Goal: Task Accomplishment & Management: Manage account settings

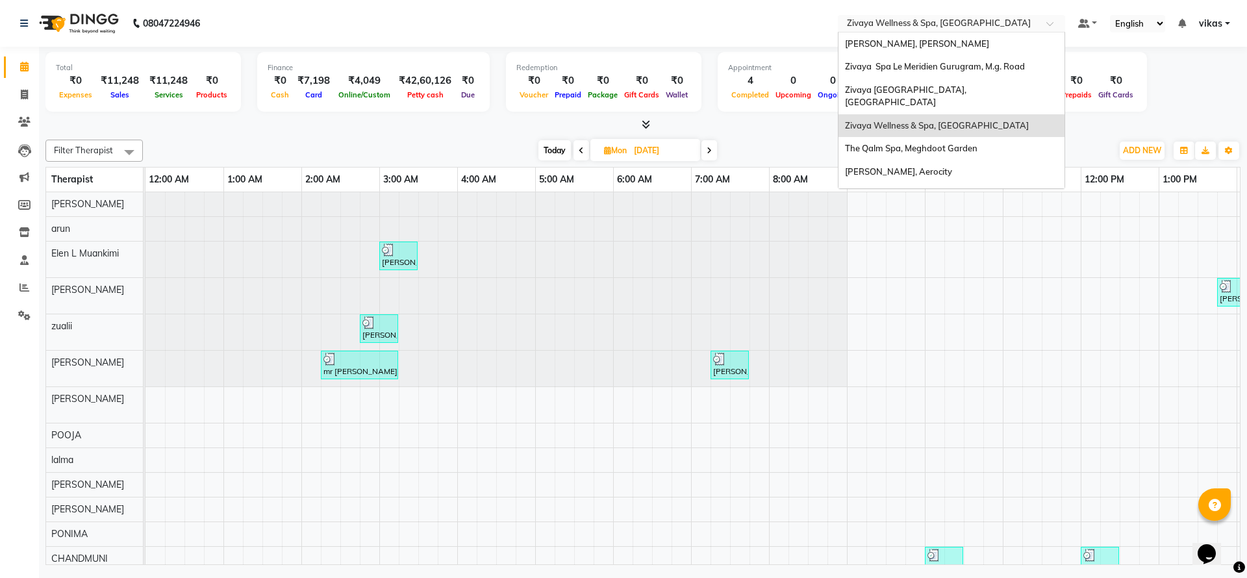
scroll to position [0, 468]
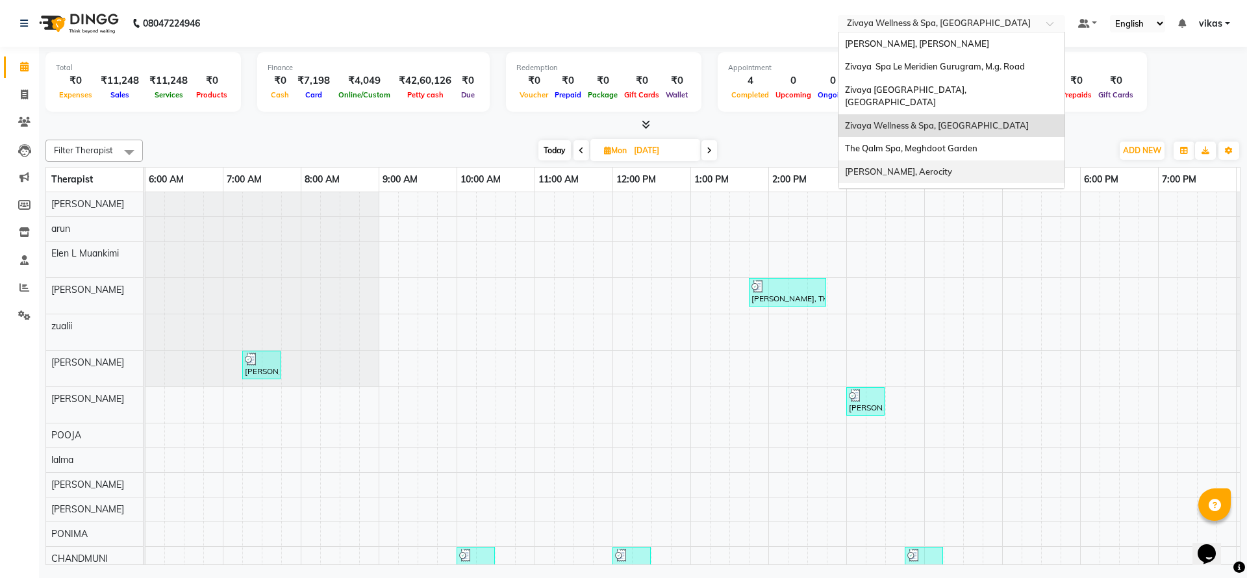
click at [954, 160] on div "[PERSON_NAME], Aerocity" at bounding box center [952, 171] width 226 height 23
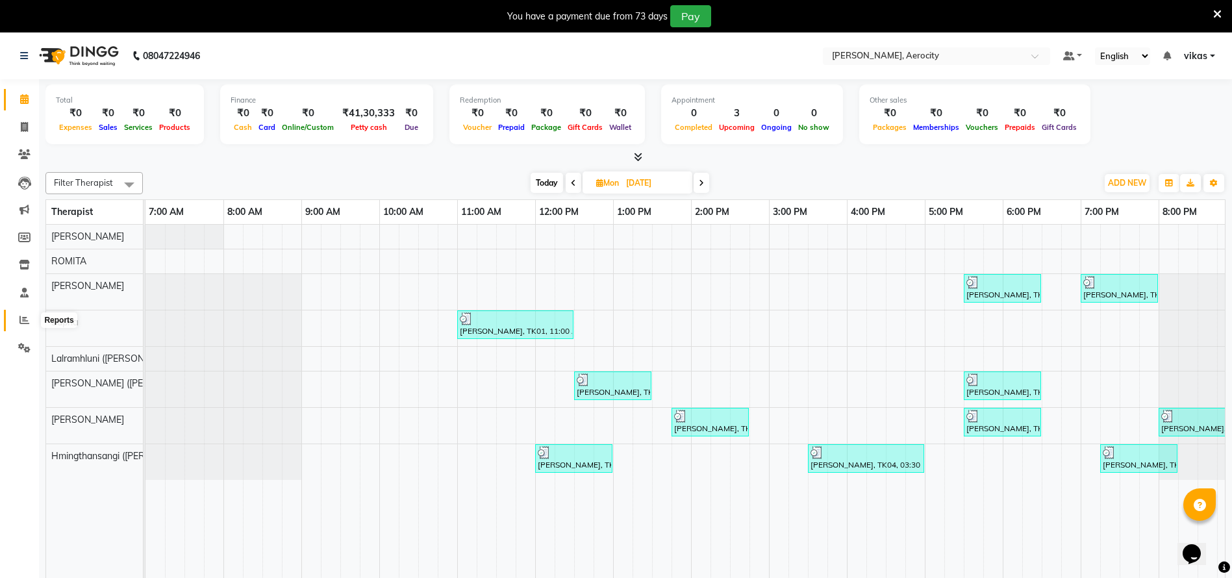
click at [24, 315] on icon at bounding box center [24, 320] width 10 height 10
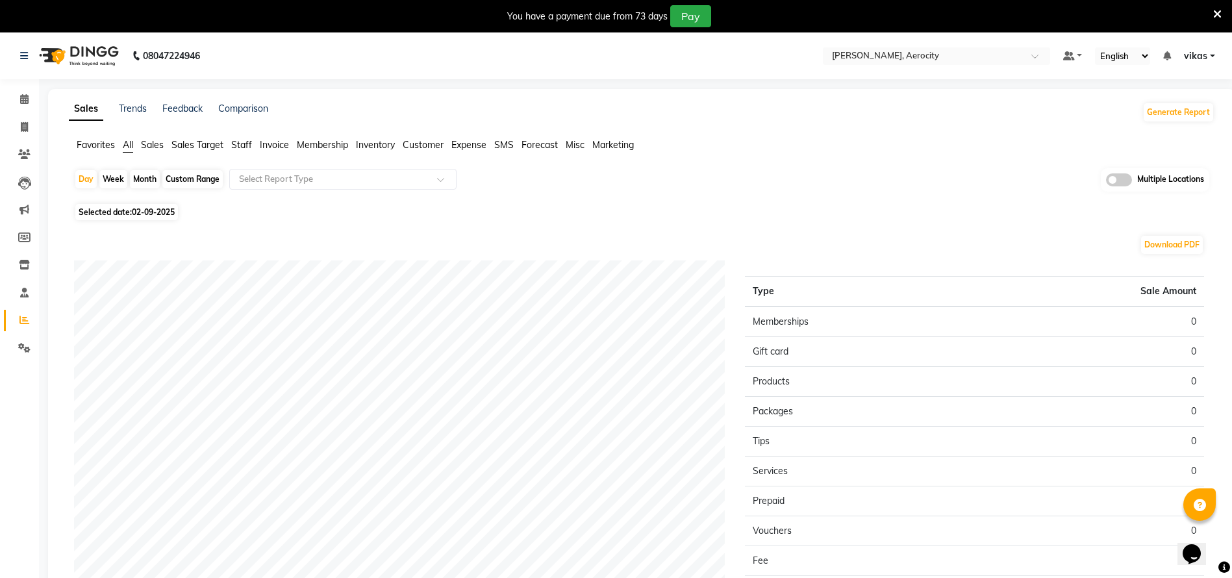
click at [157, 214] on span "02-09-2025" at bounding box center [153, 212] width 43 height 10
select select "9"
select select "2025"
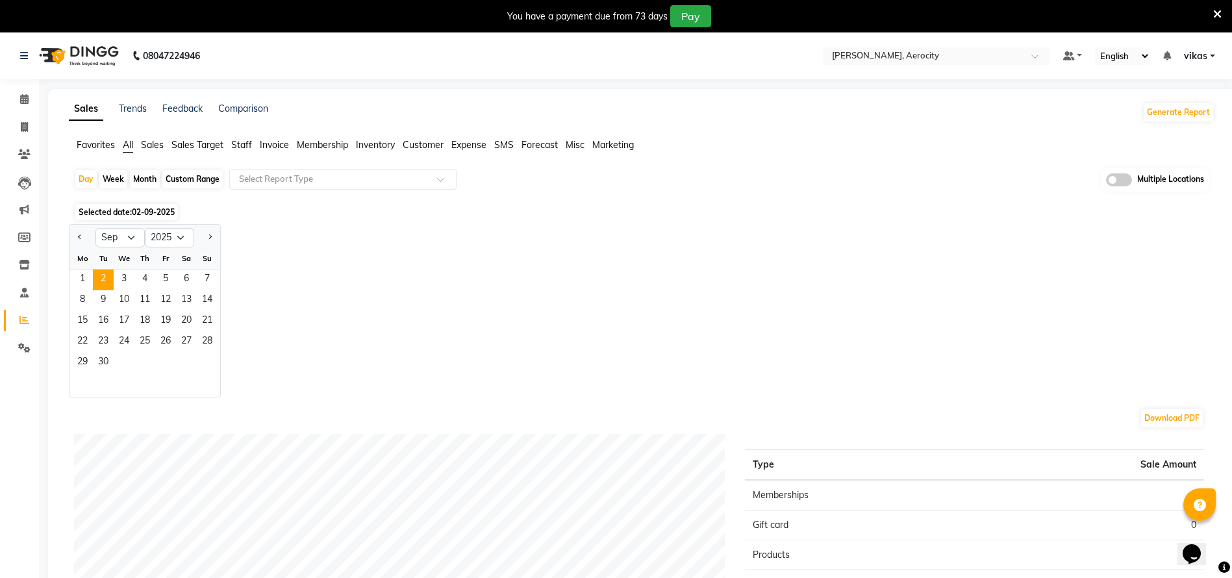
click at [90, 235] on div at bounding box center [83, 237] width 26 height 21
click at [79, 231] on button "Previous month" at bounding box center [80, 237] width 10 height 21
select select "8"
click at [184, 358] on span "30" at bounding box center [186, 363] width 21 height 21
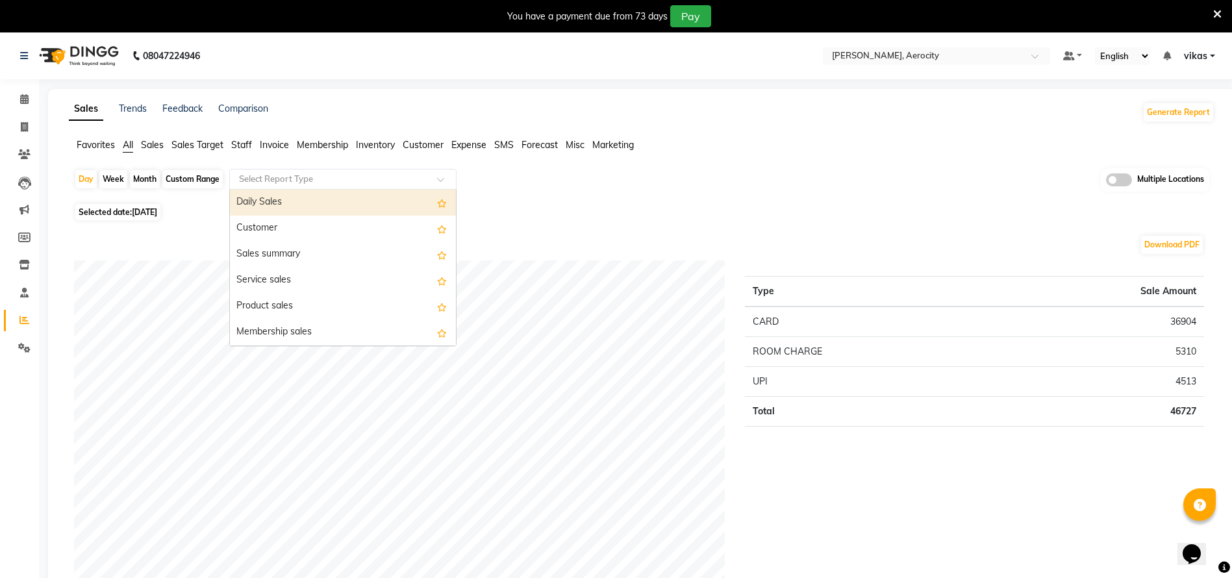
click at [322, 181] on input "text" at bounding box center [329, 179] width 187 height 13
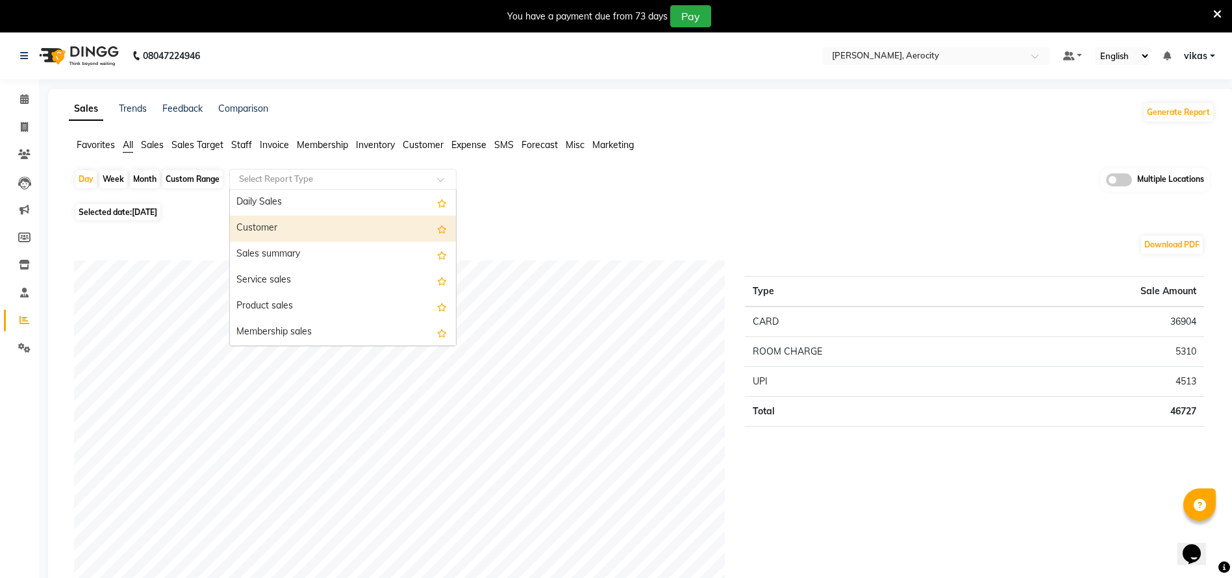
click at [288, 223] on div "Customer" at bounding box center [343, 229] width 226 height 26
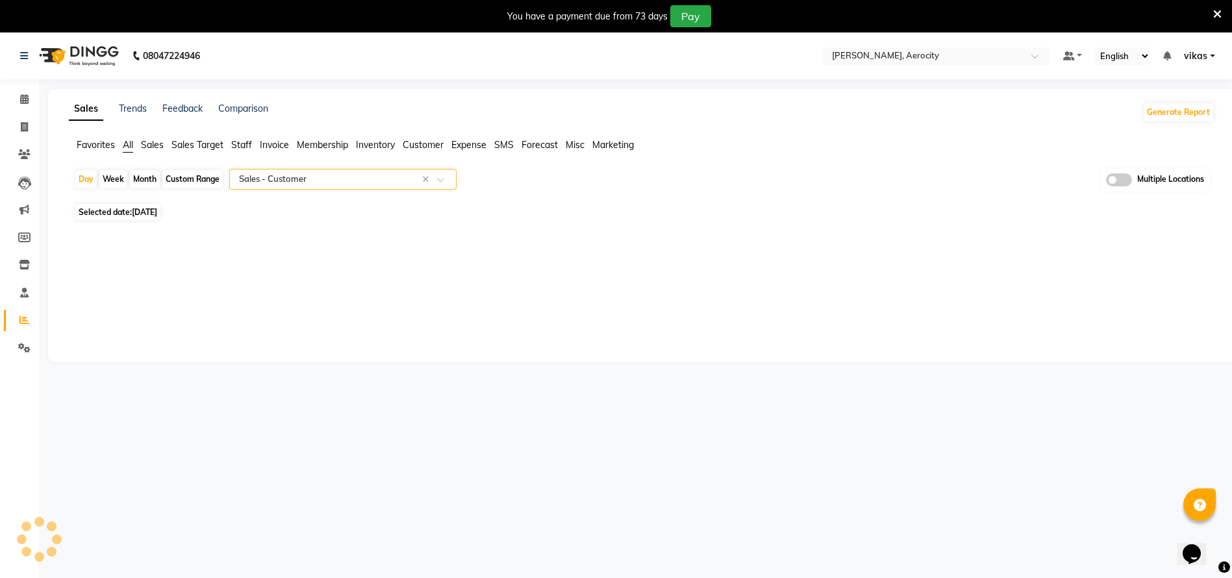
select select "full_report"
select select "csv"
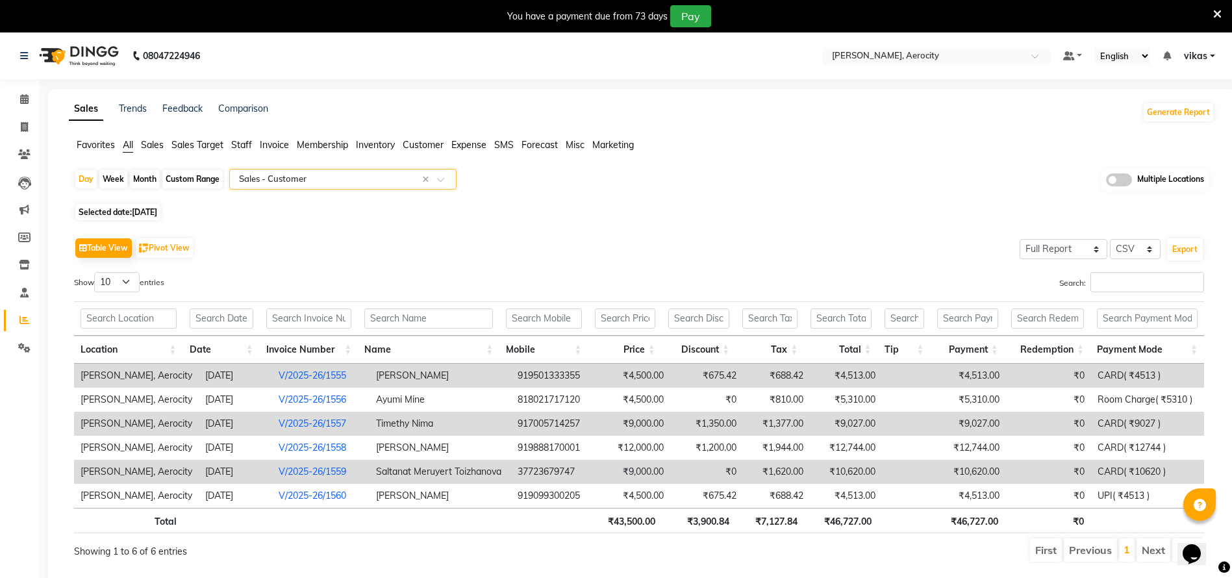
scroll to position [43, 0]
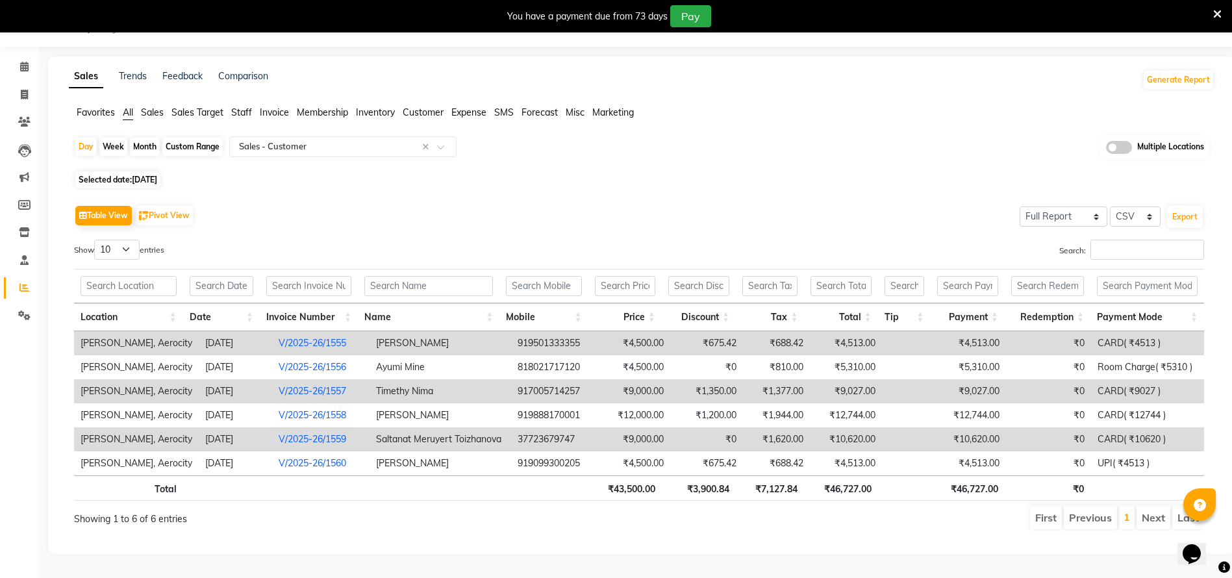
click at [151, 175] on span "30-08-2025" at bounding box center [144, 180] width 25 height 10
select select "8"
select select "2025"
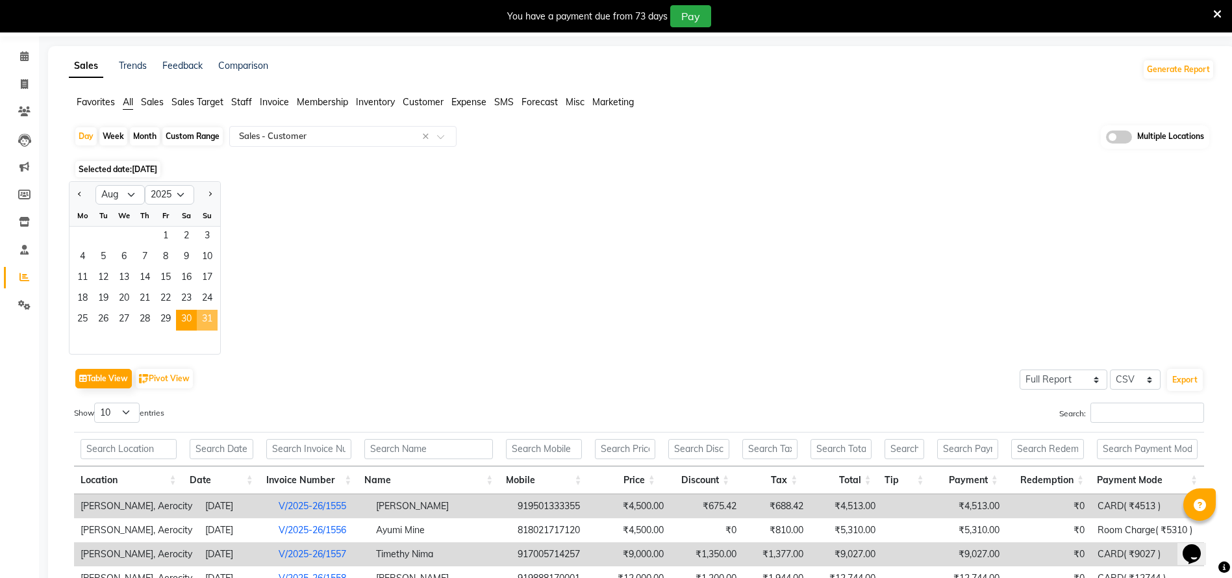
click at [201, 314] on span "31" at bounding box center [207, 320] width 21 height 21
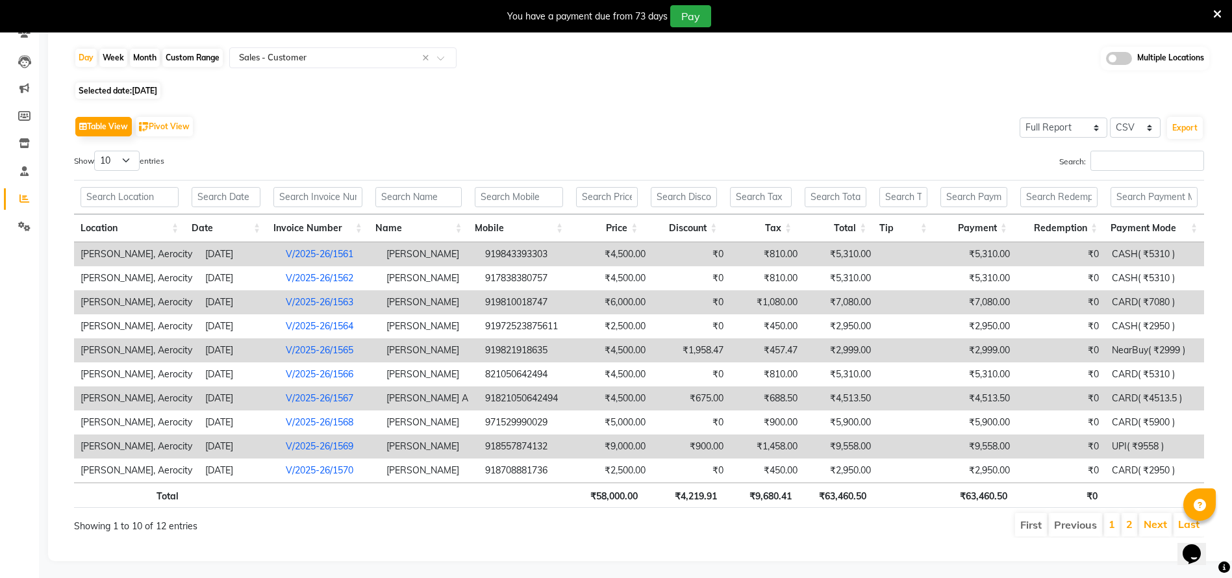
scroll to position [139, 0]
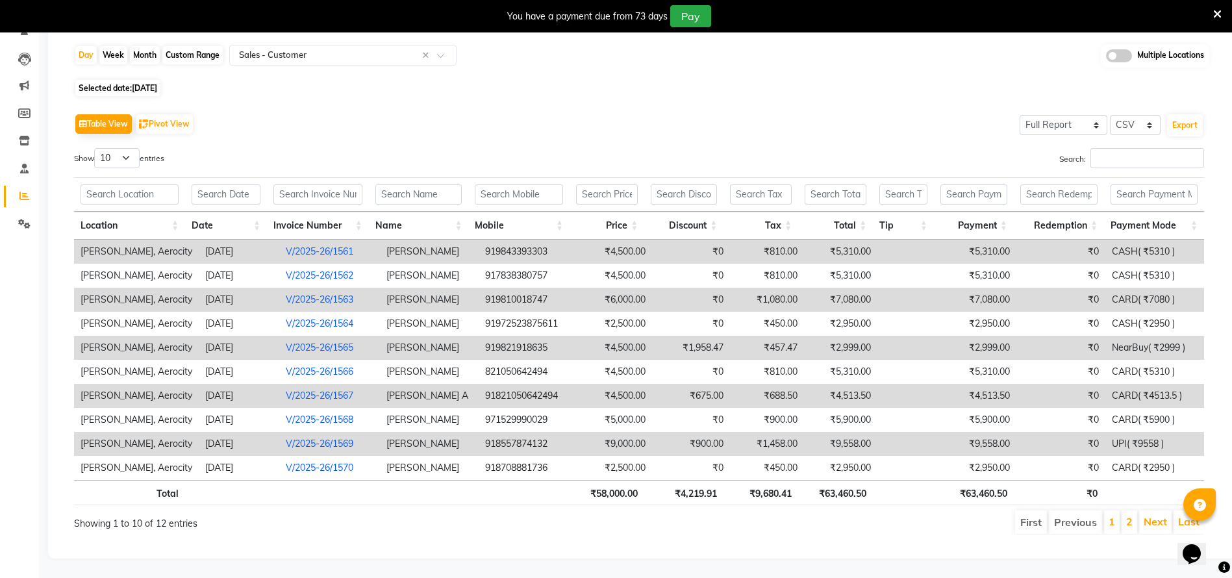
click at [133, 129] on div "Table View Pivot View Select Full Report Filtered Report Select CSV PDF Export …" at bounding box center [639, 322] width 1130 height 425
drag, startPoint x: 123, startPoint y: 142, endPoint x: 125, endPoint y: 149, distance: 8.0
click at [123, 148] on select "10 25 50 100" at bounding box center [116, 158] width 45 height 20
click at [143, 191] on th at bounding box center [129, 194] width 111 height 34
click at [126, 148] on select "10 25 50 100" at bounding box center [116, 158] width 45 height 20
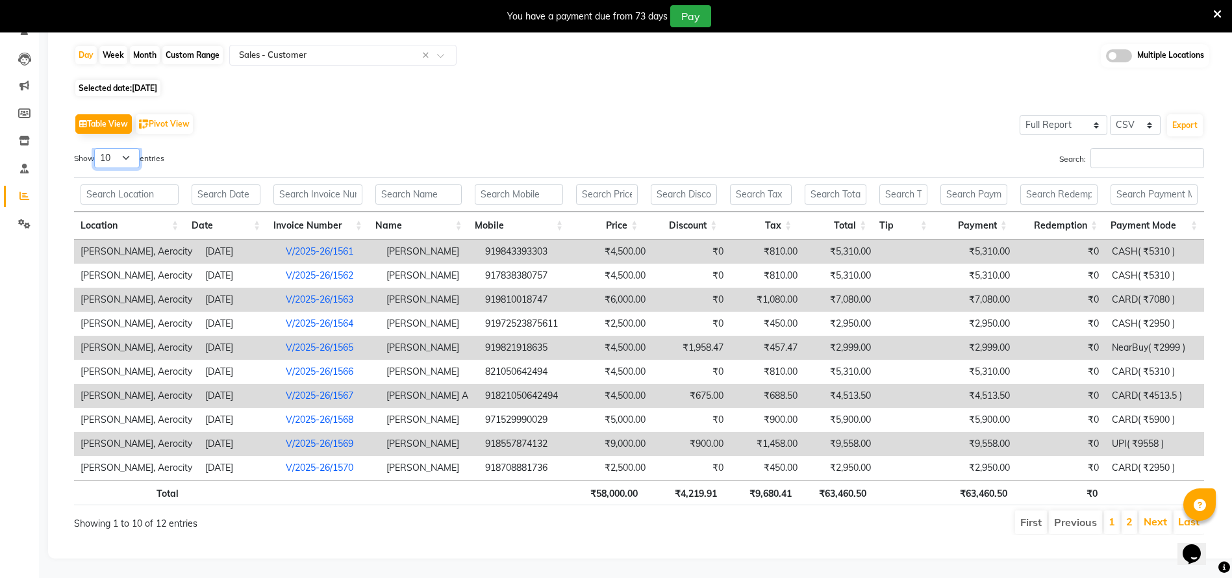
select select "25"
click at [96, 148] on select "10 25 50 100" at bounding box center [116, 158] width 45 height 20
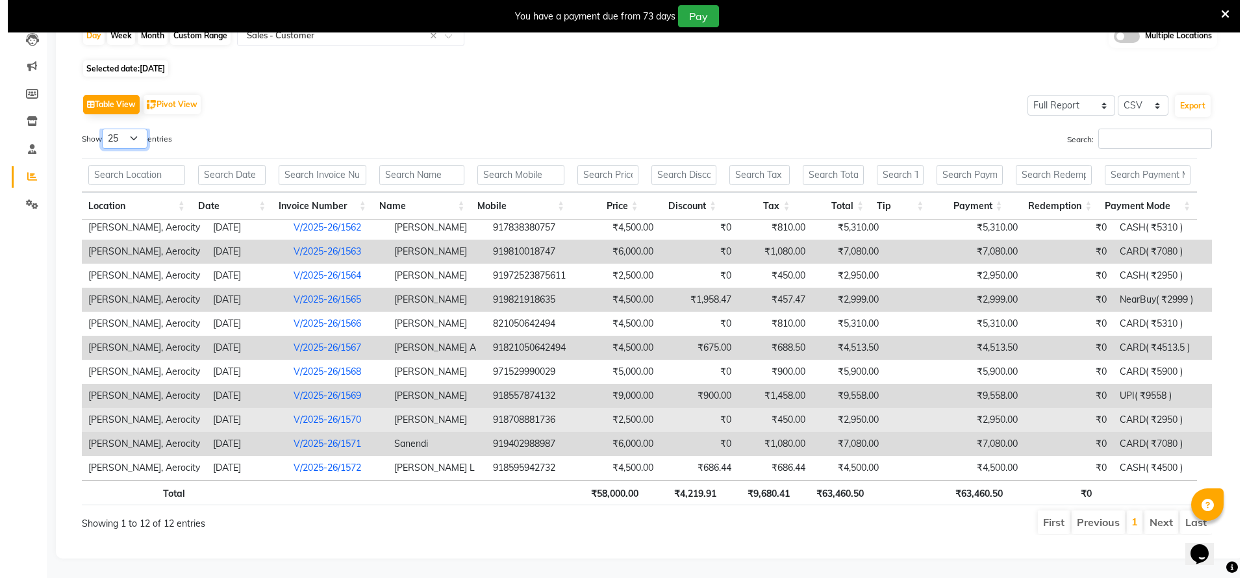
scroll to position [158, 0]
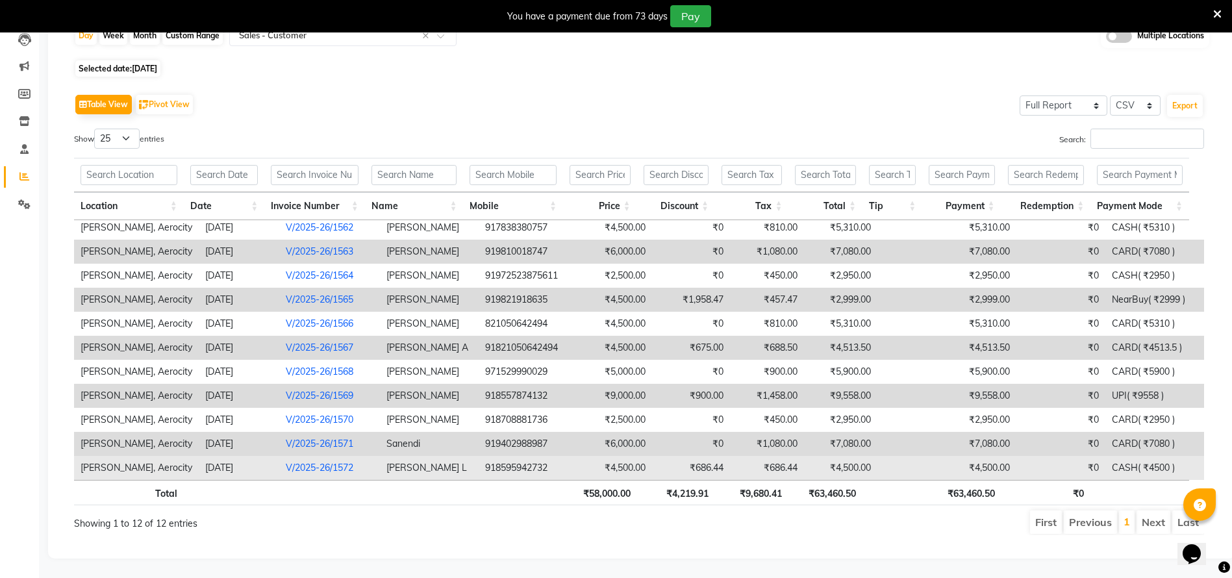
click at [298, 462] on link "V/2025-26/1572" at bounding box center [320, 468] width 68 height 12
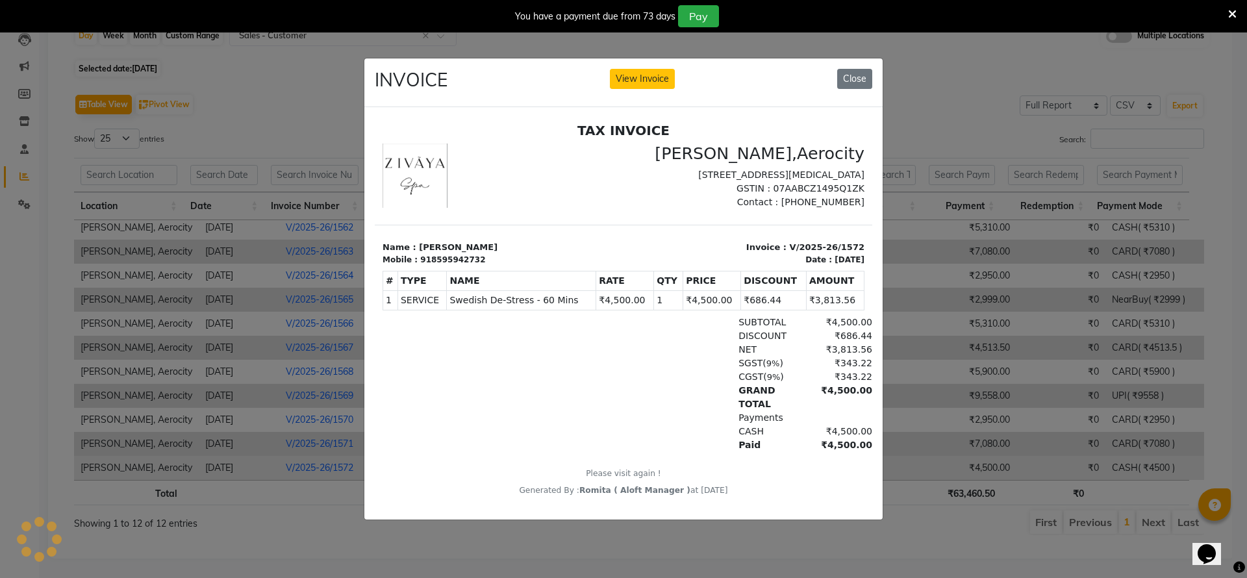
scroll to position [0, 0]
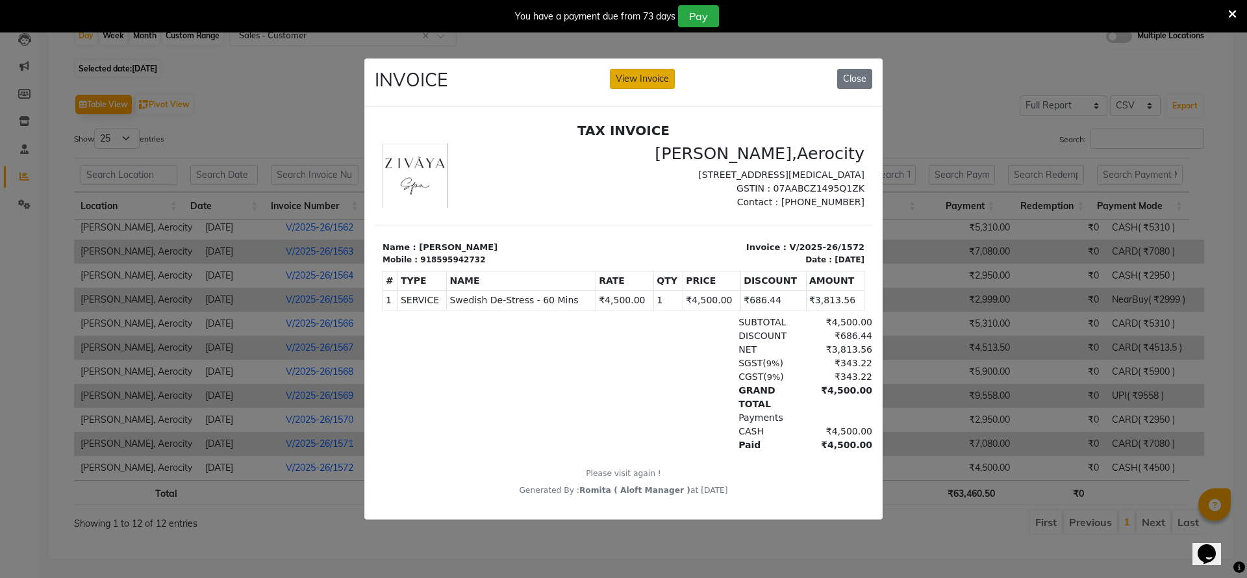
click at [622, 69] on button "View Invoice" at bounding box center [642, 79] width 65 height 20
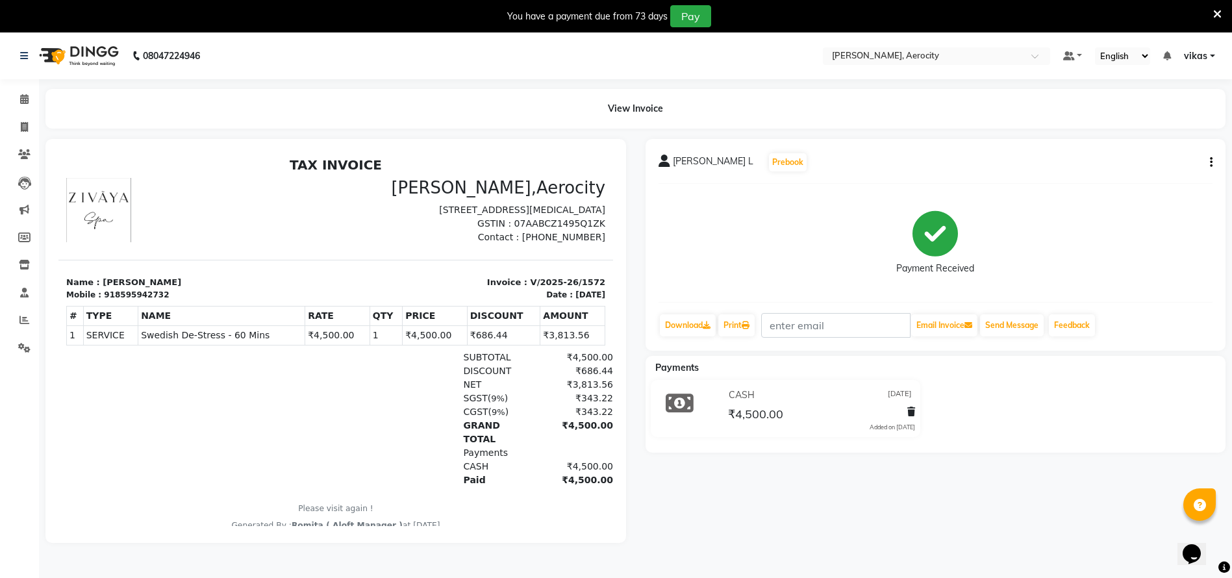
scroll to position [32, 0]
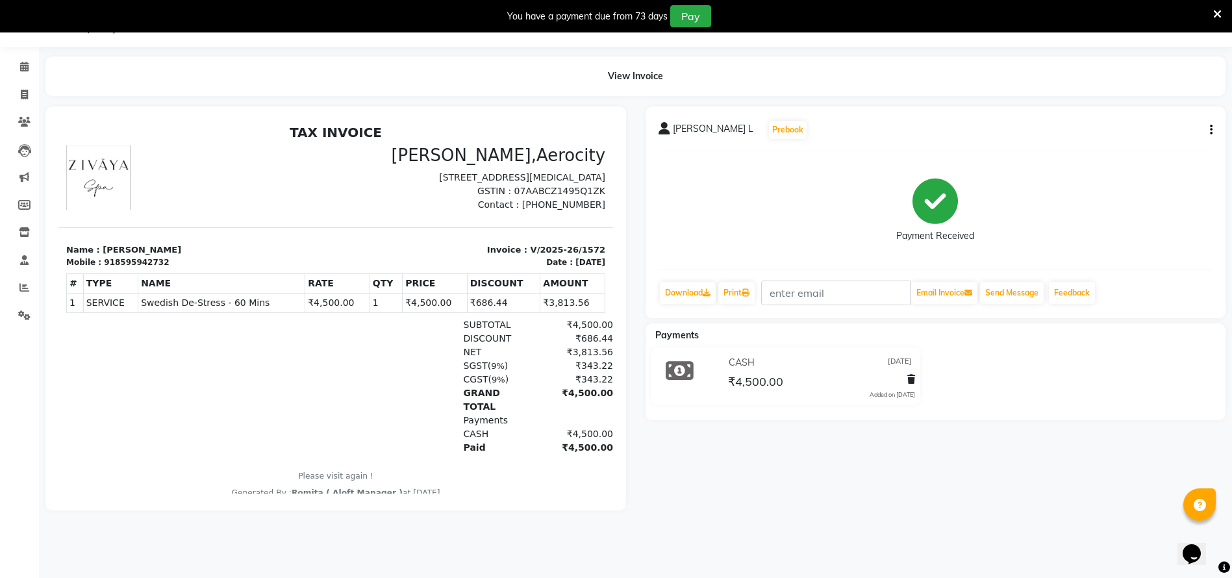
click at [1211, 130] on icon "button" at bounding box center [1211, 130] width 3 height 1
click at [682, 286] on link "Download" at bounding box center [688, 293] width 56 height 22
click at [1212, 131] on icon "button" at bounding box center [1211, 130] width 3 height 1
click at [1132, 141] on div "Edit Invoice" at bounding box center [1146, 146] width 89 height 16
select select "service"
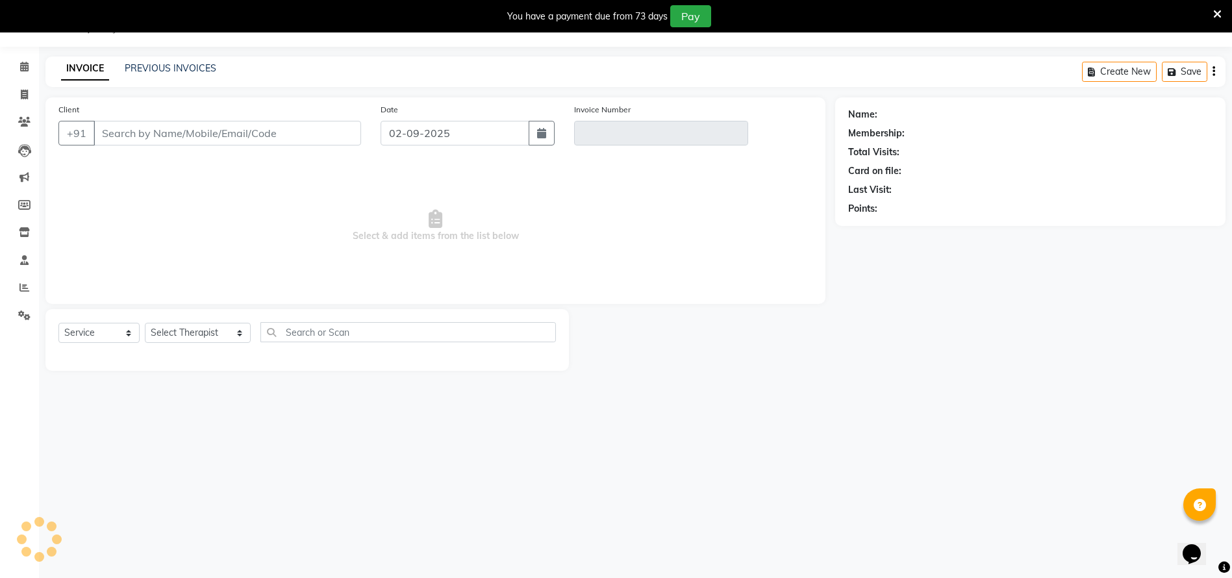
type input "8595942732"
type input "V/2025-26/1572"
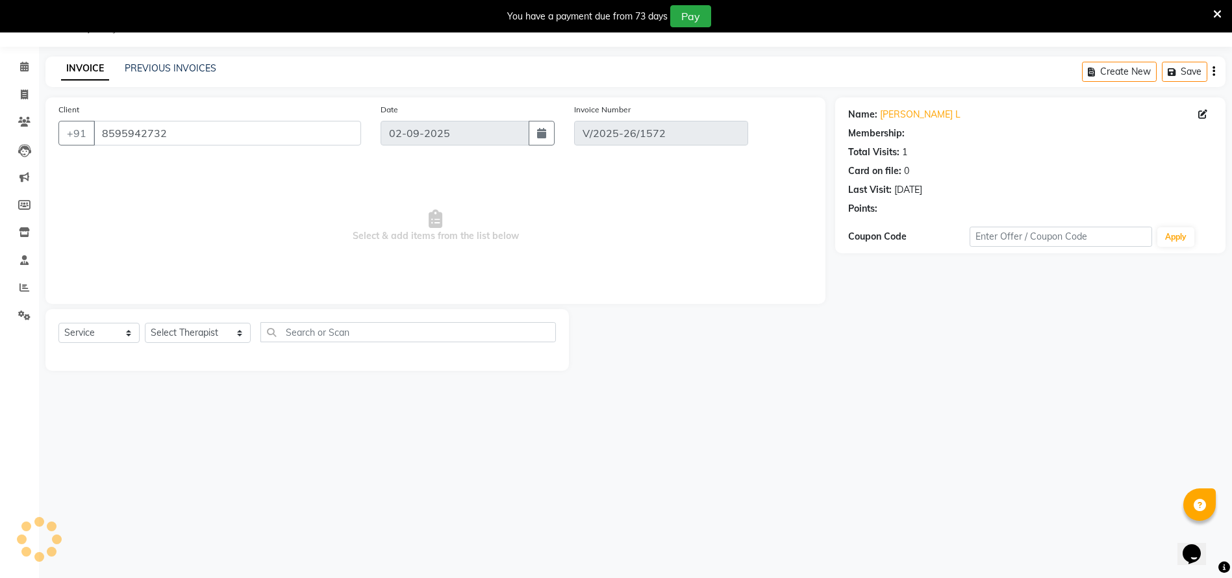
type input "31-08-2025"
select select "select"
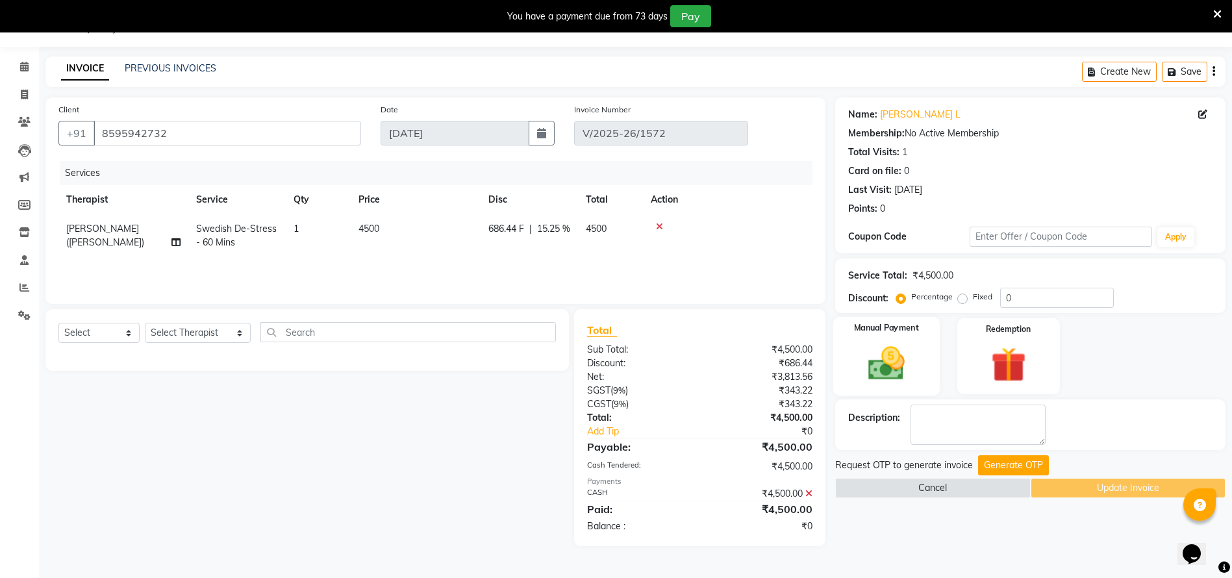
click at [891, 364] on img at bounding box center [887, 363] width 60 height 42
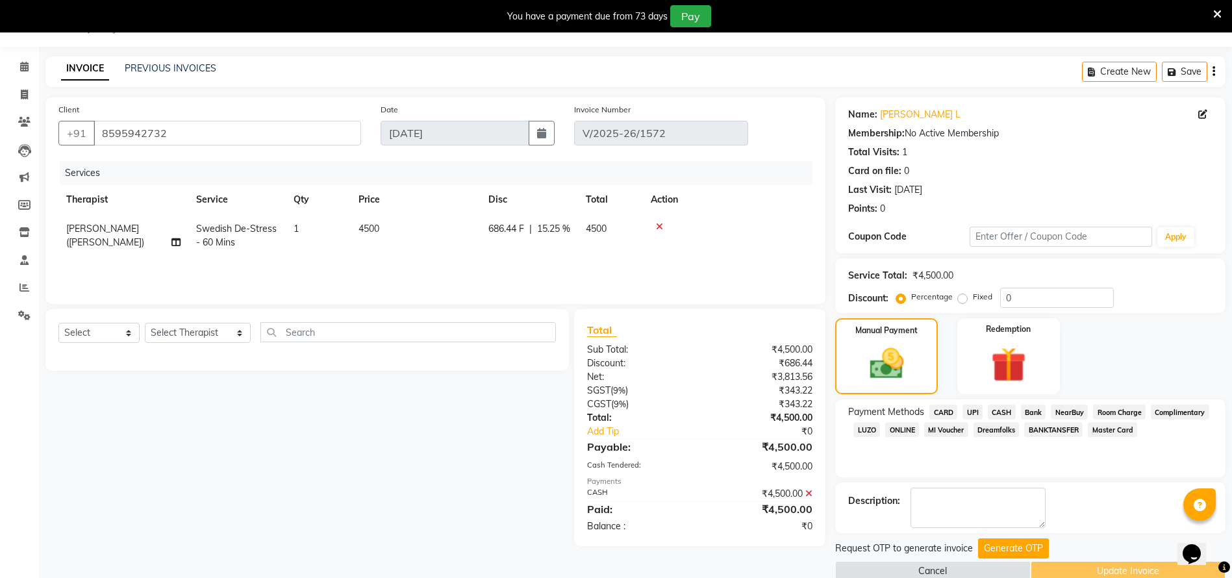
click at [804, 490] on div "₹4,500.00" at bounding box center [761, 494] width 123 height 14
click at [808, 494] on icon at bounding box center [808, 493] width 7 height 9
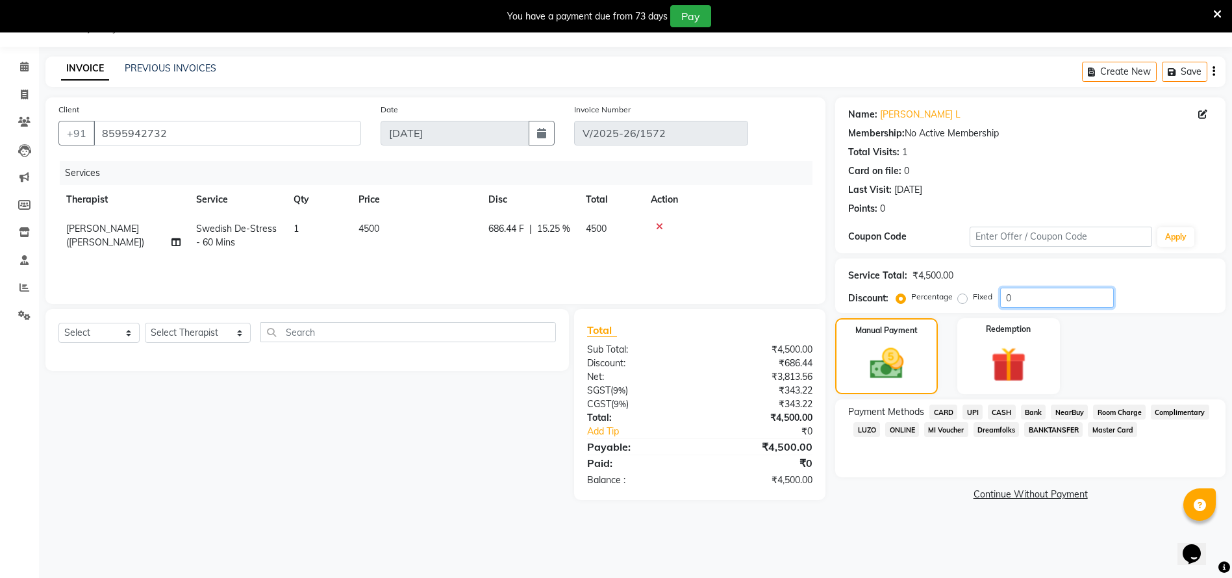
click at [1027, 292] on input "0" at bounding box center [1057, 298] width 114 height 20
type input "0100"
click at [1178, 414] on span "Complimentary" at bounding box center [1180, 412] width 58 height 15
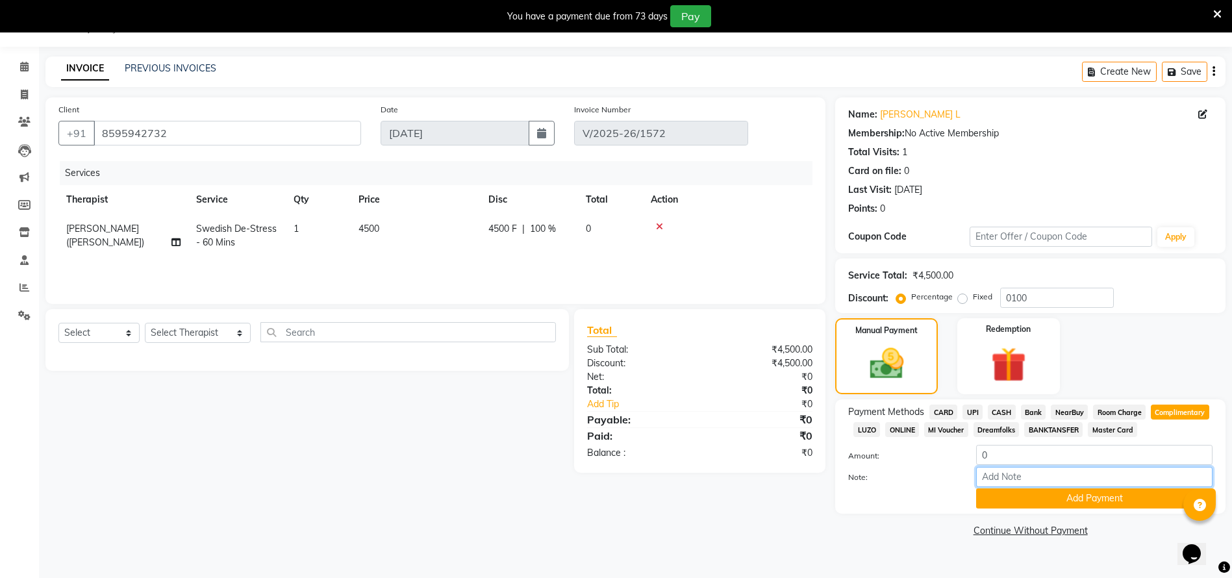
click at [996, 476] on input "Note:" at bounding box center [1094, 477] width 236 height 20
type input "AUDIT"
click at [1025, 504] on button "Add Payment" at bounding box center [1094, 498] width 236 height 20
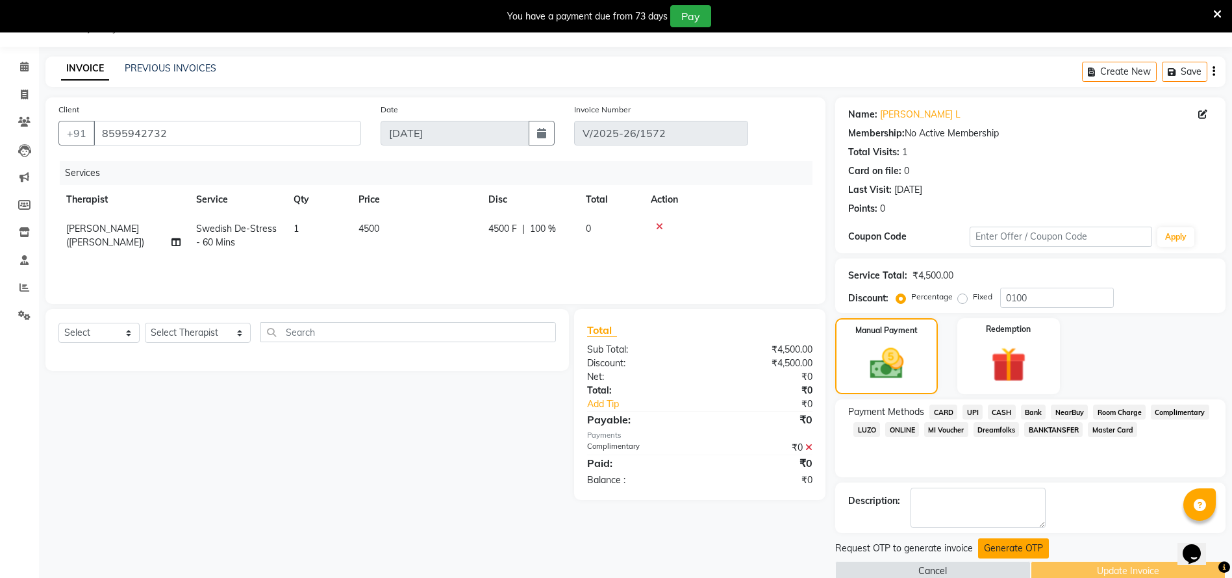
click at [981, 546] on button "Generate OTP" at bounding box center [1013, 549] width 71 height 20
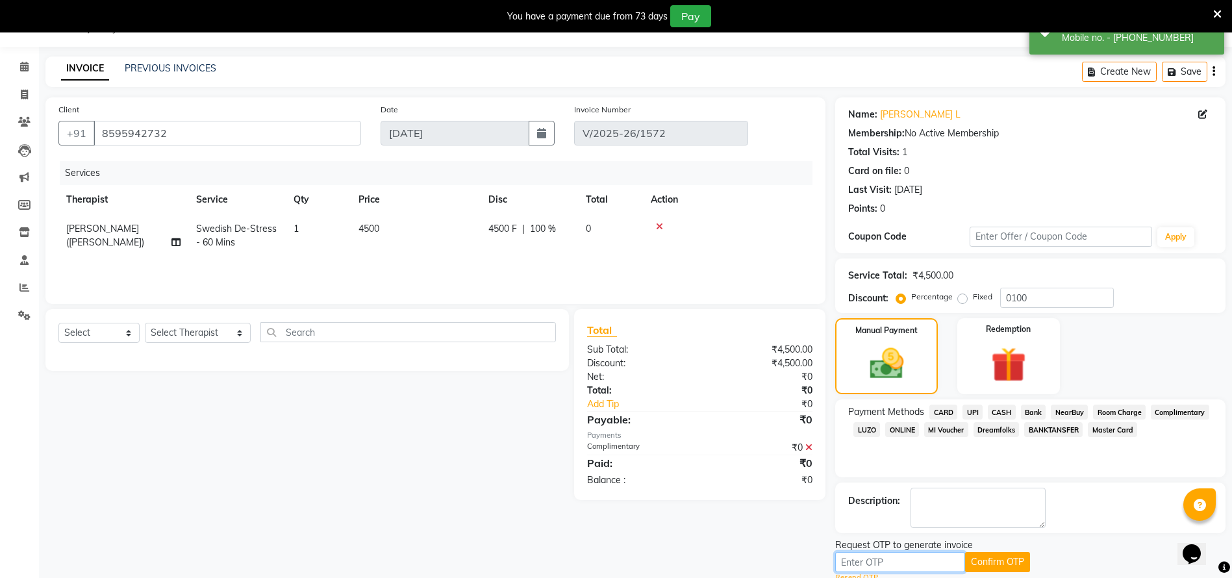
click at [928, 553] on input "text" at bounding box center [900, 562] width 130 height 20
paste input "9917"
type input "9917"
drag, startPoint x: 986, startPoint y: 553, endPoint x: 974, endPoint y: 553, distance: 12.4
click at [984, 553] on button "Confirm OTP" at bounding box center [997, 562] width 65 height 20
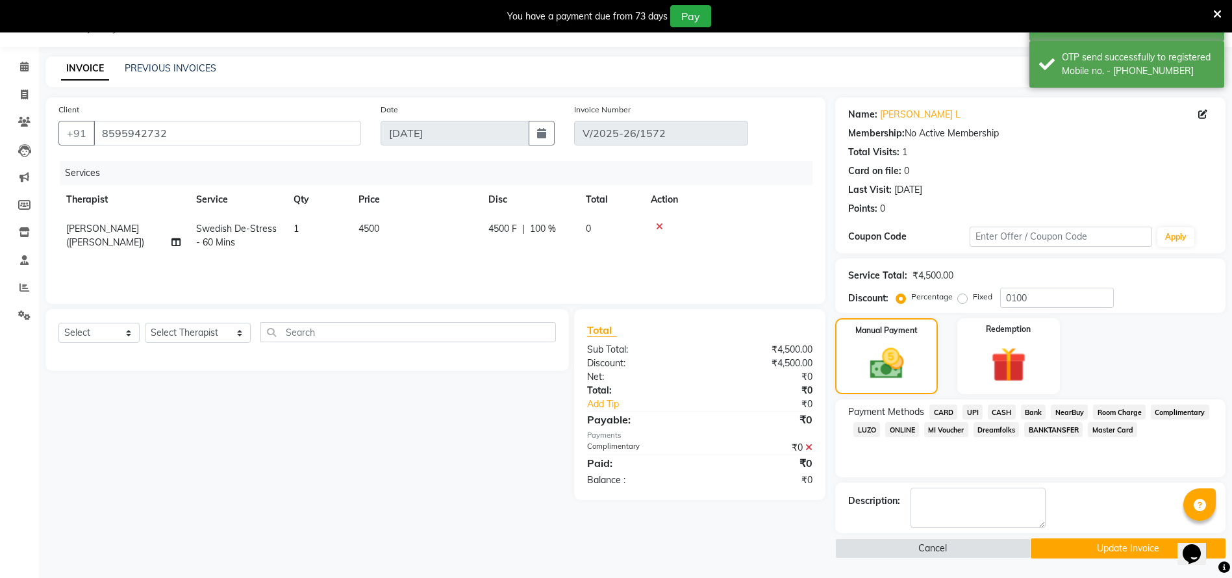
click at [1048, 555] on button "Update Invoice" at bounding box center [1128, 549] width 195 height 20
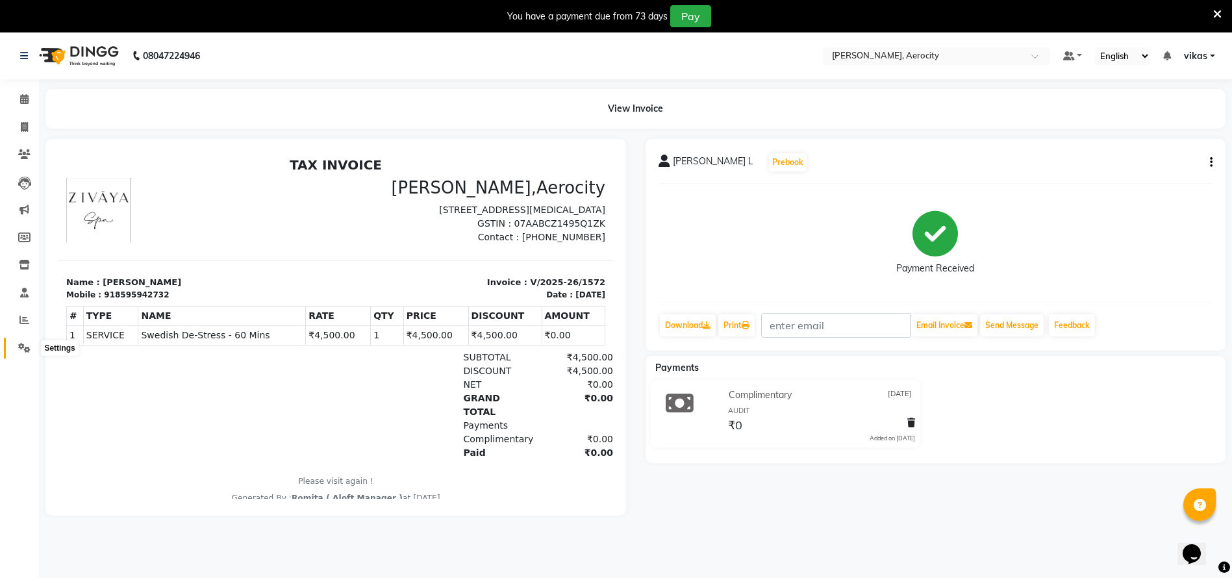
click at [20, 350] on icon at bounding box center [24, 348] width 12 height 10
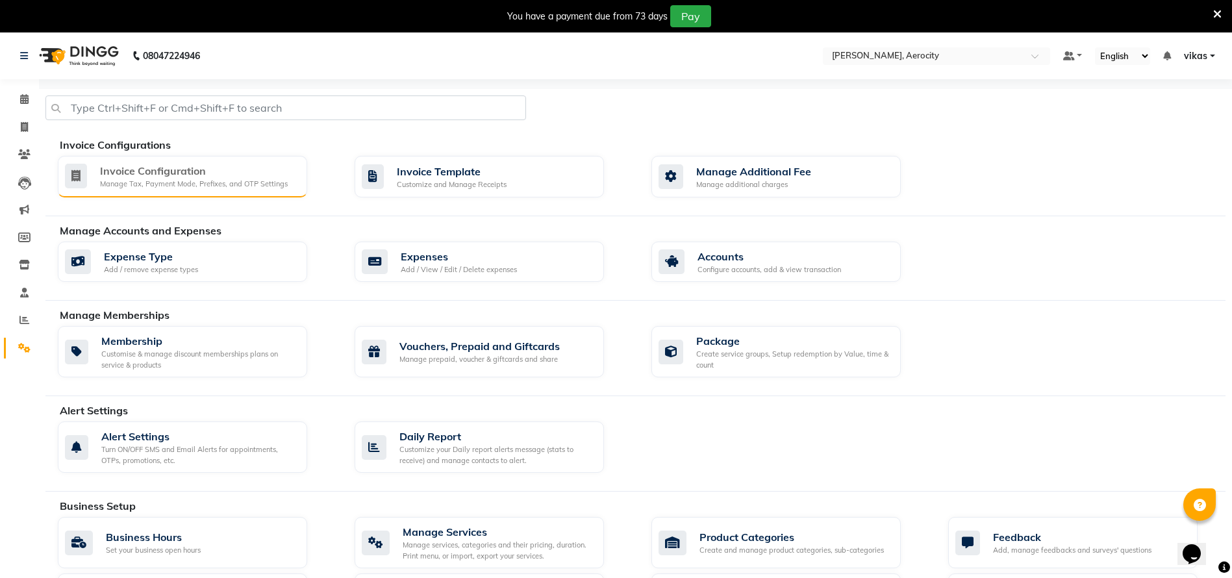
click at [118, 192] on div "Invoice Configuration Manage Tax, Payment Mode, Prefixes, and OTP Settings" at bounding box center [182, 177] width 249 height 42
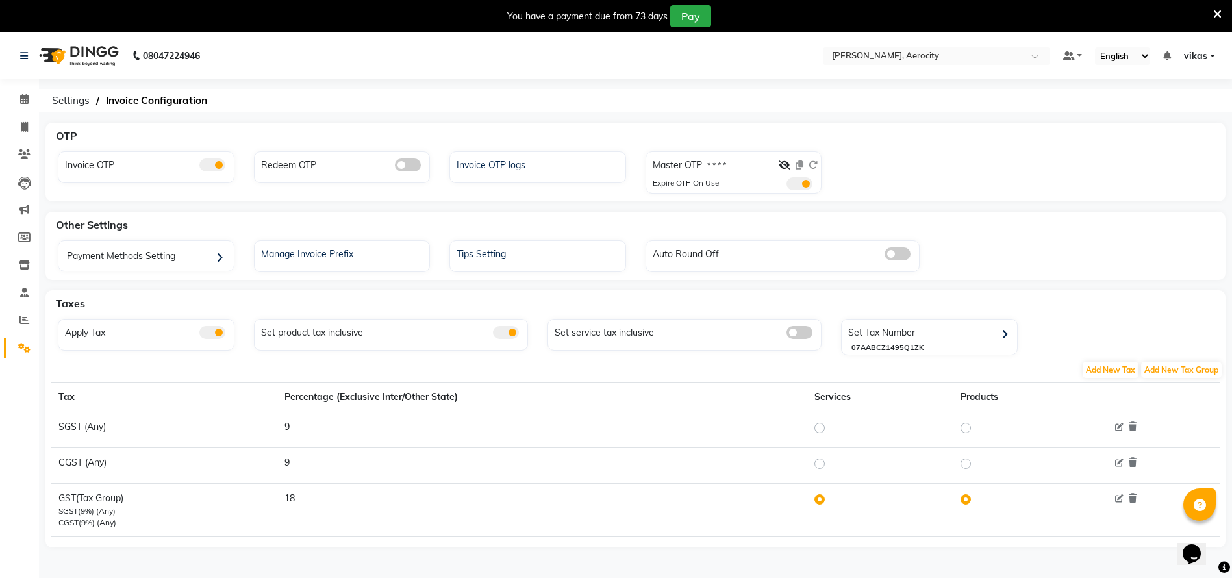
click at [791, 162] on div at bounding box center [798, 167] width 39 height 19
click at [782, 160] on icon at bounding box center [785, 164] width 12 height 9
click at [817, 161] on icon at bounding box center [813, 164] width 9 height 9
click at [862, 52] on input "text" at bounding box center [924, 57] width 188 height 13
type input "Qal"
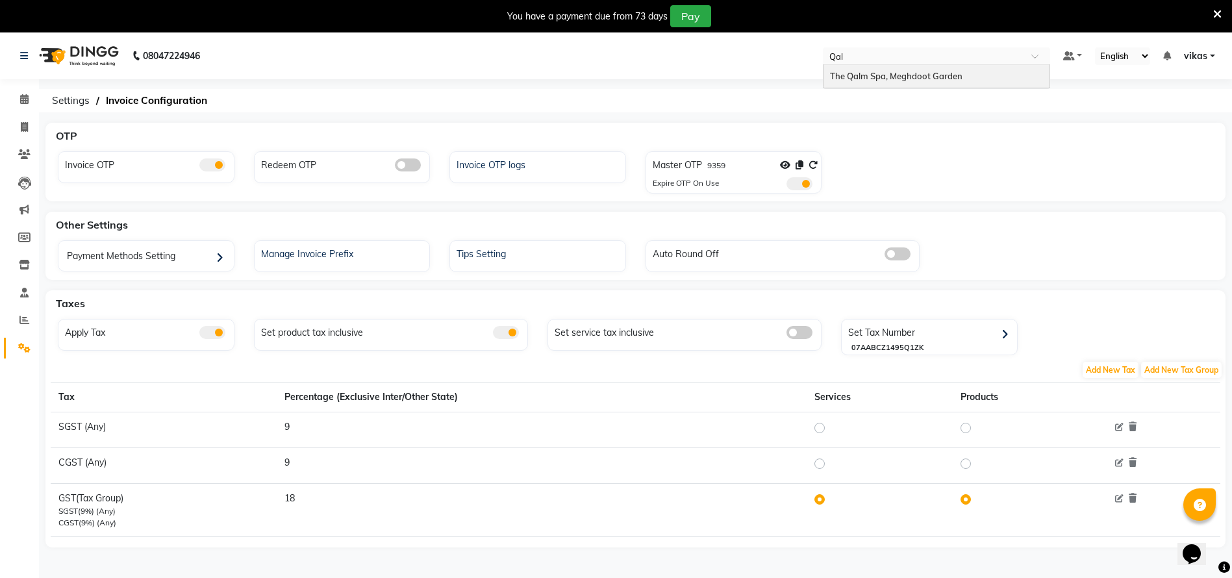
click at [863, 62] on input "Qal" at bounding box center [924, 57] width 188 height 13
click at [872, 75] on span "The Qalm Spa, Meghdoot Garden" at bounding box center [896, 76] width 133 height 10
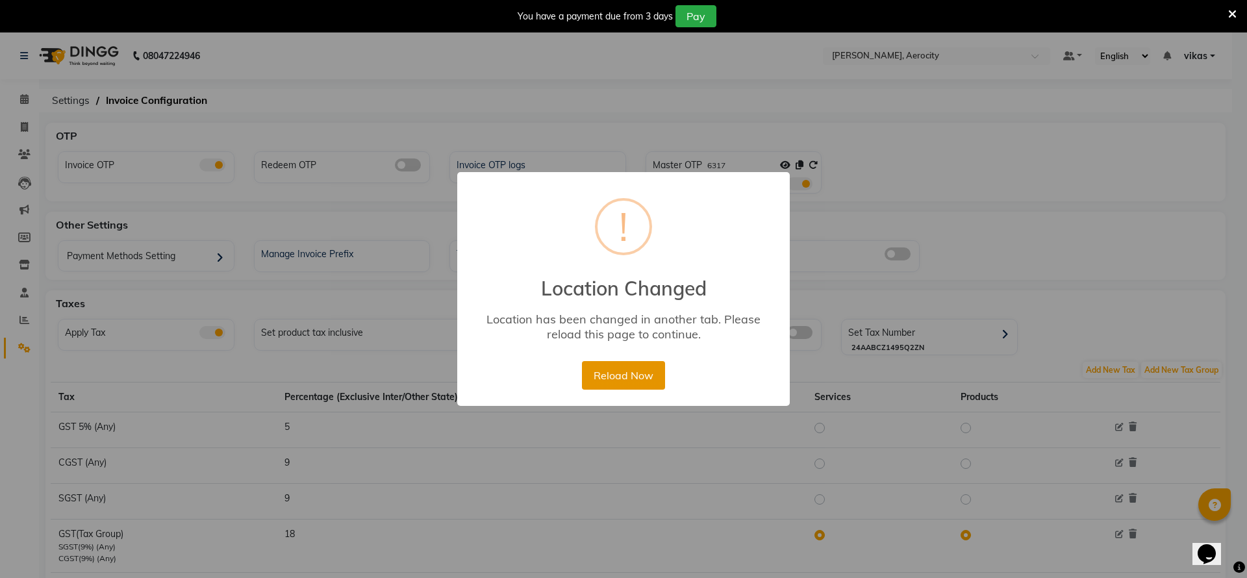
click at [611, 372] on button "Reload Now" at bounding box center [623, 375] width 82 height 29
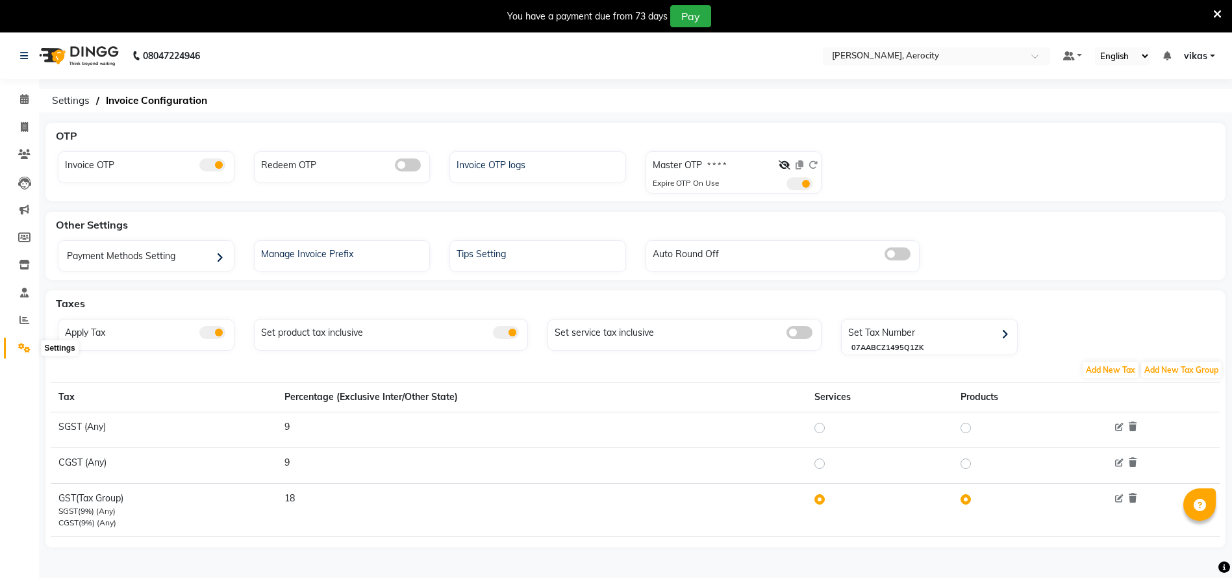
click at [15, 350] on span at bounding box center [24, 348] width 23 height 15
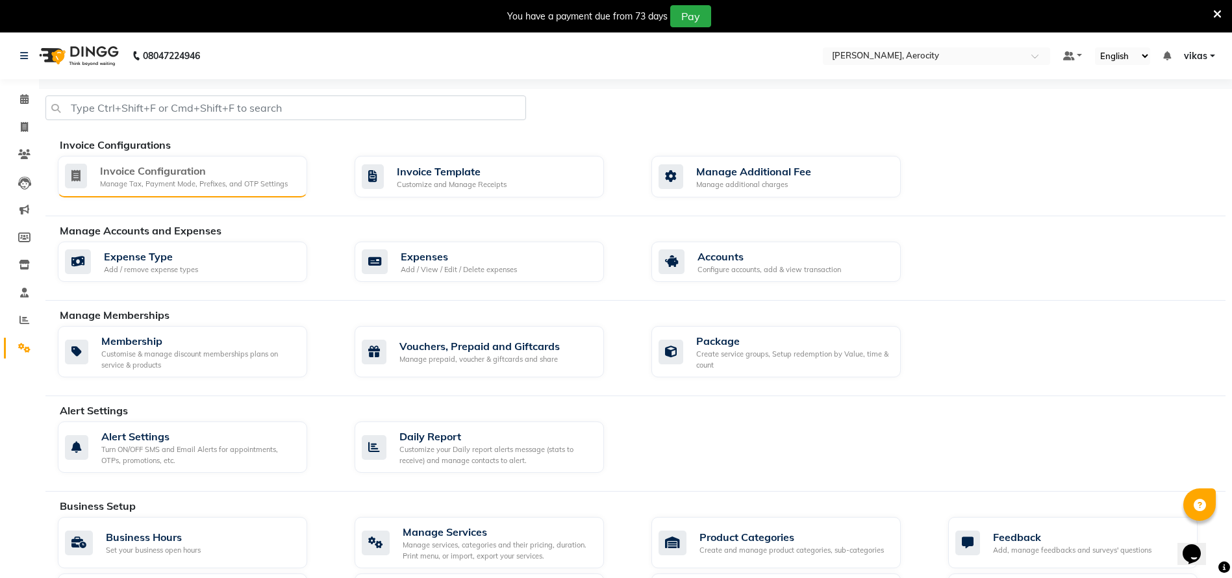
click at [182, 183] on div "Manage Tax, Payment Mode, Prefixes, and OTP Settings" at bounding box center [194, 184] width 188 height 11
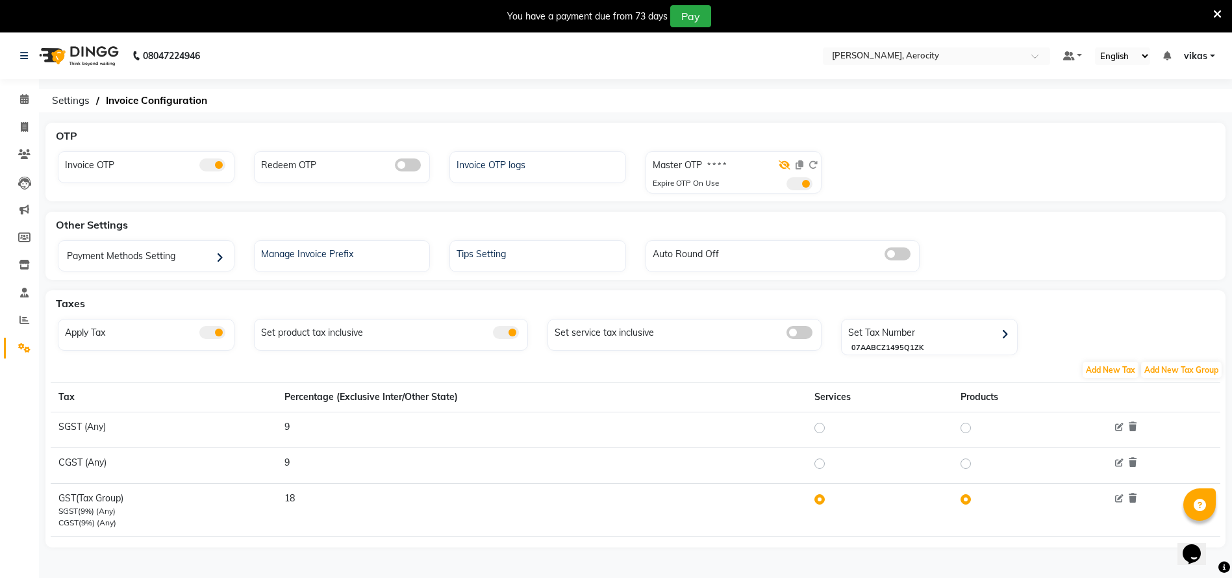
click at [784, 160] on icon at bounding box center [785, 164] width 12 height 9
click at [800, 163] on icon at bounding box center [800, 164] width 8 height 9
click at [786, 168] on icon at bounding box center [785, 164] width 12 height 9
click at [802, 175] on div at bounding box center [799, 167] width 38 height 19
click at [805, 183] on span at bounding box center [800, 183] width 26 height 13
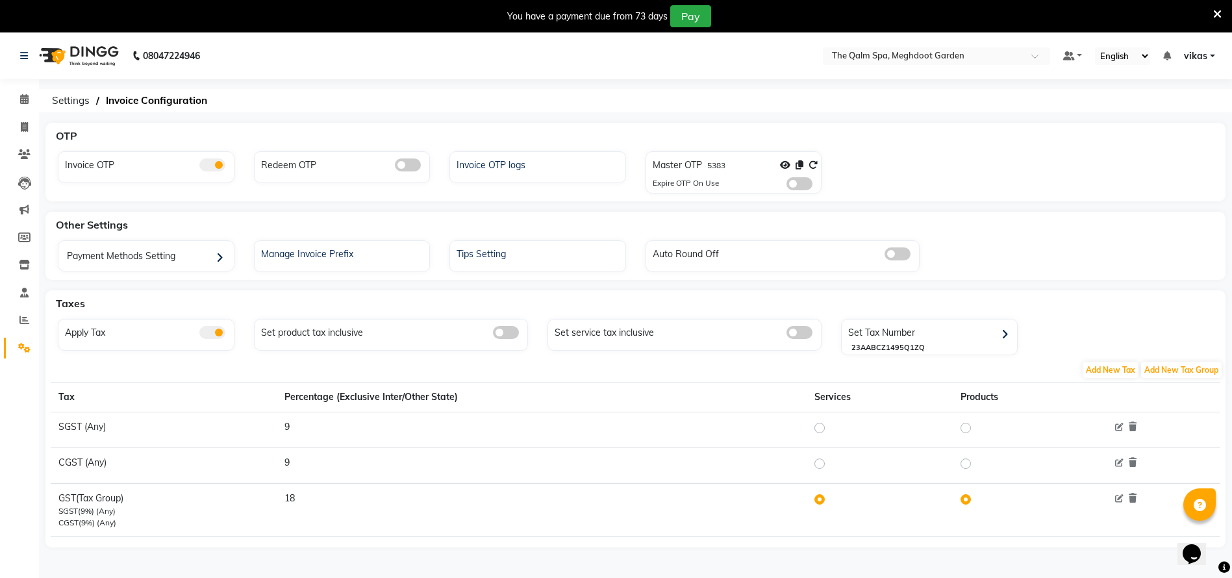
click at [787, 186] on input "checkbox" at bounding box center [787, 186] width 0 height 0
click at [809, 160] on icon at bounding box center [813, 164] width 9 height 9
click at [1218, 12] on icon at bounding box center [1217, 14] width 8 height 12
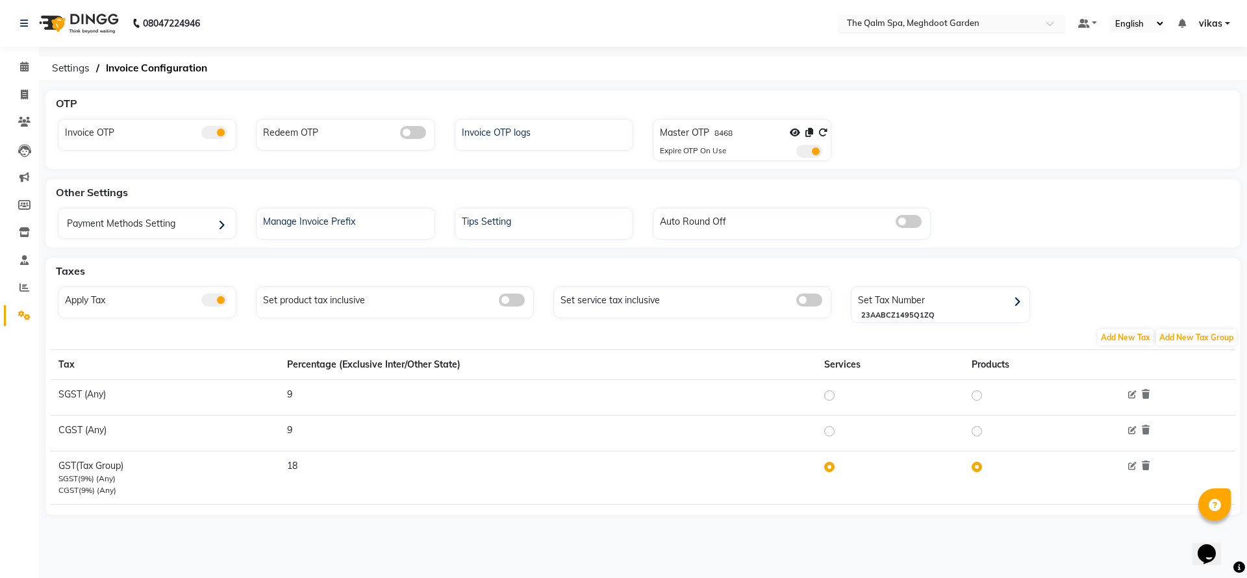
click at [881, 18] on input "text" at bounding box center [938, 24] width 188 height 13
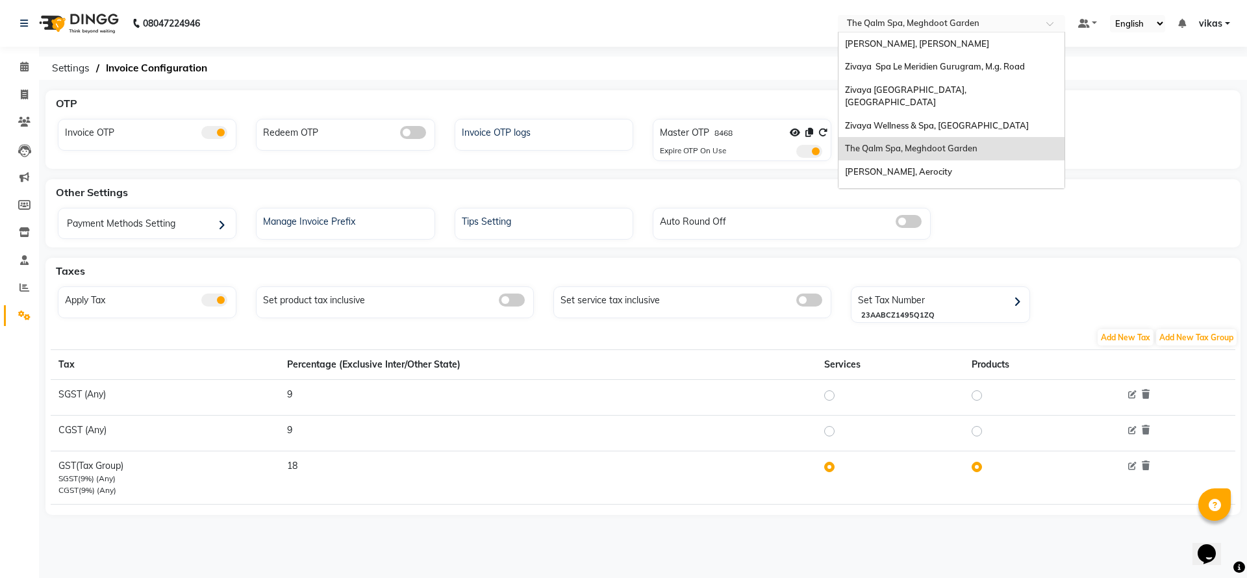
scroll to position [157, 0]
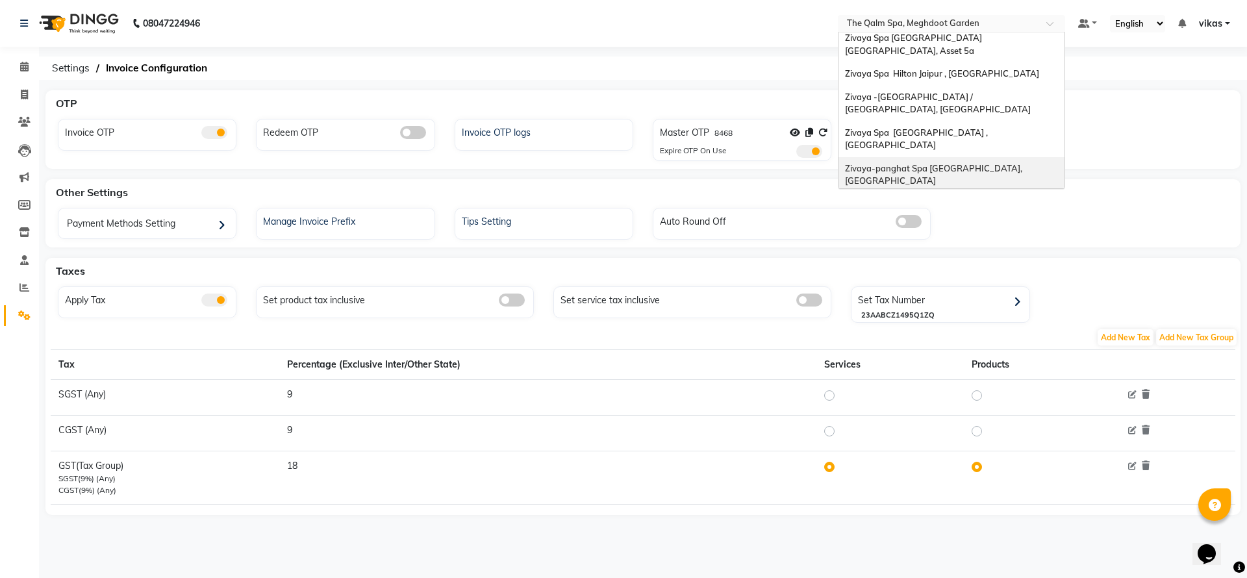
click at [952, 163] on span "Zivaya-panghat Spa Udaipur, Panghat" at bounding box center [934, 174] width 179 height 23
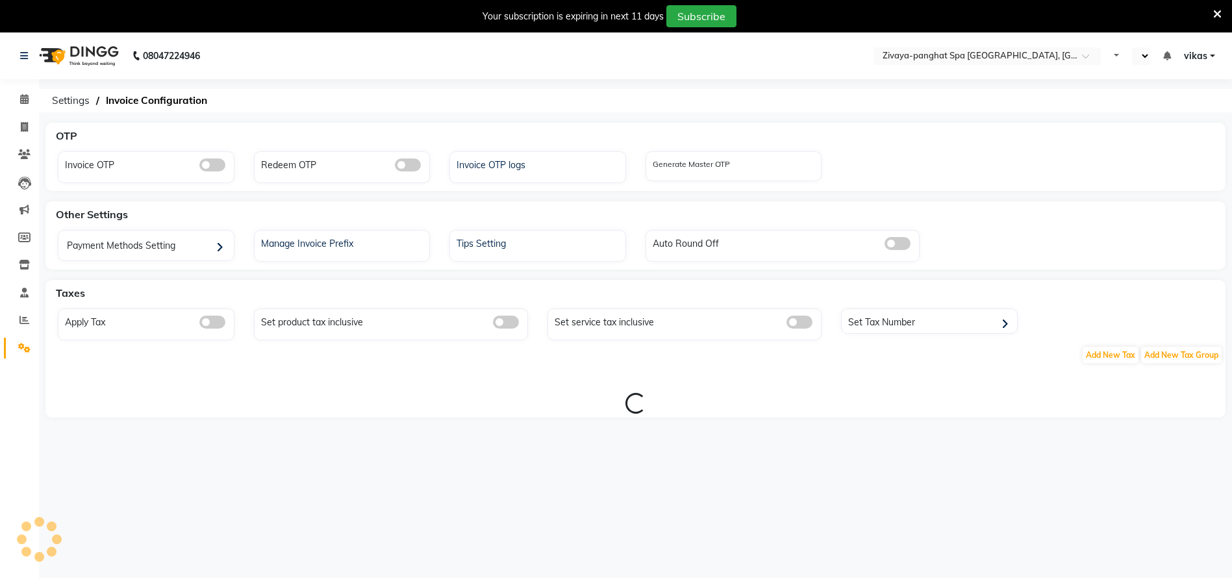
select select "en"
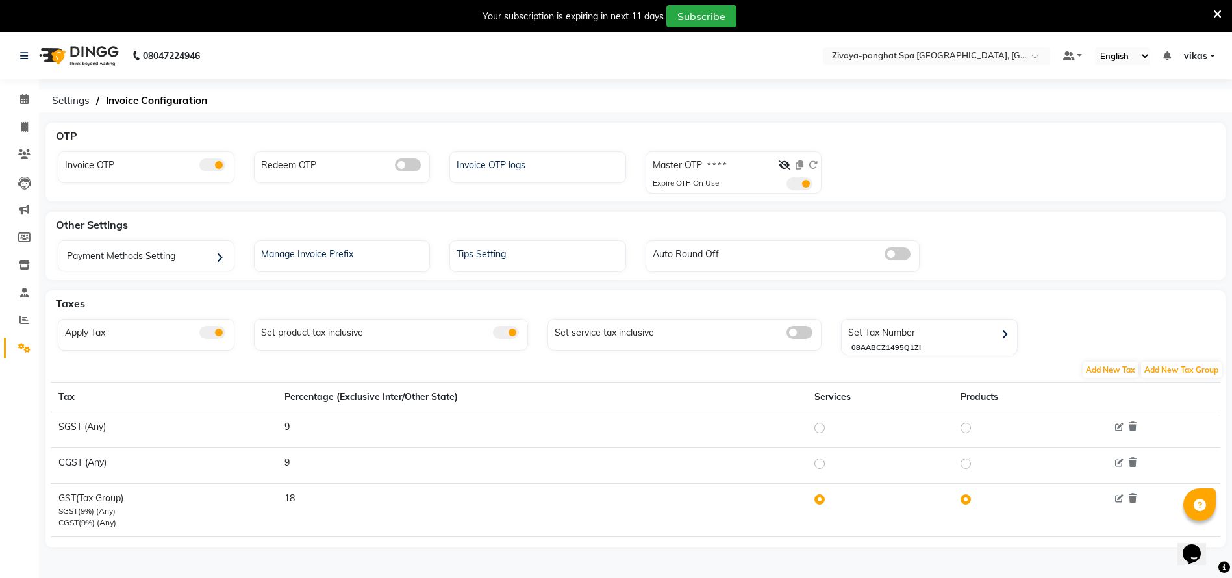
click at [1213, 14] on icon at bounding box center [1217, 14] width 8 height 12
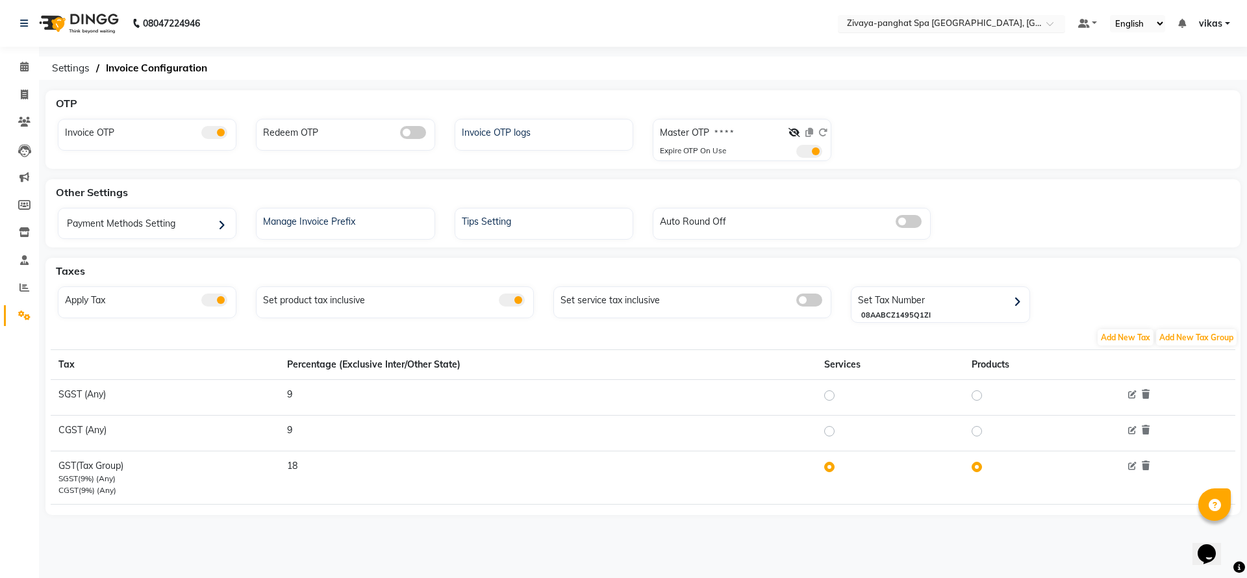
click at [955, 15] on div "Select Location × Zivaya-panghat Spa Udaipur, Panghat" at bounding box center [951, 24] width 227 height 18
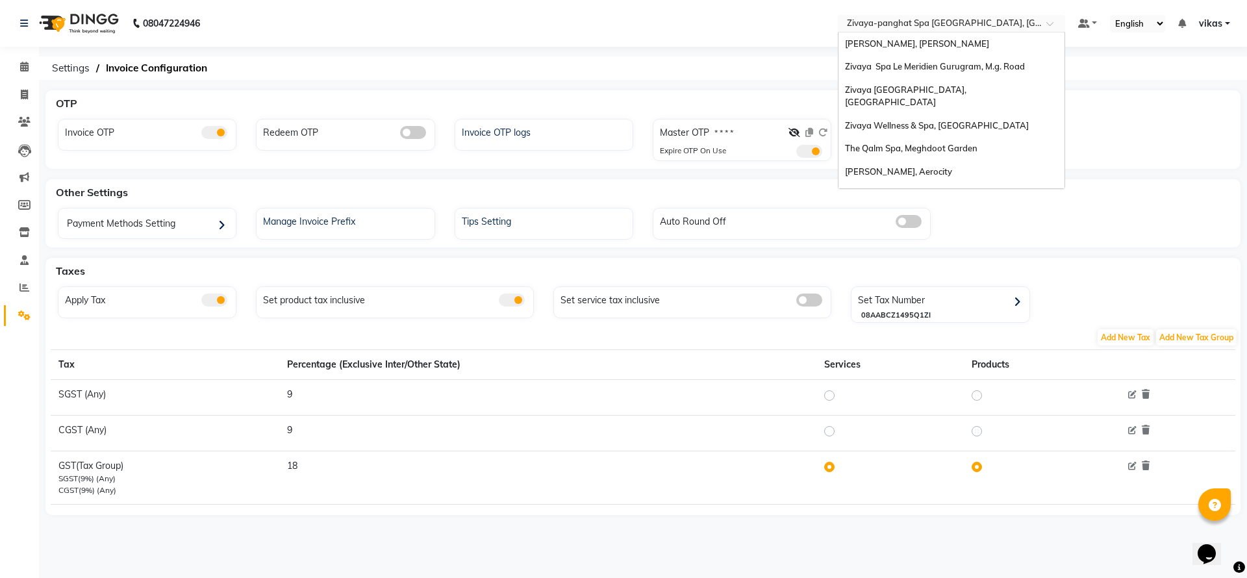
scroll to position [157, 0]
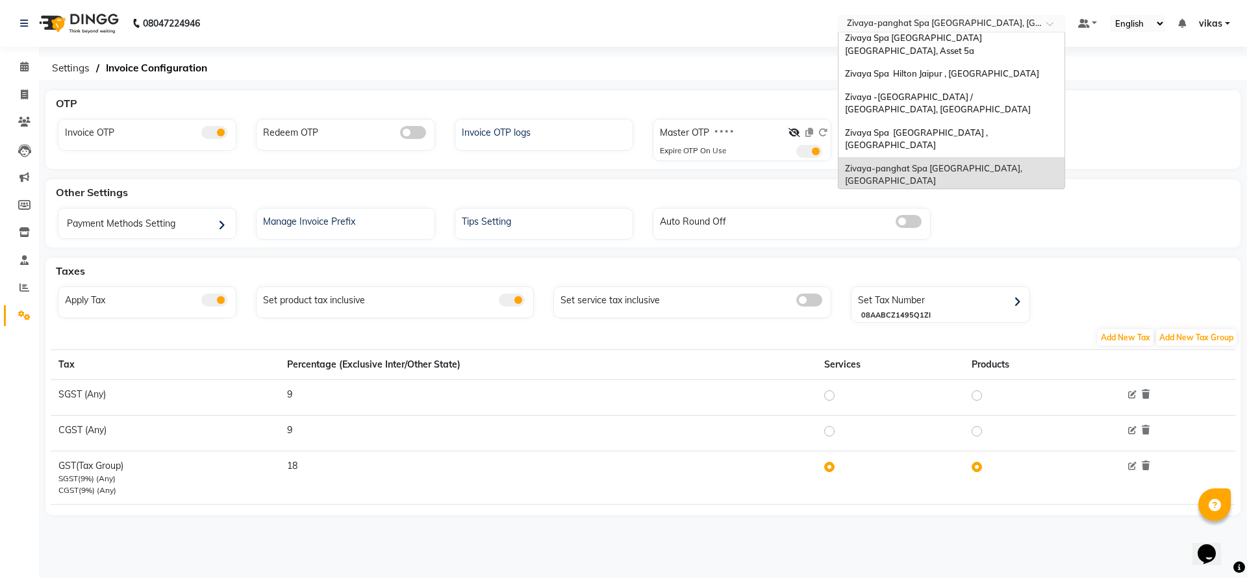
click at [916, 199] on span "Zivaya Wellness & Spa, [GEOGRAPHIC_DATA]" at bounding box center [937, 204] width 184 height 10
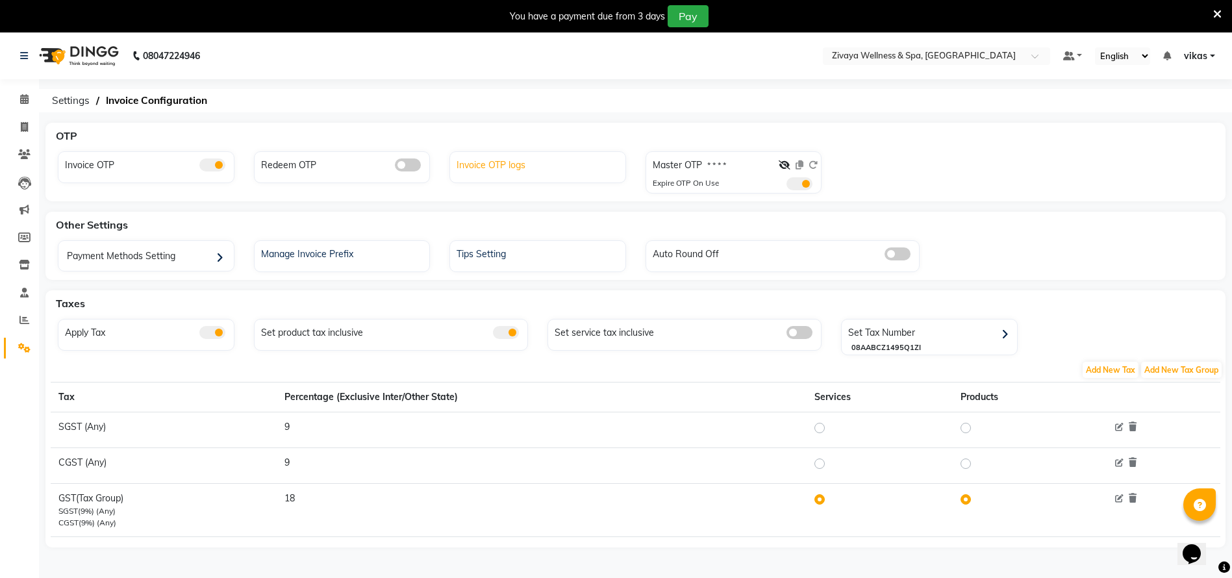
click at [468, 164] on div "Invoice OTP logs" at bounding box center [539, 163] width 172 height 17
click at [785, 168] on icon at bounding box center [785, 164] width 12 height 9
click at [800, 184] on span at bounding box center [800, 183] width 26 height 13
click at [787, 186] on input "checkbox" at bounding box center [787, 186] width 0 height 0
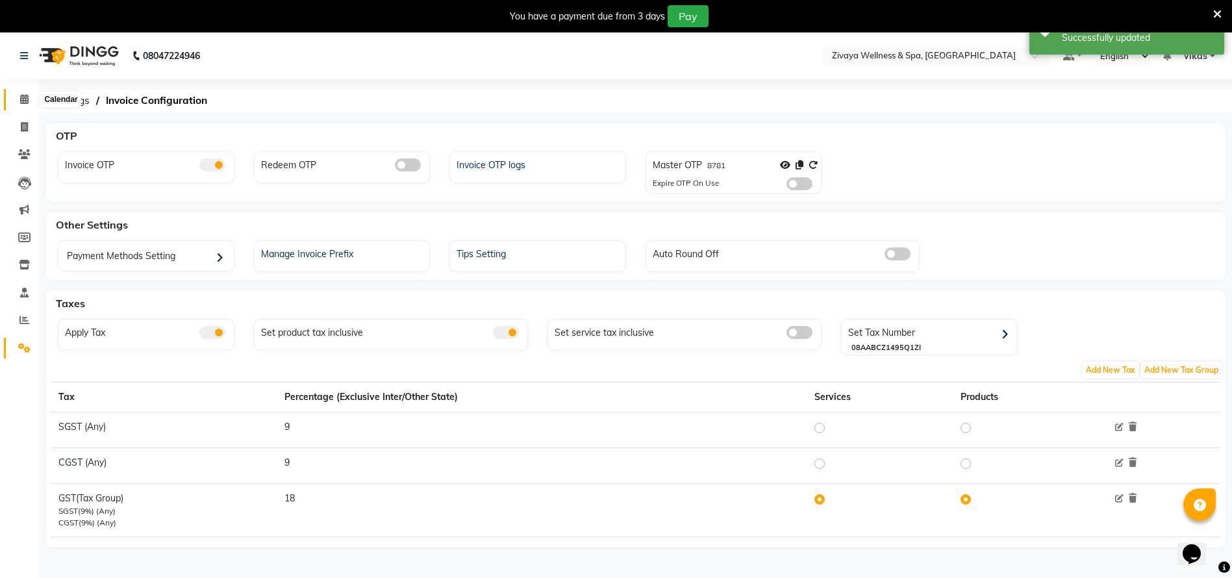
click at [22, 94] on icon at bounding box center [24, 99] width 8 height 10
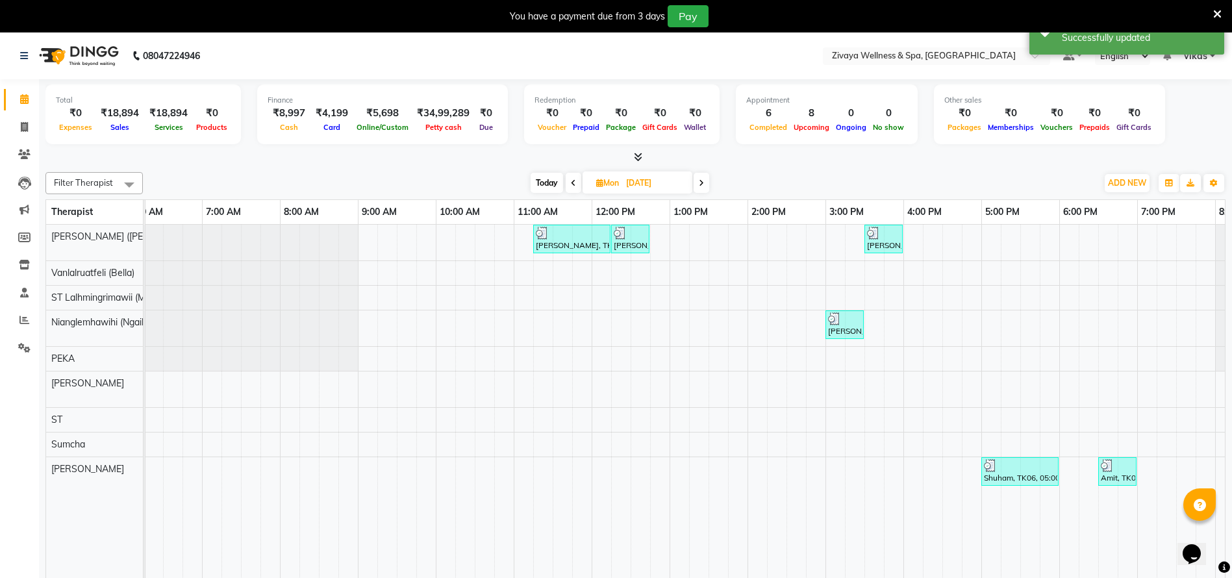
scroll to position [0, 791]
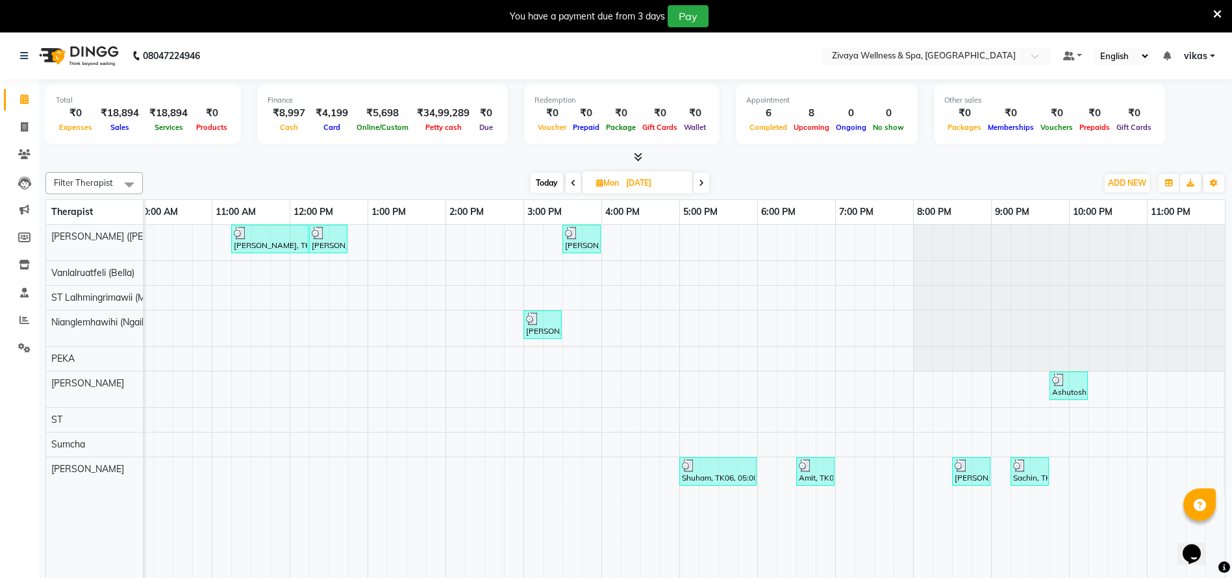
click at [546, 177] on span "Today" at bounding box center [547, 183] width 32 height 20
type input "02-09-2025"
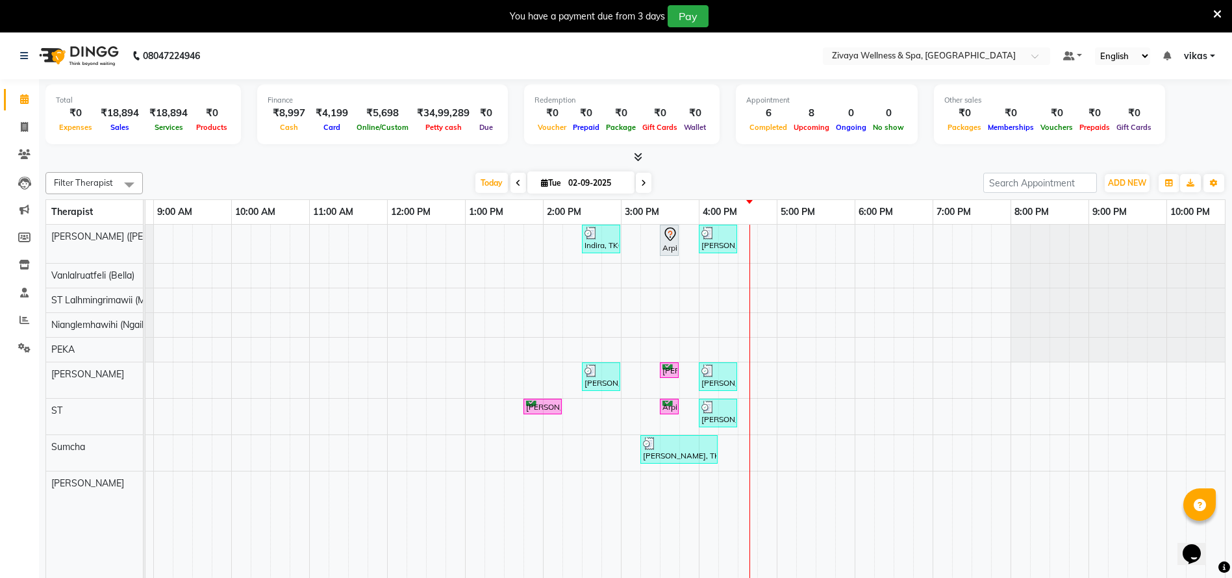
scroll to position [0, 0]
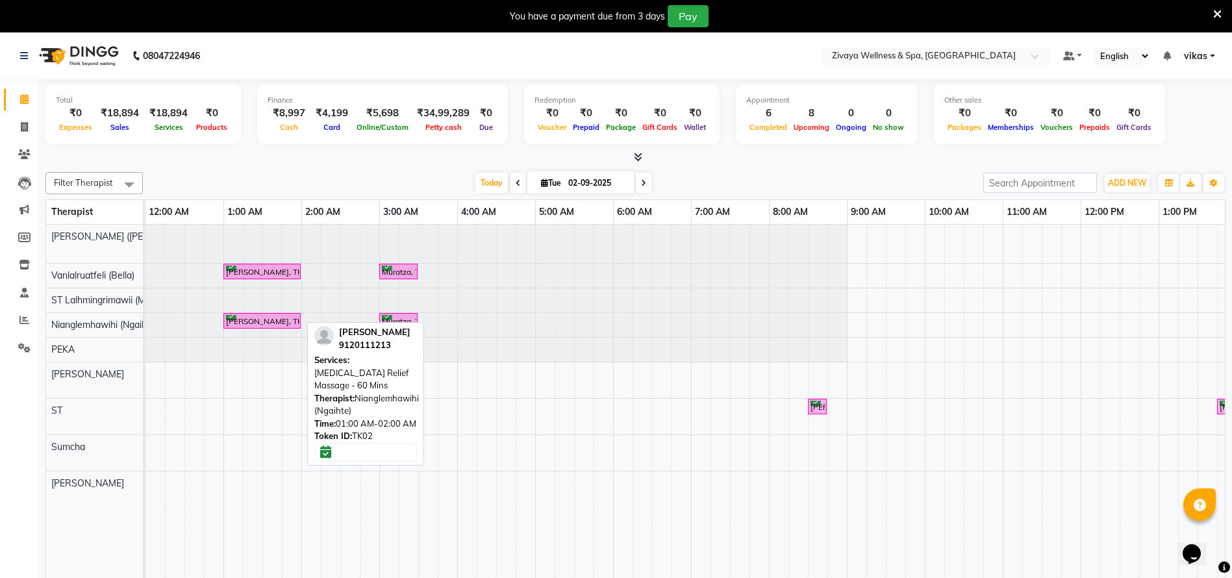
click at [262, 315] on div "[PERSON_NAME], TK02, 01:00 AM-02:00 AM, [MEDICAL_DATA] Relief Massage - 60 Mins" at bounding box center [262, 321] width 75 height 12
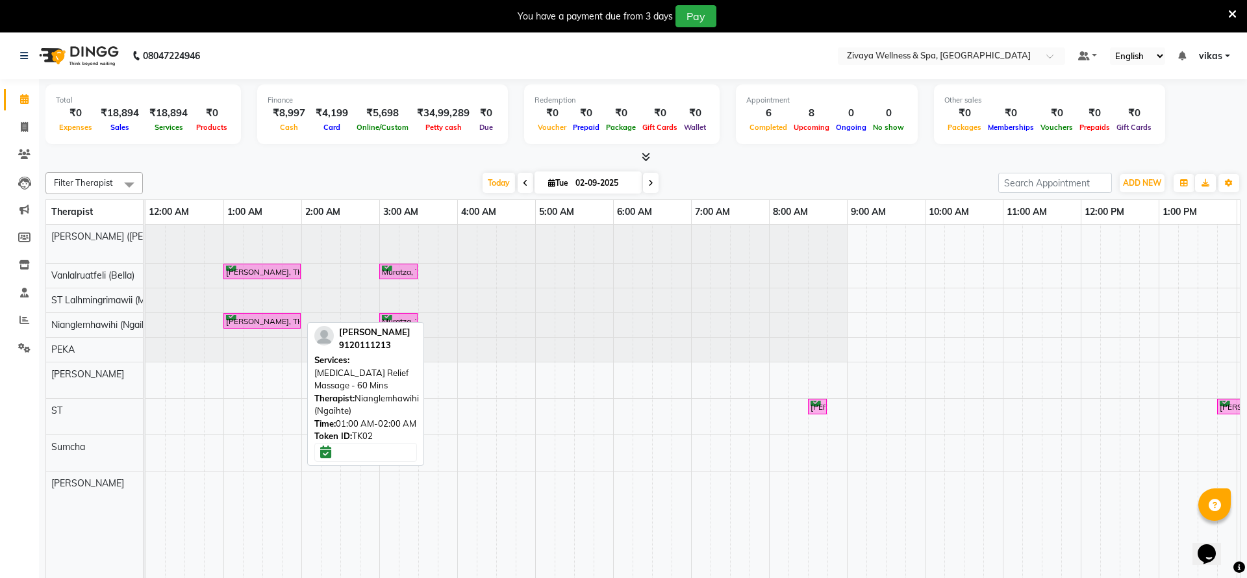
select select "6"
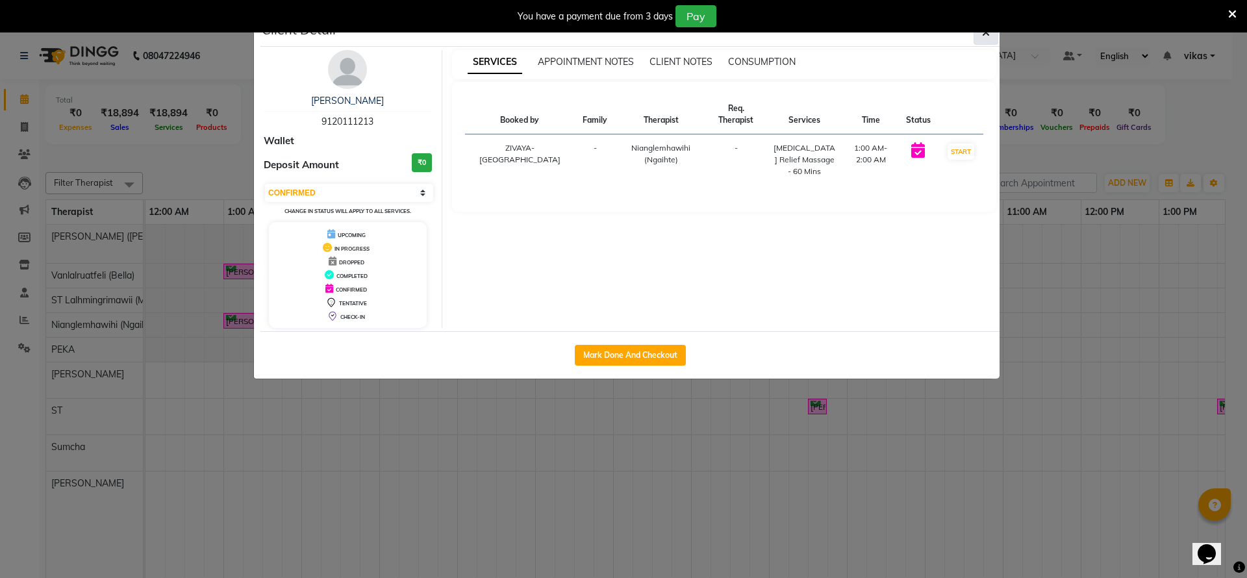
click at [984, 37] on icon "button" at bounding box center [986, 32] width 8 height 10
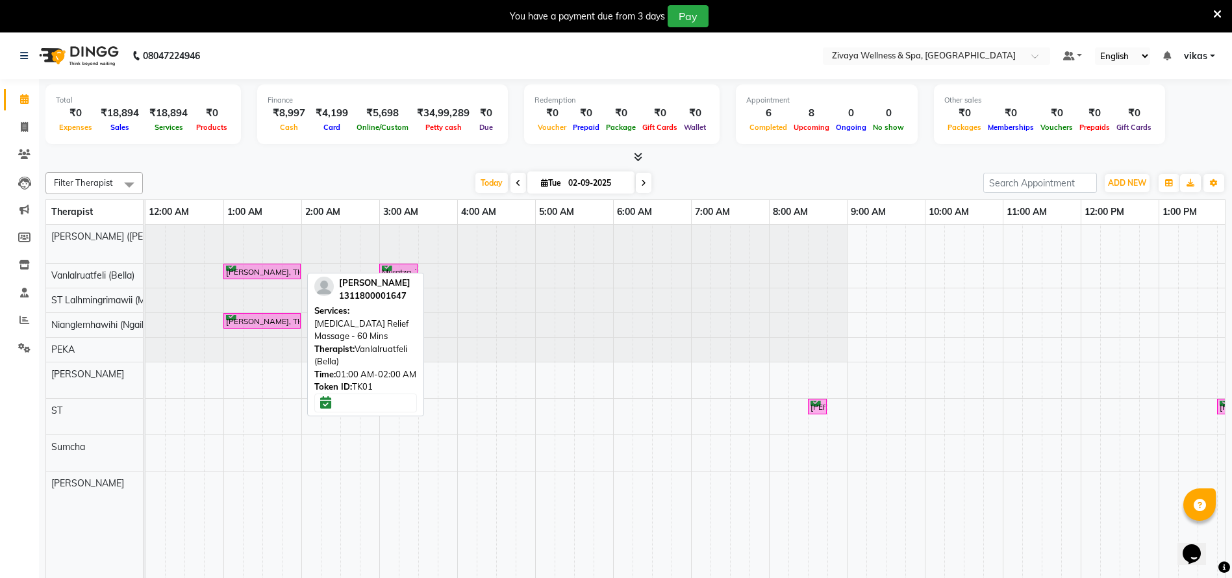
click at [290, 271] on div "Abishek, TK01, 01:00 AM-02:00 AM, Jet Lag Relief Massage - 60 Mins" at bounding box center [262, 272] width 75 height 12
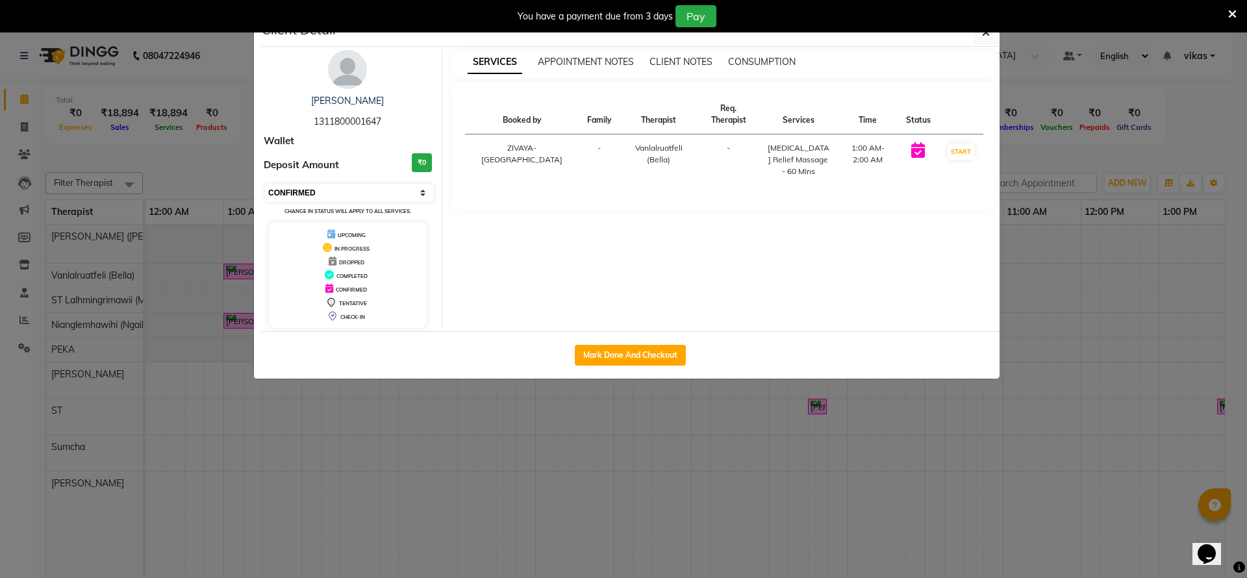
click at [351, 190] on select "Select IN SERVICE CONFIRMED TENTATIVE CHECK IN MARK DONE DROPPED UPCOMING" at bounding box center [349, 193] width 168 height 18
select select "2"
click at [265, 184] on select "Select IN SERVICE CONFIRMED TENTATIVE CHECK IN MARK DONE DROPPED UPCOMING" at bounding box center [349, 193] width 168 height 18
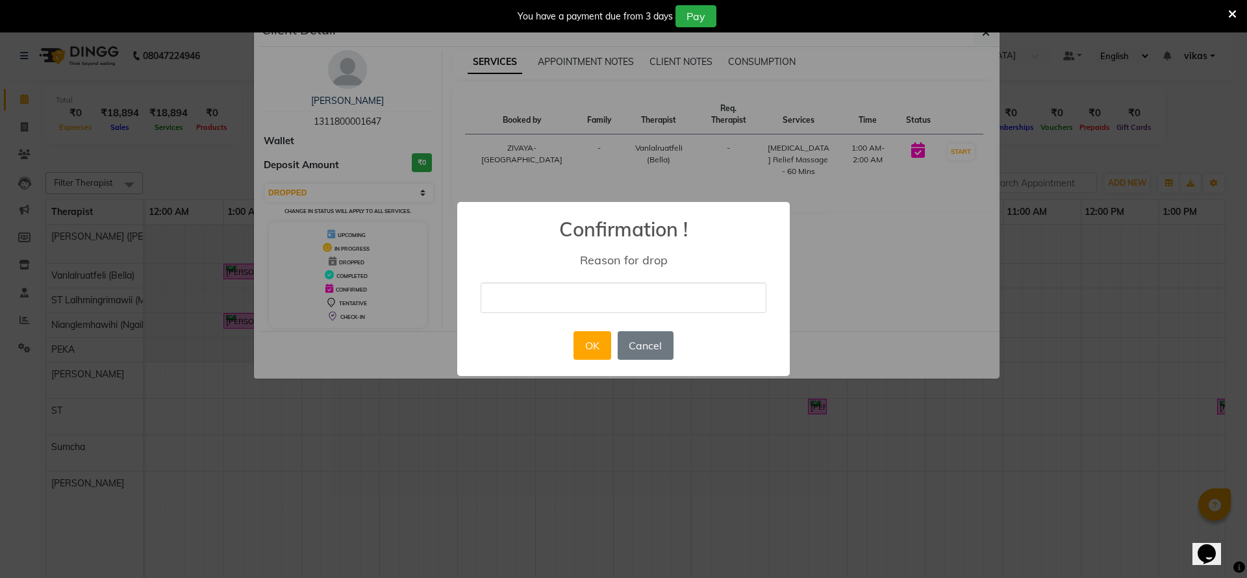
click at [559, 292] on input "text" at bounding box center [624, 298] width 286 height 31
type input "Wrong entry"
click at [598, 348] on button "OK" at bounding box center [592, 345] width 37 height 29
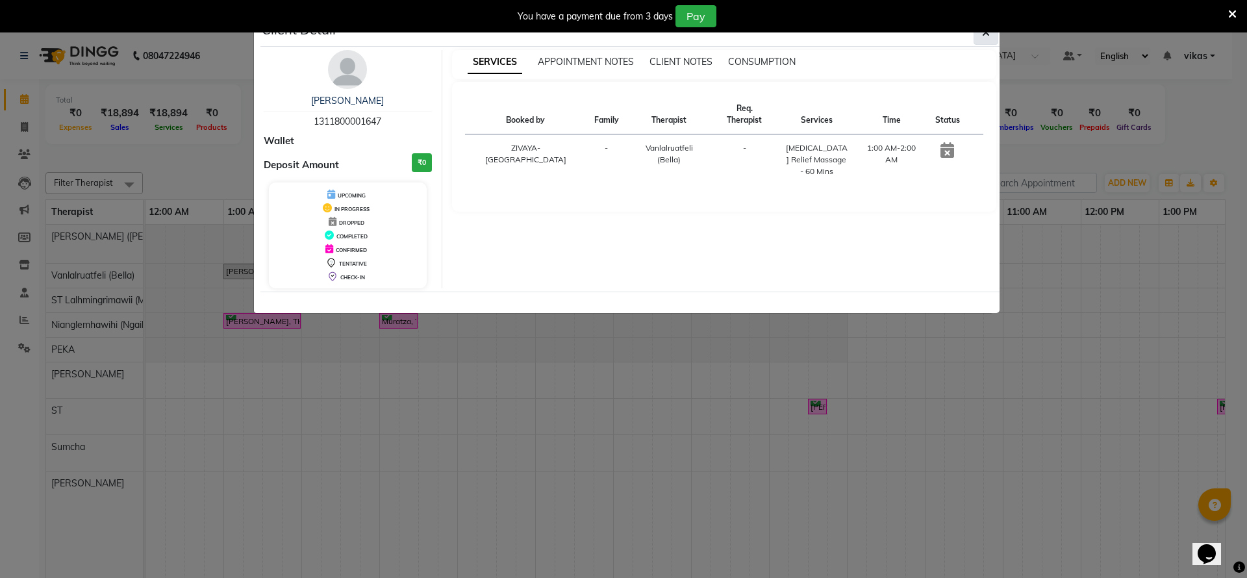
click at [981, 38] on button "button" at bounding box center [986, 32] width 25 height 25
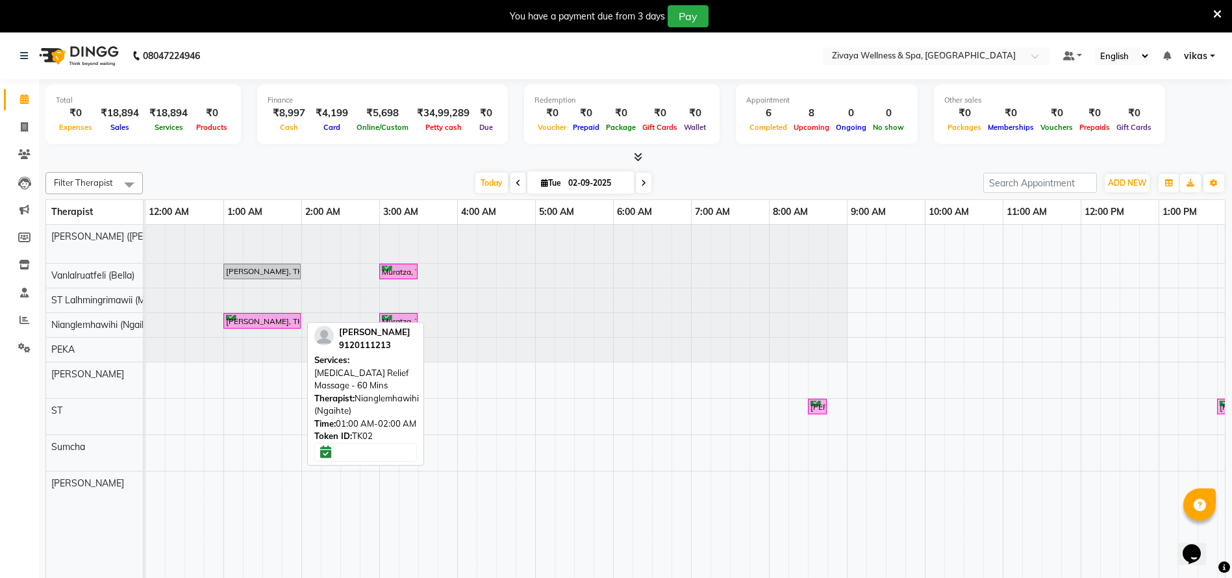
click at [277, 320] on div "Abishek, TK02, 01:00 AM-02:00 AM, Jet Lag Relief Massage - 60 Mins" at bounding box center [262, 321] width 75 height 12
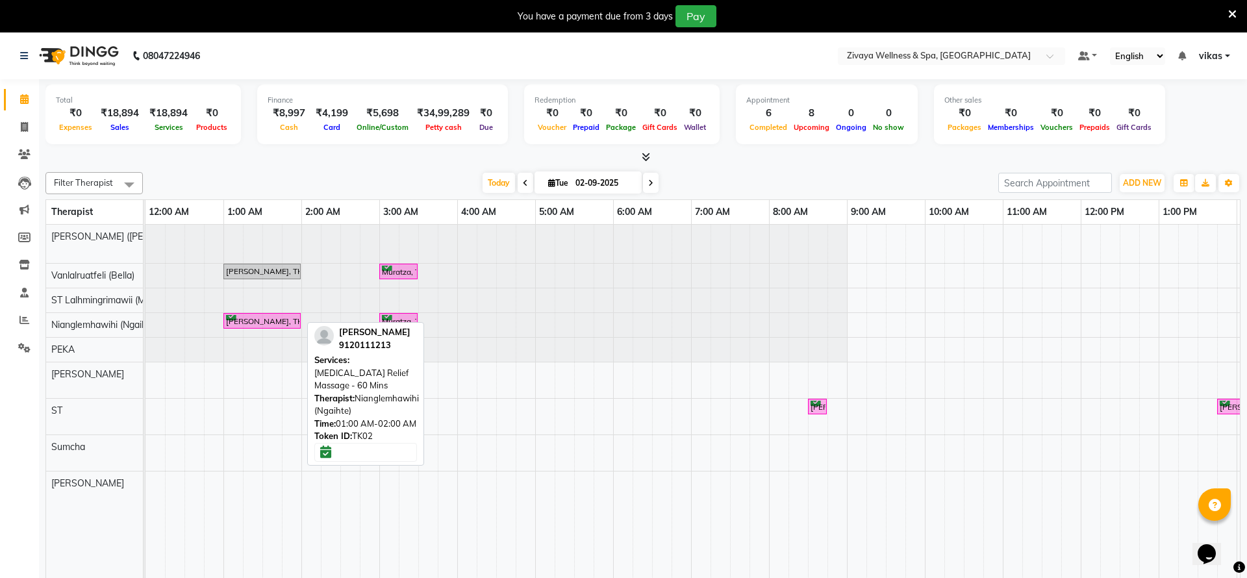
select select "6"
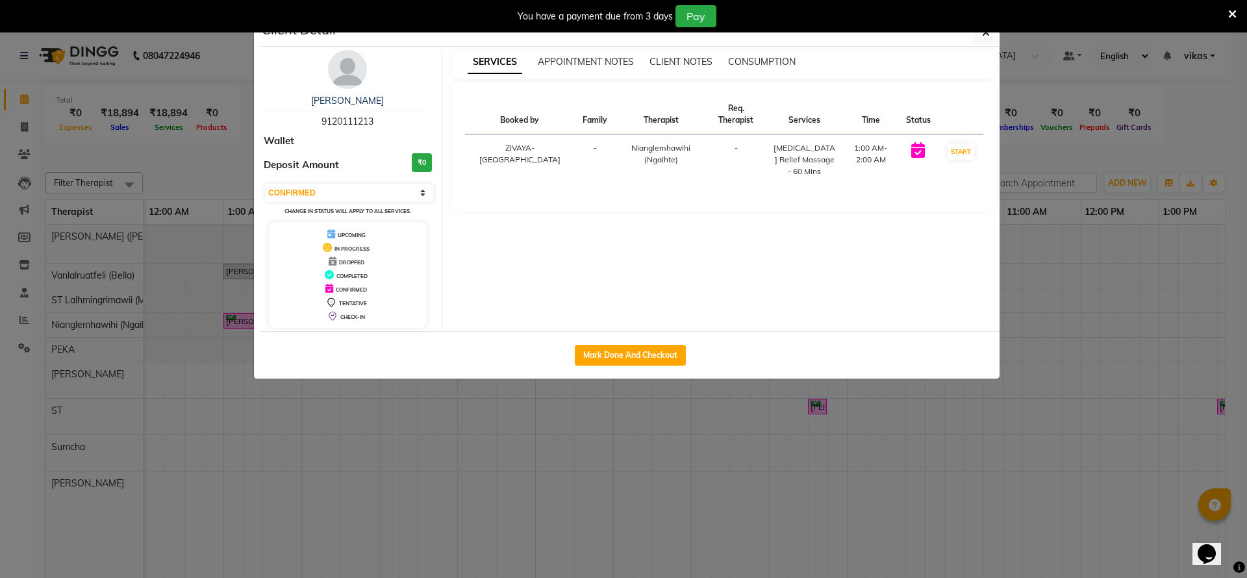
click at [983, 45] on div "Client Detail" at bounding box center [629, 33] width 739 height 28
click at [982, 38] on button "button" at bounding box center [986, 32] width 25 height 25
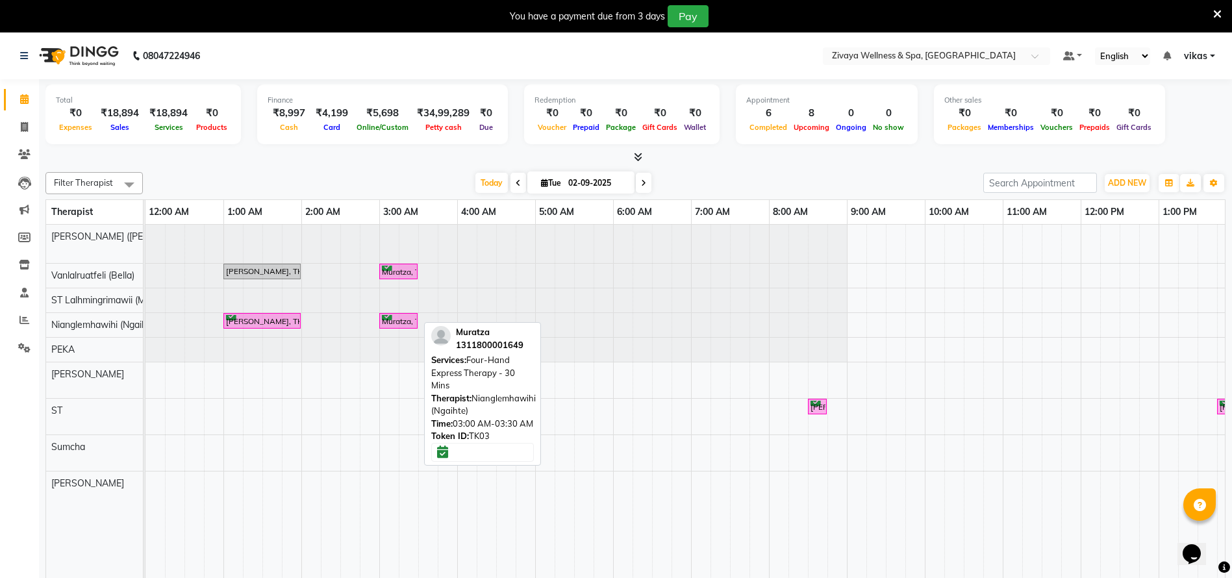
click at [396, 319] on div "Muratza, TK03, 03:00 AM-03:30 AM, Four-Hand Express Therapy - 30 Mins" at bounding box center [399, 321] width 36 height 12
select select "6"
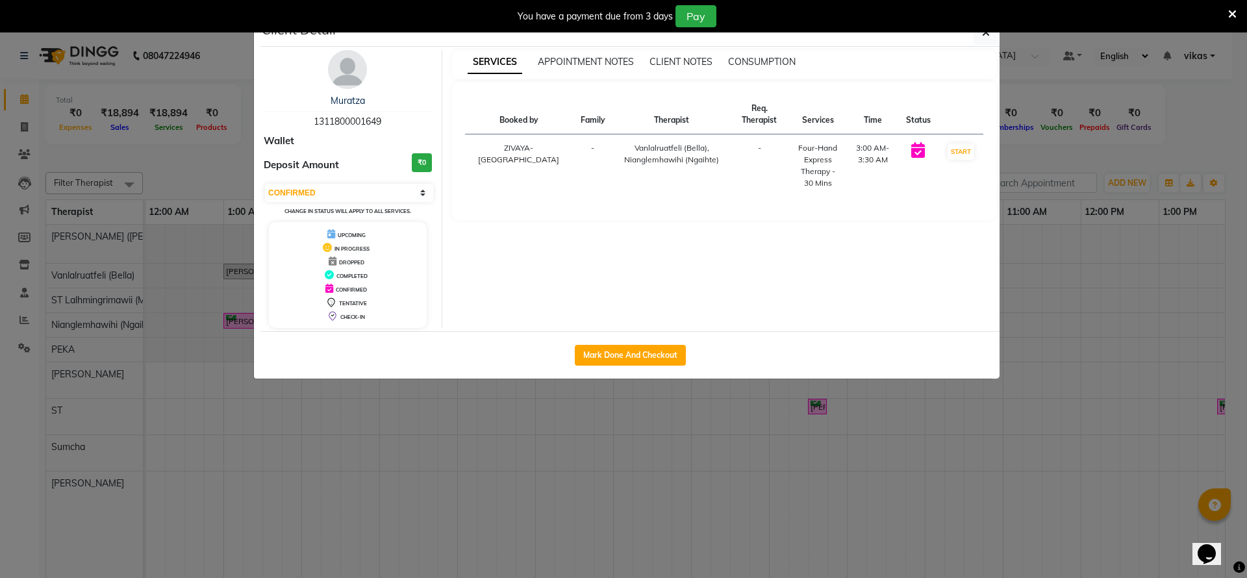
click at [472, 424] on ngb-modal-window "Client Detail Muratza 1311800001649 Wallet Deposit Amount ₹0 Select IN SERVICE …" at bounding box center [623, 289] width 1247 height 578
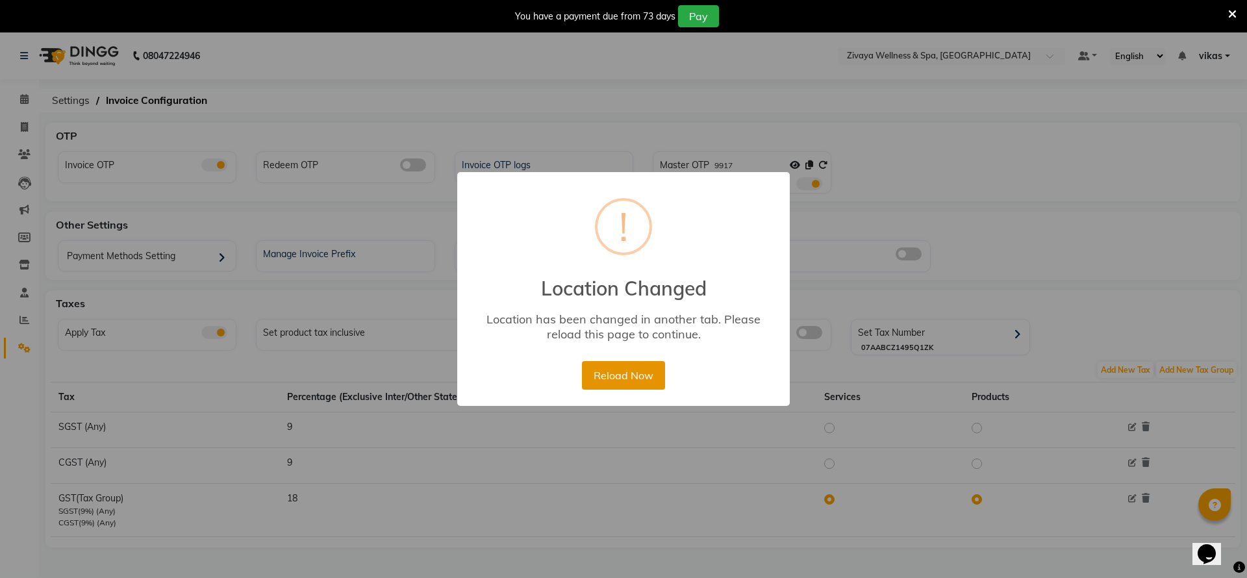
click at [659, 371] on button "Reload Now" at bounding box center [623, 375] width 82 height 29
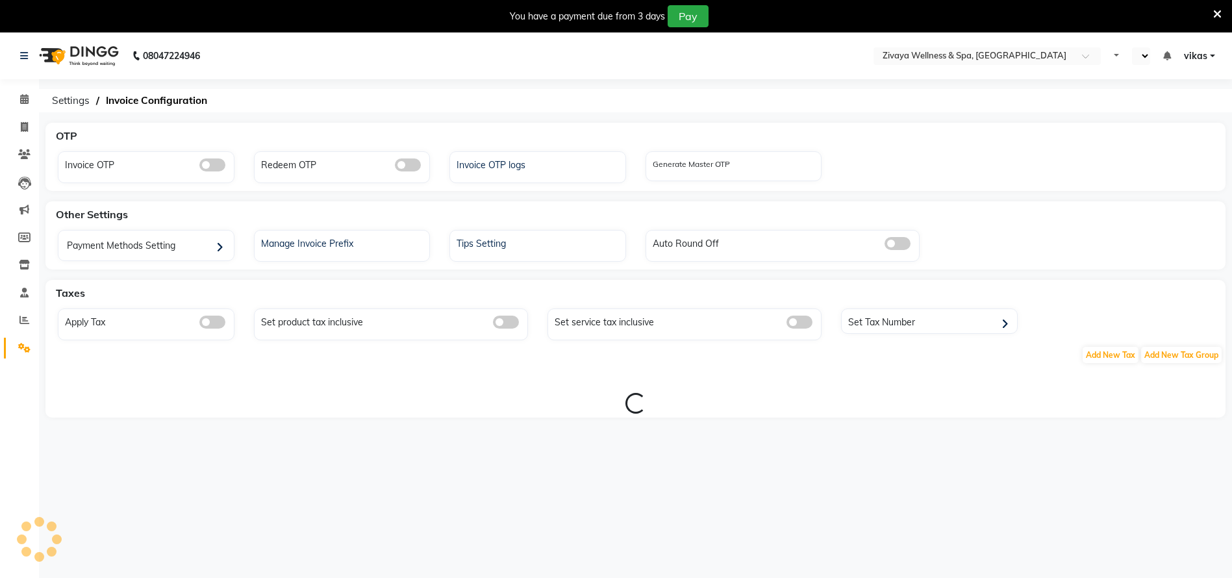
select select "en"
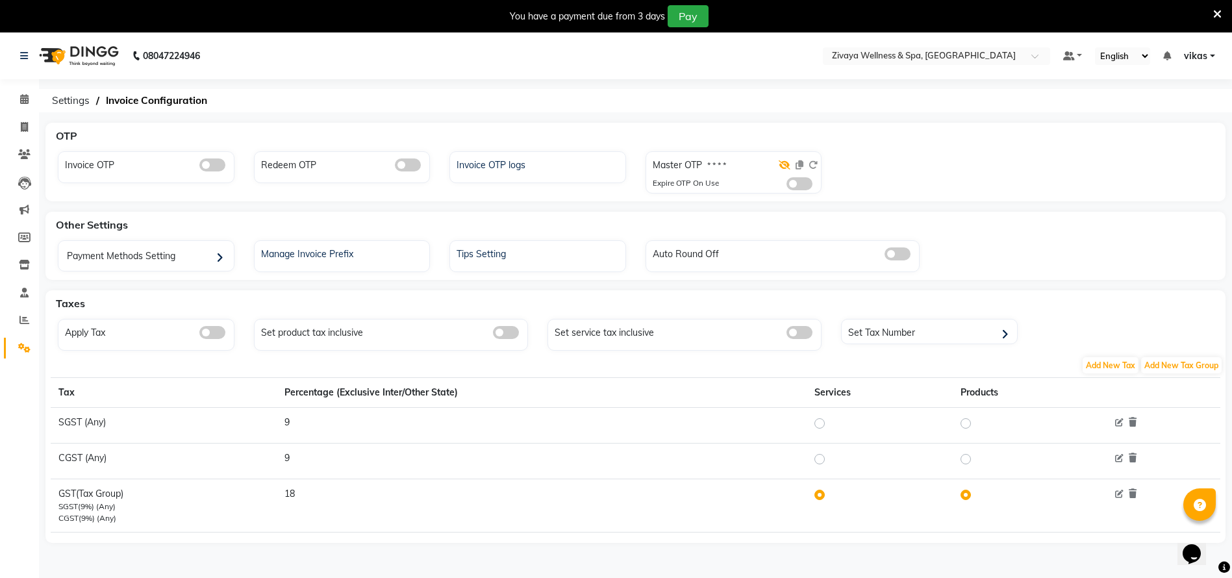
click at [779, 165] on icon at bounding box center [785, 164] width 12 height 9
click at [803, 179] on span at bounding box center [800, 183] width 26 height 13
click at [787, 186] on input "checkbox" at bounding box center [787, 186] width 0 height 0
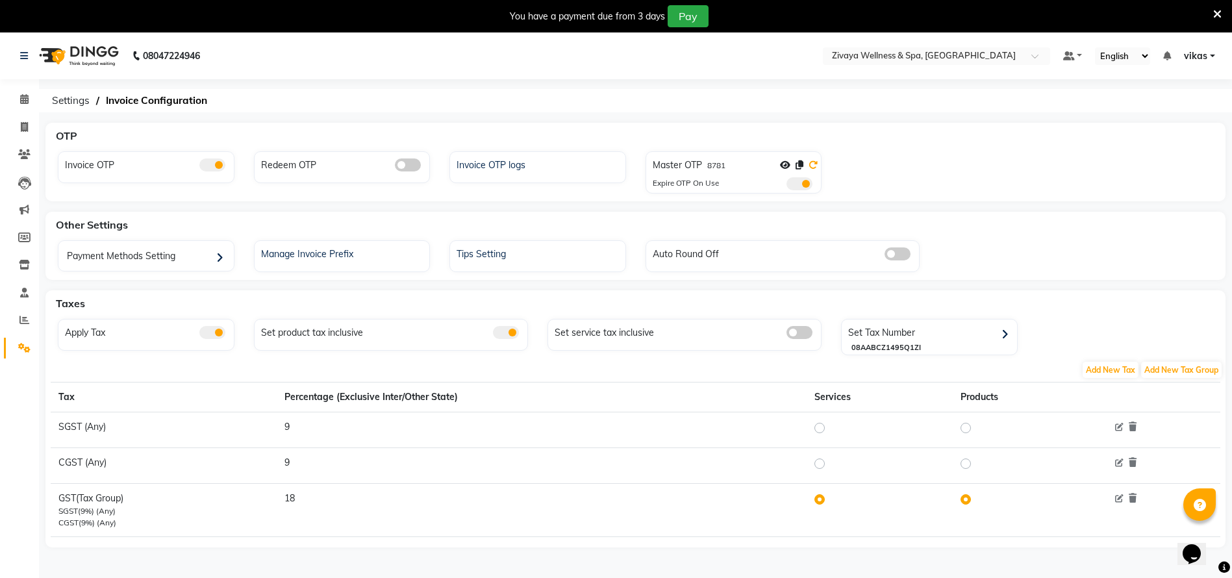
click at [812, 164] on icon at bounding box center [813, 164] width 9 height 9
click at [815, 161] on icon at bounding box center [813, 164] width 9 height 9
click at [1215, 14] on icon at bounding box center [1217, 14] width 8 height 12
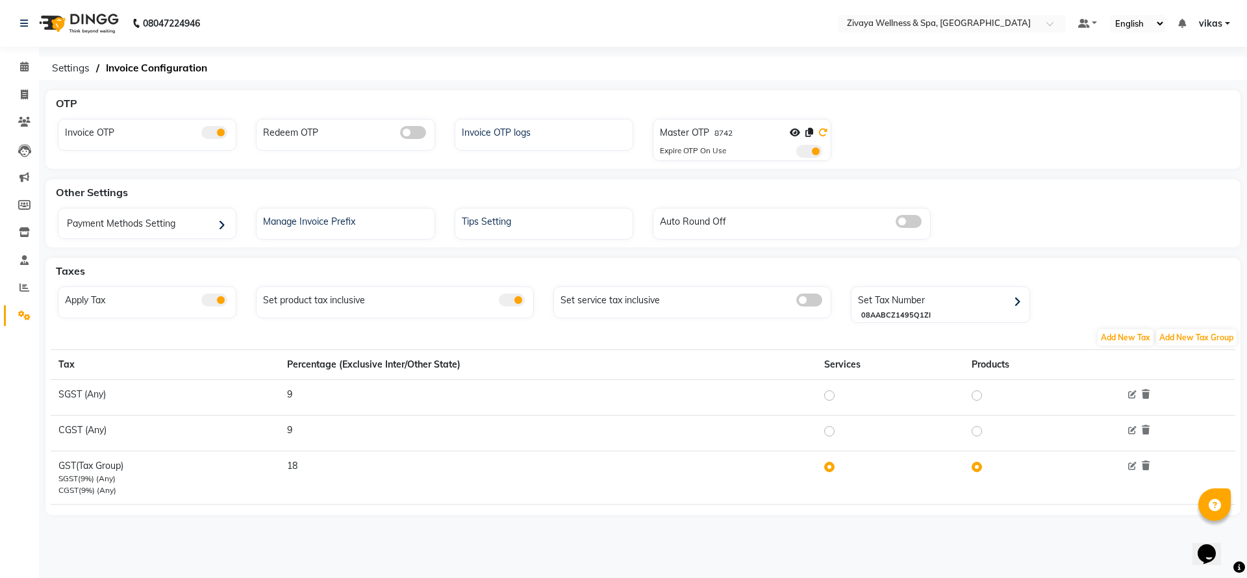
click at [824, 133] on icon at bounding box center [822, 132] width 9 height 9
click at [827, 133] on icon at bounding box center [822, 132] width 9 height 9
click at [7, 286] on link "Reports" at bounding box center [19, 287] width 31 height 21
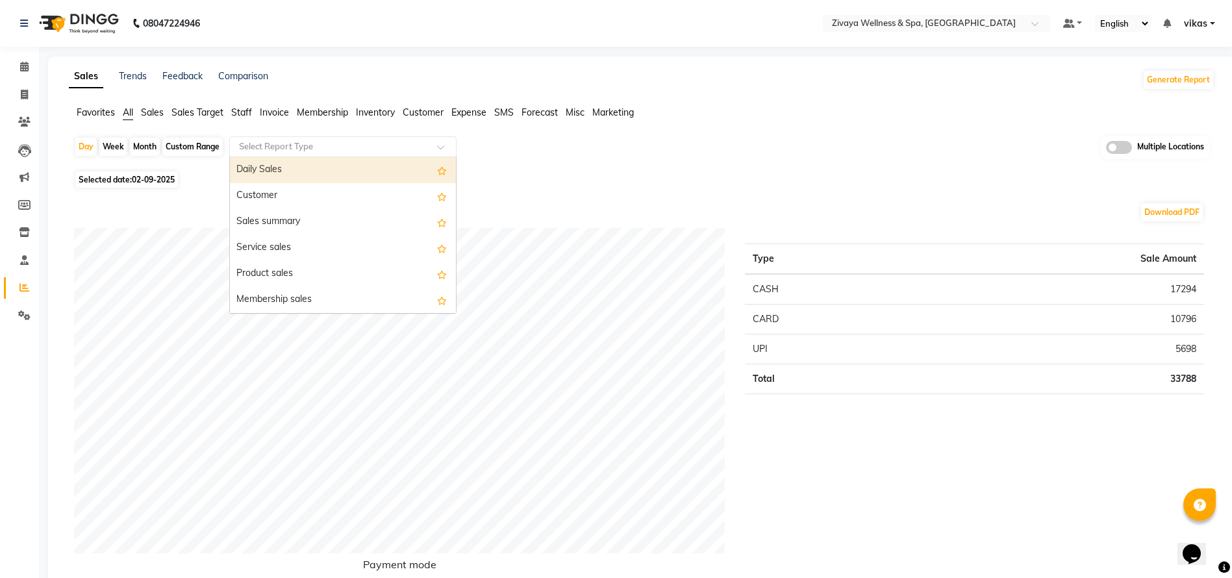
click at [302, 147] on input "text" at bounding box center [329, 146] width 187 height 13
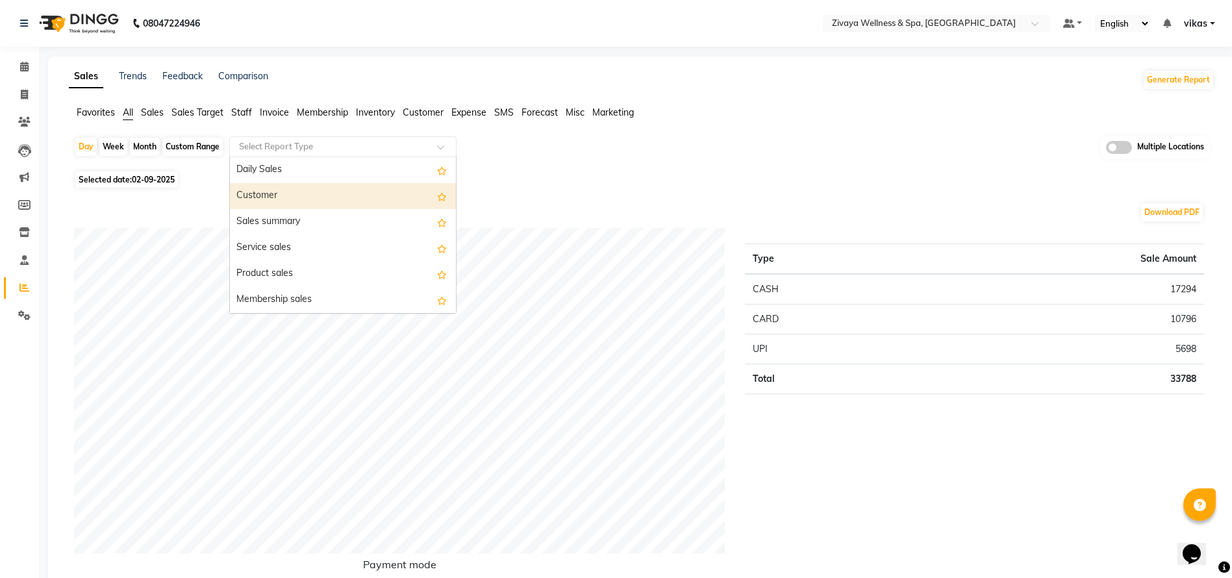
click at [321, 205] on div "Customer" at bounding box center [343, 196] width 226 height 26
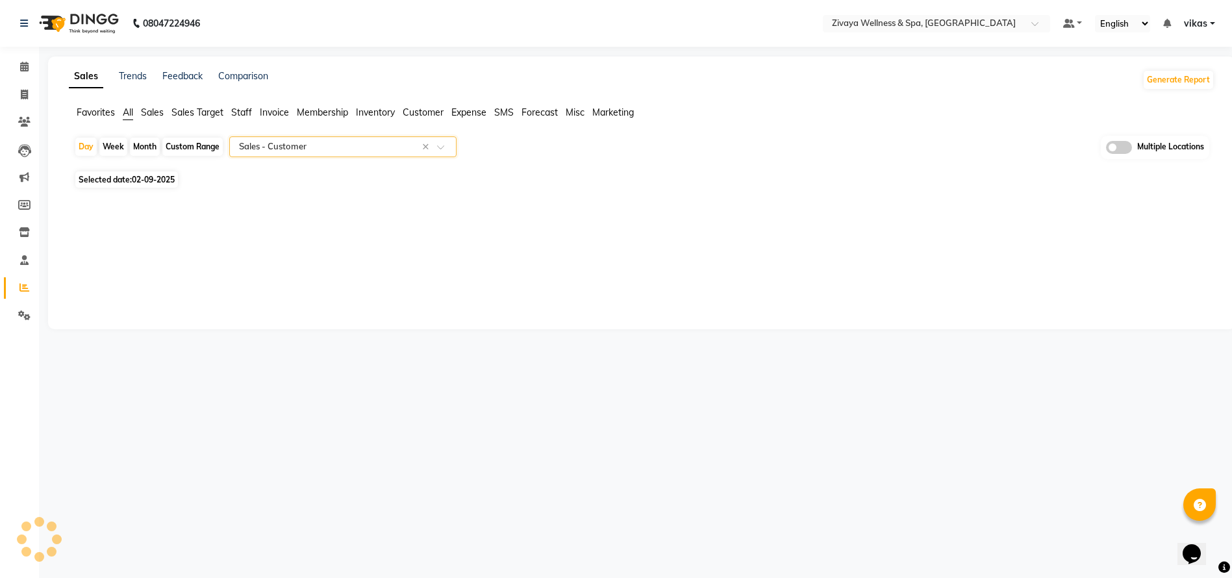
select select "full_report"
select select "csv"
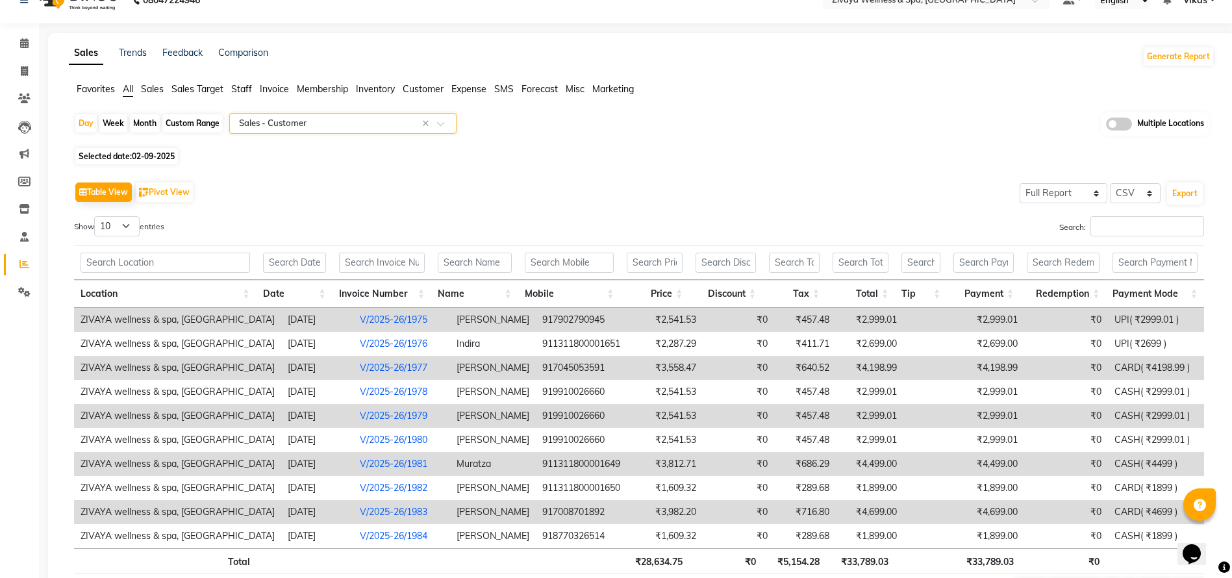
scroll to position [107, 0]
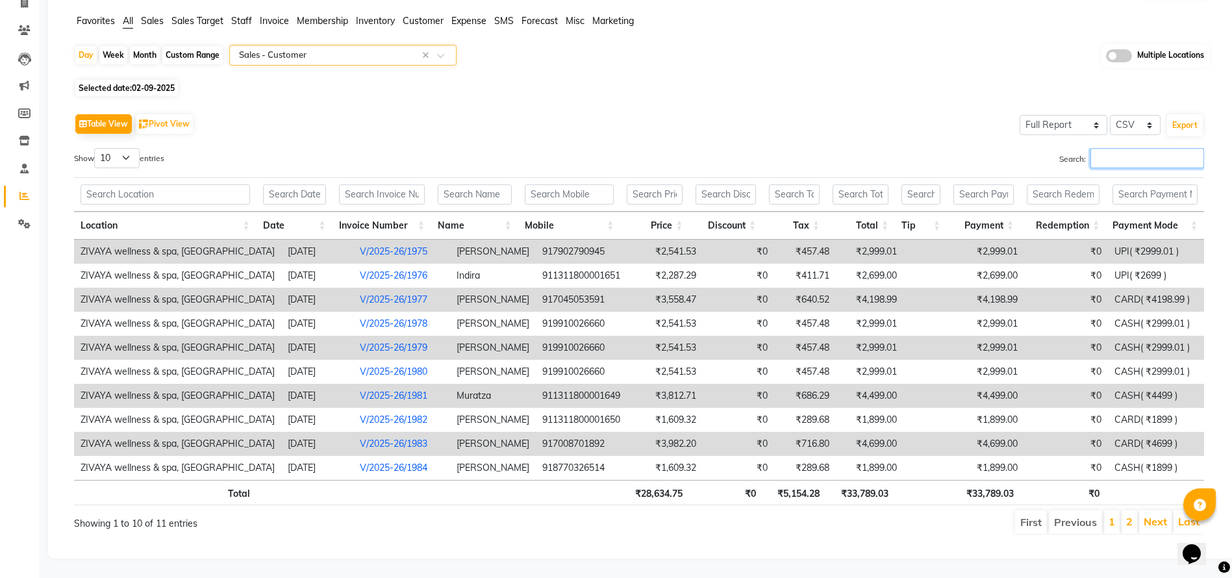
click at [1104, 148] on input "Search:" at bounding box center [1148, 158] width 114 height 20
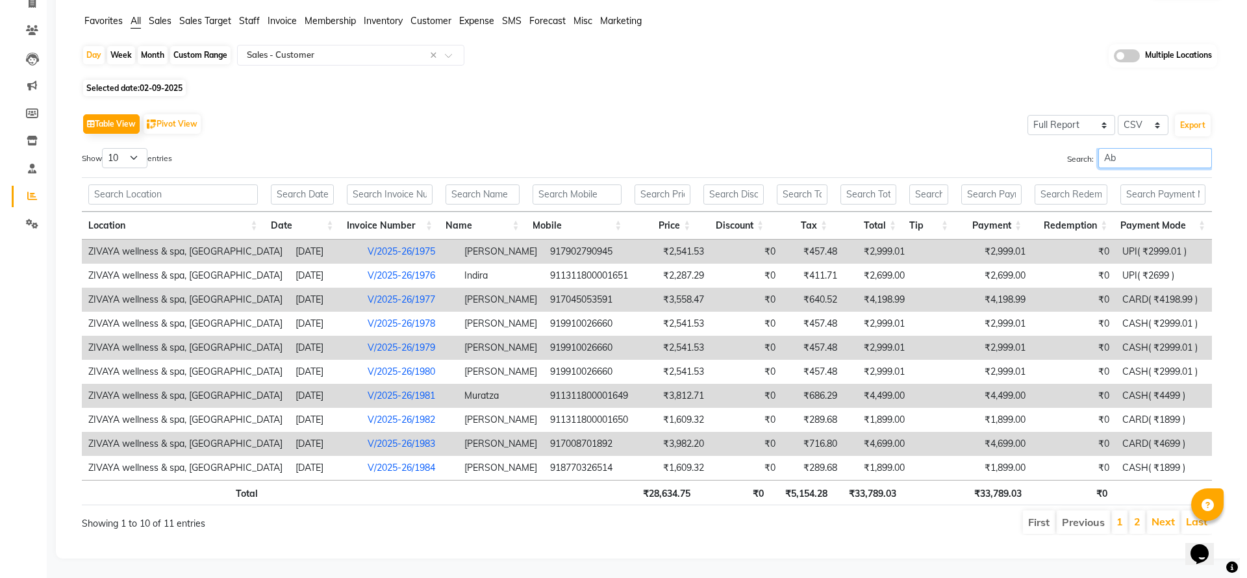
scroll to position [0, 0]
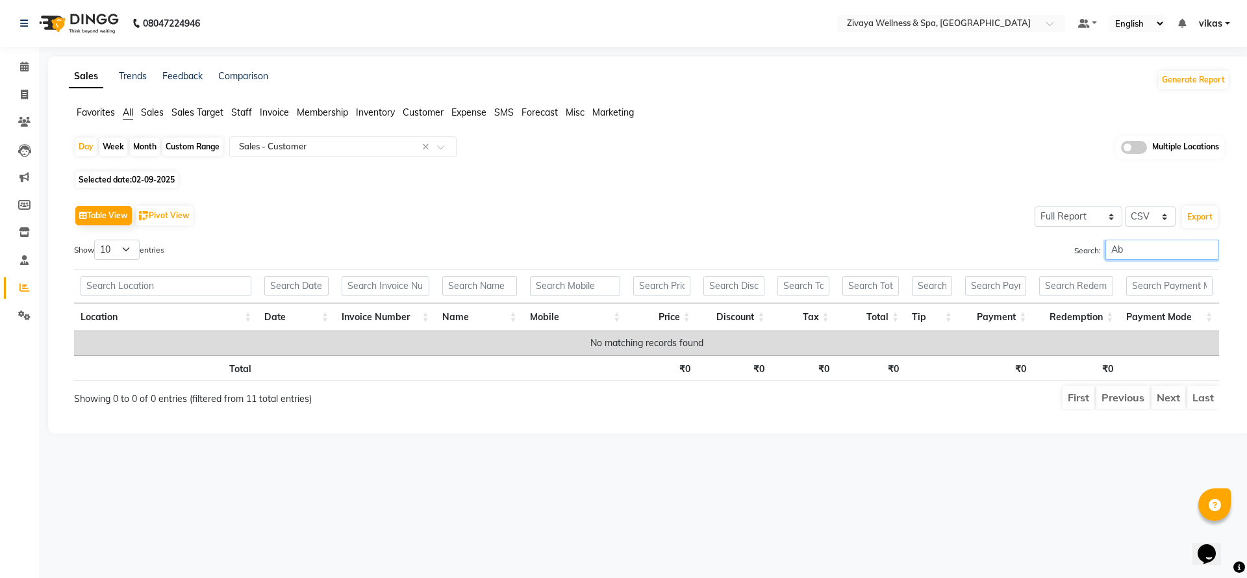
type input "A"
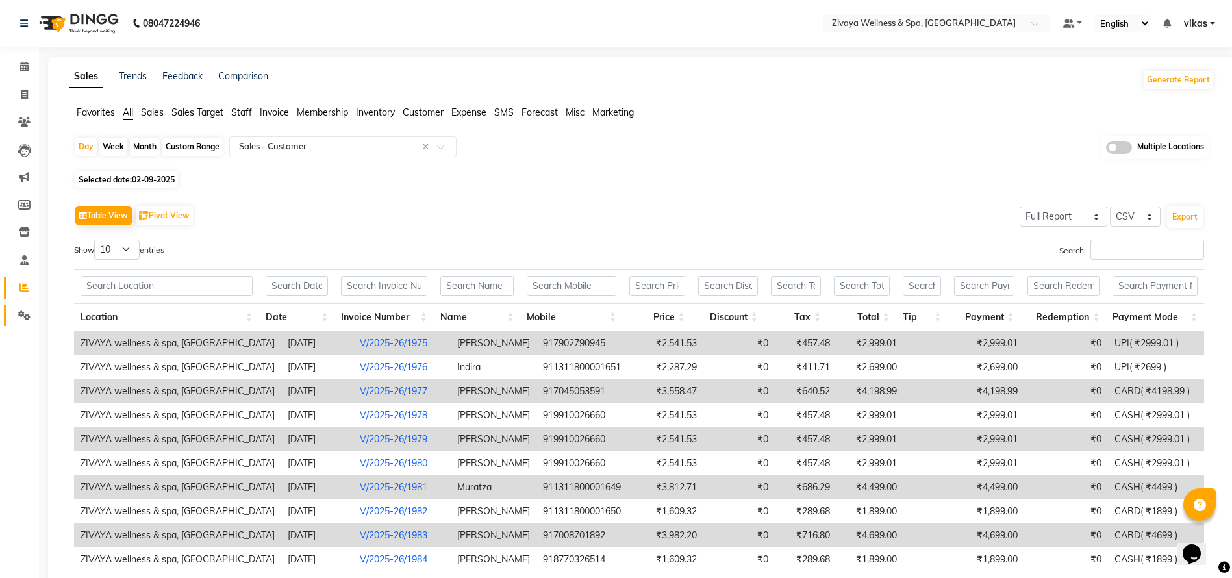
click at [24, 307] on link "Settings" at bounding box center [19, 315] width 31 height 21
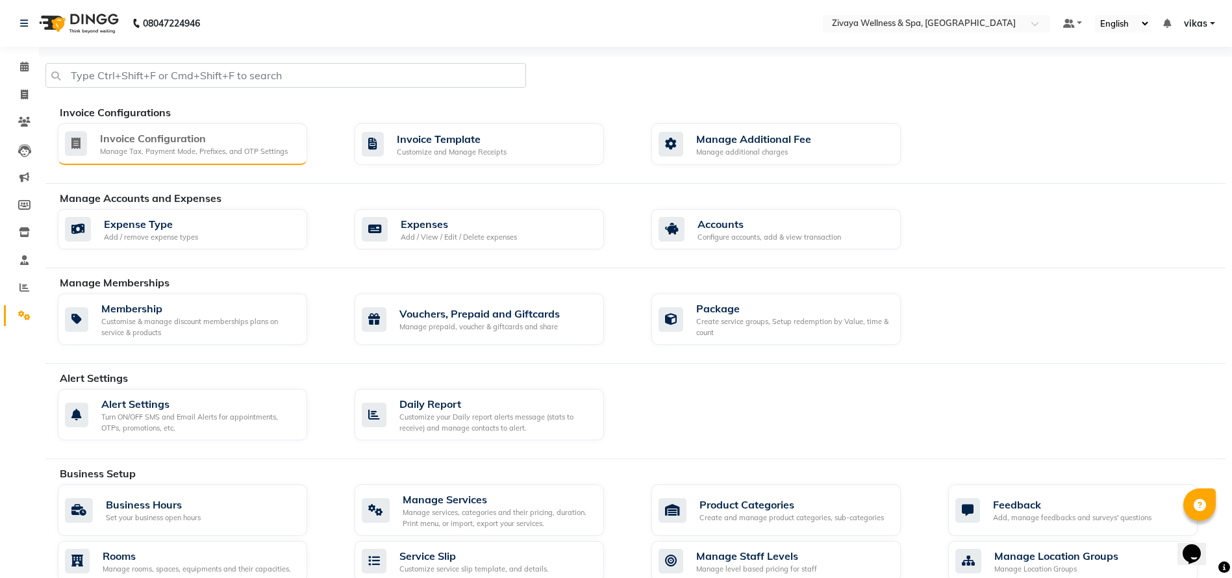
click at [147, 149] on div "Manage Tax, Payment Mode, Prefixes, and OTP Settings" at bounding box center [194, 151] width 188 height 11
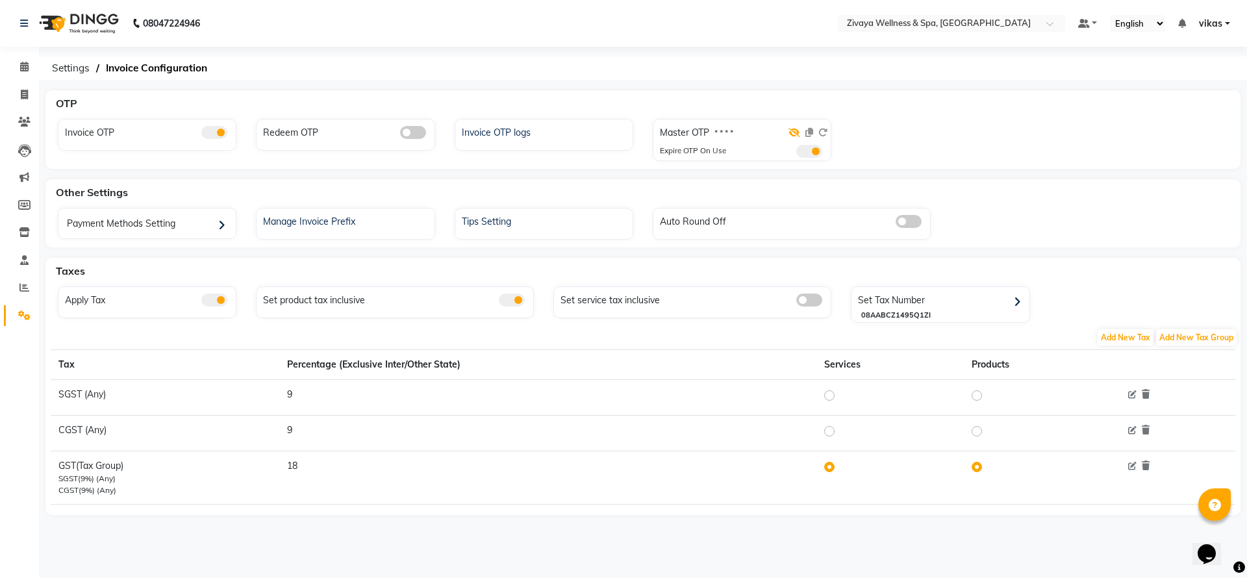
click at [789, 134] on icon at bounding box center [795, 132] width 12 height 9
click at [825, 134] on icon at bounding box center [822, 132] width 9 height 9
click at [16, 75] on link "Calendar" at bounding box center [19, 67] width 31 height 21
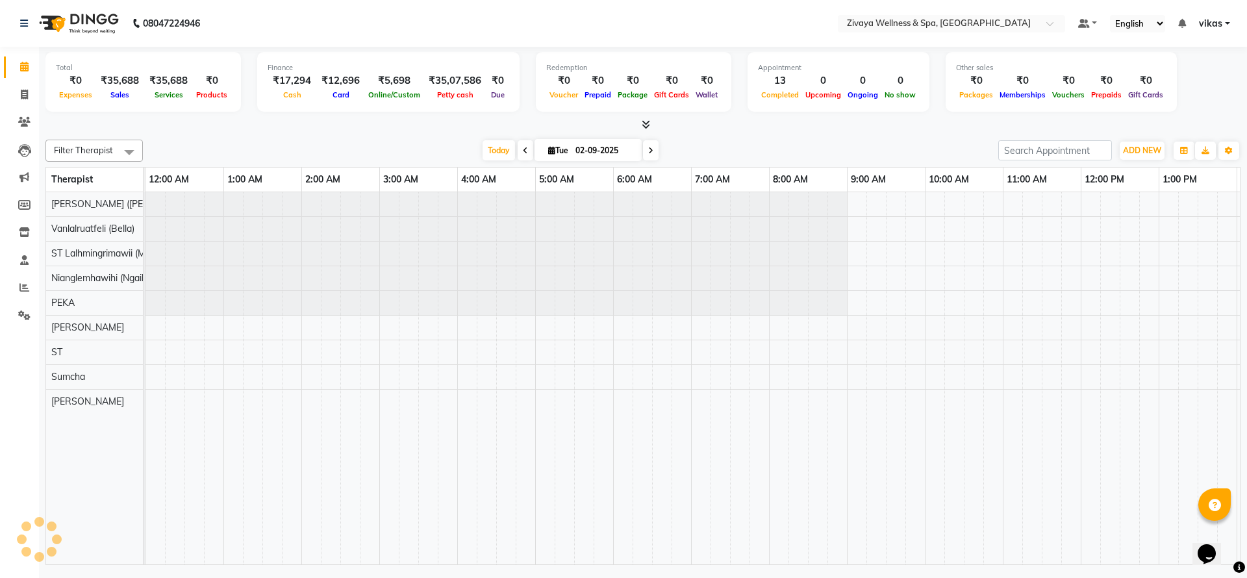
scroll to position [0, 468]
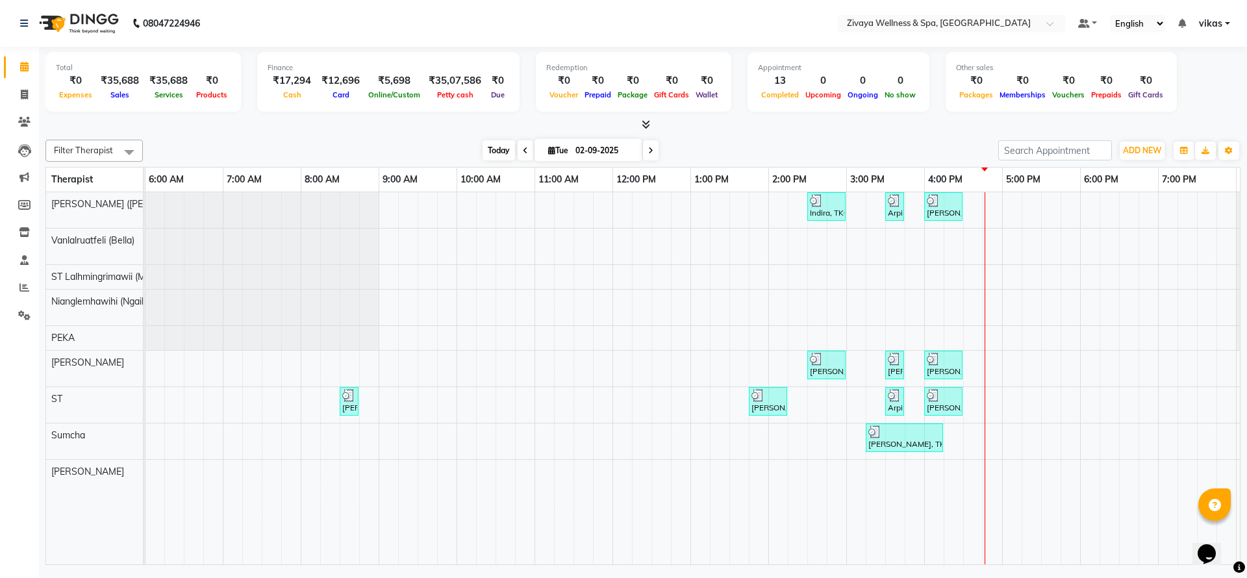
click at [490, 145] on span "Today" at bounding box center [499, 150] width 32 height 20
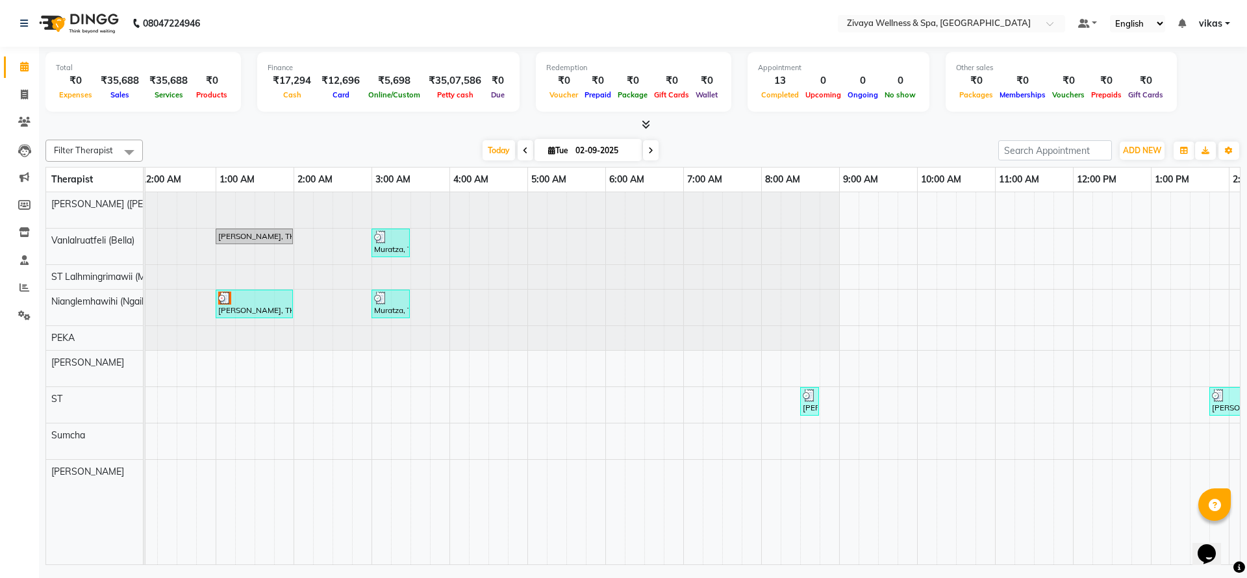
scroll to position [0, 0]
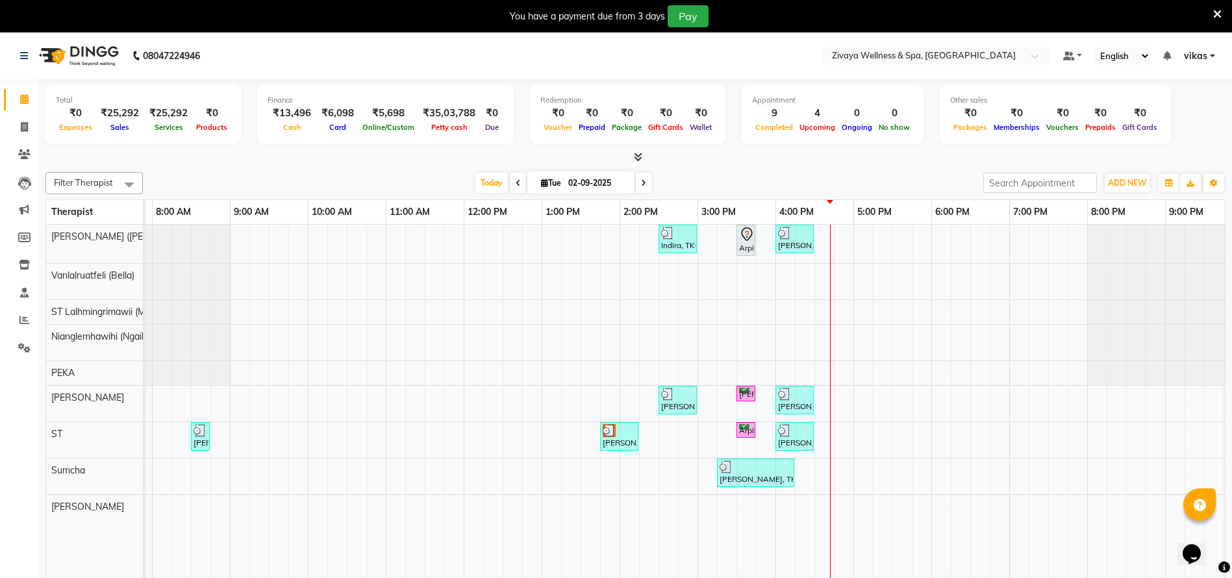
click at [1213, 10] on icon at bounding box center [1217, 14] width 8 height 12
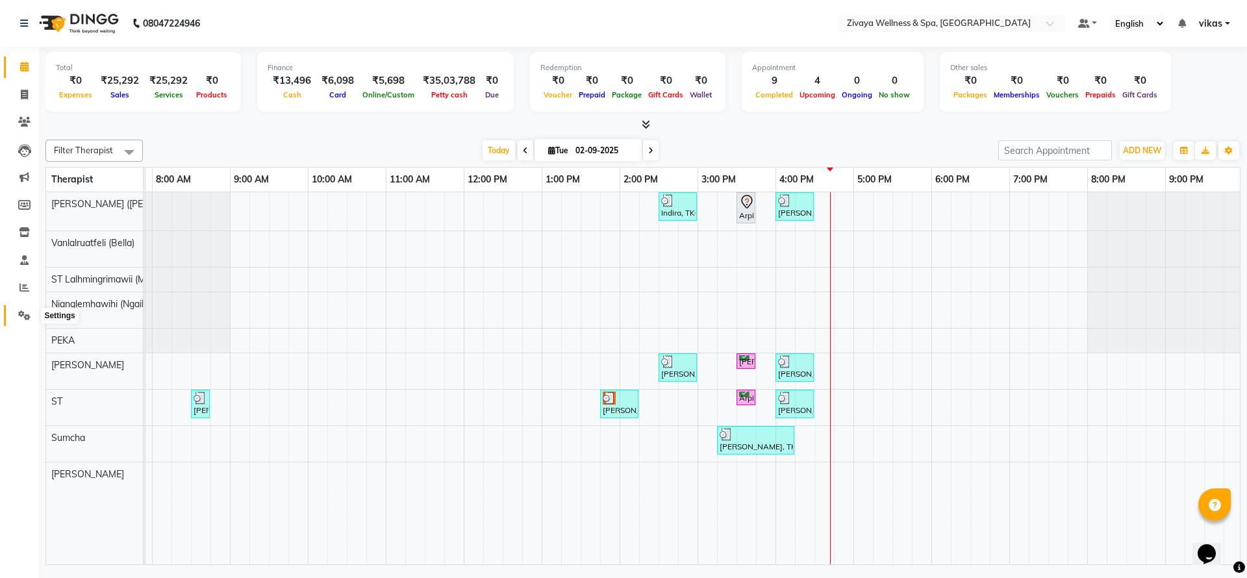
click at [25, 318] on icon at bounding box center [24, 315] width 12 height 10
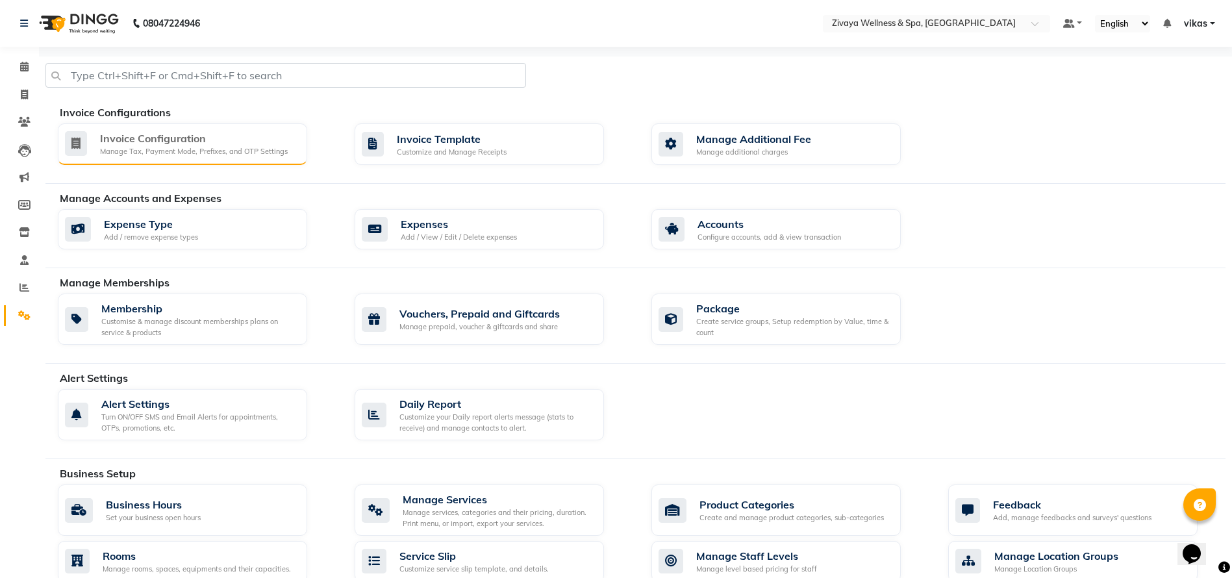
click at [146, 123] on div "Invoice Configuration Manage Tax, Payment Mode, Prefixes, and OTP Settings" at bounding box center [182, 144] width 249 height 42
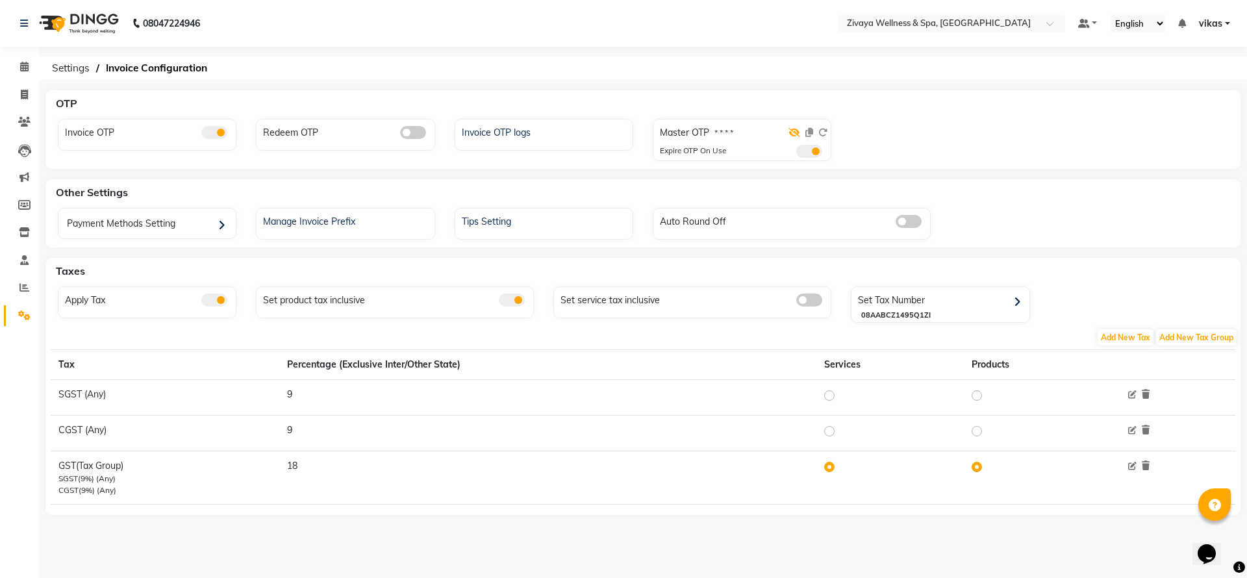
click at [792, 135] on icon at bounding box center [795, 132] width 12 height 9
click at [827, 134] on icon at bounding box center [822, 132] width 9 height 9
click at [823, 134] on icon at bounding box center [822, 132] width 9 height 9
click at [21, 64] on icon at bounding box center [24, 67] width 8 height 10
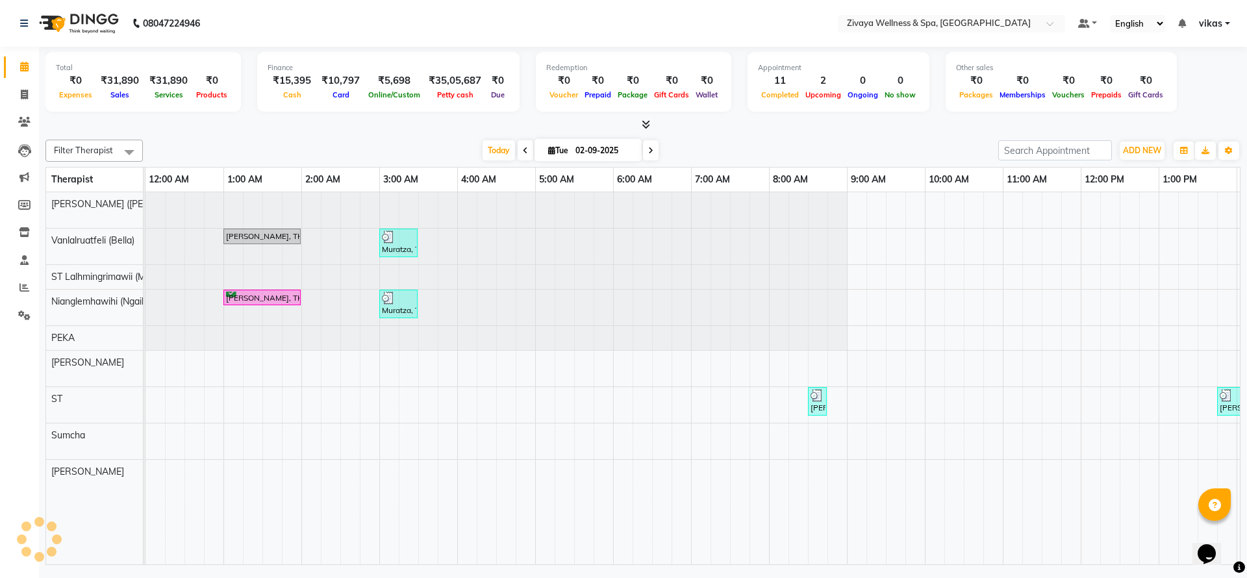
scroll to position [0, 468]
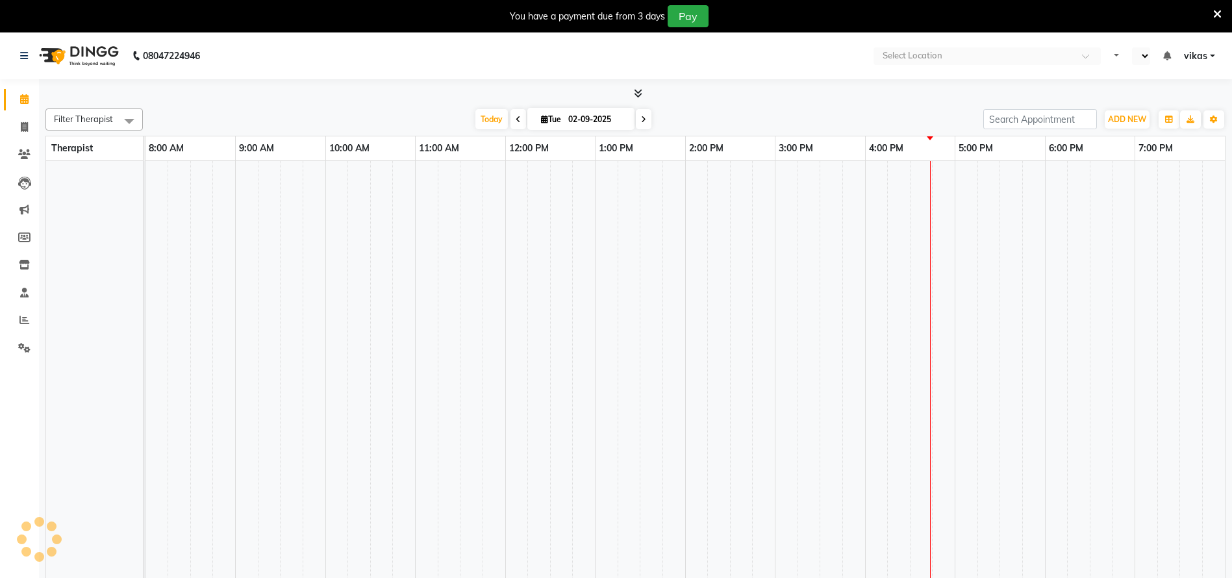
scroll to position [0, 468]
select select "en"
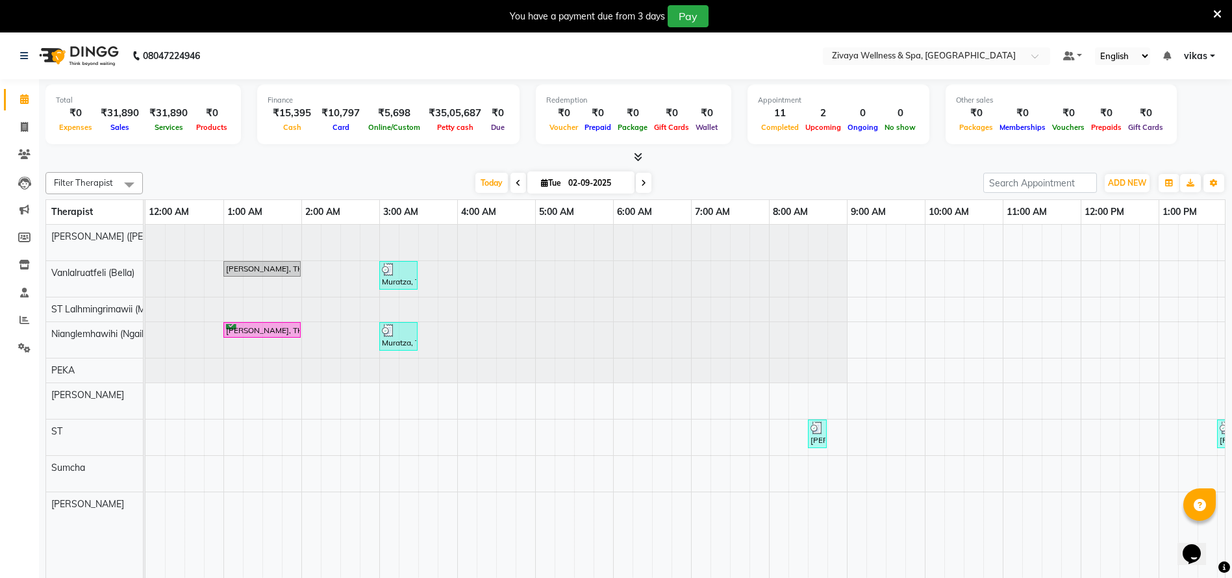
scroll to position [0, 791]
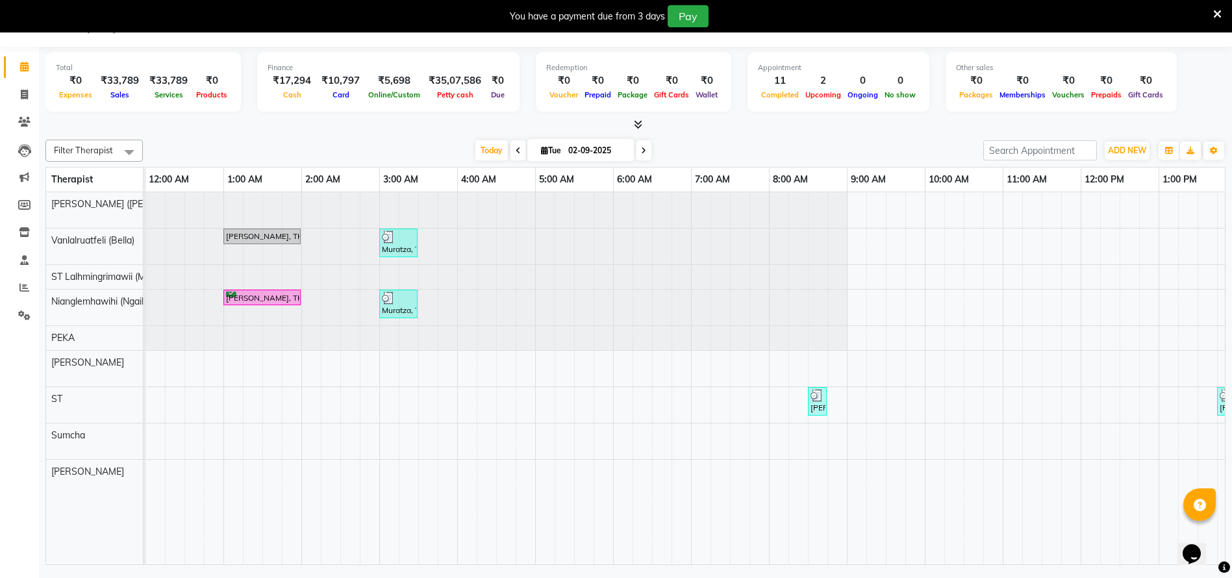
click at [146, 285] on div at bounding box center [146, 277] width 0 height 24
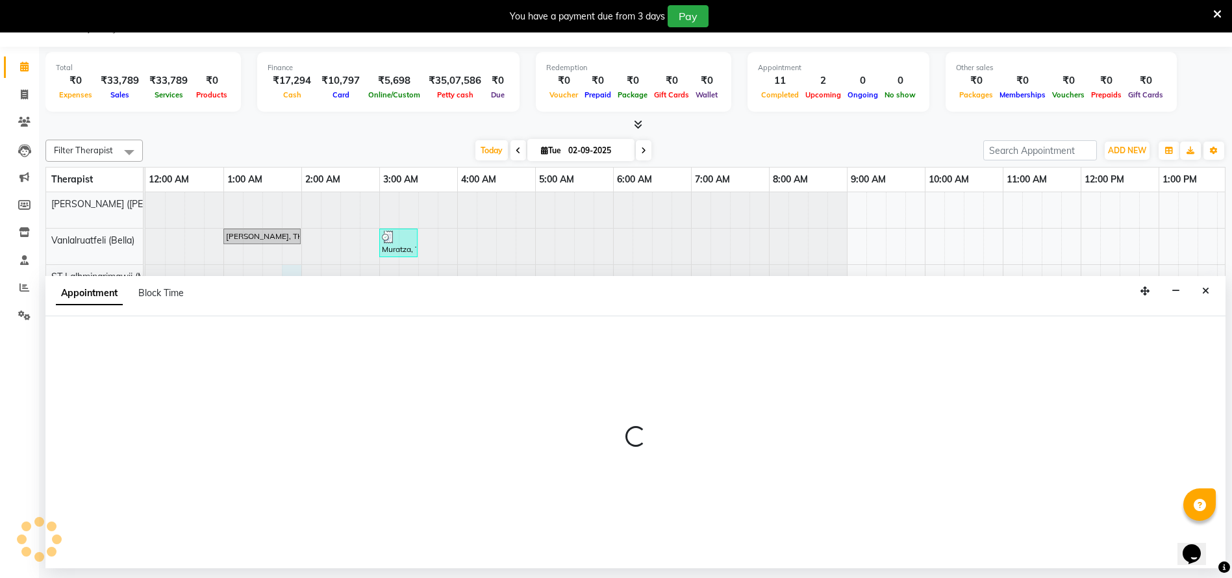
click at [294, 298] on div "Appointment Block Time" at bounding box center [635, 296] width 1180 height 40
click at [1209, 282] on button "Close" at bounding box center [1206, 291] width 19 height 20
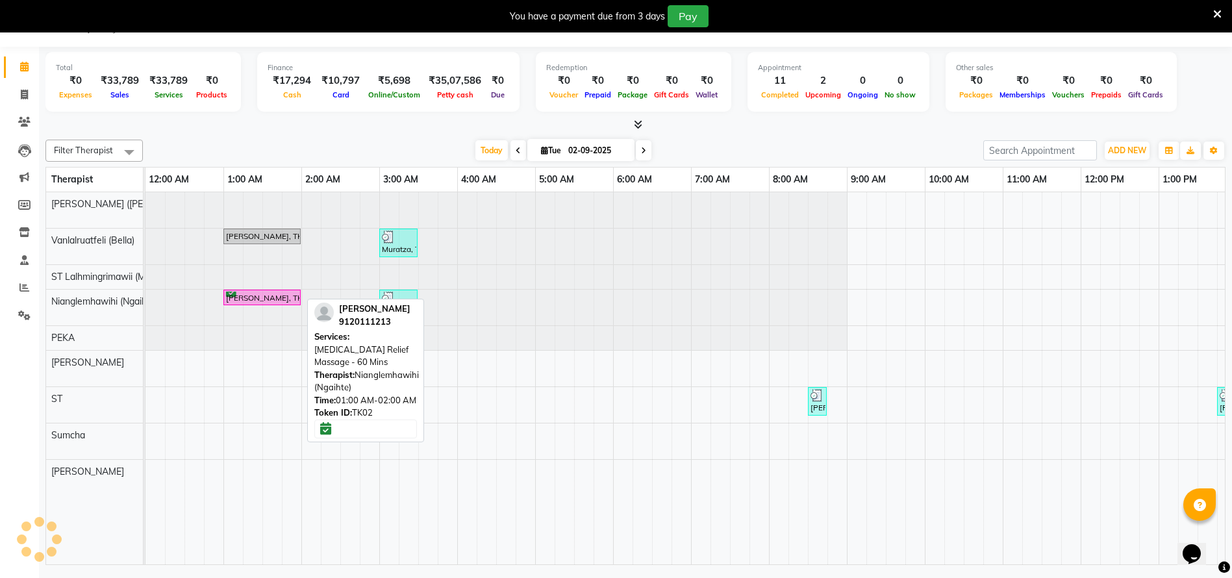
click at [231, 299] on div "Abishek, TK02, 01:00 AM-02:00 AM, Jet Lag Relief Massage - 60 Mins" at bounding box center [262, 298] width 75 height 12
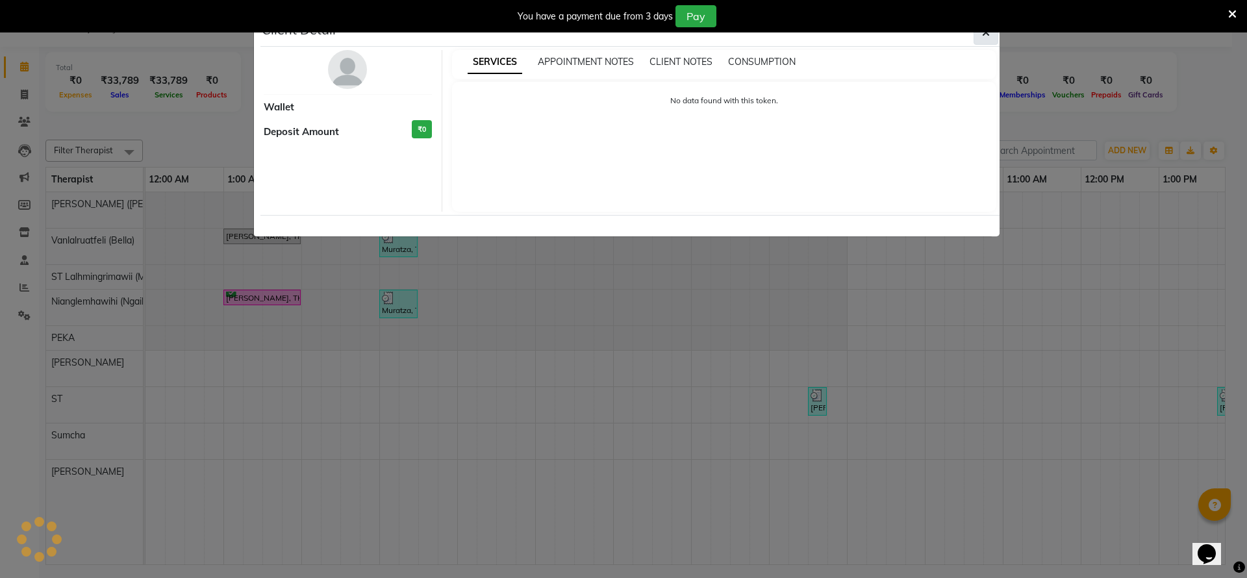
click at [989, 38] on span "button" at bounding box center [986, 32] width 8 height 13
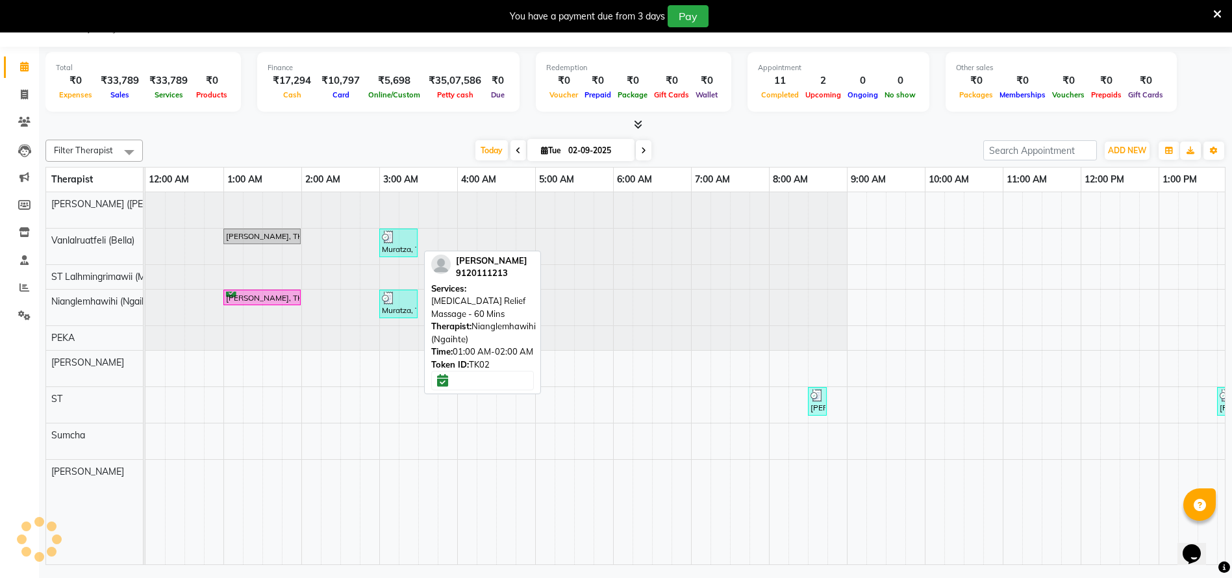
click at [231, 294] on div "Abishek, TK02, 01:00 AM-02:00 AM, Jet Lag Relief Massage - 60 Mins" at bounding box center [262, 298] width 75 height 12
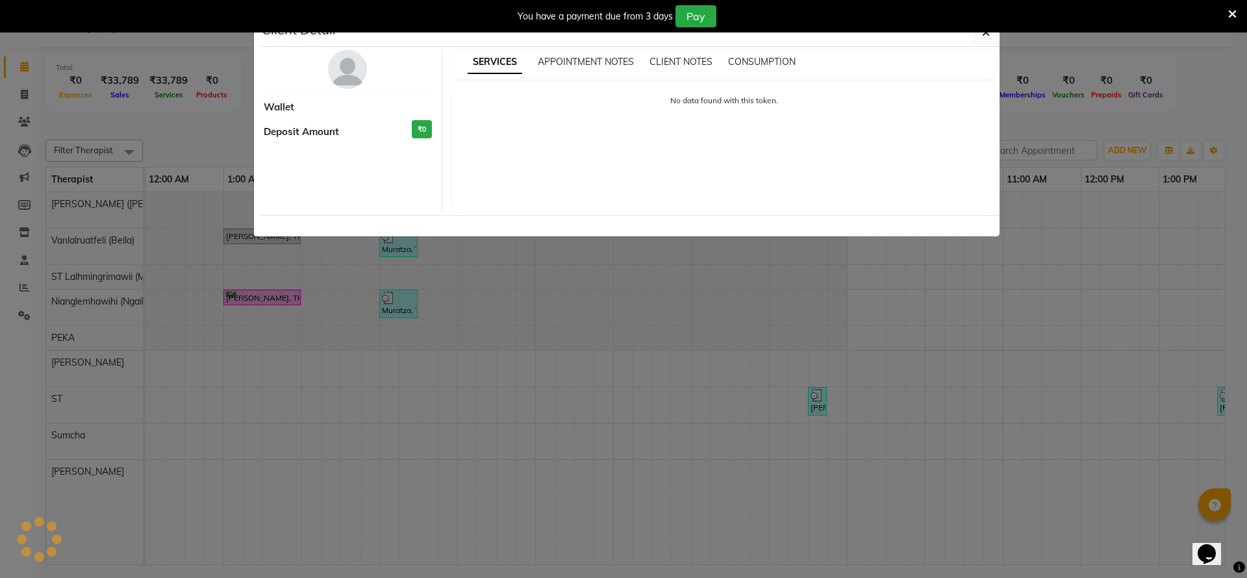
select select "6"
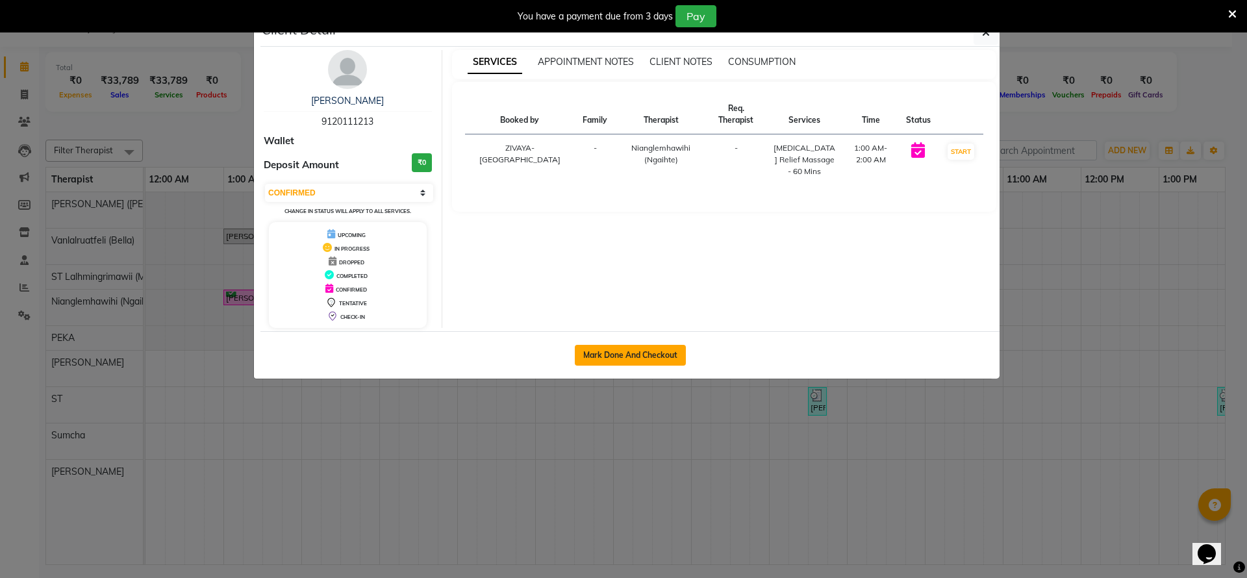
click at [661, 348] on button "Mark Done And Checkout" at bounding box center [630, 355] width 111 height 21
select select "service"
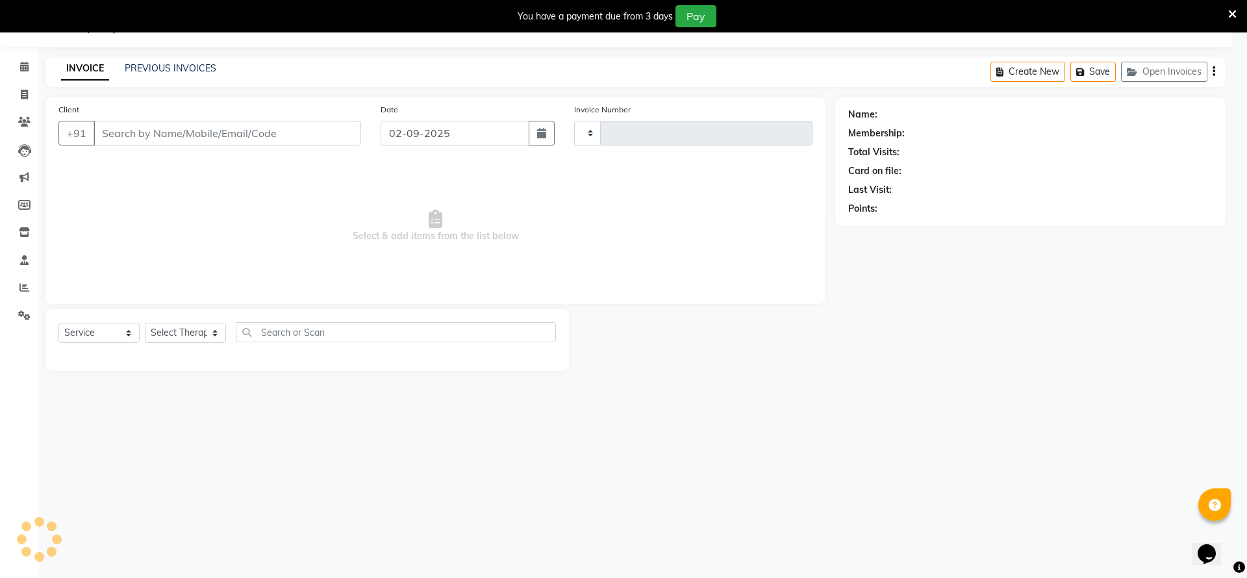
type input "1986"
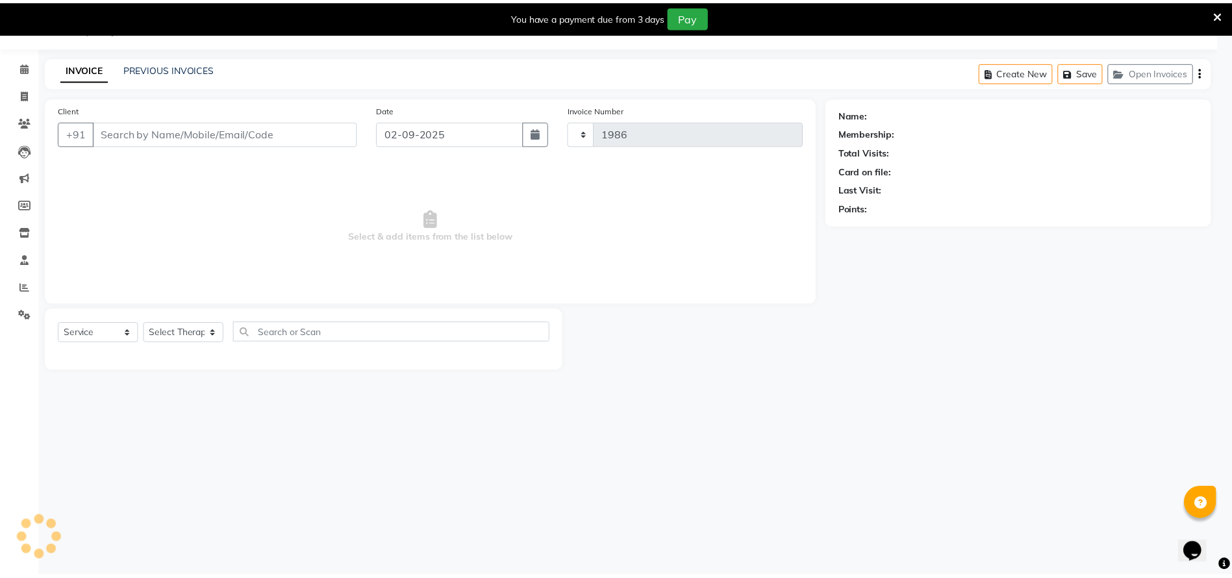
select select "7072"
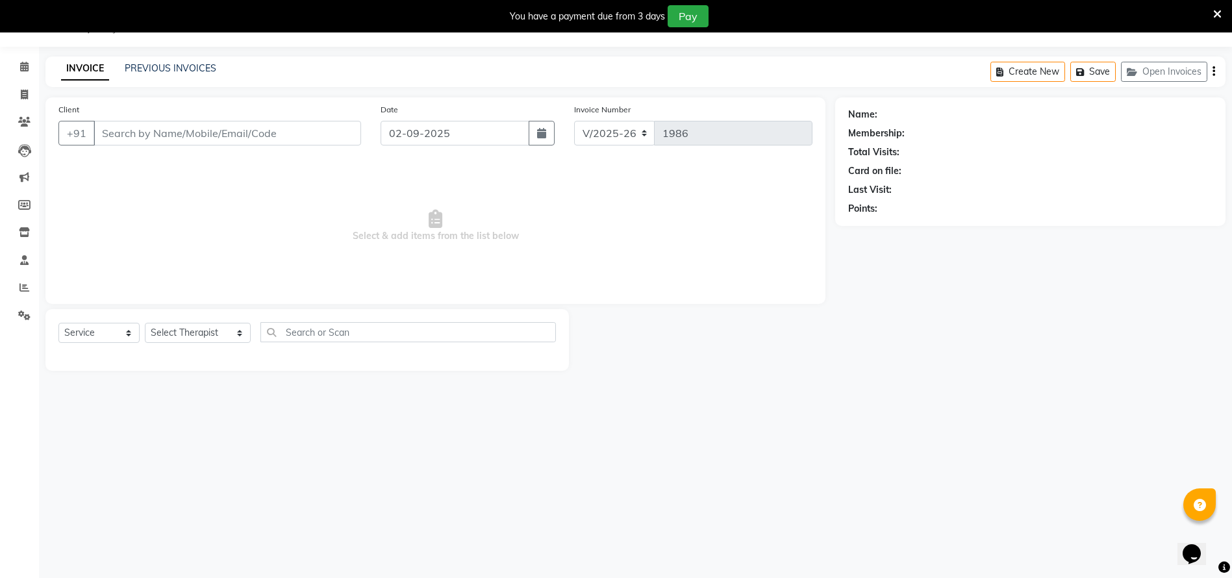
type input "9120111213"
select select "58858"
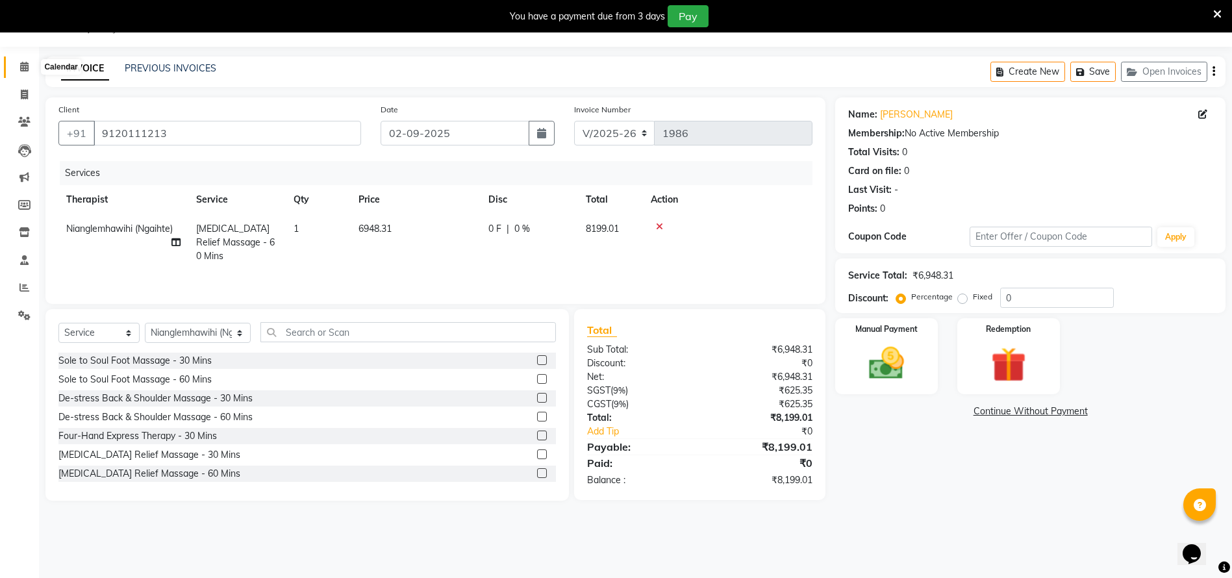
click at [14, 64] on span at bounding box center [24, 67] width 23 height 15
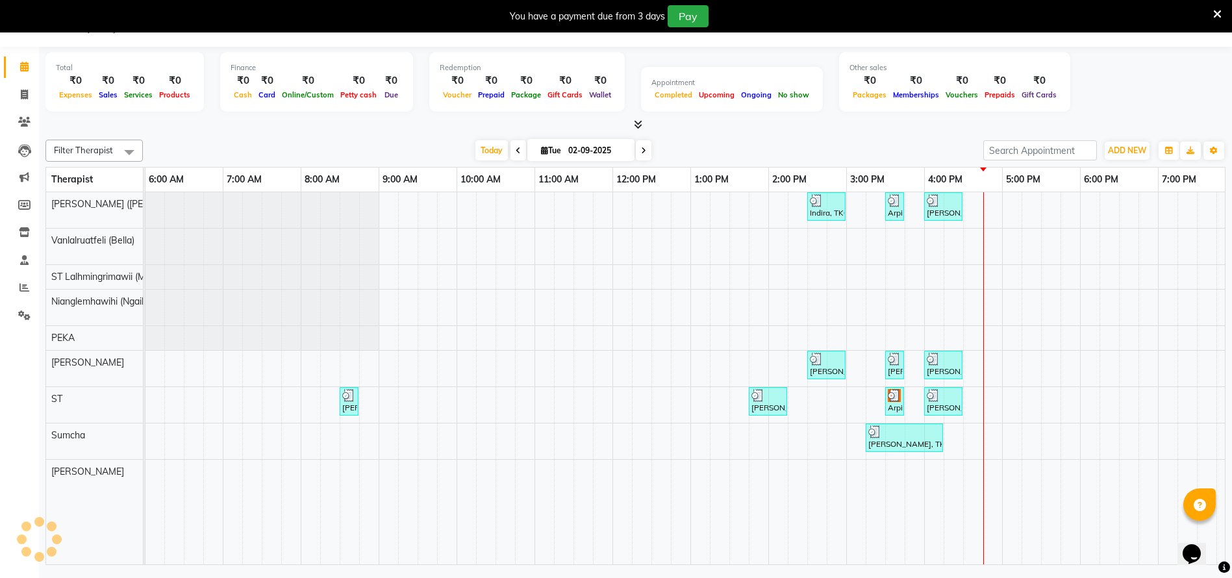
scroll to position [0, 791]
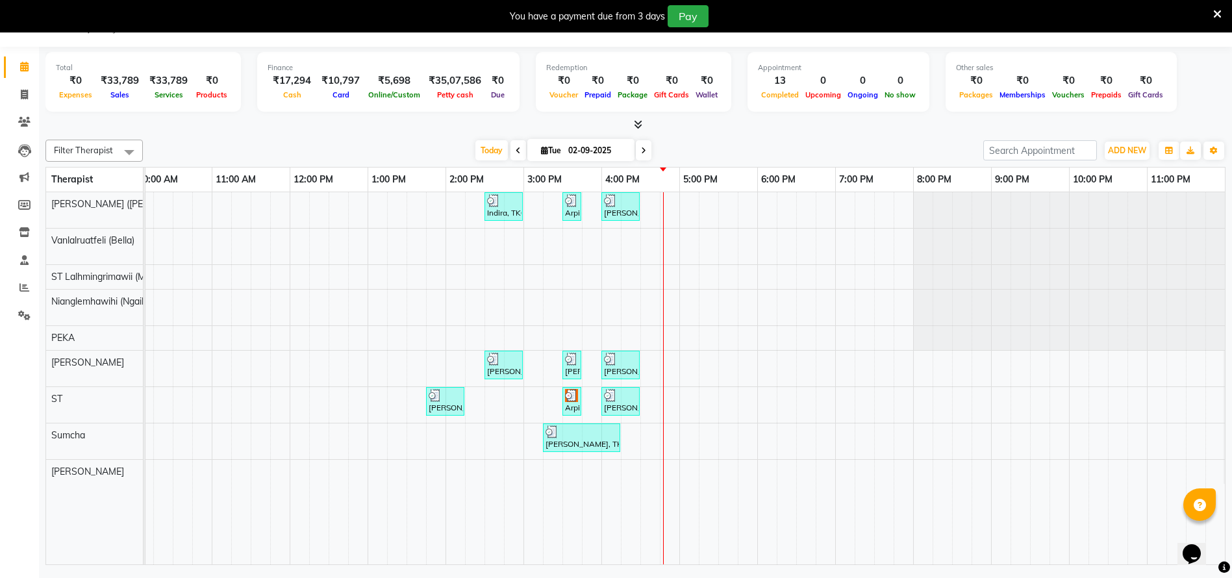
click at [516, 153] on icon at bounding box center [518, 151] width 5 height 8
type input "01-09-2025"
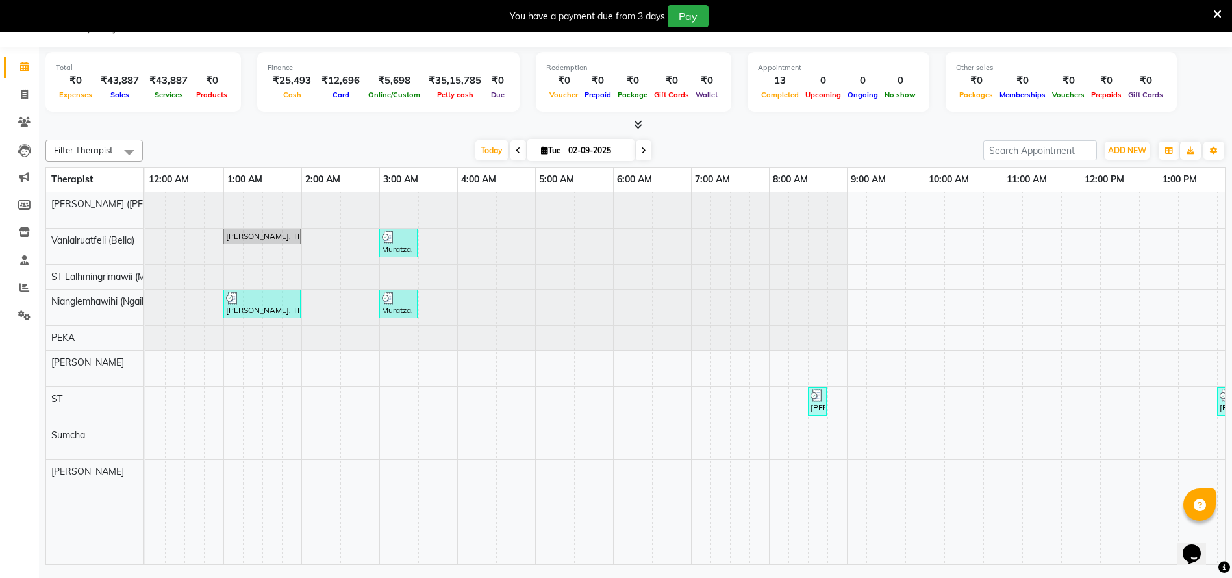
click at [516, 148] on icon at bounding box center [518, 151] width 5 height 8
type input "[DATE]"
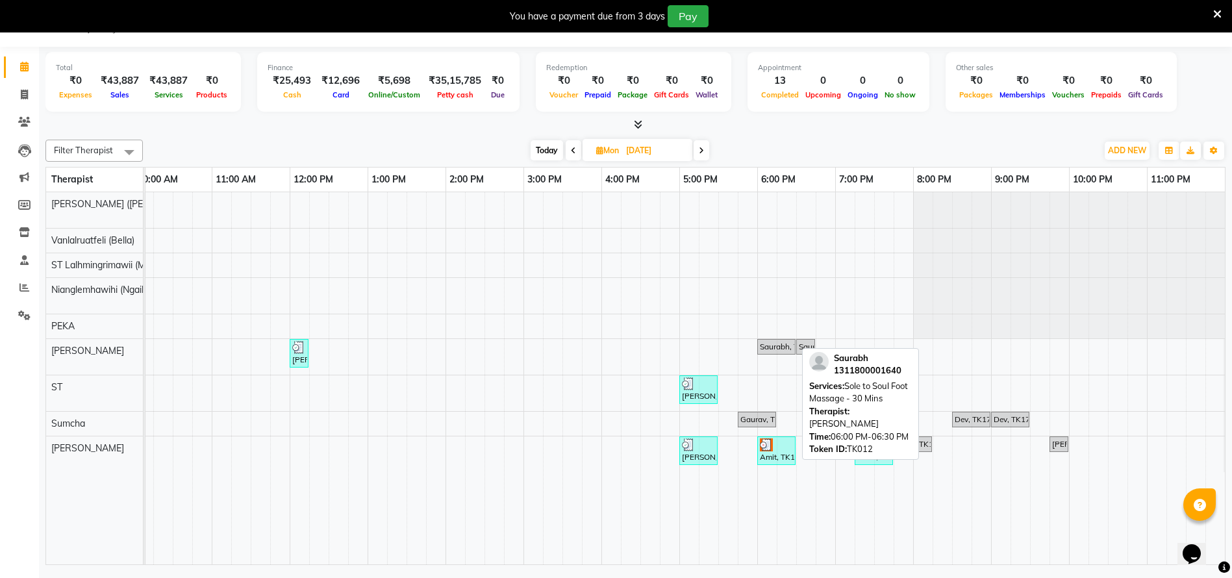
click at [777, 345] on div "Saurabh, TK12, 06:00 PM-06:30 PM, Sole to Soul Foot Massage - 30 Mins" at bounding box center [777, 347] width 36 height 12
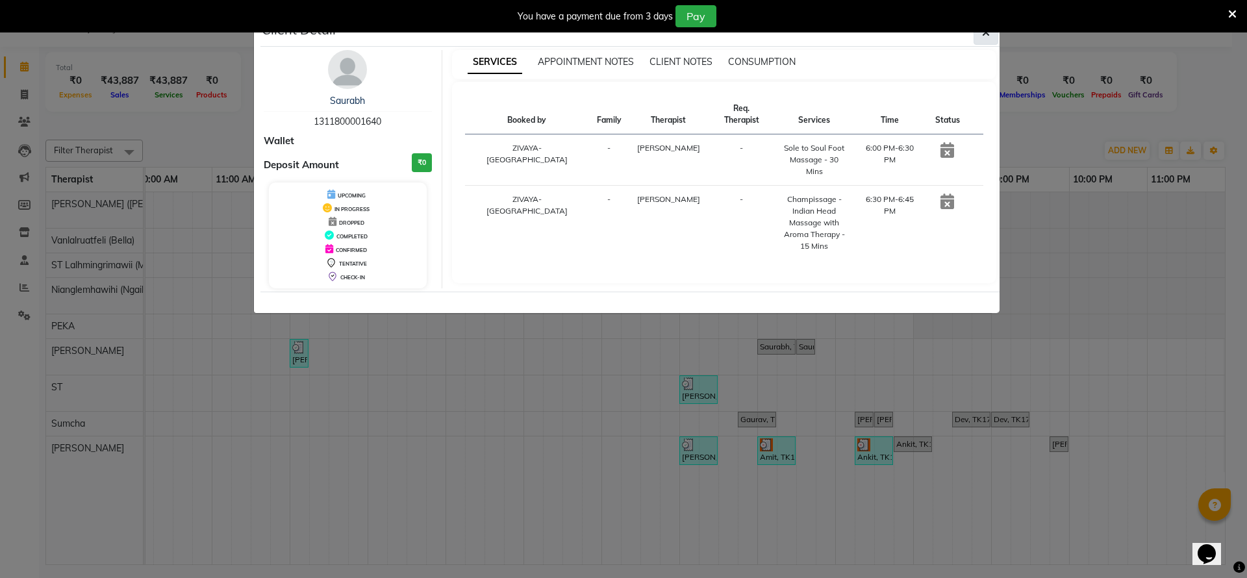
click at [979, 36] on button "button" at bounding box center [986, 32] width 25 height 25
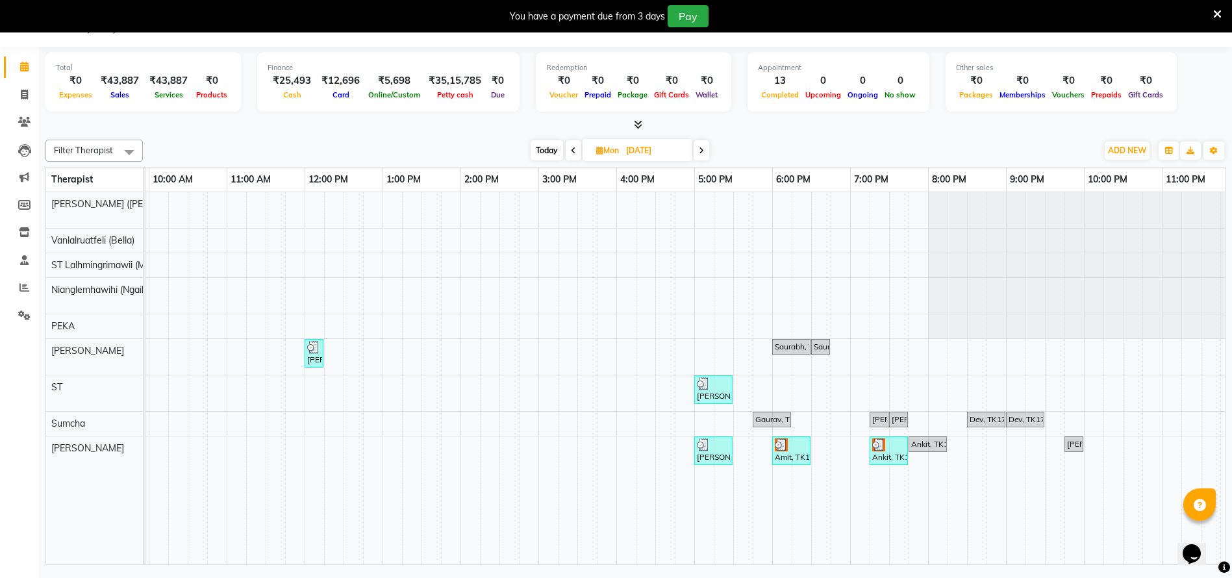
click at [1217, 14] on icon at bounding box center [1217, 14] width 8 height 12
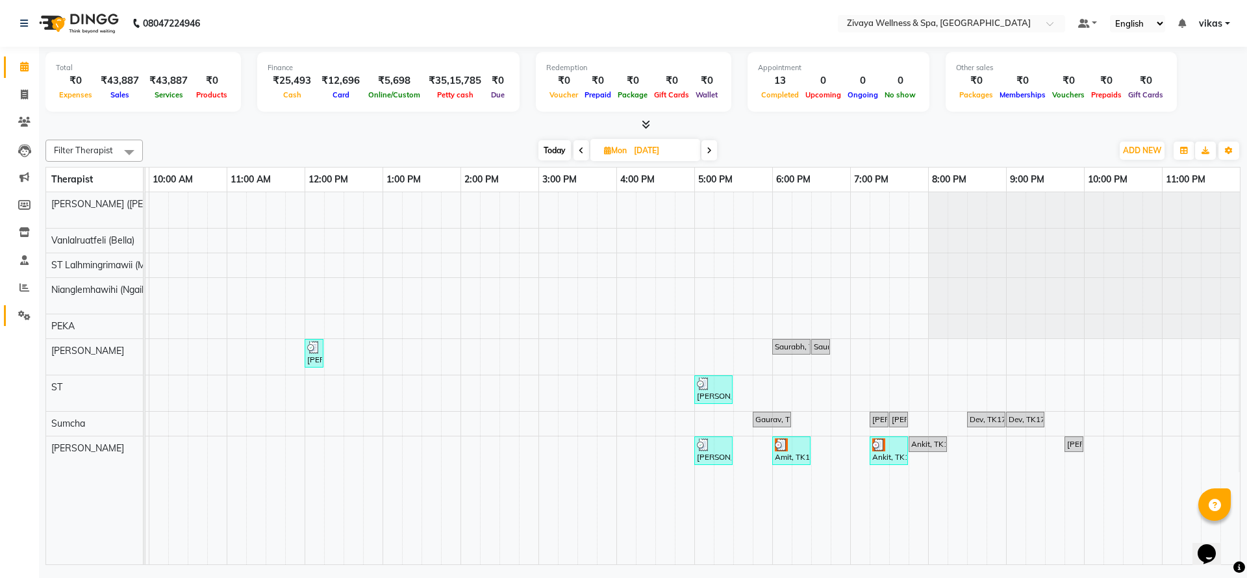
click at [27, 307] on link "Settings" at bounding box center [19, 315] width 31 height 21
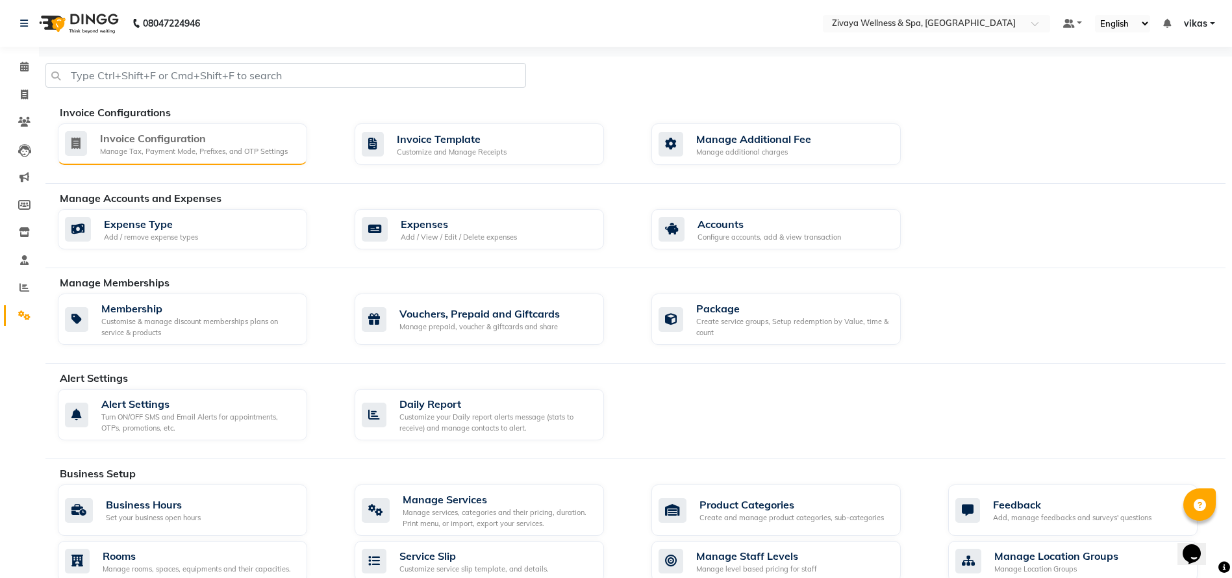
click at [175, 150] on div "Manage Tax, Payment Mode, Prefixes, and OTP Settings" at bounding box center [194, 151] width 188 height 11
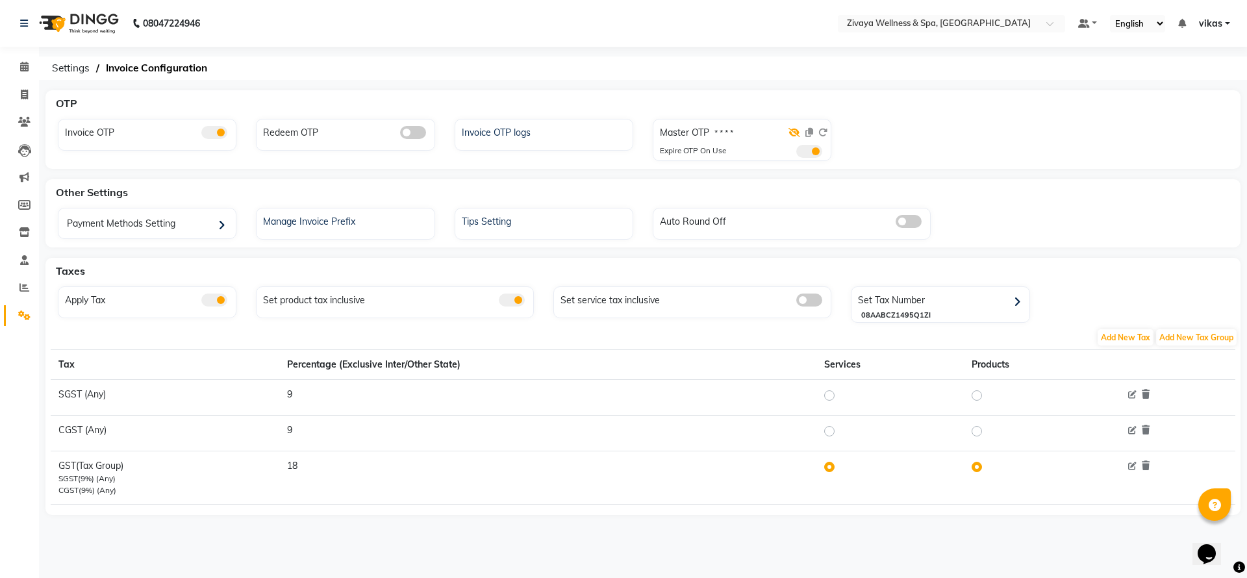
click at [793, 130] on icon at bounding box center [795, 132] width 12 height 9
click at [815, 147] on span at bounding box center [809, 151] width 26 height 13
click at [796, 153] on input "checkbox" at bounding box center [796, 153] width 0 height 0
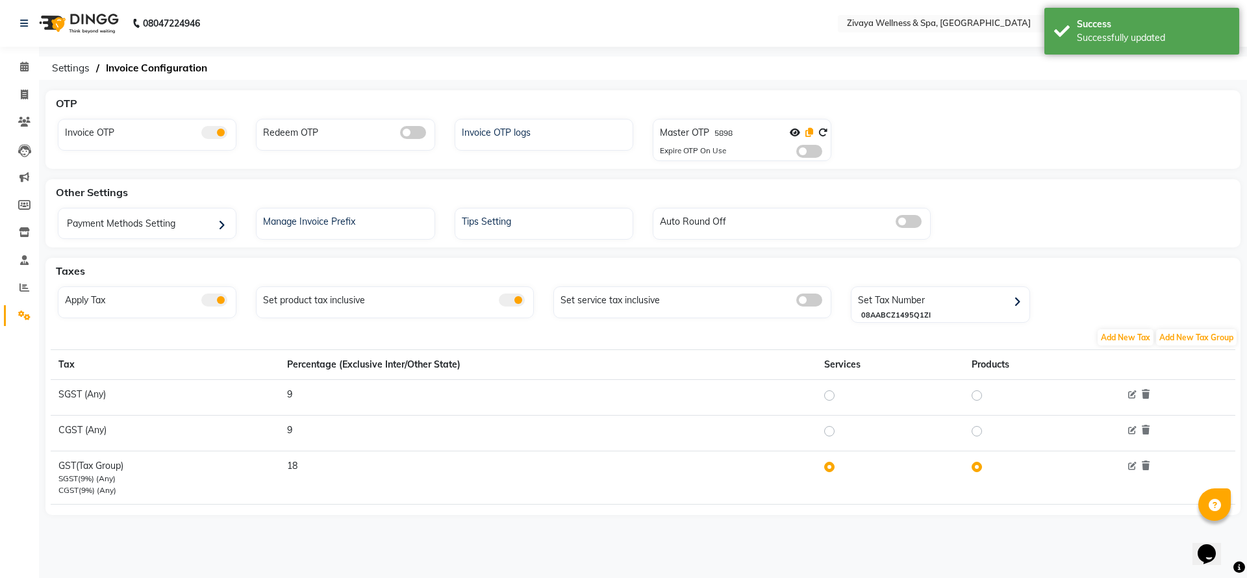
click at [810, 131] on icon at bounding box center [809, 132] width 8 height 9
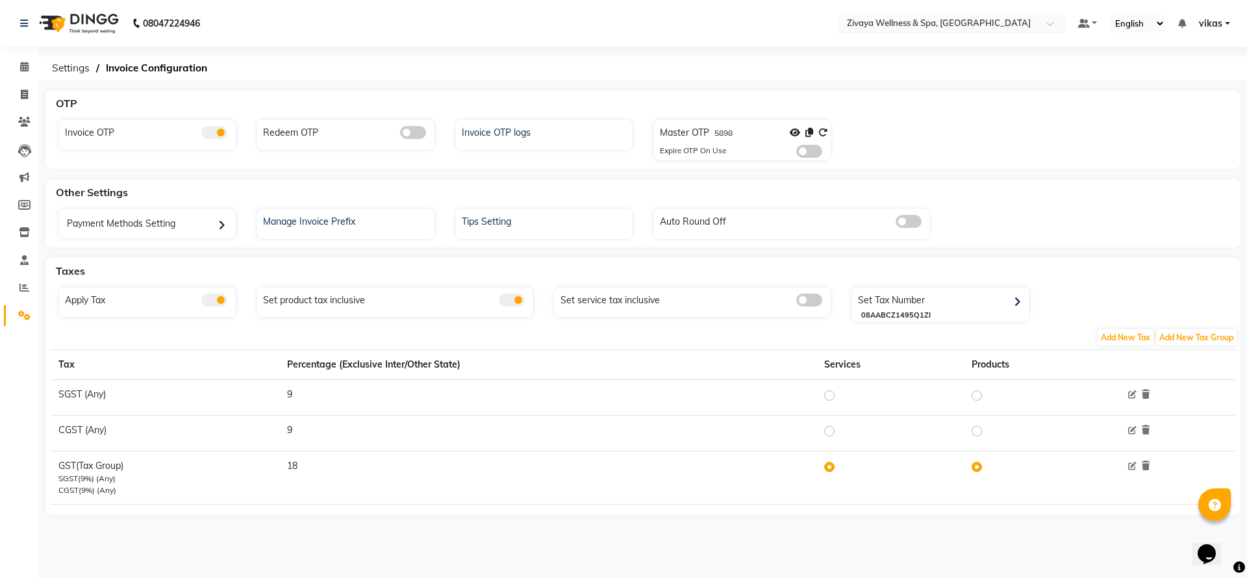
click at [893, 20] on input "text" at bounding box center [938, 24] width 188 height 13
type input "qalm"
click at [906, 35] on div "The Qalm Spa, Meghdoot Garden" at bounding box center [952, 43] width 226 height 23
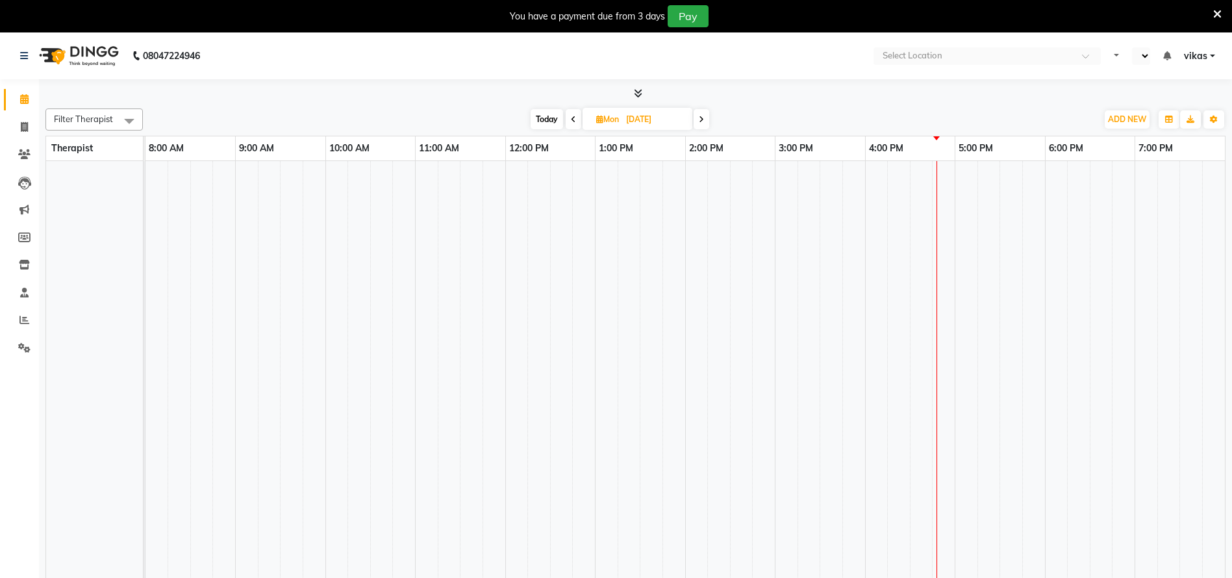
select select "en"
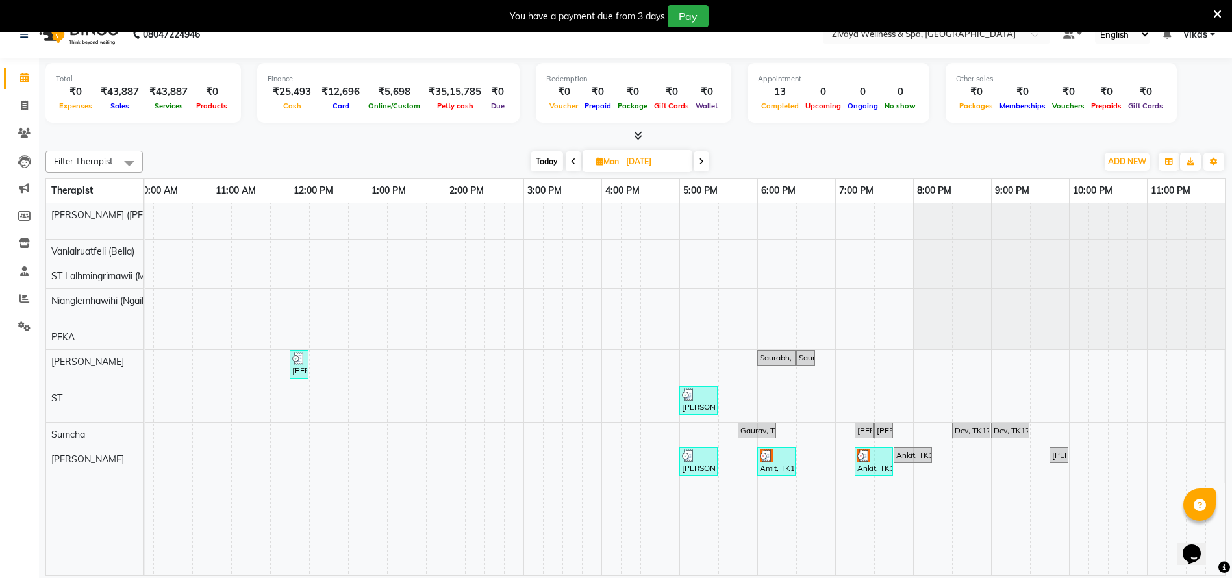
scroll to position [32, 0]
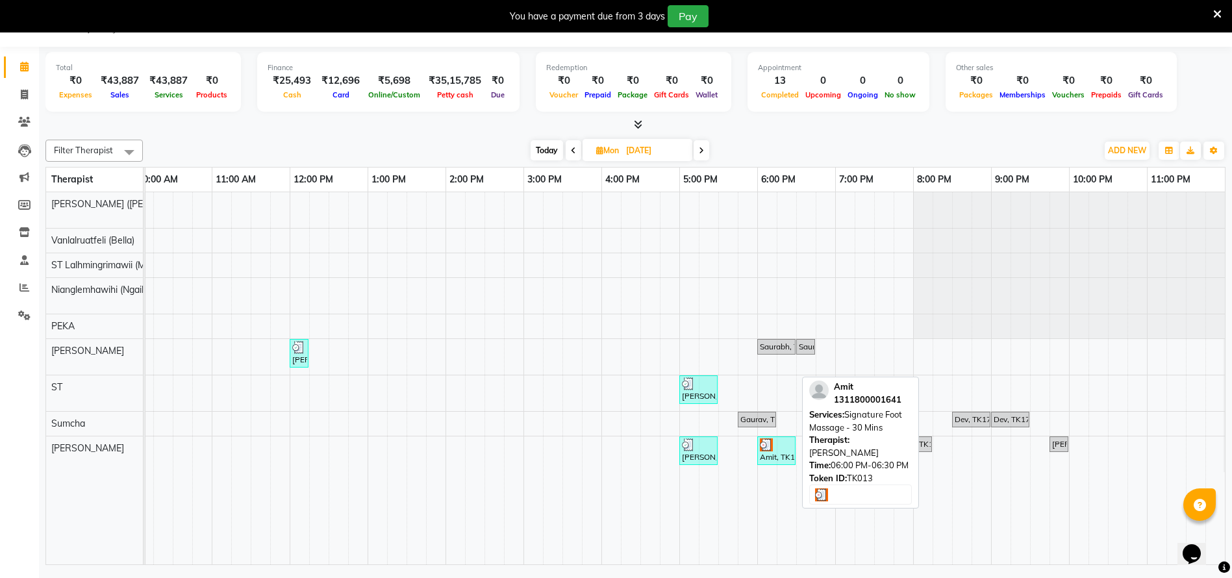
click at [780, 449] on div at bounding box center [776, 444] width 33 height 13
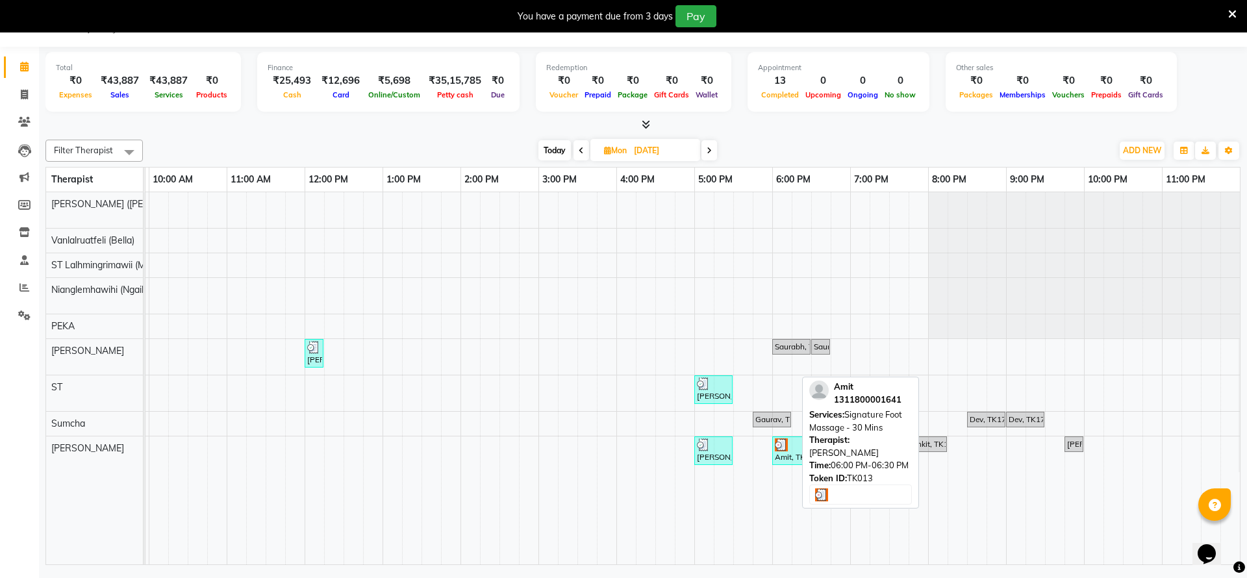
select select "3"
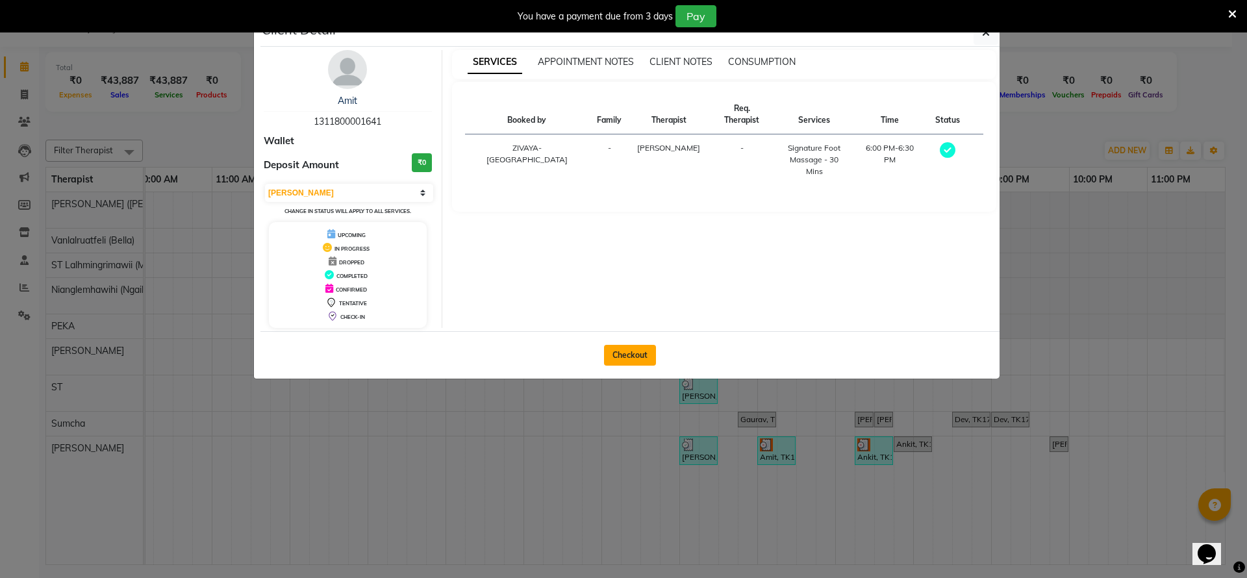
click at [643, 359] on button "Checkout" at bounding box center [630, 355] width 52 height 21
select select "service"
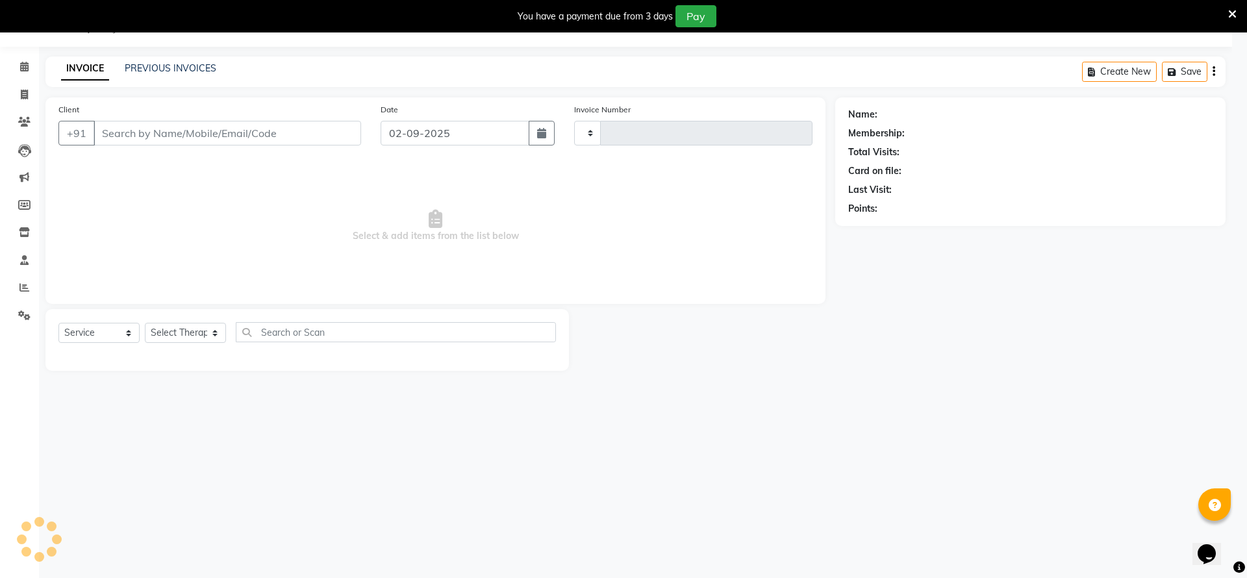
type input "1988"
select select "7072"
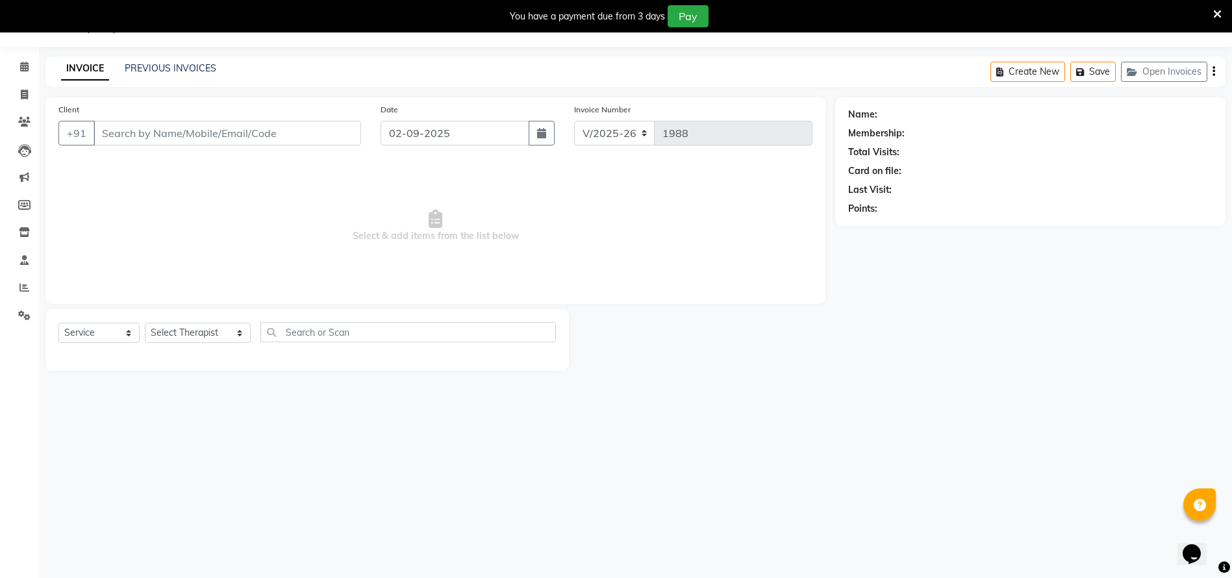
type input "1311800001641"
type input "01-09-2025"
select select "80331"
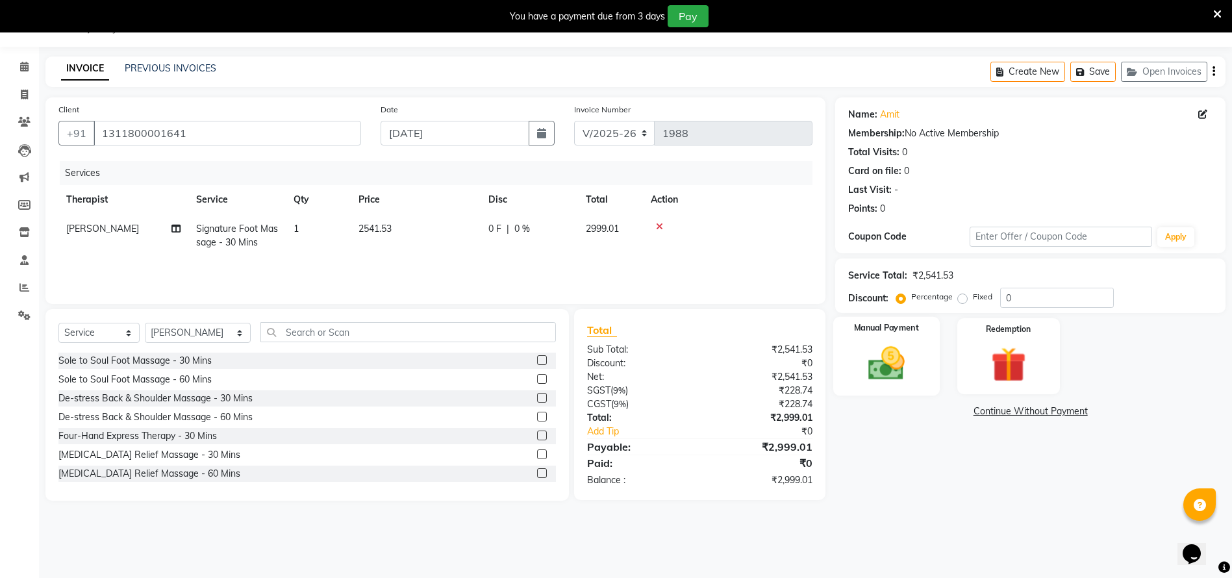
click at [900, 363] on img at bounding box center [887, 363] width 60 height 42
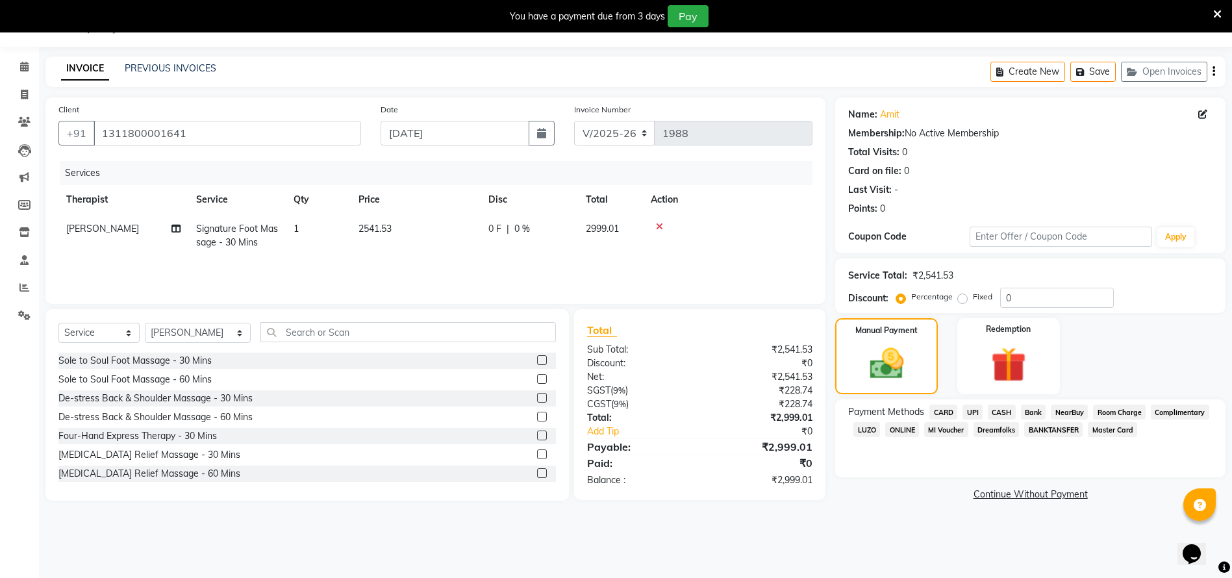
click at [950, 412] on span "CARD" at bounding box center [944, 412] width 28 height 15
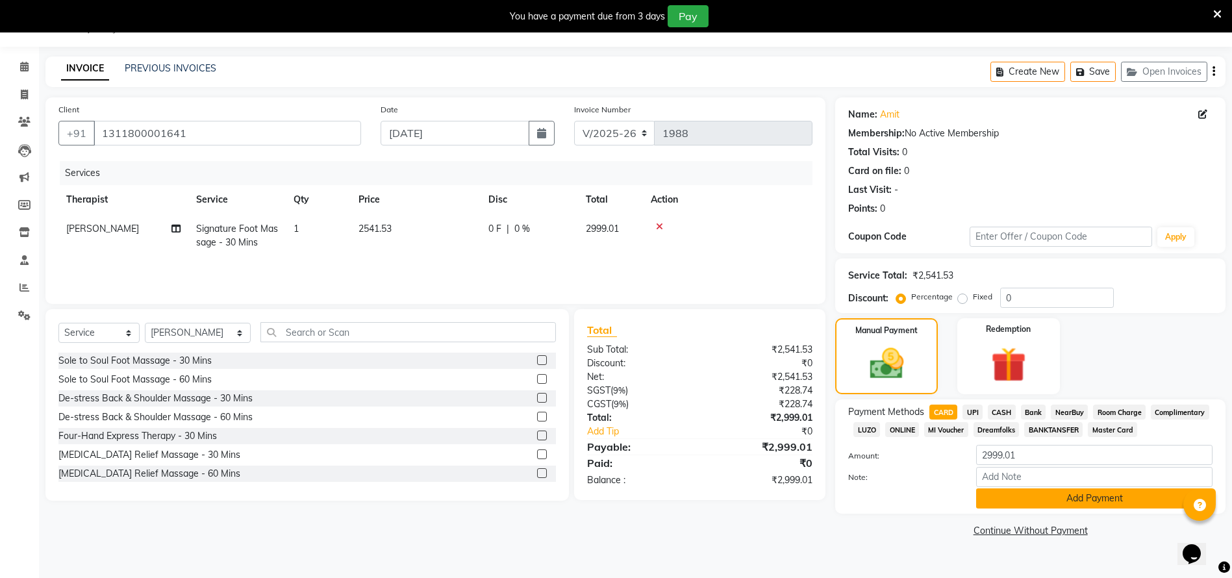
click at [1011, 496] on button "Add Payment" at bounding box center [1094, 498] width 236 height 20
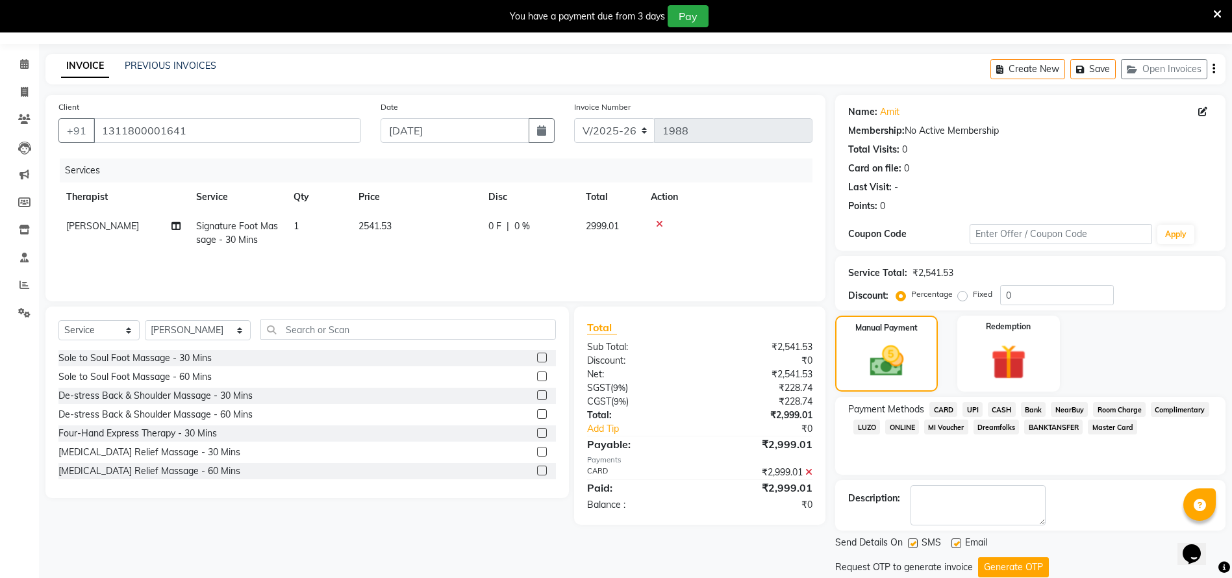
scroll to position [77, 0]
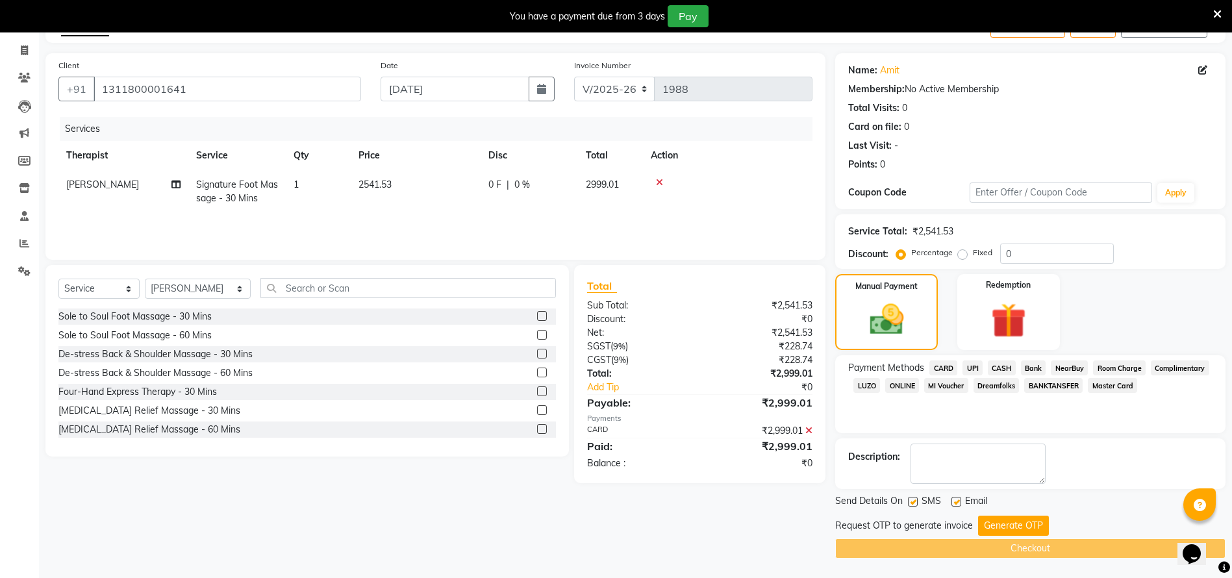
drag, startPoint x: 911, startPoint y: 498, endPoint x: 921, endPoint y: 501, distance: 10.3
click at [911, 498] on label at bounding box center [913, 502] width 10 height 10
click at [911, 498] on input "checkbox" at bounding box center [912, 502] width 8 height 8
checkbox input "false"
click at [956, 494] on div "Email" at bounding box center [975, 502] width 46 height 16
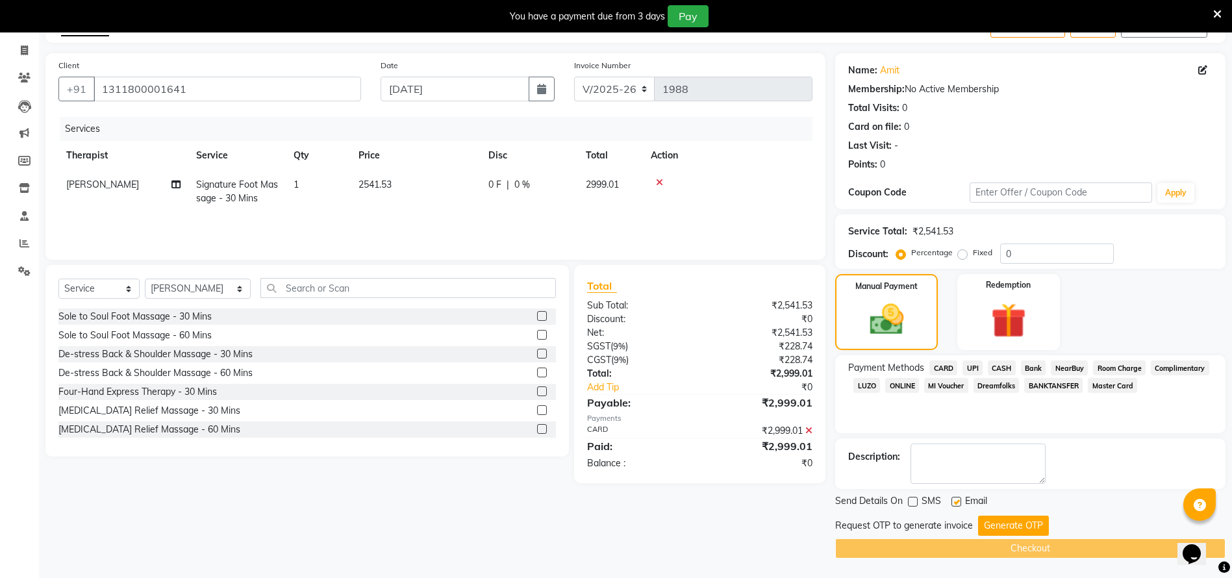
click at [960, 503] on label at bounding box center [957, 502] width 10 height 10
click at [960, 503] on input "checkbox" at bounding box center [956, 502] width 8 height 8
checkbox input "false"
click at [995, 522] on button "Generate OTP" at bounding box center [1013, 526] width 71 height 20
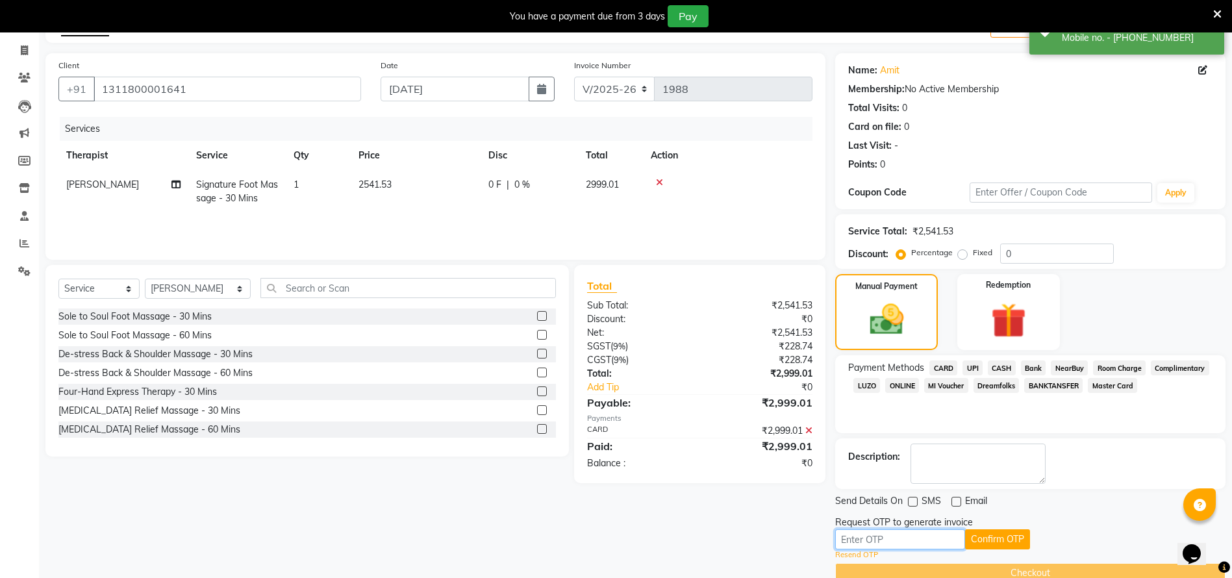
click at [894, 538] on input "text" at bounding box center [900, 539] width 130 height 20
paste input "5898"
type input "5898"
click at [993, 537] on button "Confirm OTP" at bounding box center [997, 539] width 65 height 20
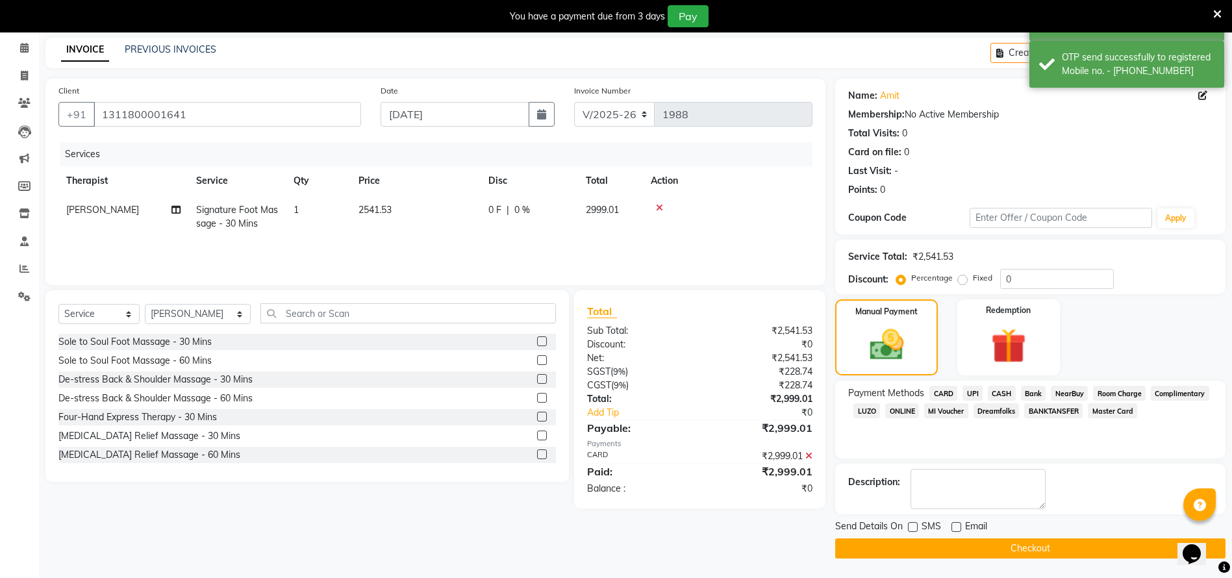
click at [995, 546] on button "Checkout" at bounding box center [1030, 549] width 390 height 20
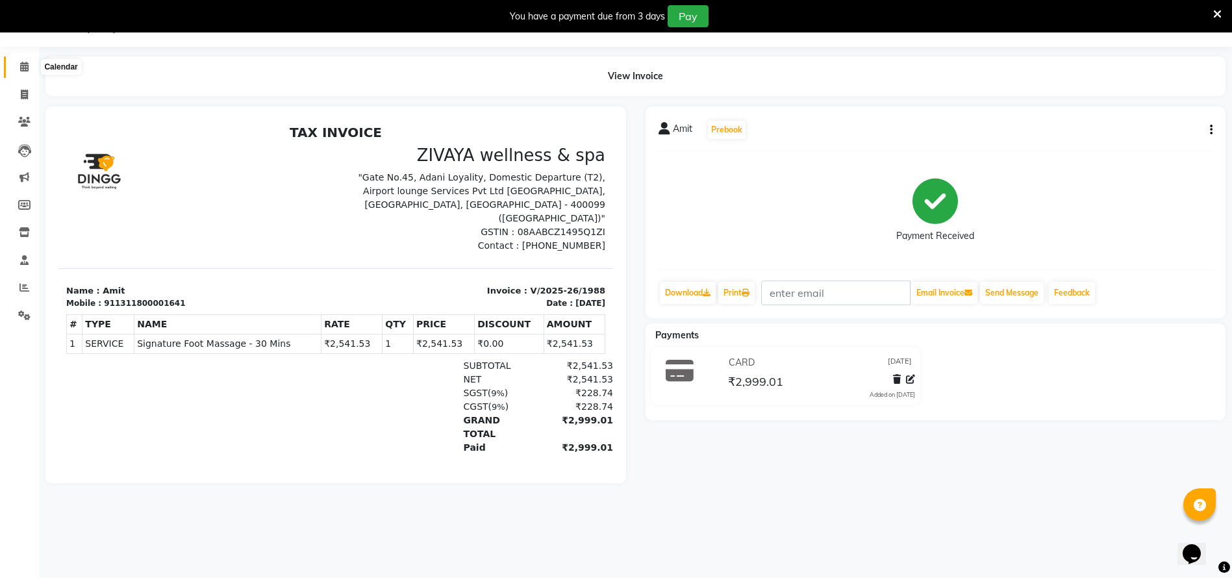
click at [19, 66] on span at bounding box center [24, 67] width 23 height 15
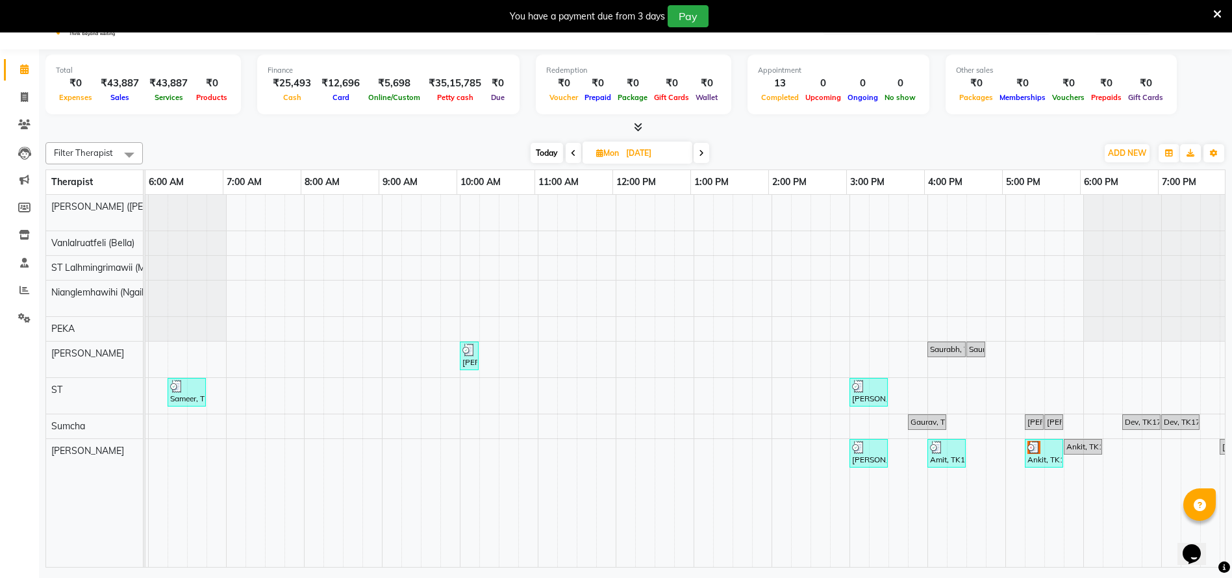
scroll to position [0, 791]
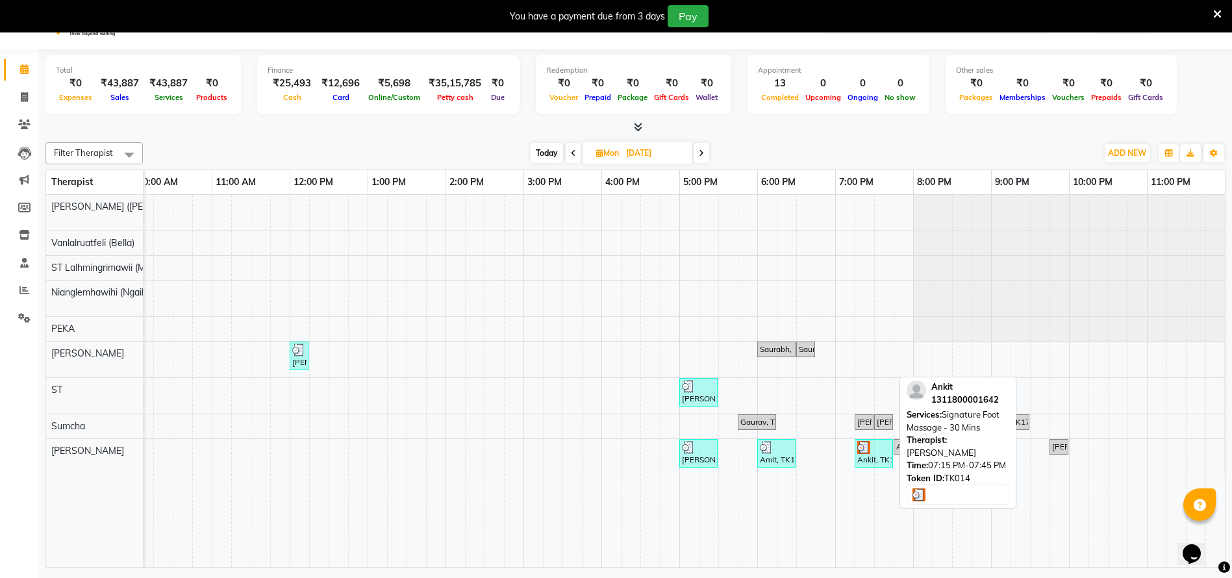
click at [873, 444] on div at bounding box center [873, 447] width 33 height 13
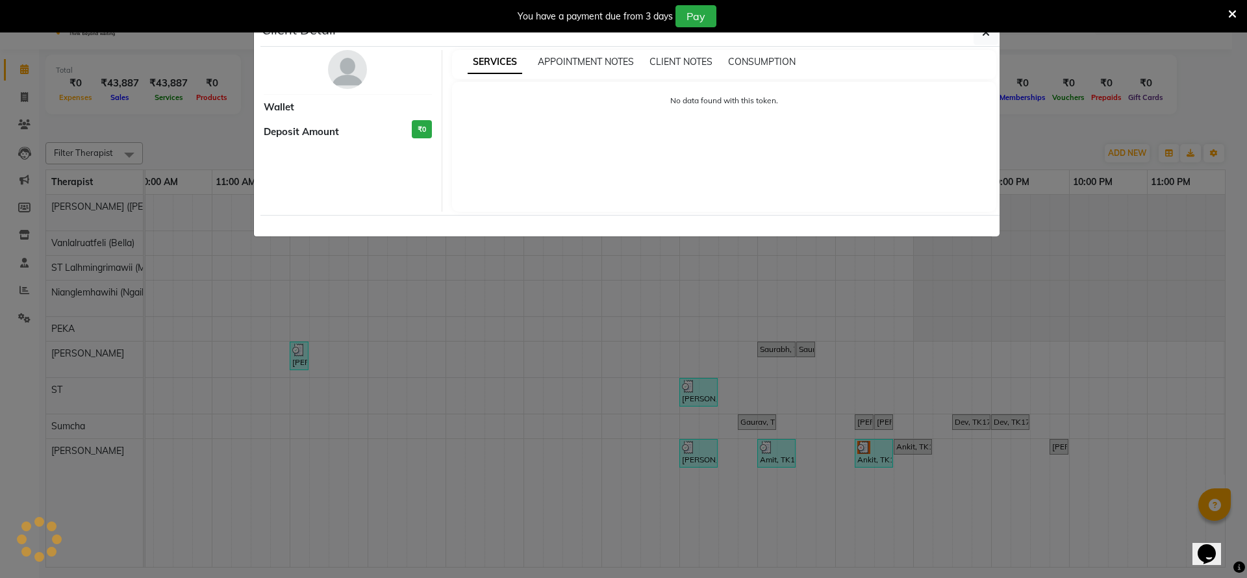
select select "3"
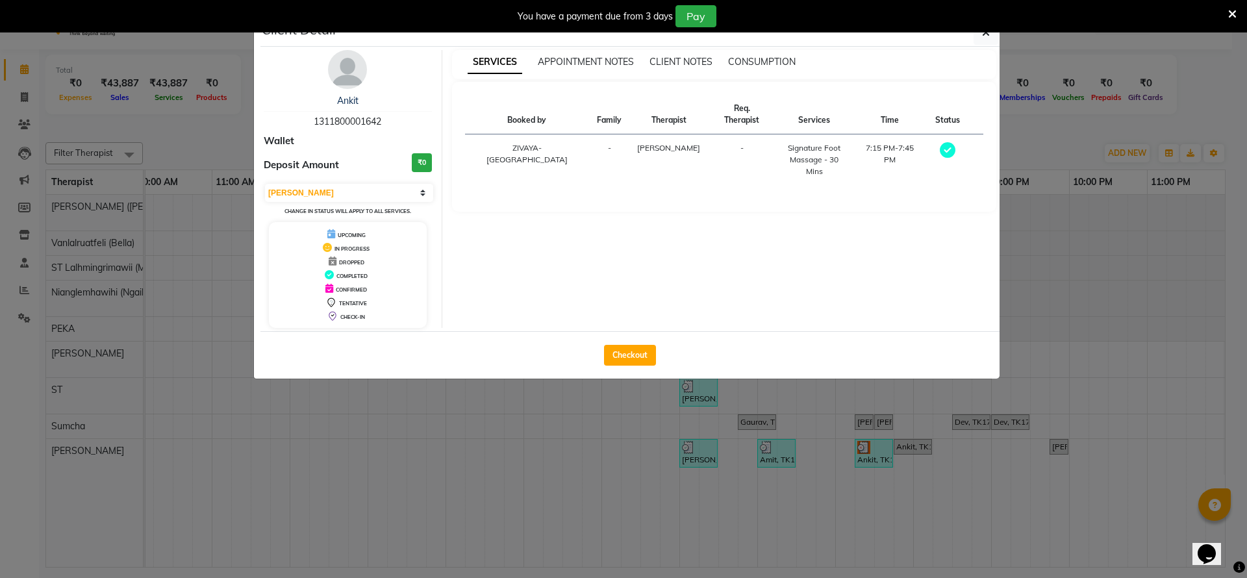
click at [624, 338] on div "Checkout" at bounding box center [629, 354] width 739 height 47
click at [626, 353] on button "Checkout" at bounding box center [630, 355] width 52 height 21
select select "service"
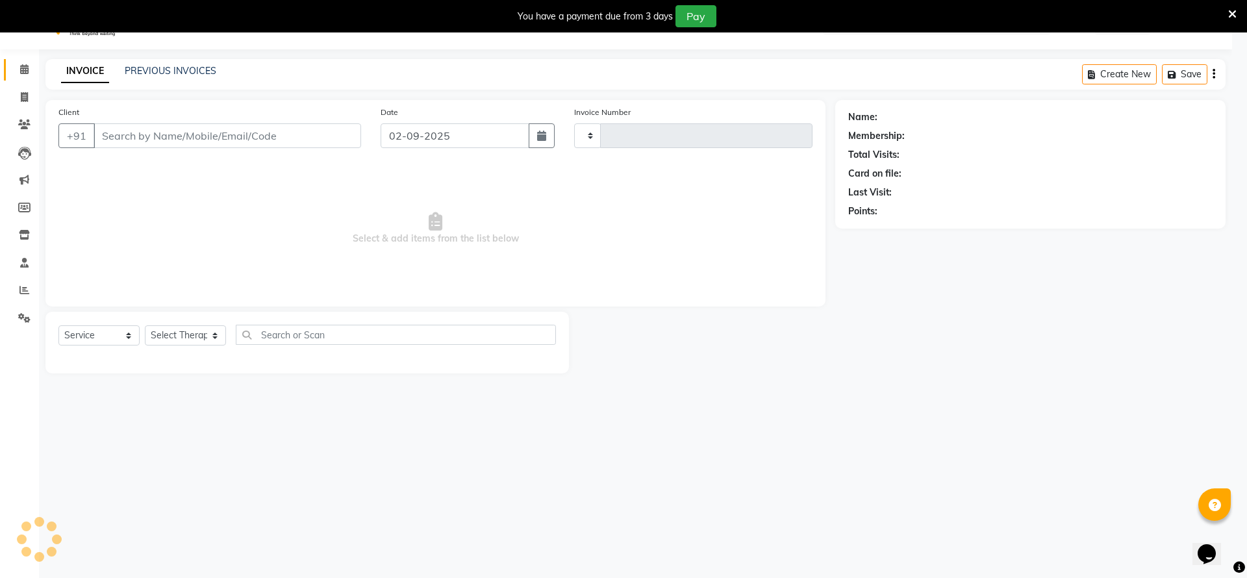
type input "1989"
select select "7072"
type input "1311800001642"
type input "01-09-2025"
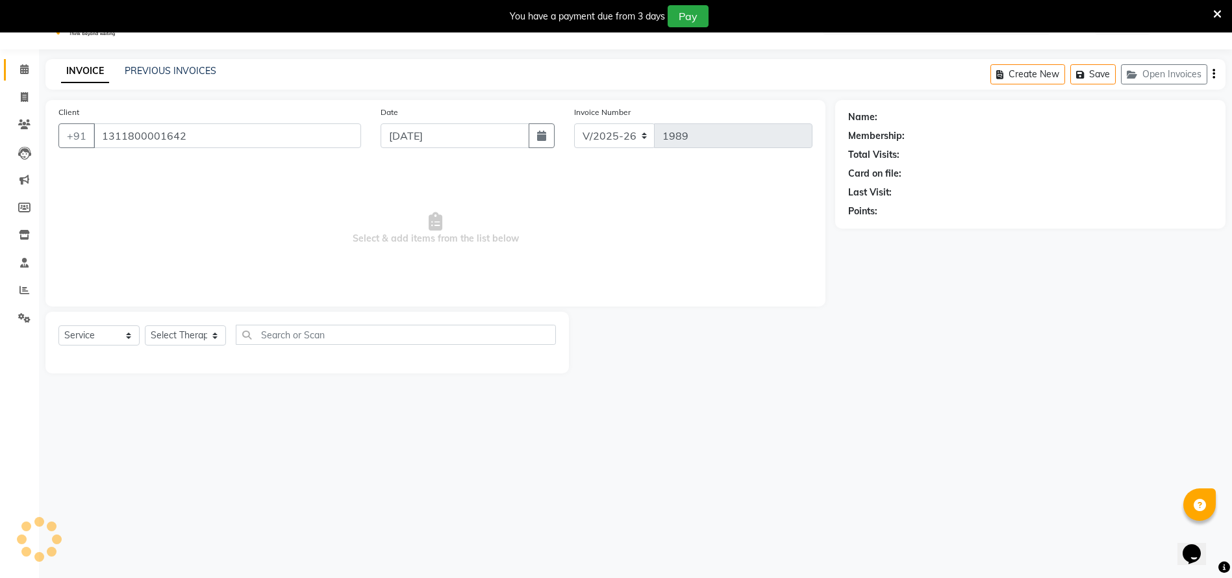
select select "80331"
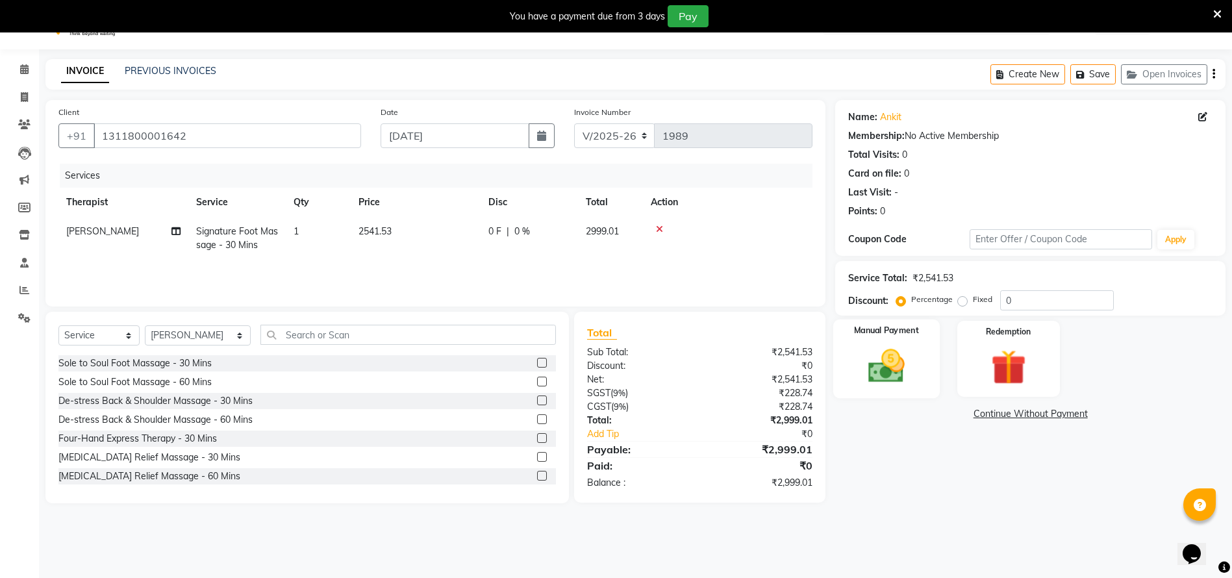
click at [901, 375] on img at bounding box center [887, 366] width 60 height 42
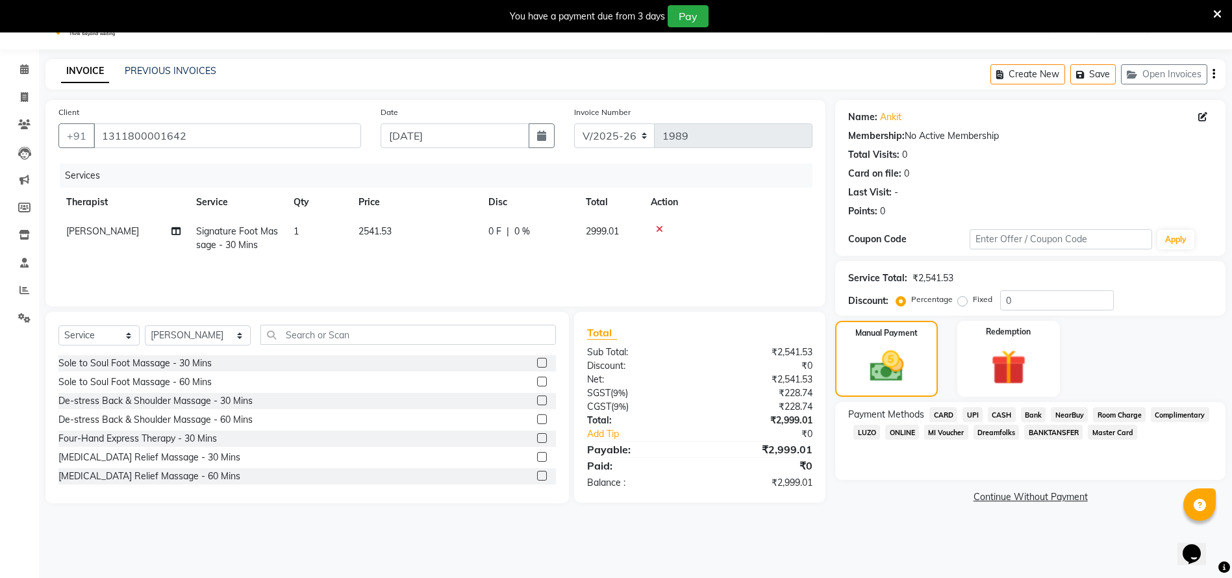
click at [944, 416] on span "CARD" at bounding box center [944, 414] width 28 height 15
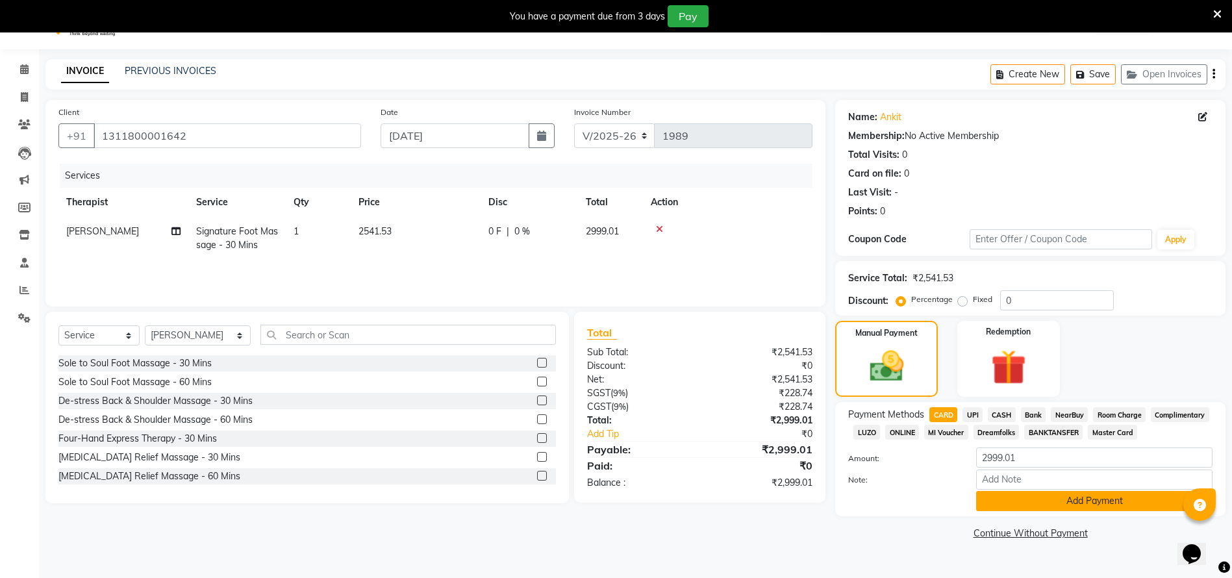
click at [1009, 500] on button "Add Payment" at bounding box center [1094, 501] width 236 height 20
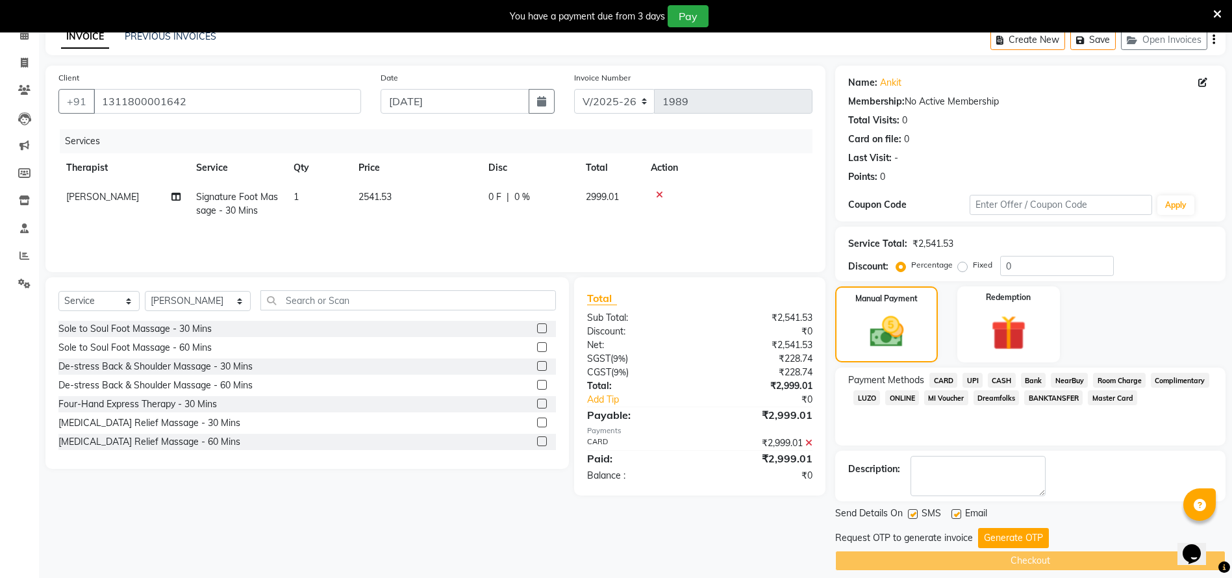
scroll to position [77, 0]
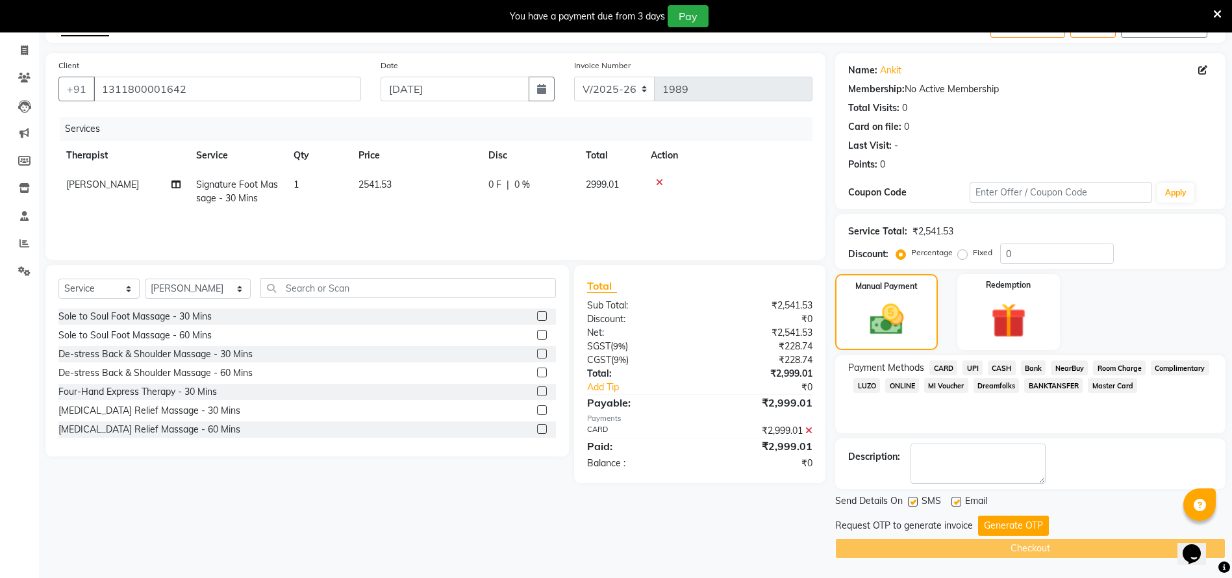
click at [910, 501] on label at bounding box center [913, 502] width 10 height 10
click at [910, 501] on input "checkbox" at bounding box center [912, 502] width 8 height 8
checkbox input "false"
click at [959, 500] on label at bounding box center [957, 502] width 10 height 10
click at [959, 500] on input "checkbox" at bounding box center [956, 502] width 8 height 8
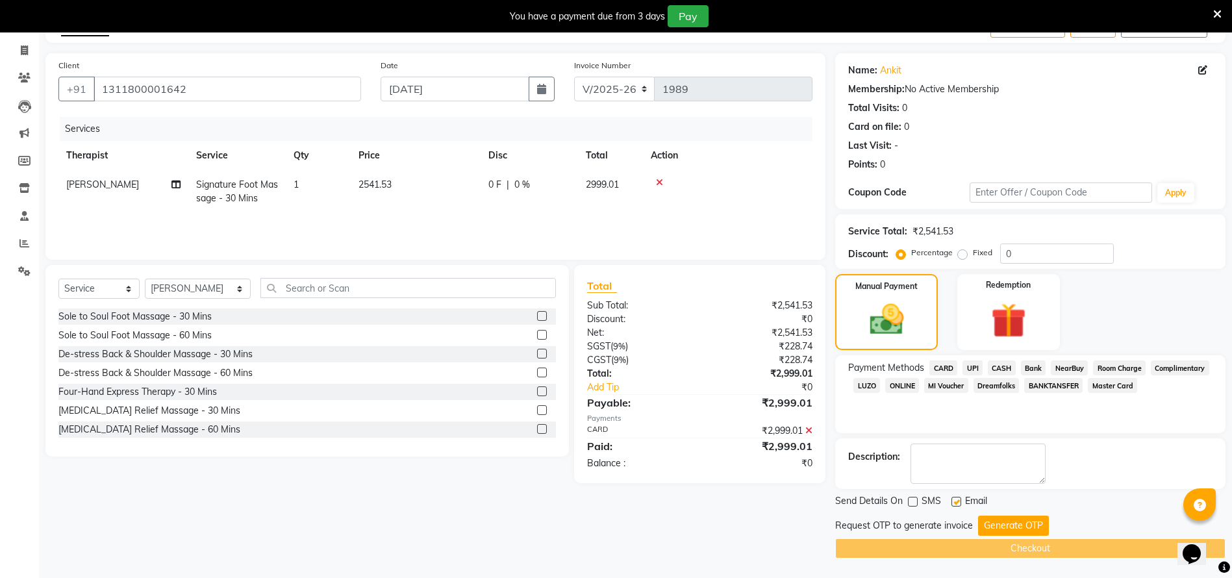
checkbox input "false"
click at [1024, 543] on div "Checkout" at bounding box center [1030, 549] width 390 height 20
click at [1017, 532] on button "Generate OTP" at bounding box center [1013, 526] width 71 height 20
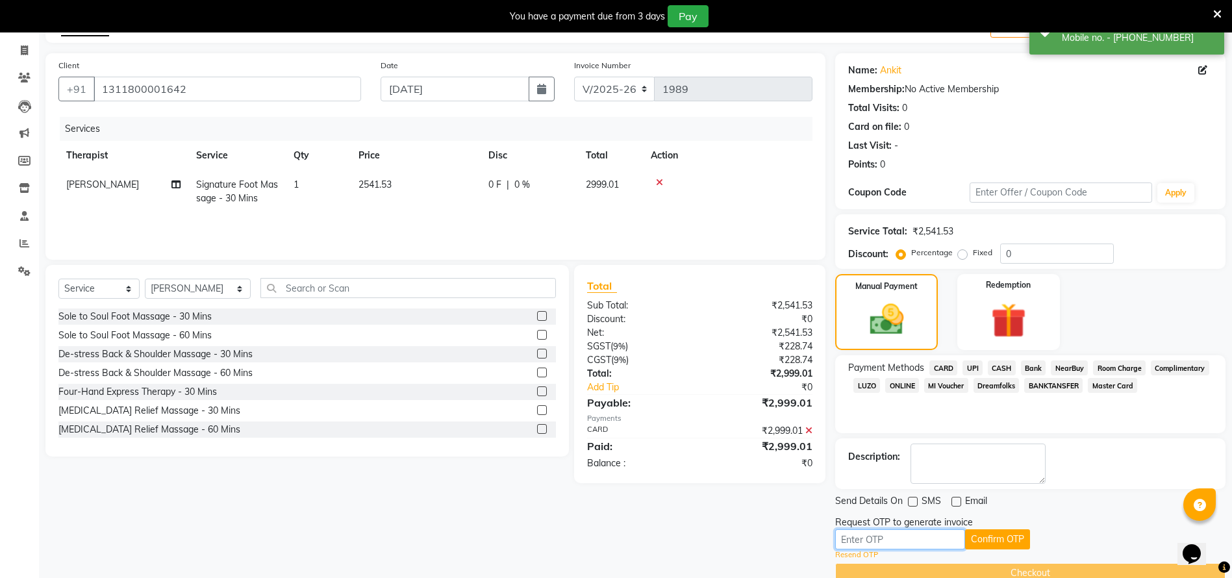
click at [943, 535] on input "text" at bounding box center [900, 539] width 130 height 20
paste input "5898"
type input "5898"
click at [977, 542] on button "Confirm OTP" at bounding box center [997, 539] width 65 height 20
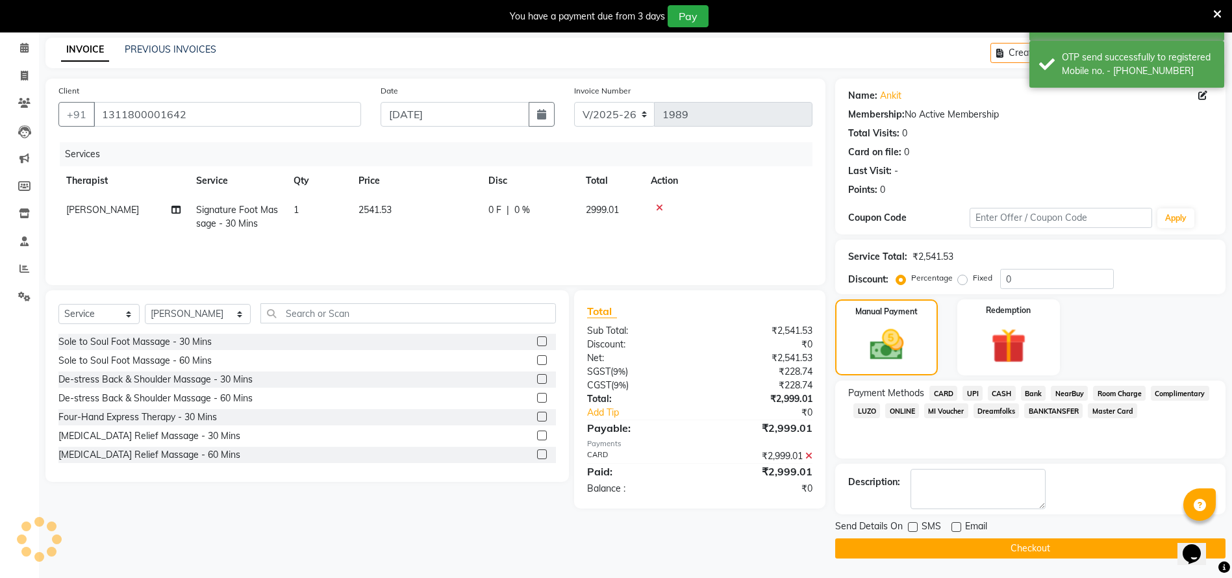
click at [1003, 557] on button "Checkout" at bounding box center [1030, 549] width 390 height 20
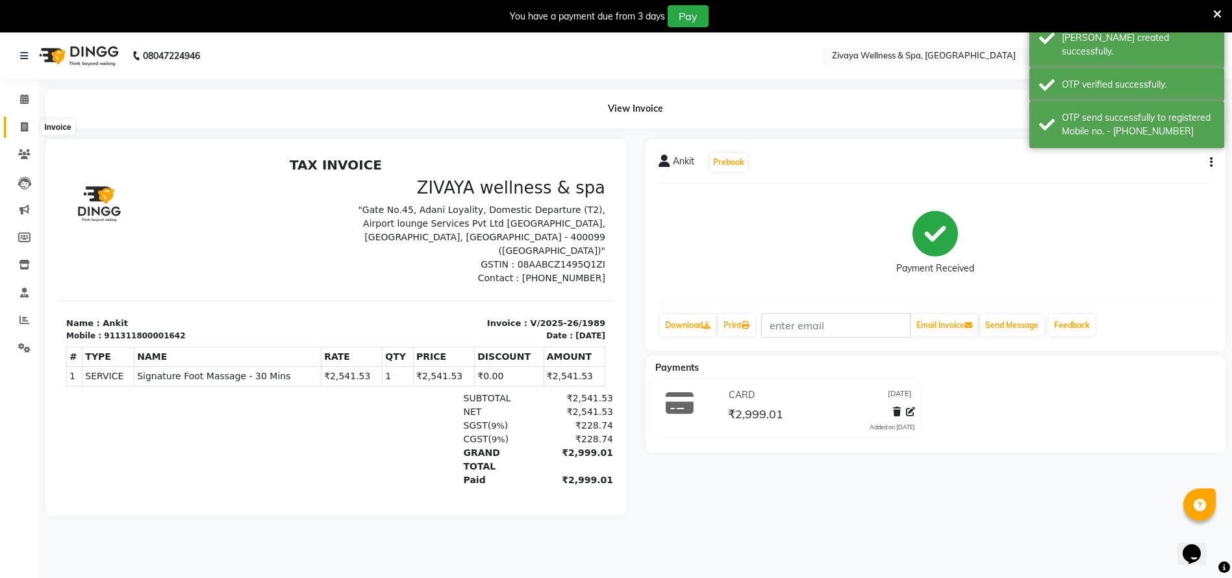
click at [20, 120] on span at bounding box center [24, 127] width 23 height 15
select select "service"
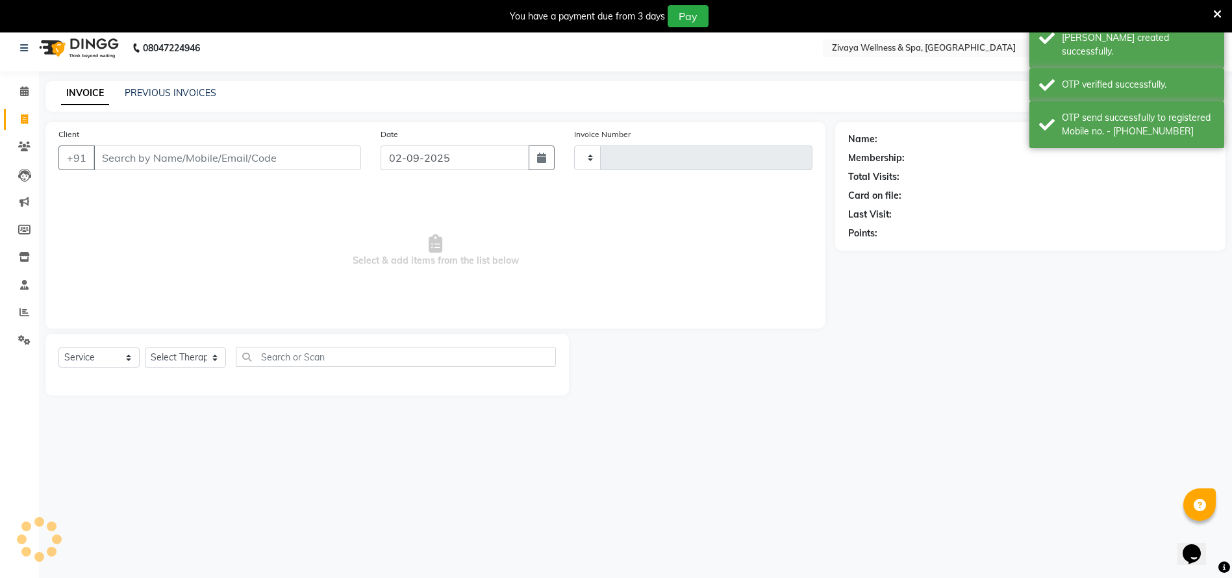
type input "1990"
select select "7072"
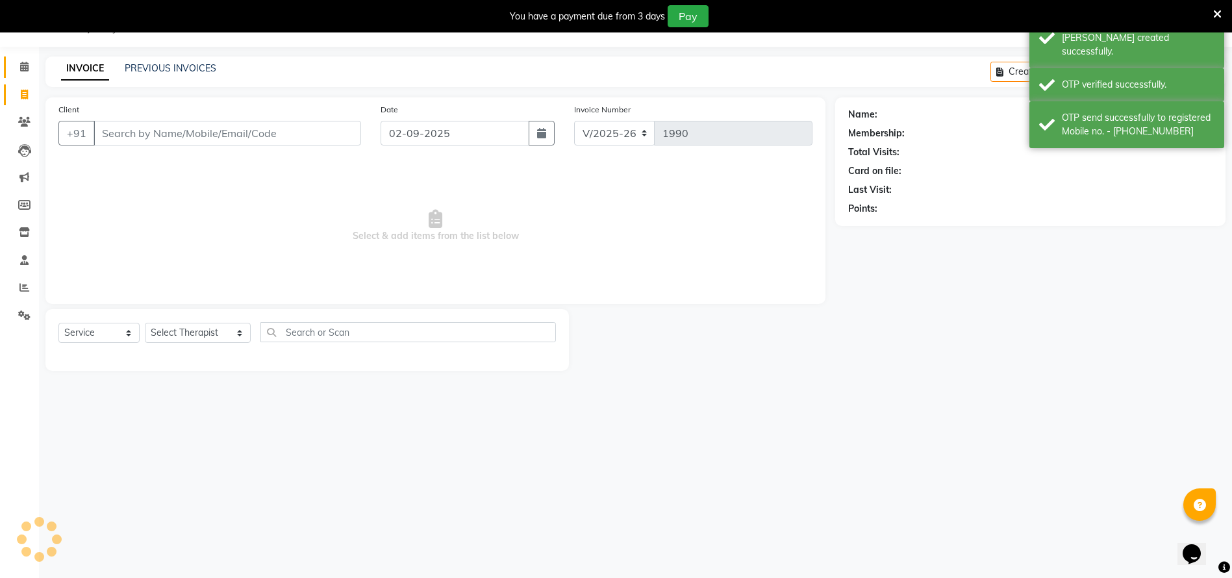
click at [26, 58] on link "Calendar" at bounding box center [19, 67] width 31 height 21
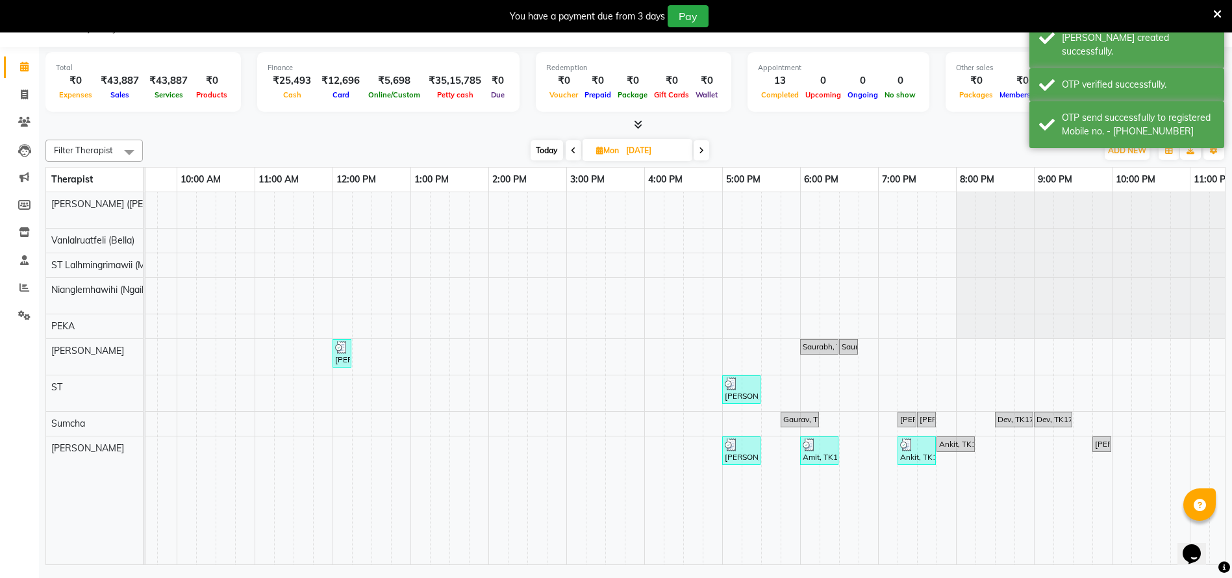
scroll to position [0, 791]
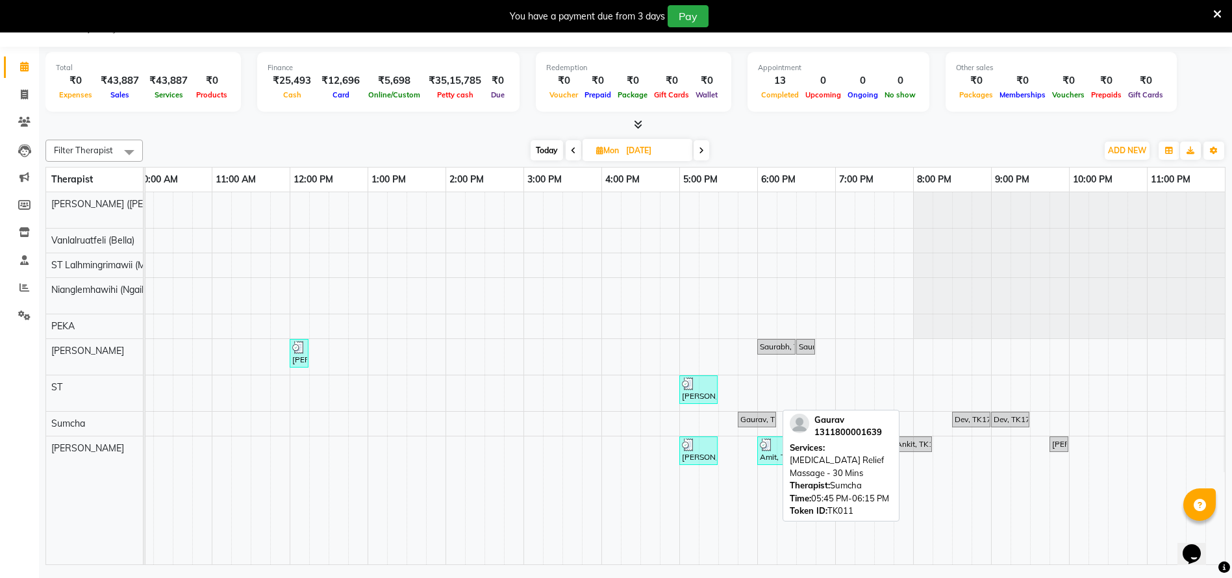
click at [748, 420] on div "Gaurav, TK11, 05:45 PM-06:15 PM, Jet Lag Relief Massage - 30 Mins" at bounding box center [757, 420] width 36 height 12
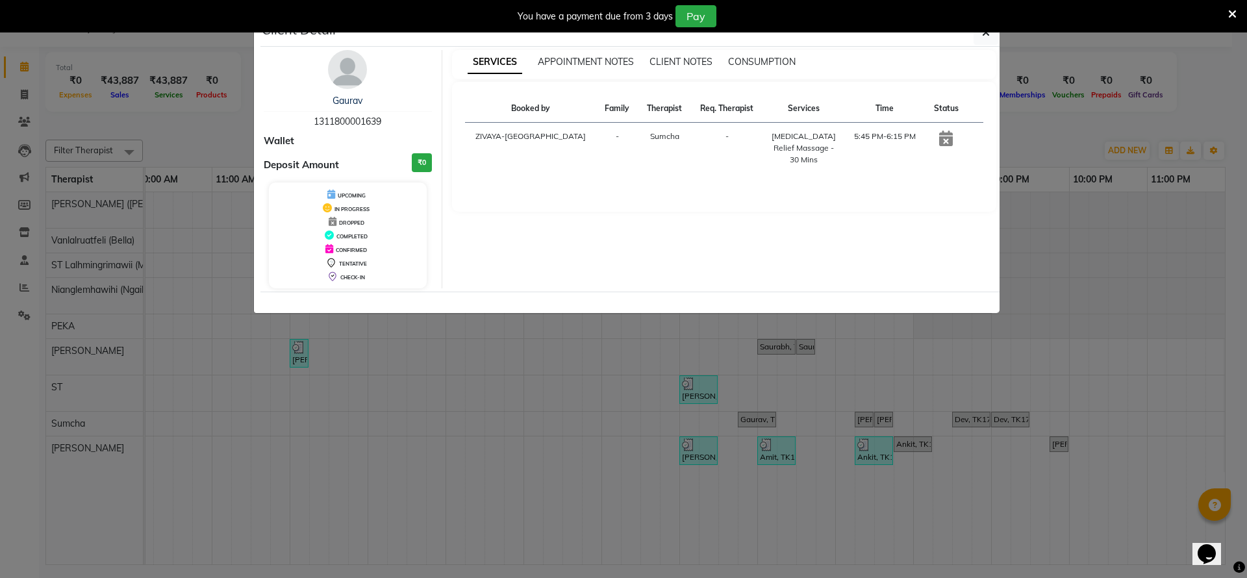
click at [16, 89] on ngb-modal-window "Client Detail Gaurav 1311800001639 Wallet Deposit Amount ₹0 UPCOMING IN PROGRES…" at bounding box center [623, 289] width 1247 height 578
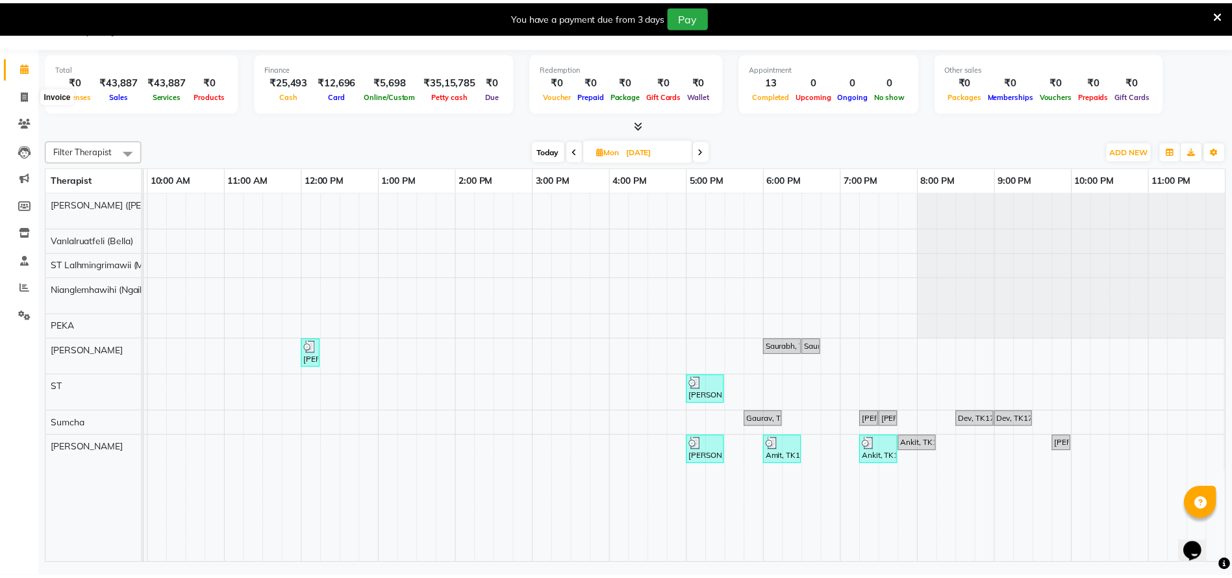
scroll to position [0, 776]
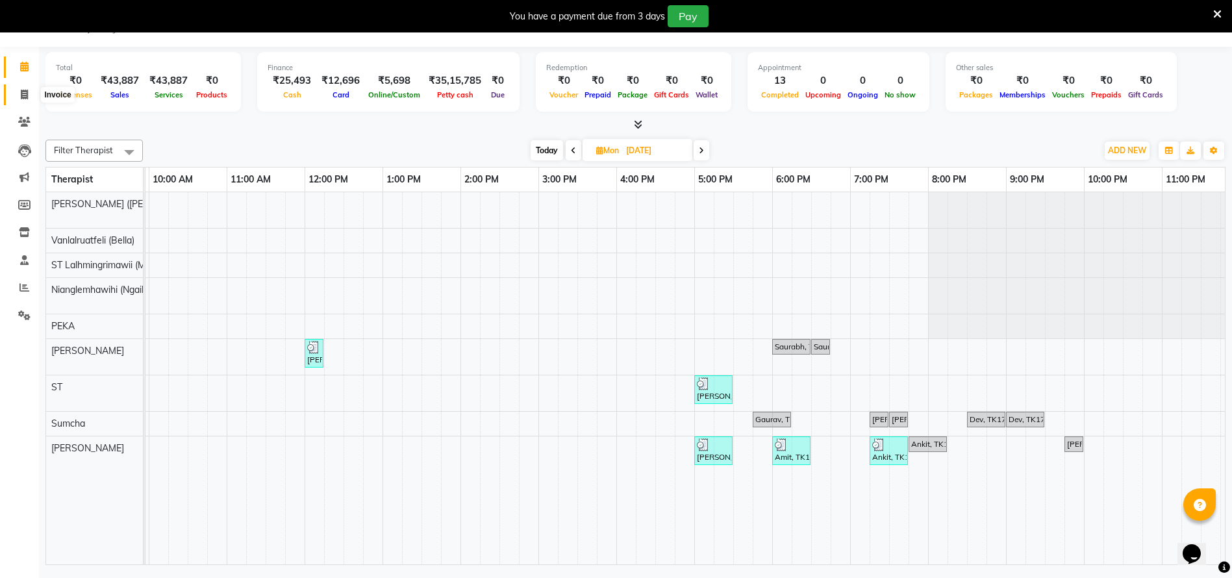
click at [16, 89] on span at bounding box center [24, 95] width 23 height 15
select select "service"
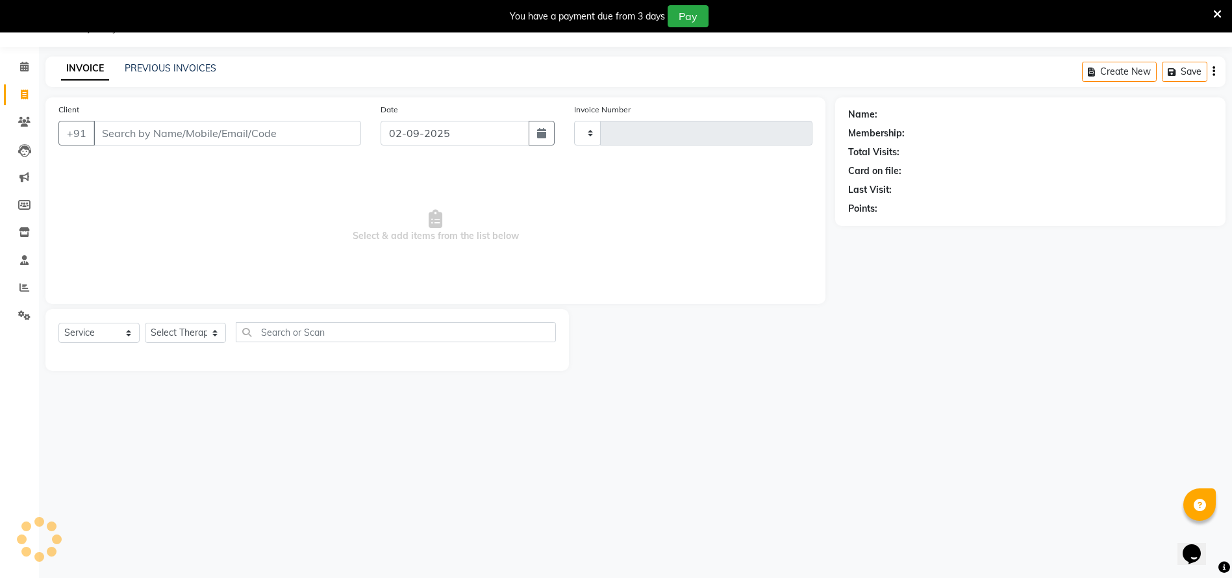
type input "1990"
select select "7072"
click at [121, 138] on input "Client" at bounding box center [228, 133] width 268 height 25
click at [150, 139] on input "Client" at bounding box center [228, 133] width 268 height 25
click at [1224, 16] on div "You have a payment due from 3 days Pay" at bounding box center [616, 16] width 1232 height 32
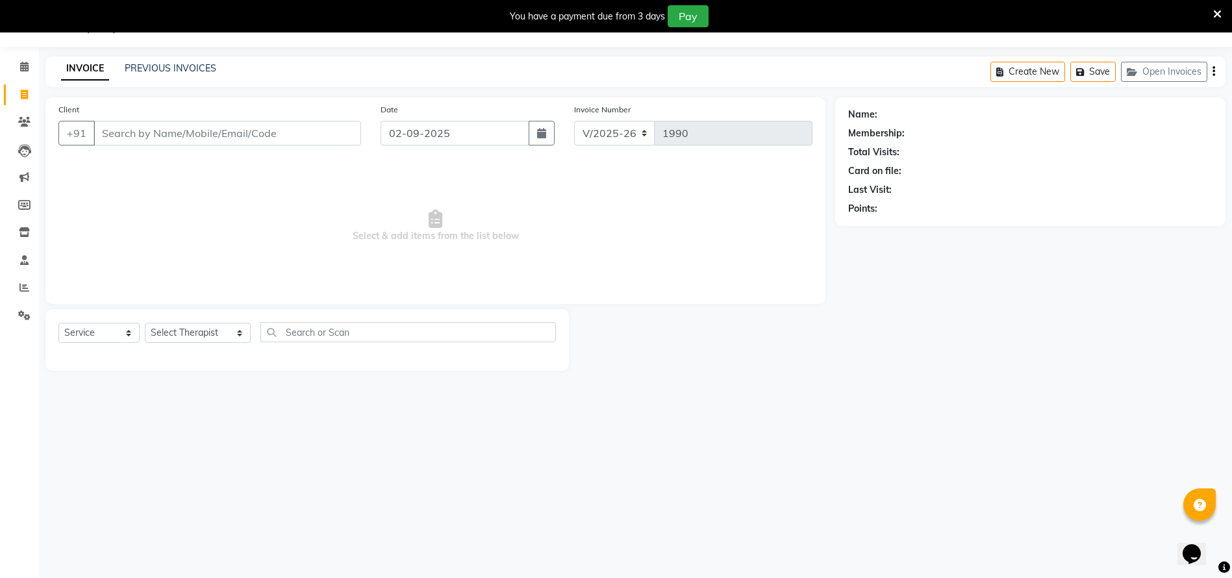
click at [1212, 10] on div "You have a payment due from 3 days Pay" at bounding box center [609, 16] width 1208 height 22
click at [1215, 11] on icon at bounding box center [1217, 14] width 8 height 12
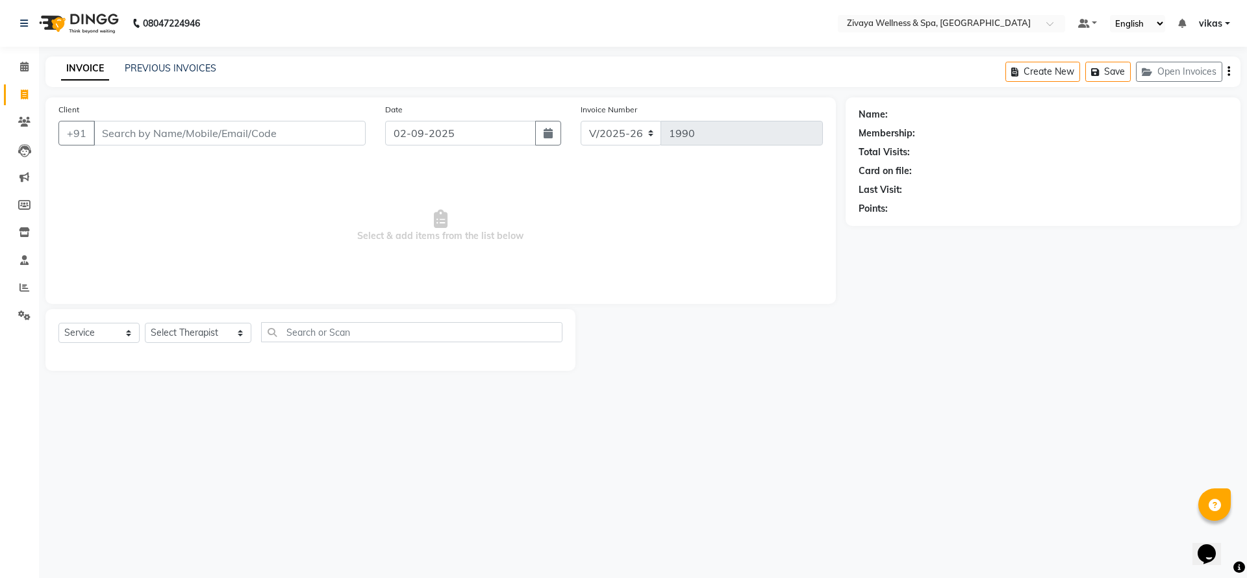
click at [24, 86] on link "Invoice" at bounding box center [19, 94] width 31 height 21
select select "service"
type input "1990"
select select "7072"
click at [154, 67] on link "PREVIOUS INVOICES" at bounding box center [171, 68] width 92 height 12
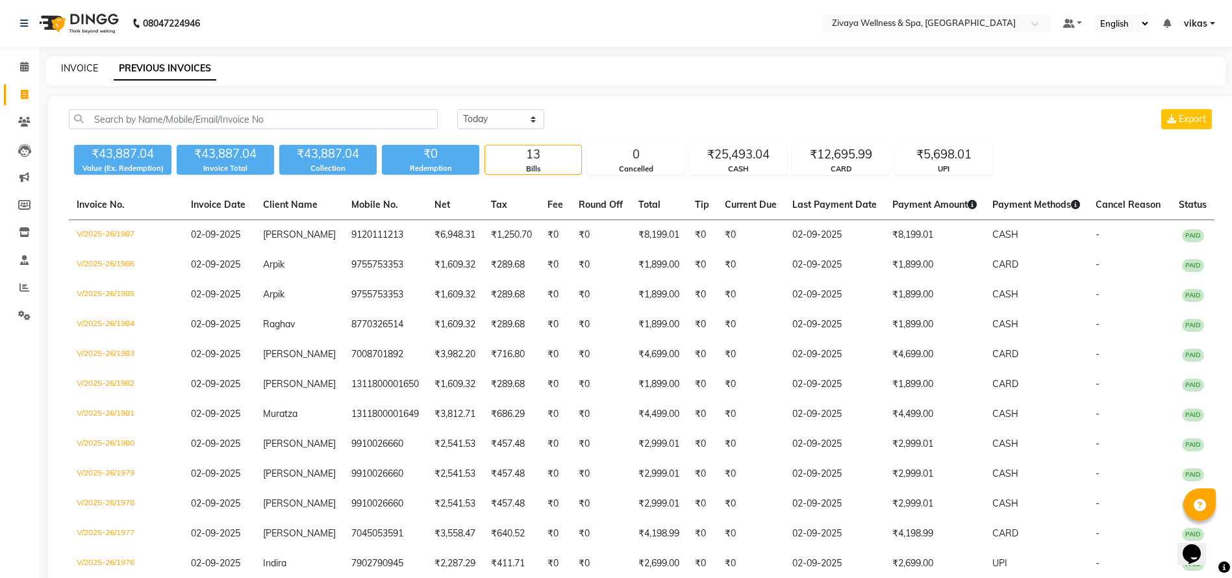
click at [83, 66] on link "INVOICE" at bounding box center [79, 68] width 37 height 12
select select "service"
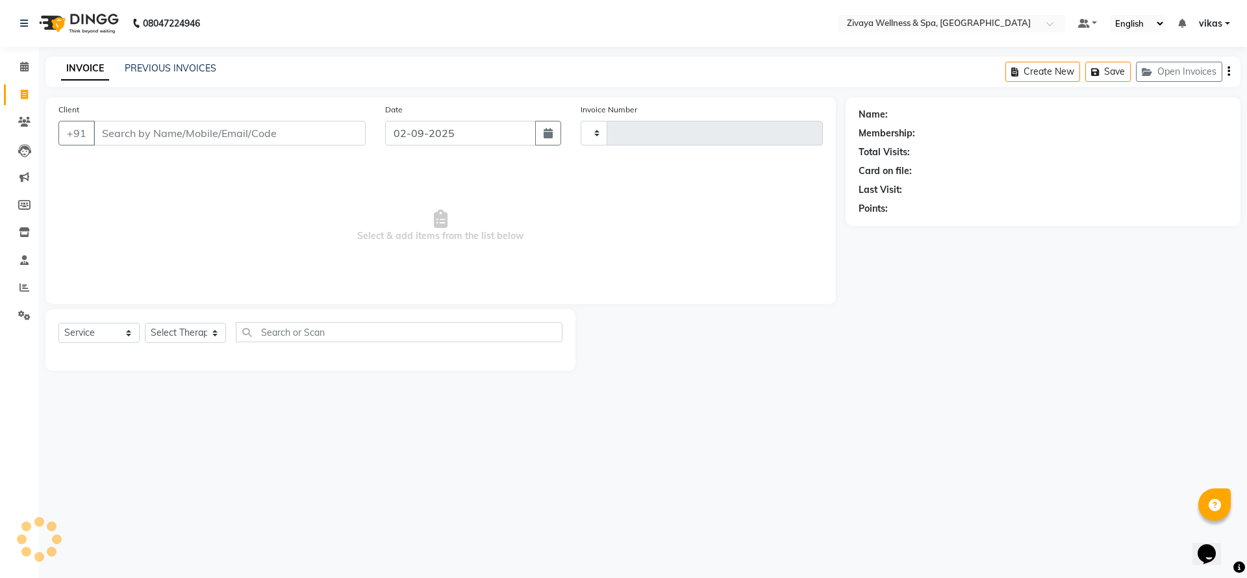
type input "1990"
select select "7072"
click at [16, 62] on span at bounding box center [24, 67] width 23 height 15
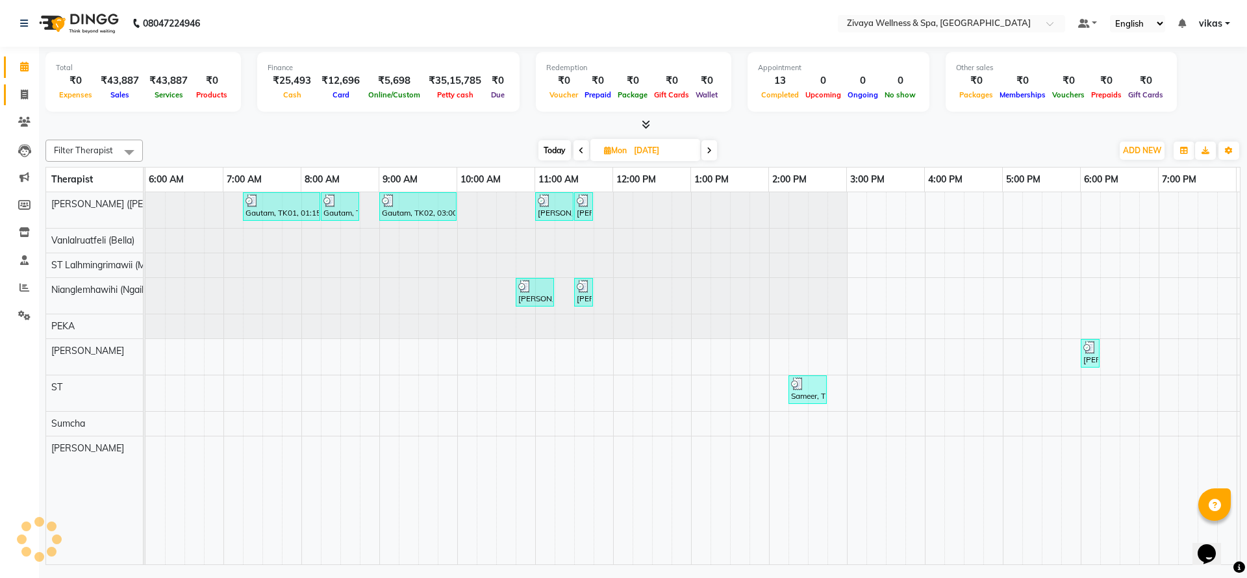
scroll to position [0, 468]
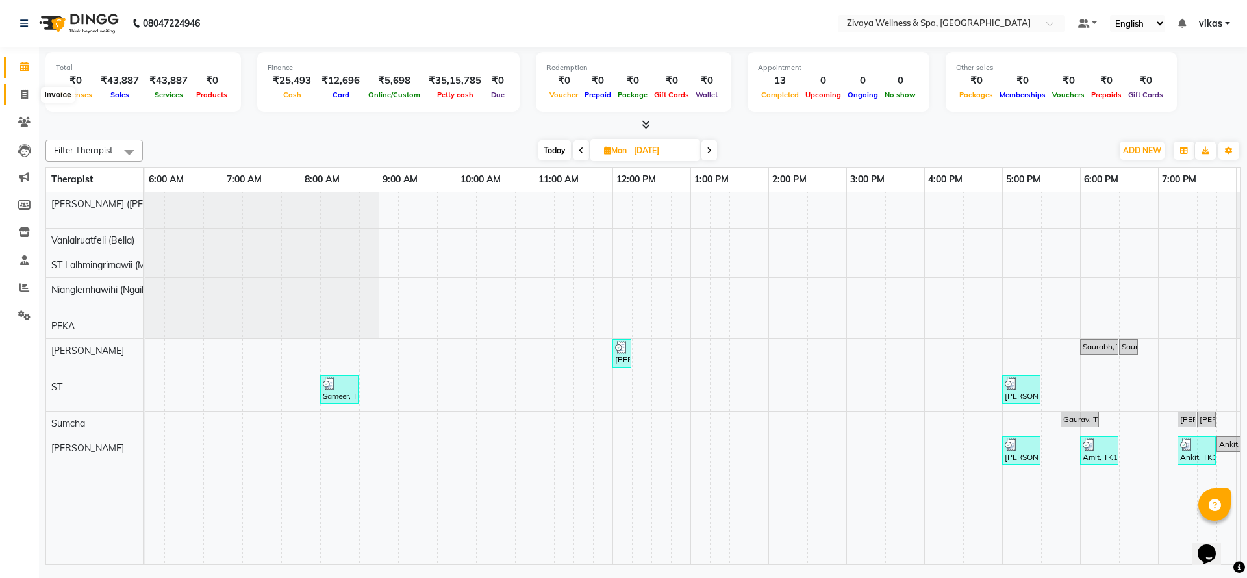
click at [21, 95] on icon at bounding box center [24, 95] width 7 height 10
select select "service"
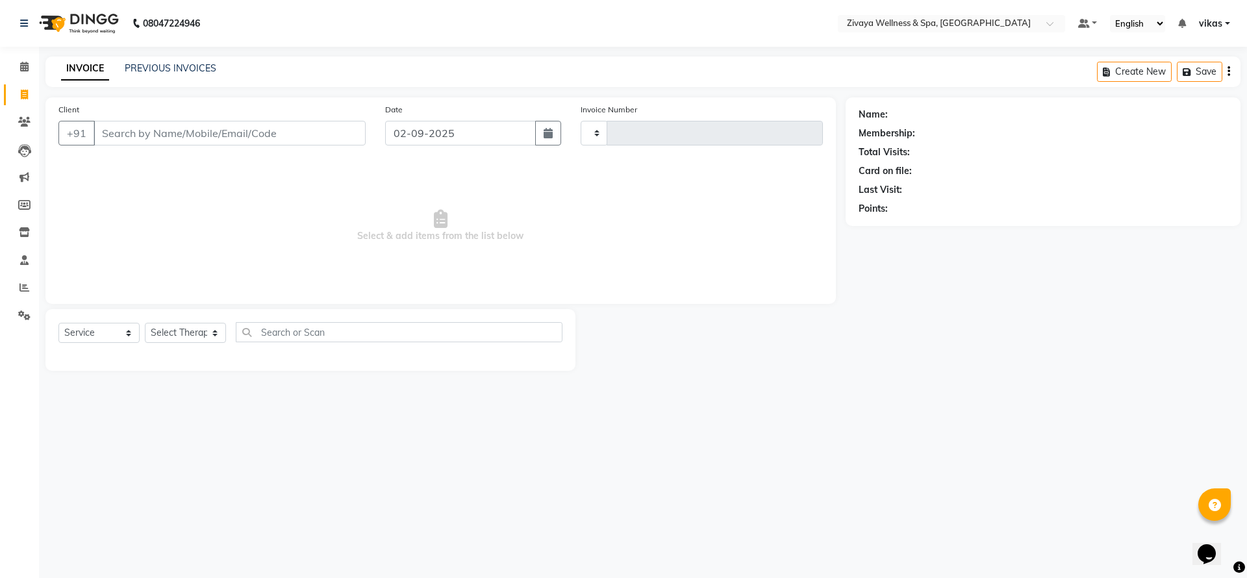
type input "1990"
select select "7072"
click at [149, 137] on input "Client" at bounding box center [230, 133] width 272 height 25
click at [134, 136] on input "Client" at bounding box center [230, 133] width 272 height 25
click at [559, 129] on button "button" at bounding box center [548, 133] width 26 height 25
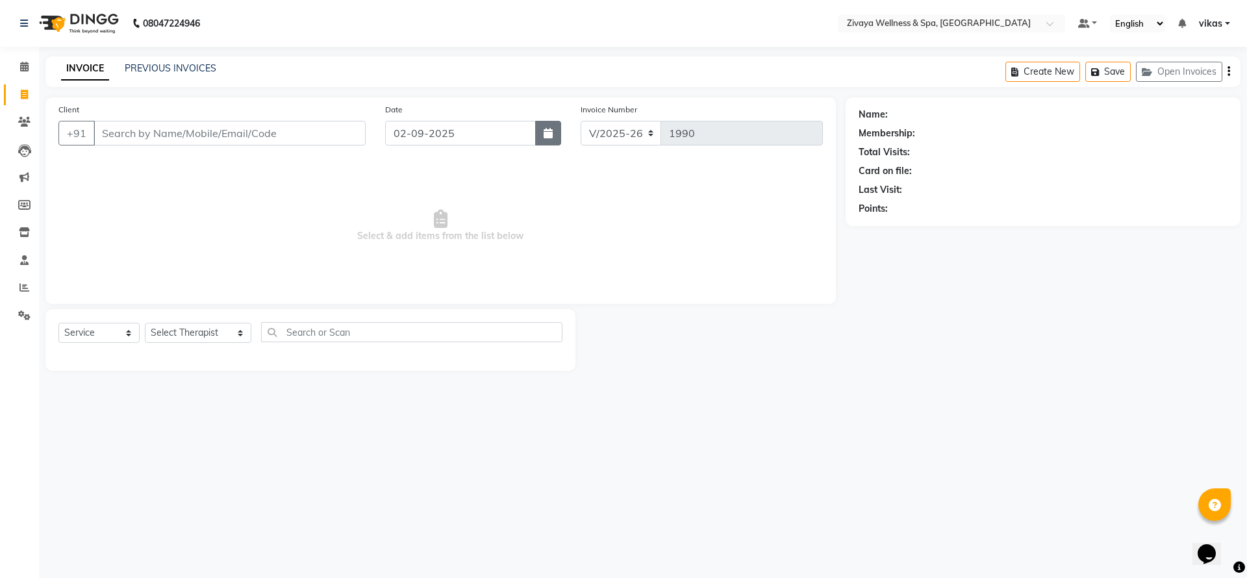
select select "9"
select select "2025"
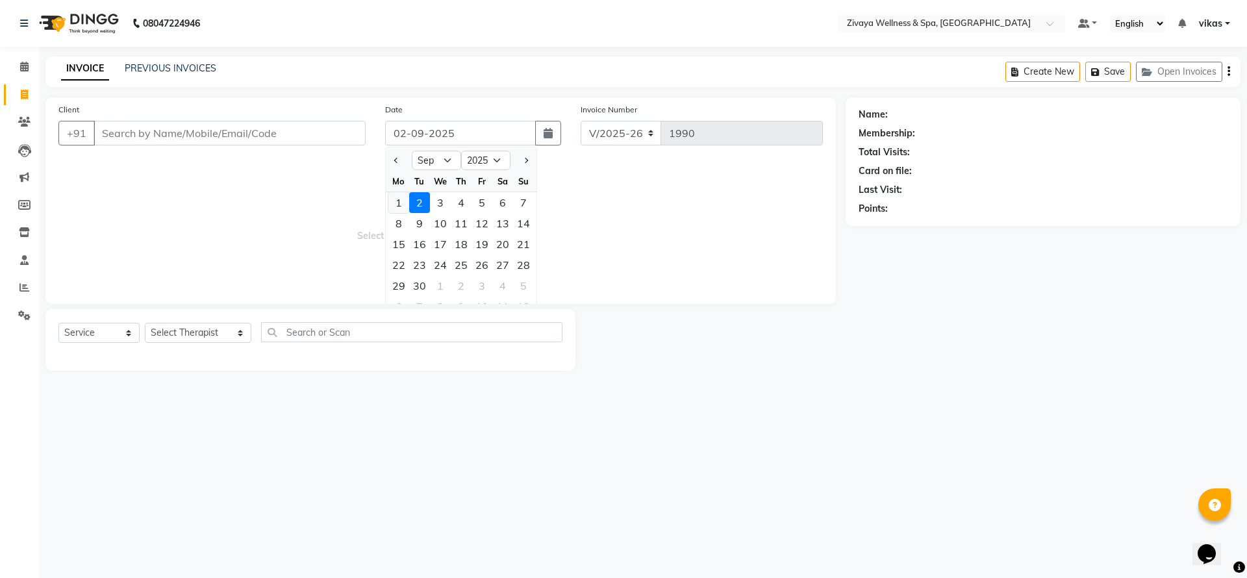
click at [403, 205] on div "1" at bounding box center [398, 202] width 21 height 21
type input "01-09-2025"
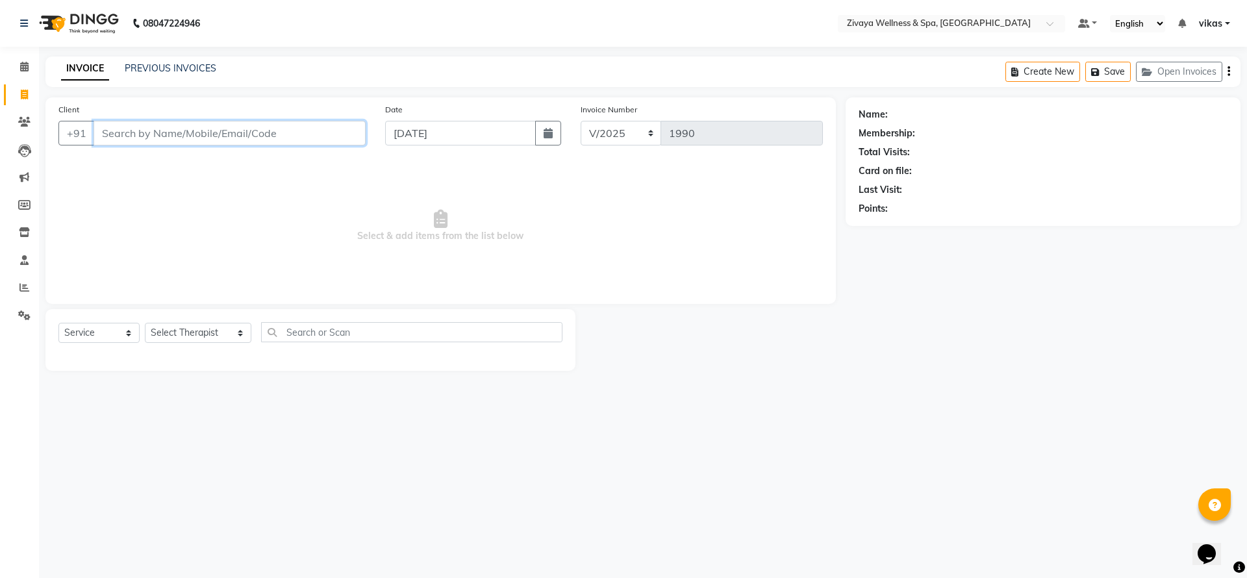
click at [157, 135] on input "Client" at bounding box center [230, 133] width 272 height 25
type input "7023416666"
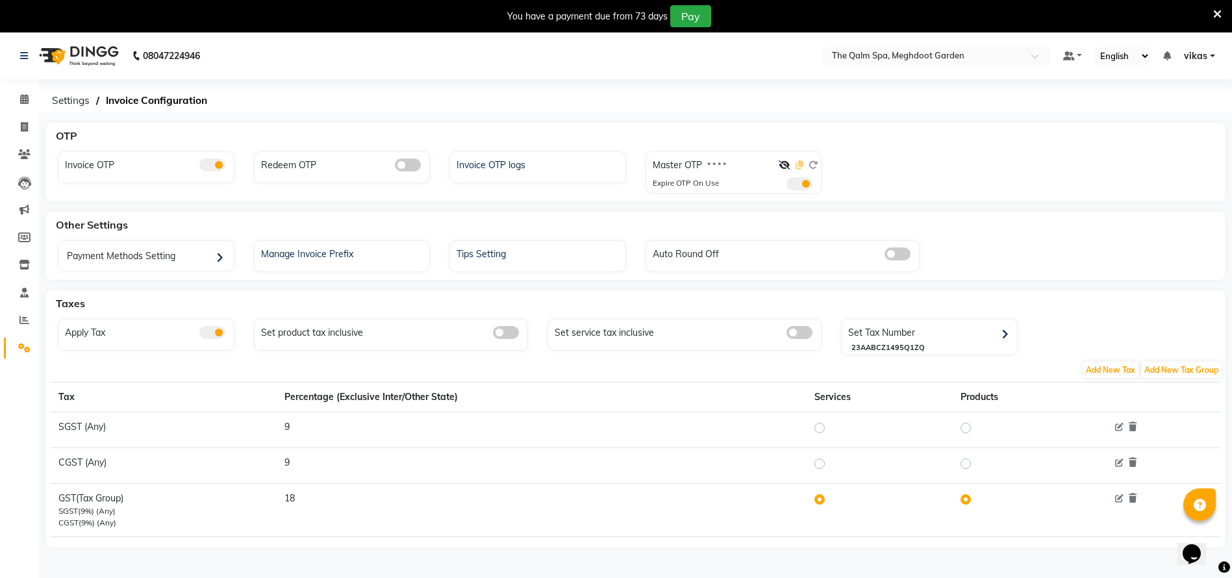
click at [789, 160] on icon at bounding box center [785, 164] width 12 height 9
click at [804, 188] on span at bounding box center [800, 183] width 26 height 13
click at [787, 186] on input "checkbox" at bounding box center [787, 186] width 0 height 0
click at [800, 163] on icon at bounding box center [800, 164] width 8 height 9
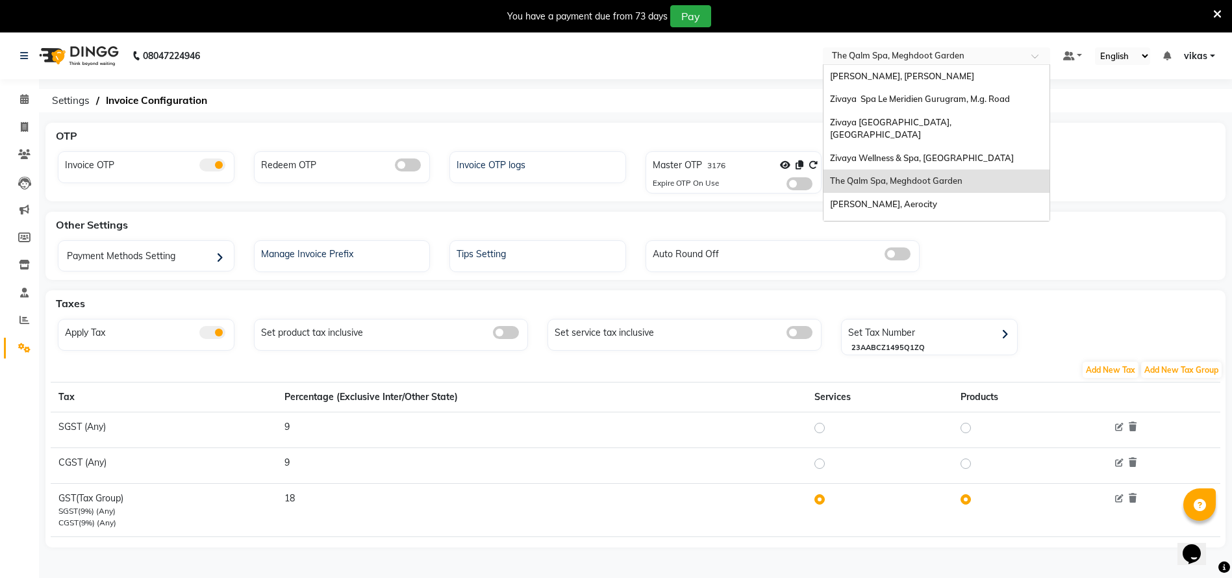
click at [900, 55] on input "text" at bounding box center [924, 57] width 188 height 13
click at [800, 186] on span at bounding box center [800, 183] width 26 height 13
click at [787, 186] on input "checkbox" at bounding box center [787, 186] width 0 height 0
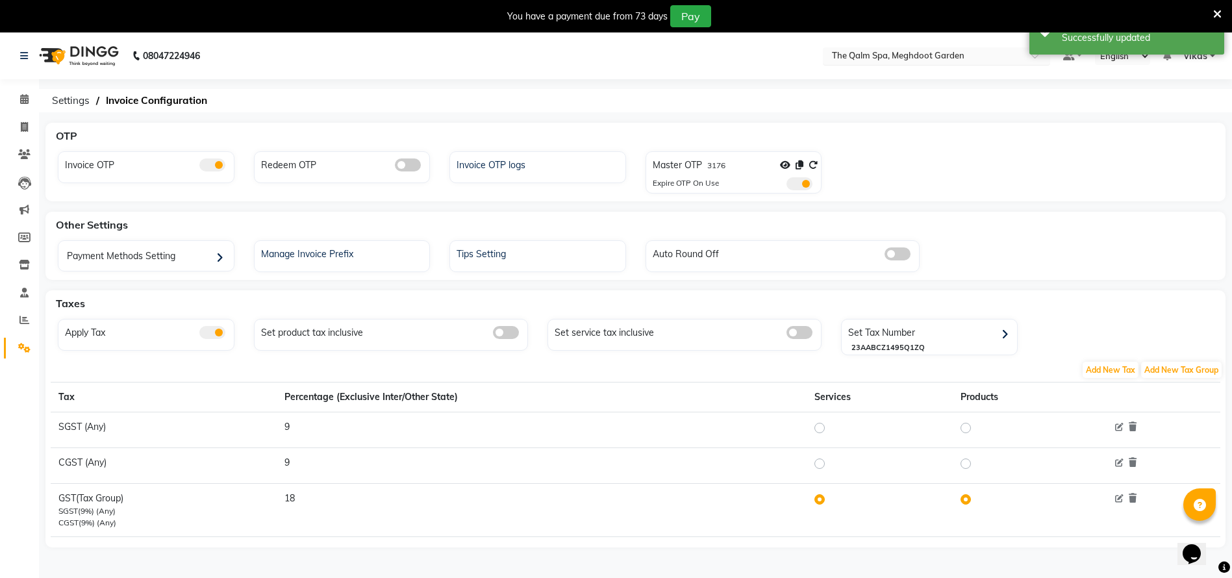
click at [866, 55] on input "text" at bounding box center [924, 57] width 188 height 13
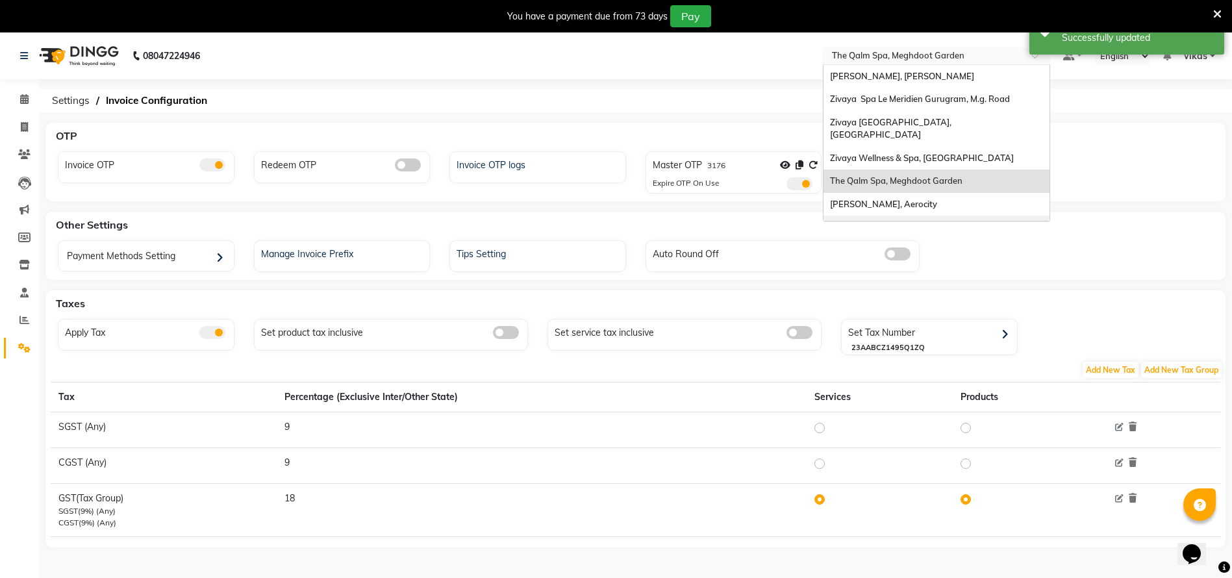
click at [889, 220] on div "Zivaya Spa [GEOGRAPHIC_DATA] [GEOGRAPHIC_DATA], Asset 5a" at bounding box center [937, 234] width 226 height 36
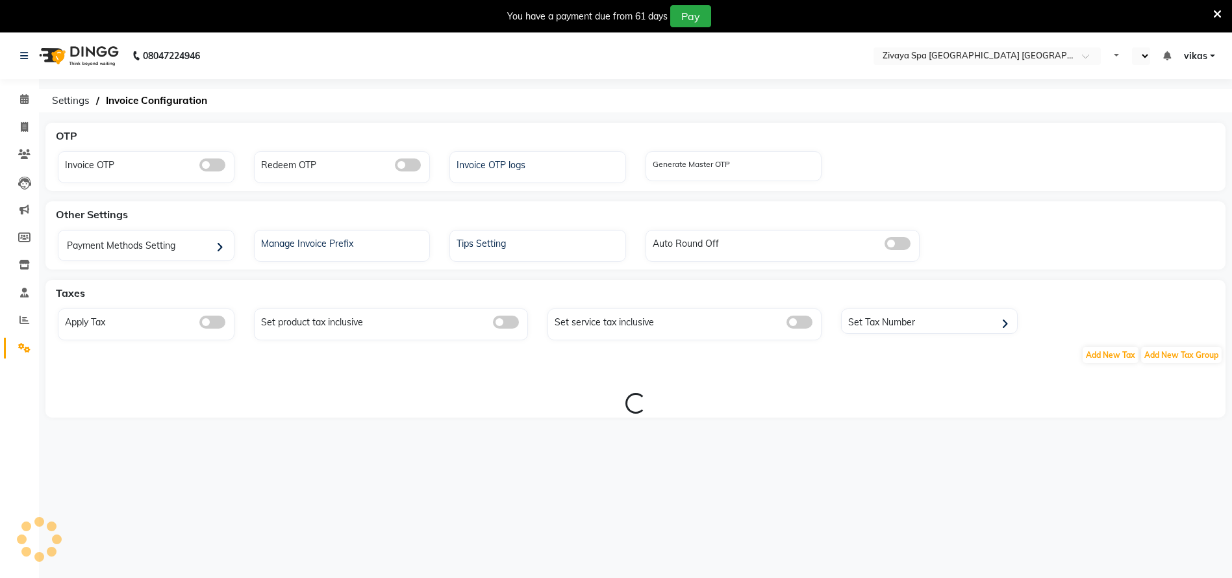
select select "en"
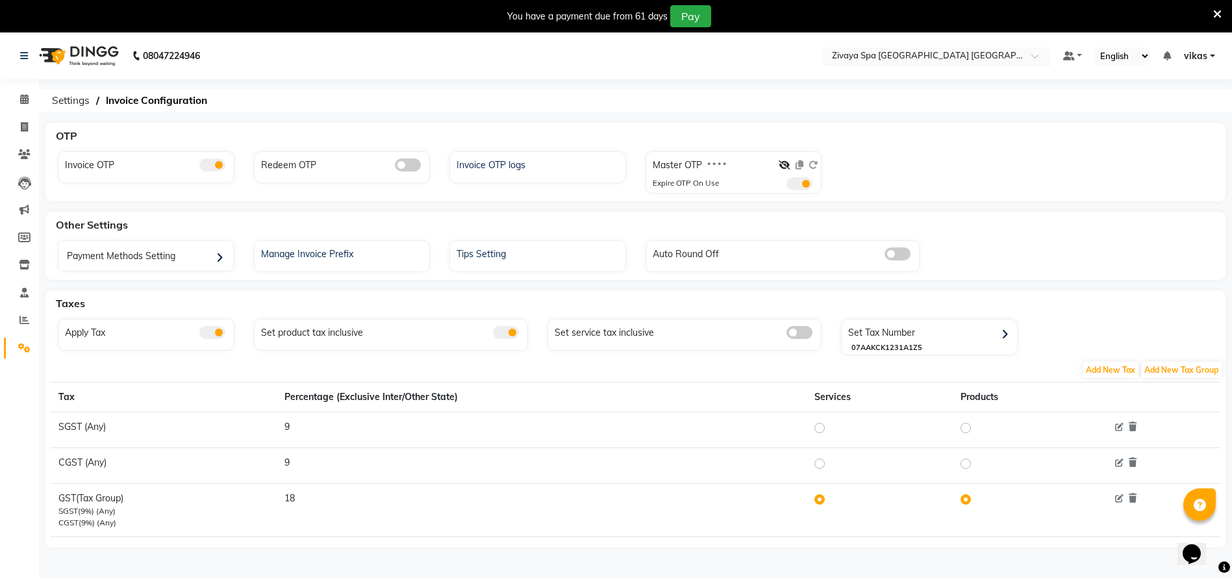
click at [910, 47] on div "Select Location × Zivaya Spa [GEOGRAPHIC_DATA] [GEOGRAPHIC_DATA], [GEOGRAPHIC_D…" at bounding box center [936, 56] width 227 height 18
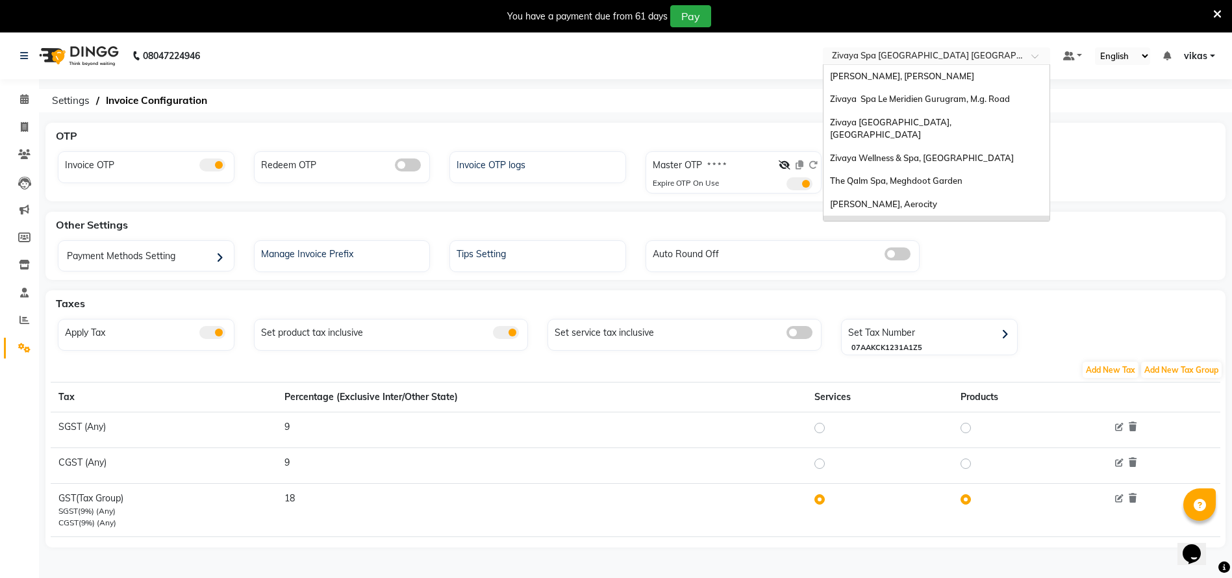
scroll to position [138, 0]
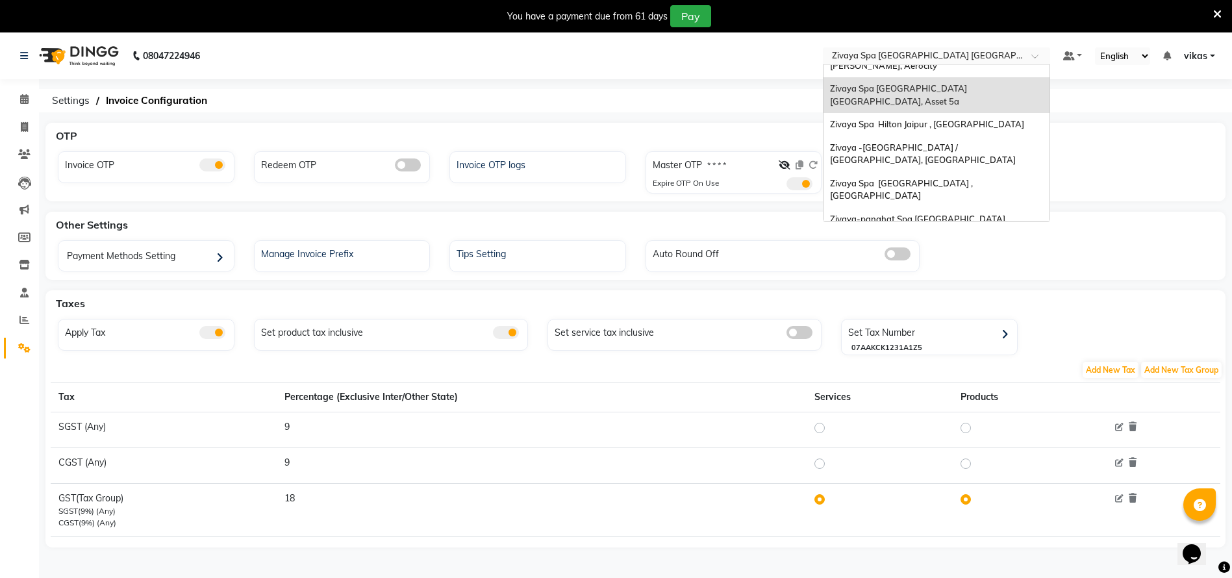
click at [917, 249] on span "Zivaya Wellness & Spa, [GEOGRAPHIC_DATA]" at bounding box center [922, 254] width 184 height 10
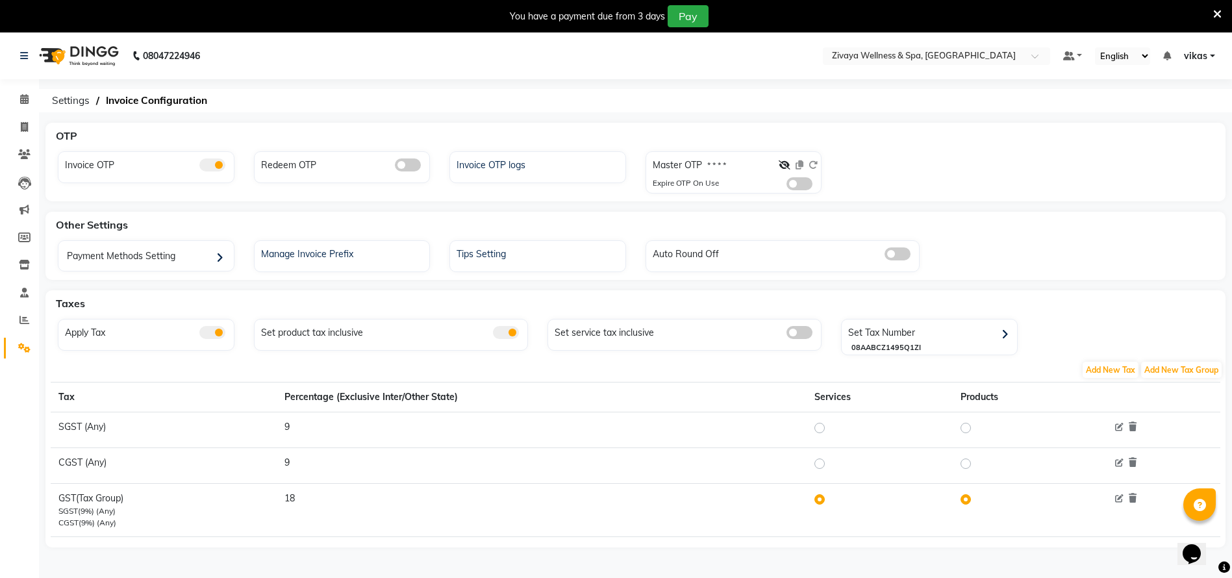
click at [1218, 10] on icon at bounding box center [1217, 14] width 8 height 12
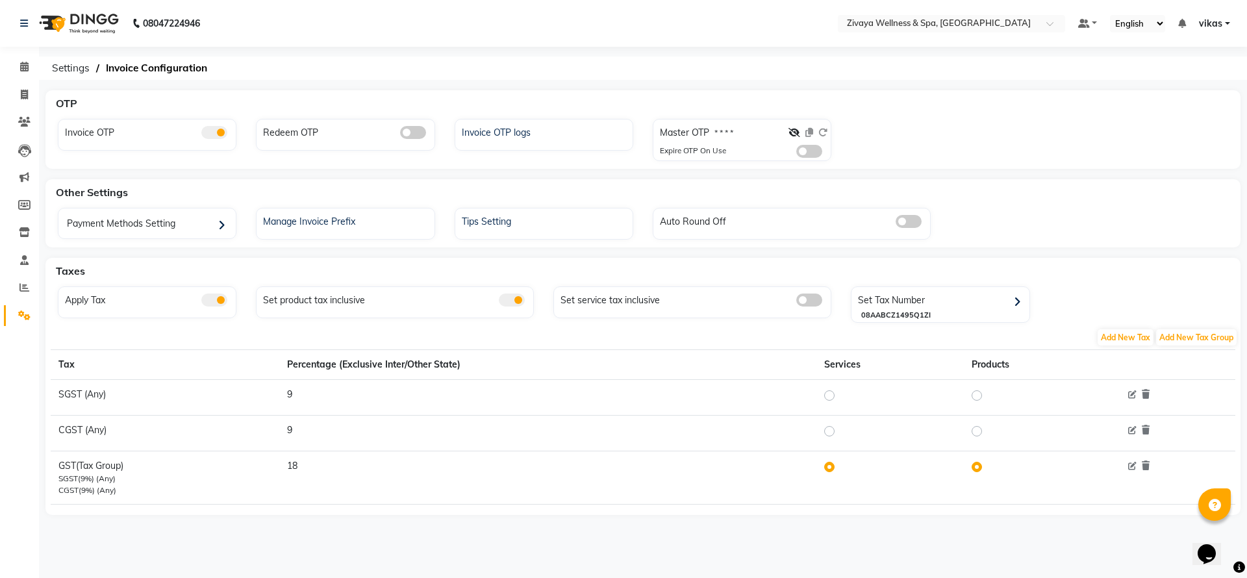
click at [814, 146] on span at bounding box center [809, 151] width 26 height 13
click at [796, 153] on input "checkbox" at bounding box center [796, 153] width 0 height 0
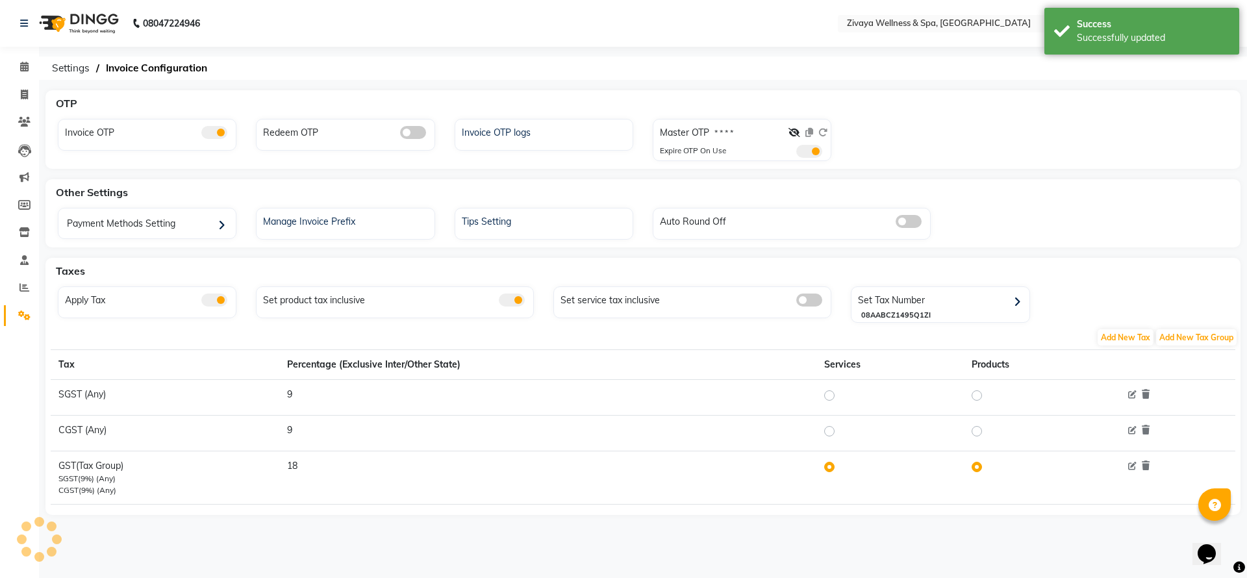
click at [811, 146] on span at bounding box center [809, 151] width 26 height 13
click at [796, 153] on input "checkbox" at bounding box center [796, 153] width 0 height 0
click at [794, 131] on icon at bounding box center [795, 132] width 12 height 9
click at [806, 132] on icon at bounding box center [809, 132] width 8 height 9
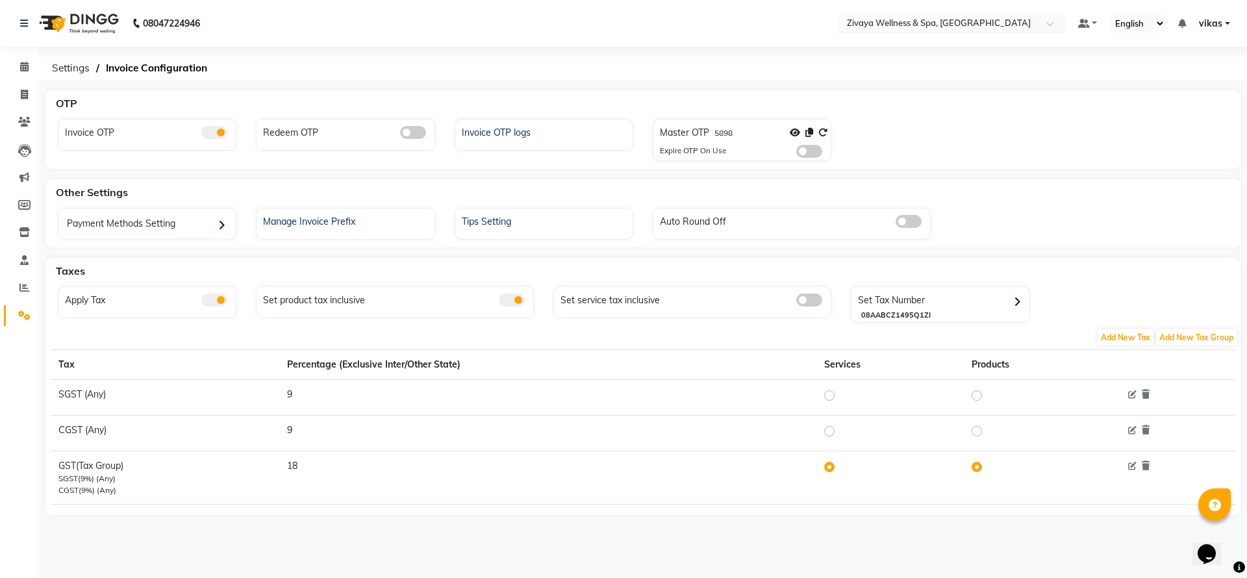
click at [932, 19] on input "text" at bounding box center [938, 24] width 188 height 13
type input "pride"
click at [936, 42] on span "Zivaya Spa [GEOGRAPHIC_DATA] [GEOGRAPHIC_DATA], Asset 5a" at bounding box center [914, 49] width 139 height 23
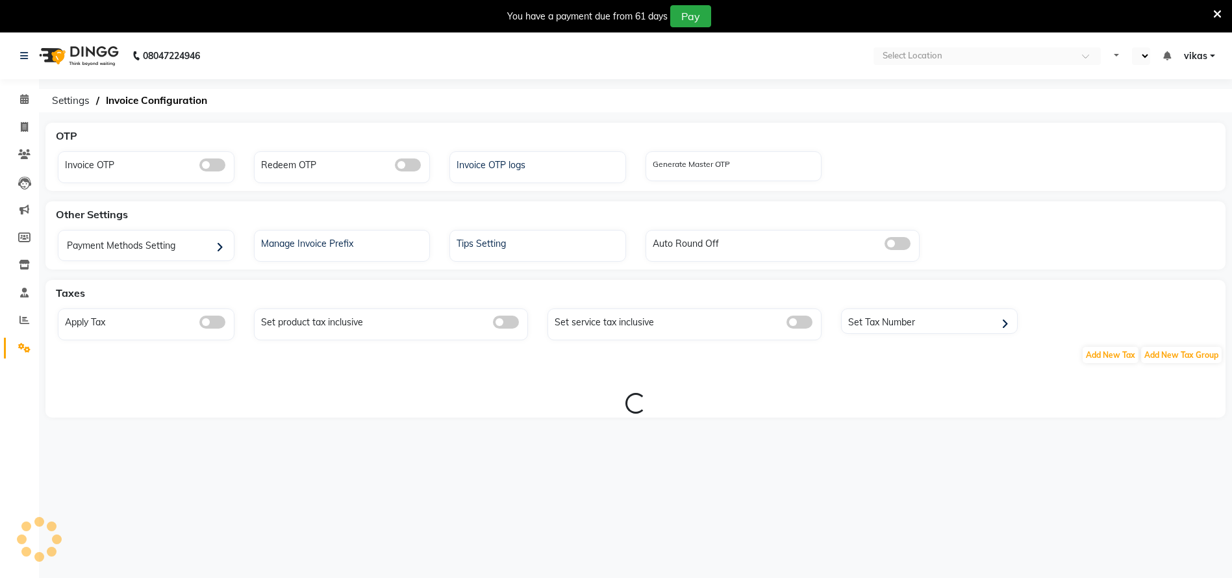
select select "en"
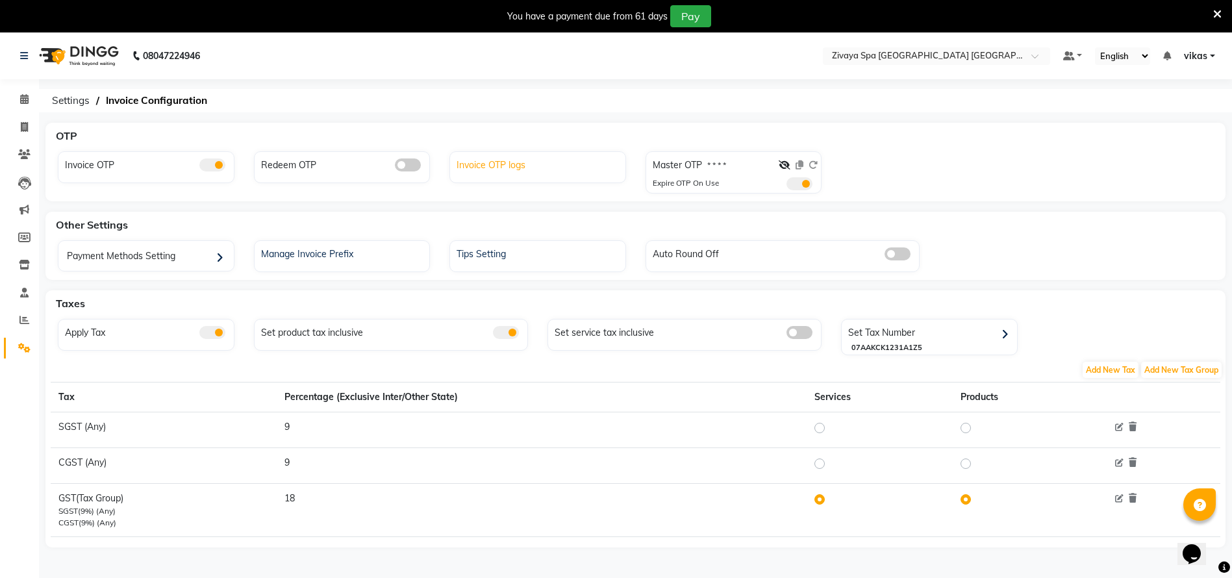
click at [511, 164] on div "Invoice OTP logs" at bounding box center [539, 163] width 172 height 17
click at [14, 80] on div "Calendar Invoice Clients Leads Marketing Members Inventory Staff Reports Settin…" at bounding box center [87, 331] width 175 height 522
click at [16, 92] on span at bounding box center [24, 99] width 23 height 15
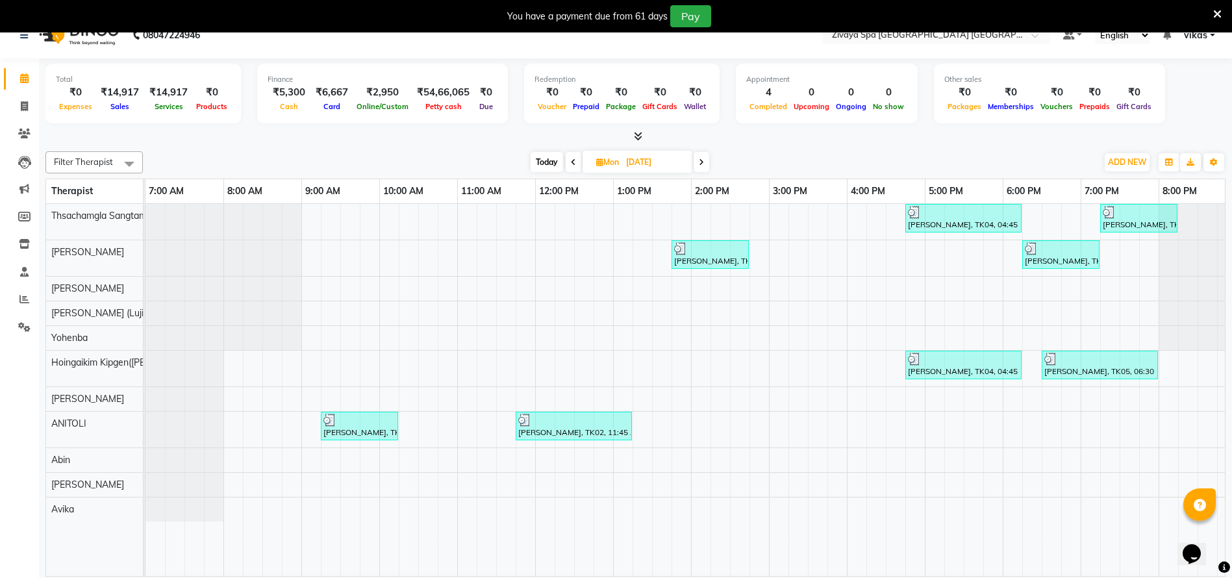
scroll to position [32, 0]
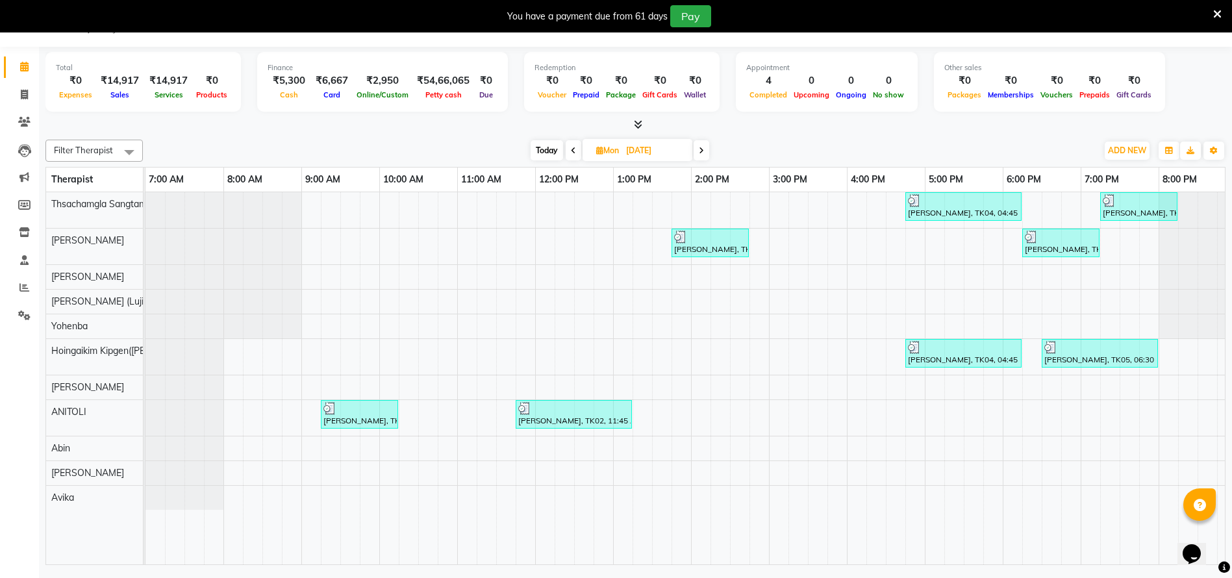
click at [537, 147] on span "Today" at bounding box center [547, 150] width 32 height 20
type input "02-09-2025"
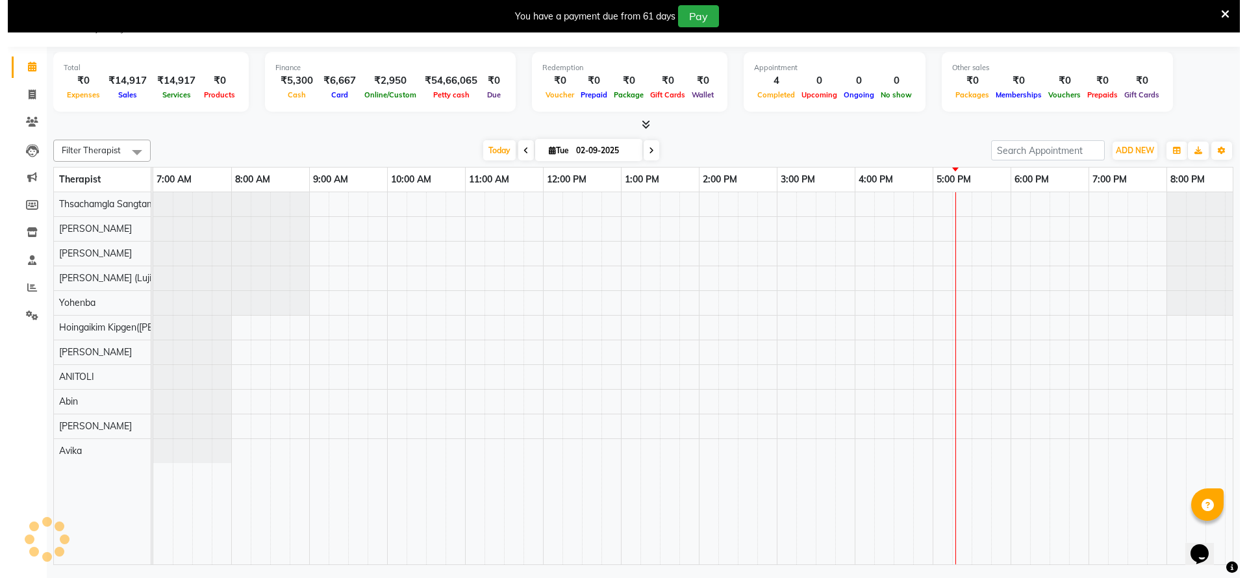
scroll to position [0, 168]
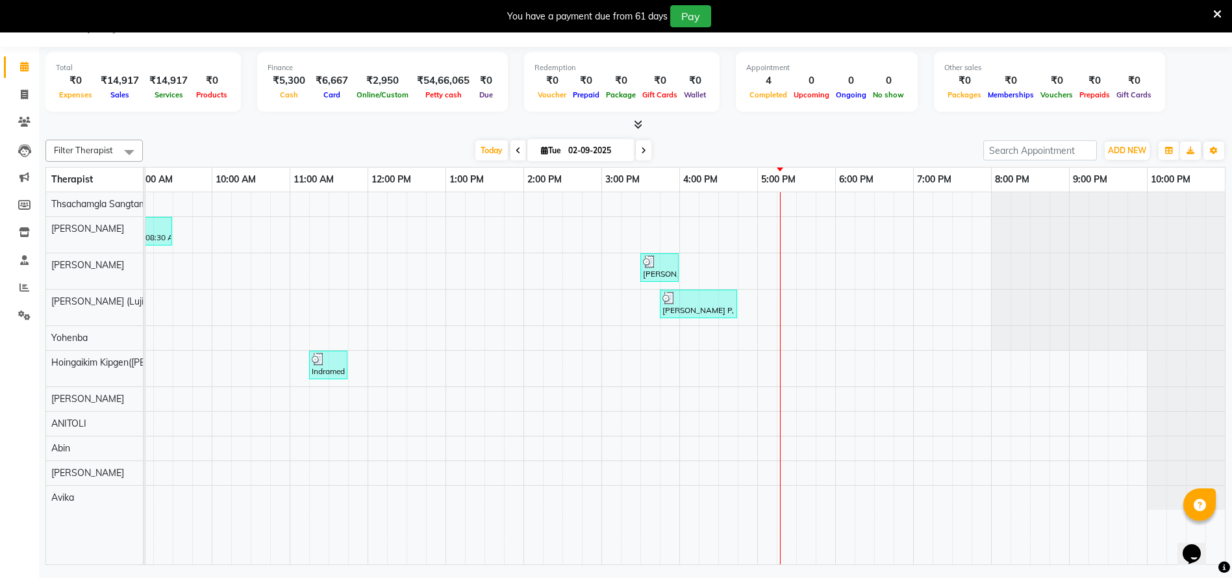
click at [709, 314] on div "Pragyan P, TK04, 03:45 PM-04:45 PM, Zivaya Signature Facial - 60 Mins" at bounding box center [698, 304] width 75 height 25
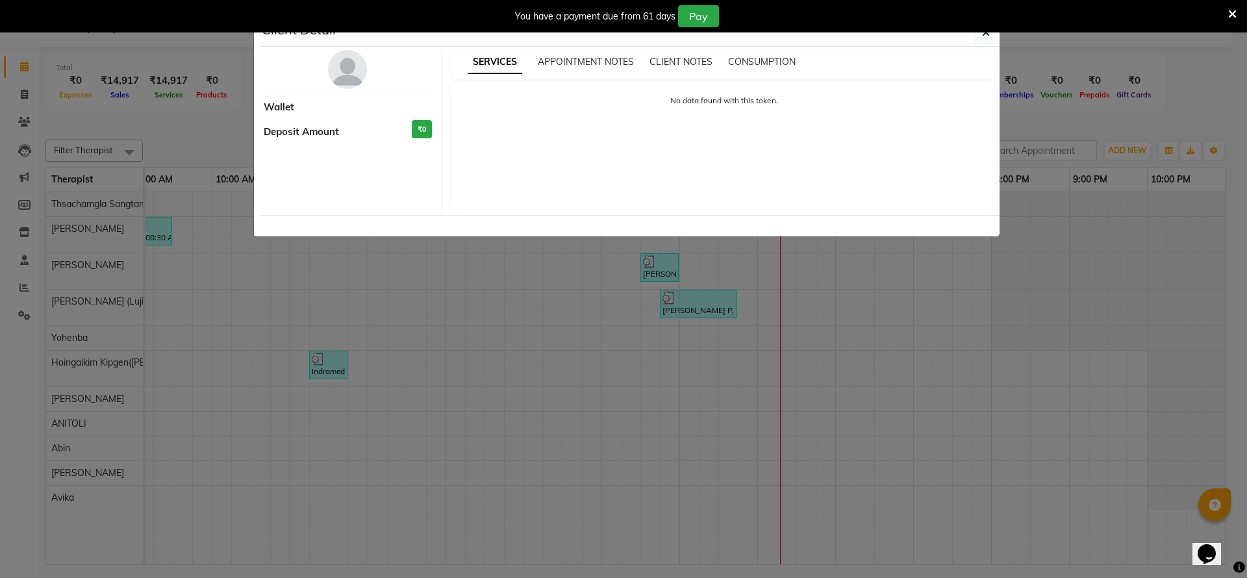
select select "3"
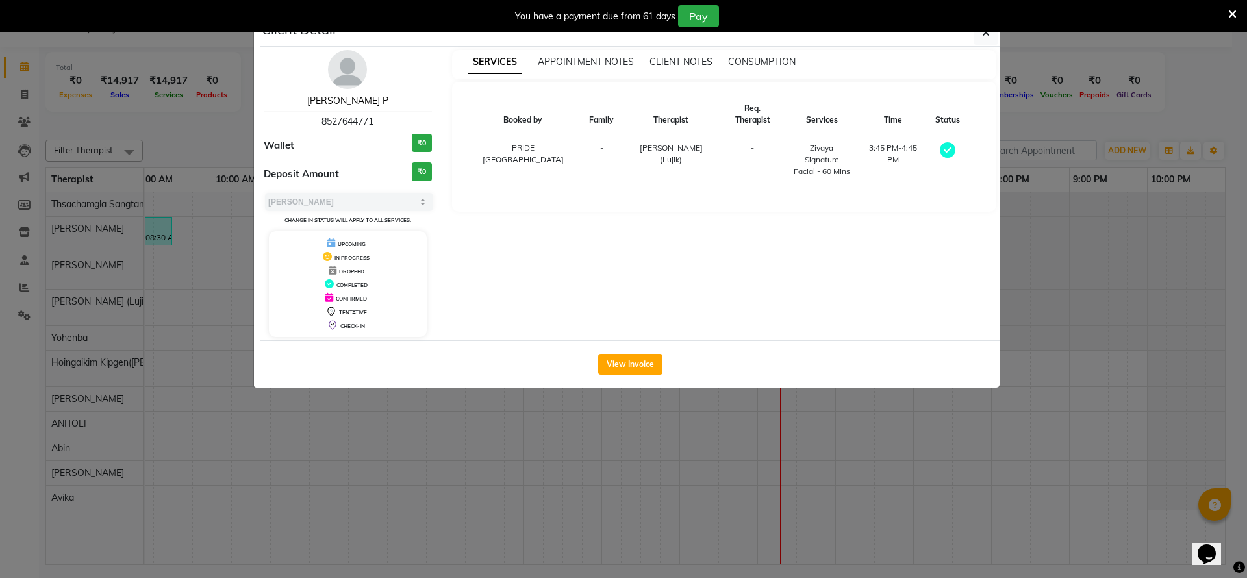
click at [339, 95] on link "Pragyan P" at bounding box center [347, 101] width 81 height 12
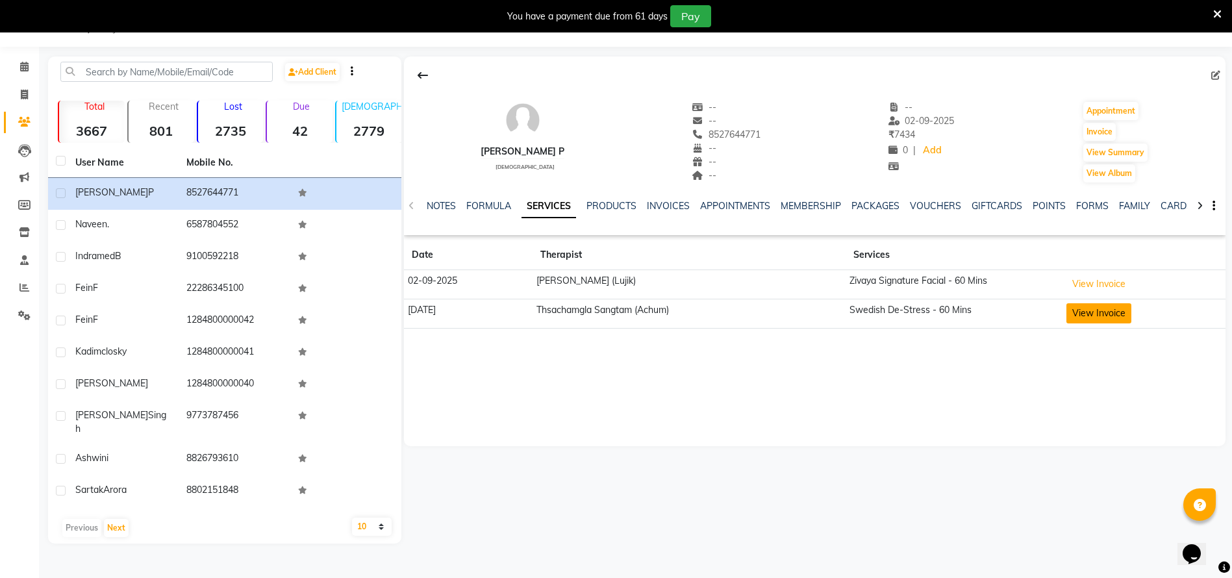
click at [1109, 318] on button "View Invoice" at bounding box center [1099, 313] width 65 height 20
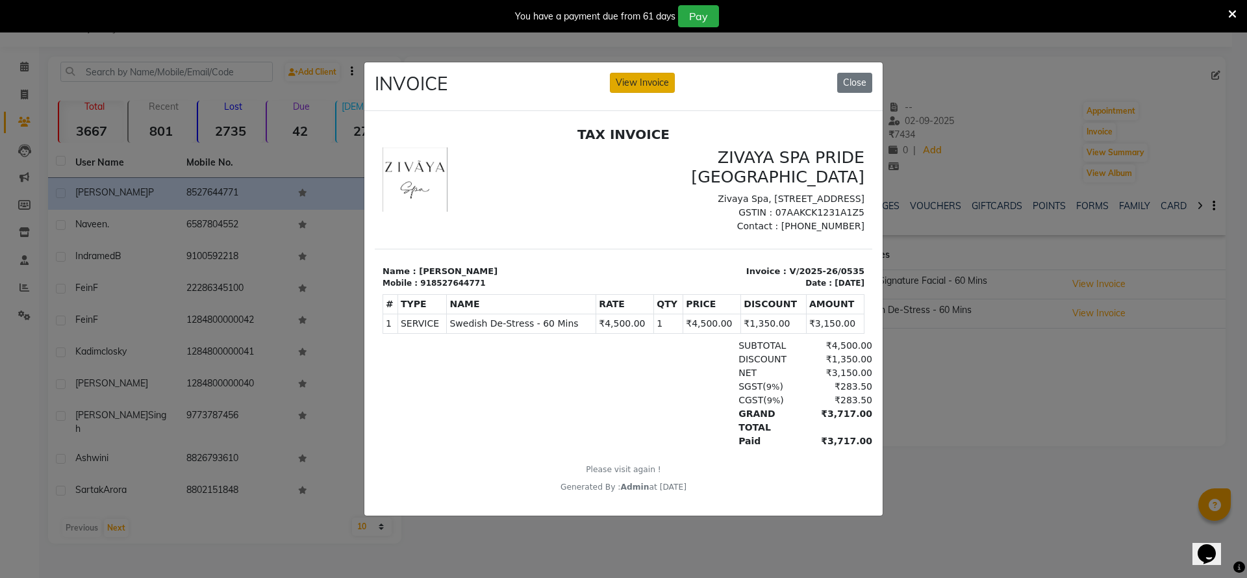
click at [656, 77] on button "View Invoice" at bounding box center [642, 83] width 65 height 20
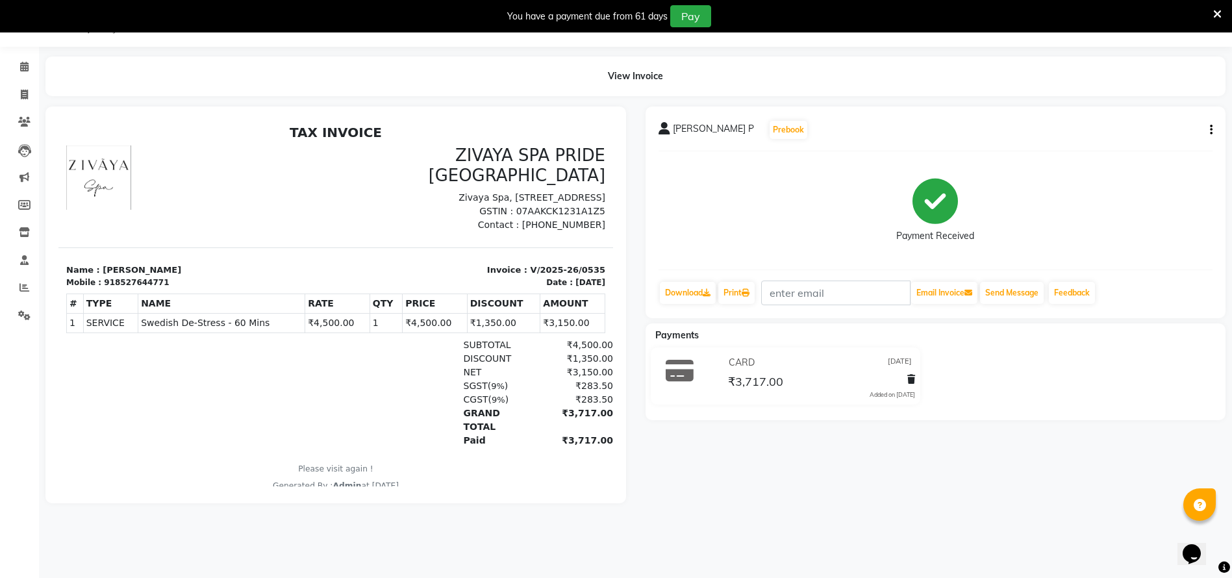
click at [1209, 21] on div "You have a payment due from 61 days Pay" at bounding box center [609, 16] width 1208 height 22
click at [1219, 15] on icon at bounding box center [1217, 14] width 8 height 12
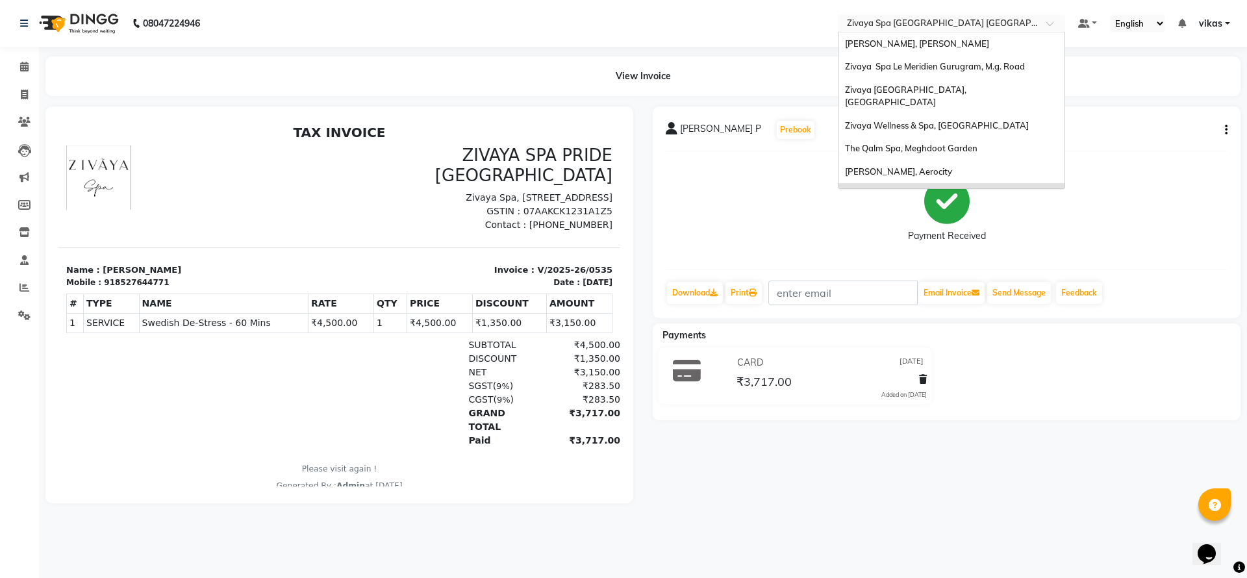
click at [909, 29] on input "text" at bounding box center [938, 24] width 188 height 13
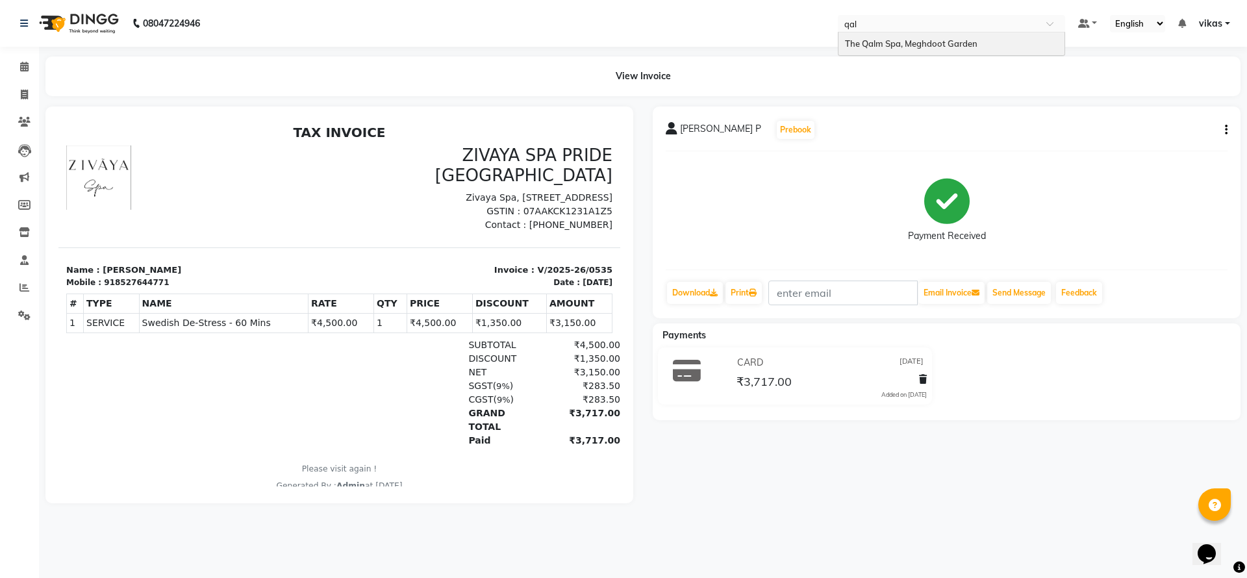
type input "qalm"
click at [901, 44] on span "The Qalm Spa, Meghdoot Garden" at bounding box center [911, 43] width 133 height 10
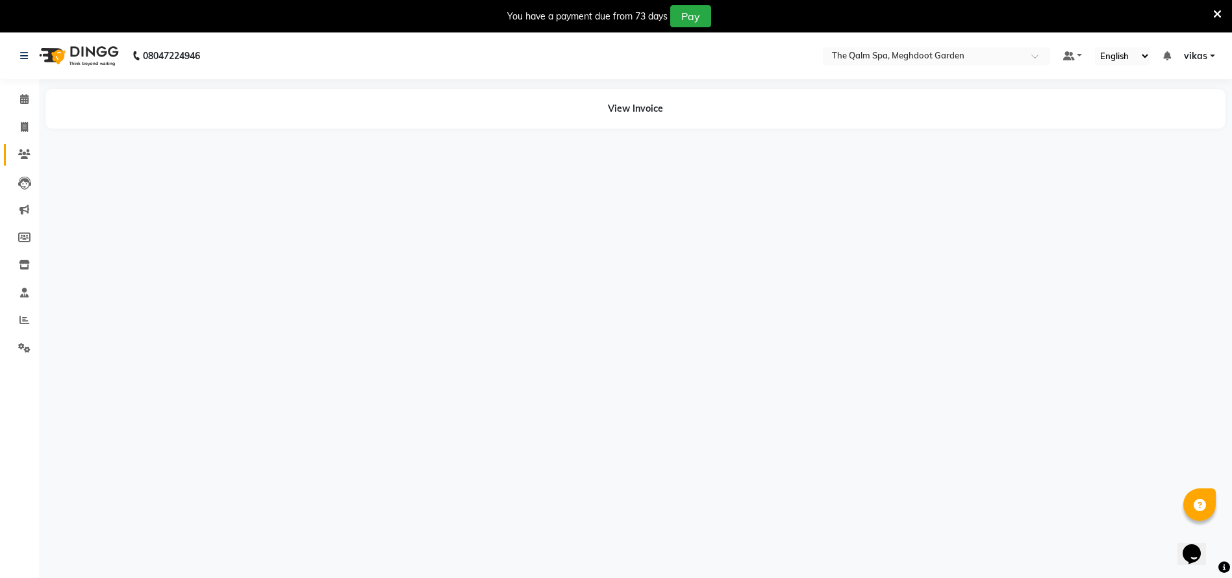
click at [6, 149] on link "Clients" at bounding box center [19, 154] width 31 height 21
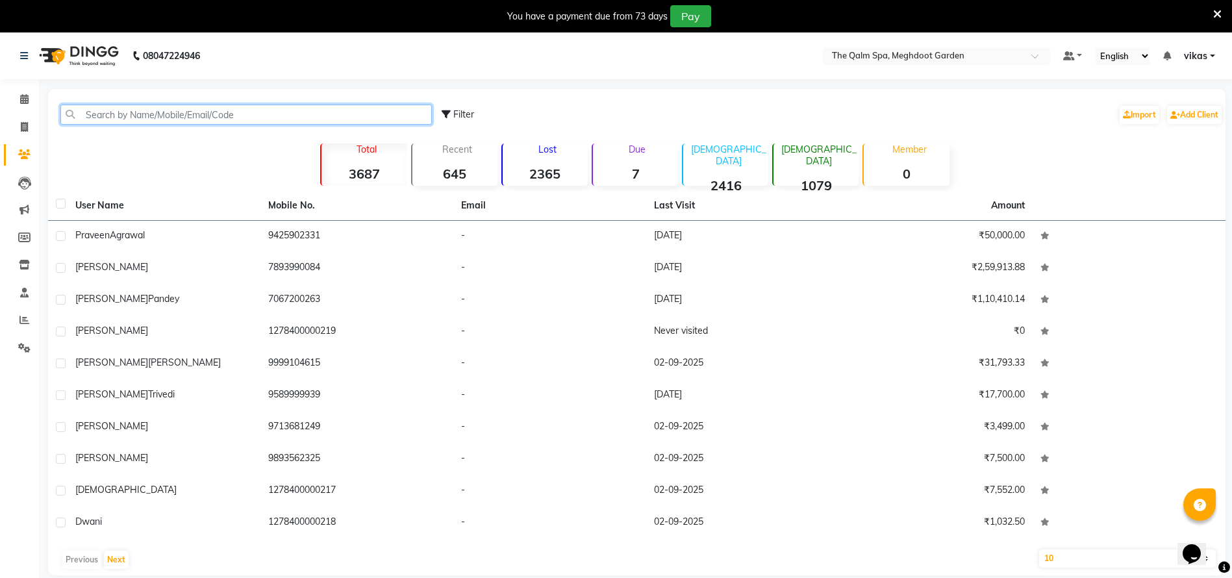
click at [192, 121] on input "text" at bounding box center [246, 115] width 372 height 20
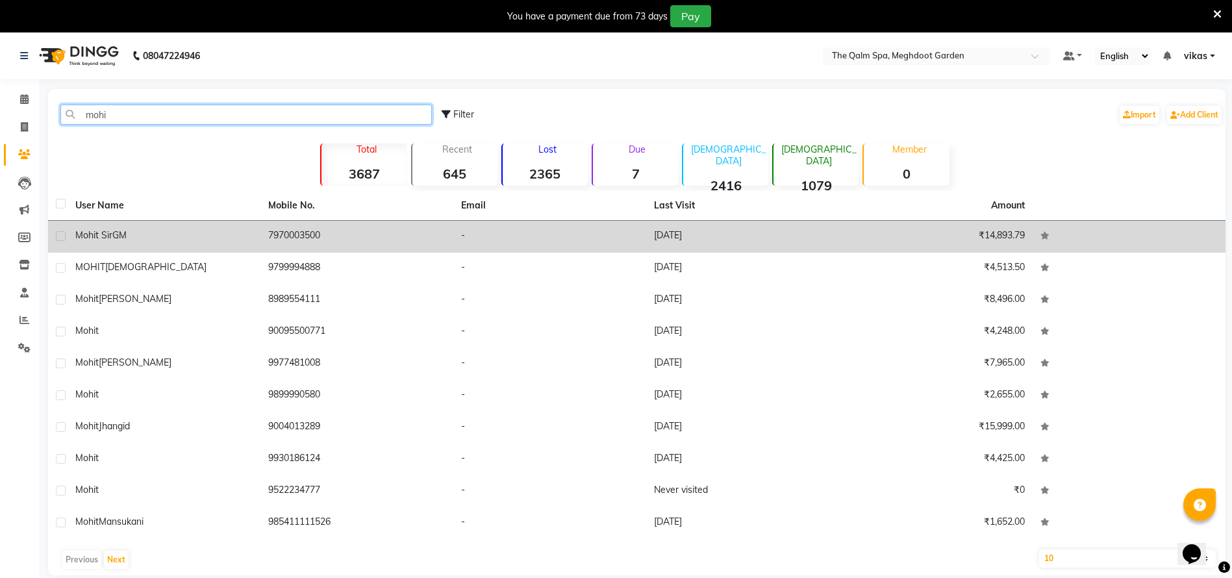
type input "mohi"
click at [273, 227] on td "7970003500" at bounding box center [356, 237] width 193 height 32
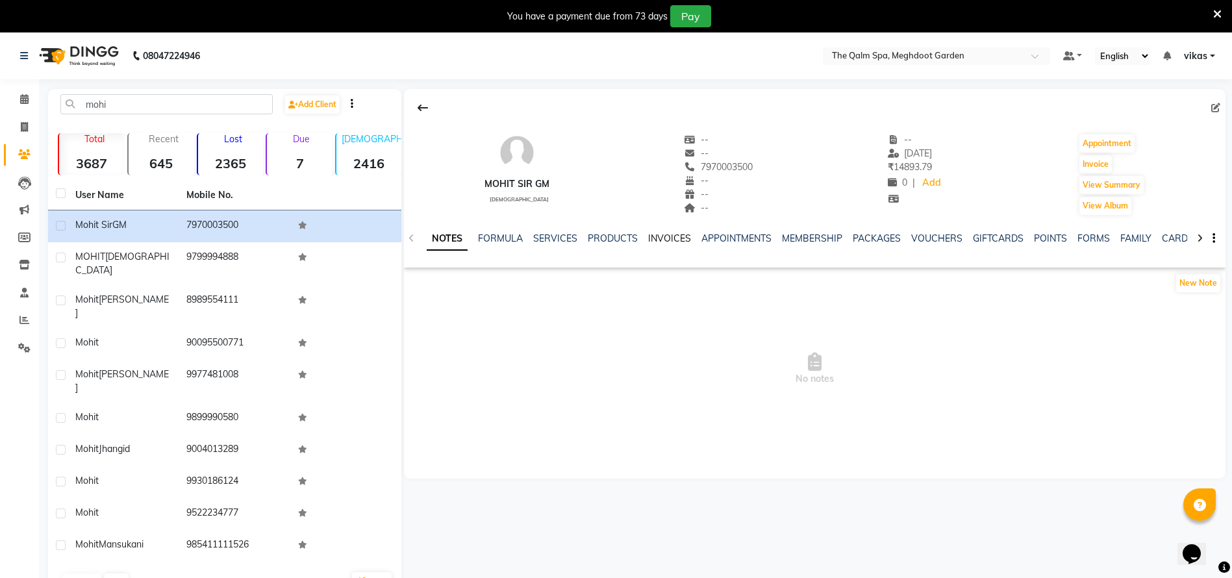
click at [668, 239] on link "INVOICES" at bounding box center [669, 239] width 43 height 12
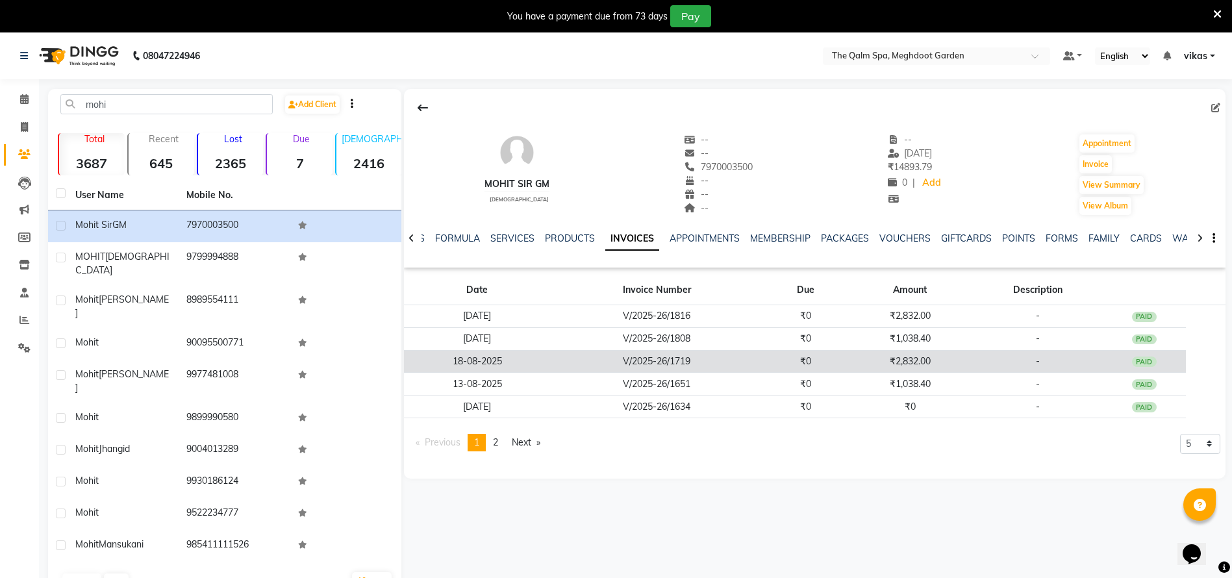
click at [787, 364] on td "₹0" at bounding box center [805, 361] width 84 height 23
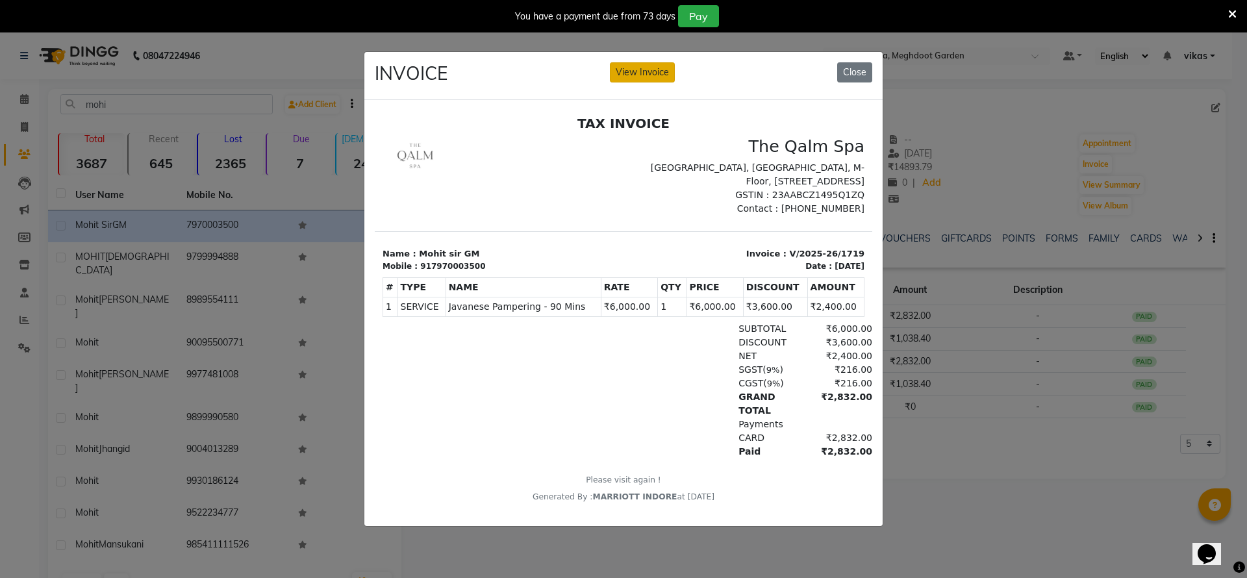
click at [661, 62] on button "View Invoice" at bounding box center [642, 72] width 65 height 20
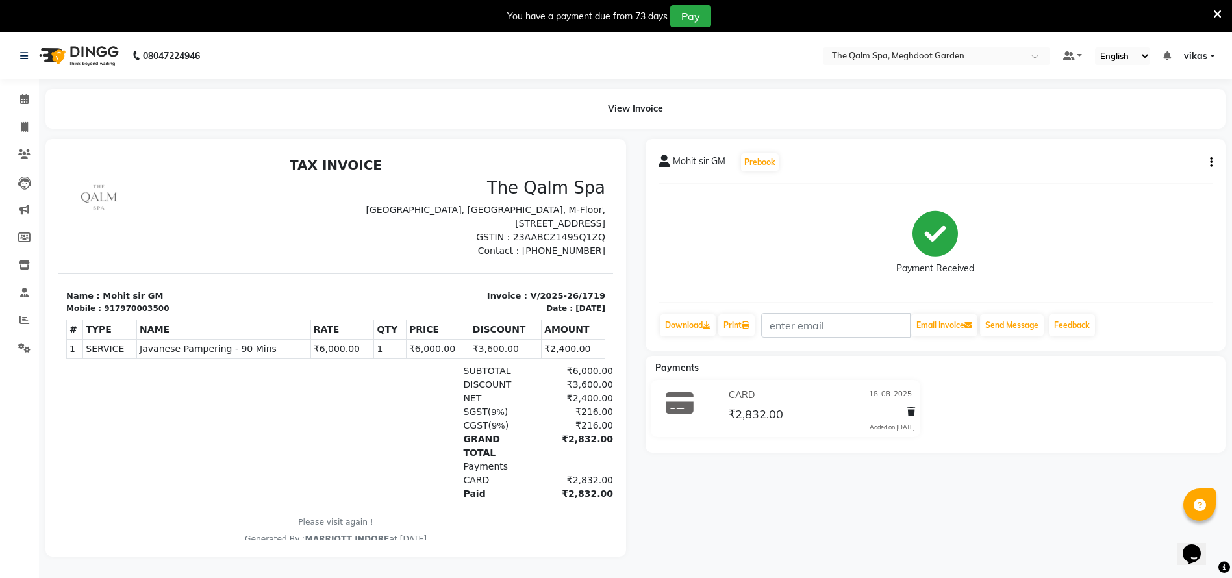
click at [1210, 162] on button "button" at bounding box center [1209, 163] width 8 height 14
click at [1166, 173] on div "Edit Invoice" at bounding box center [1146, 179] width 89 height 16
select select "service"
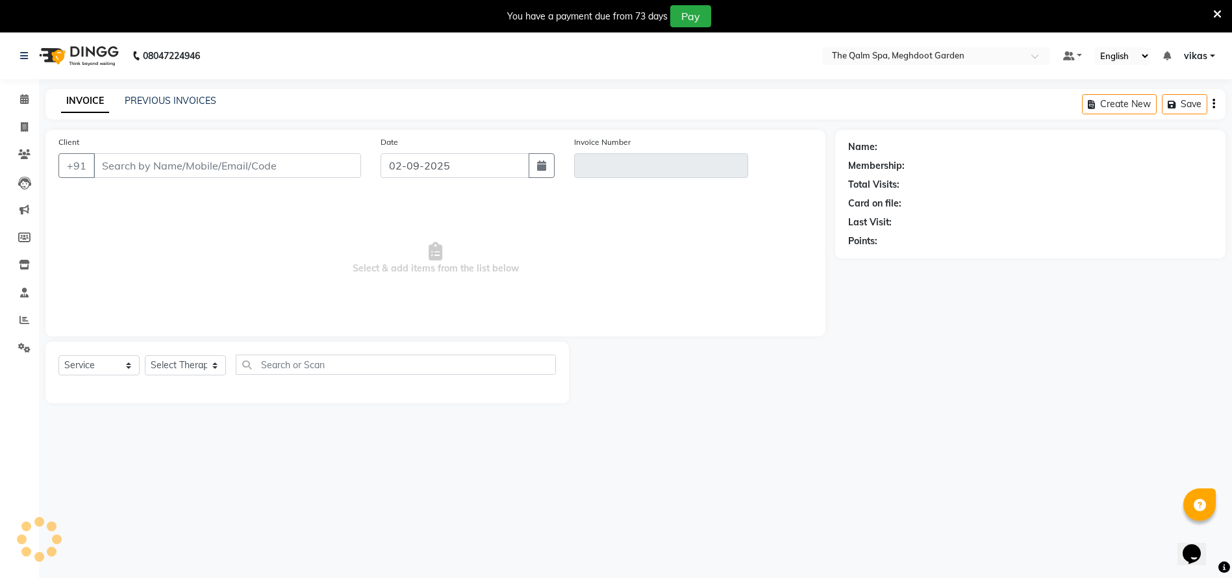
scroll to position [32, 0]
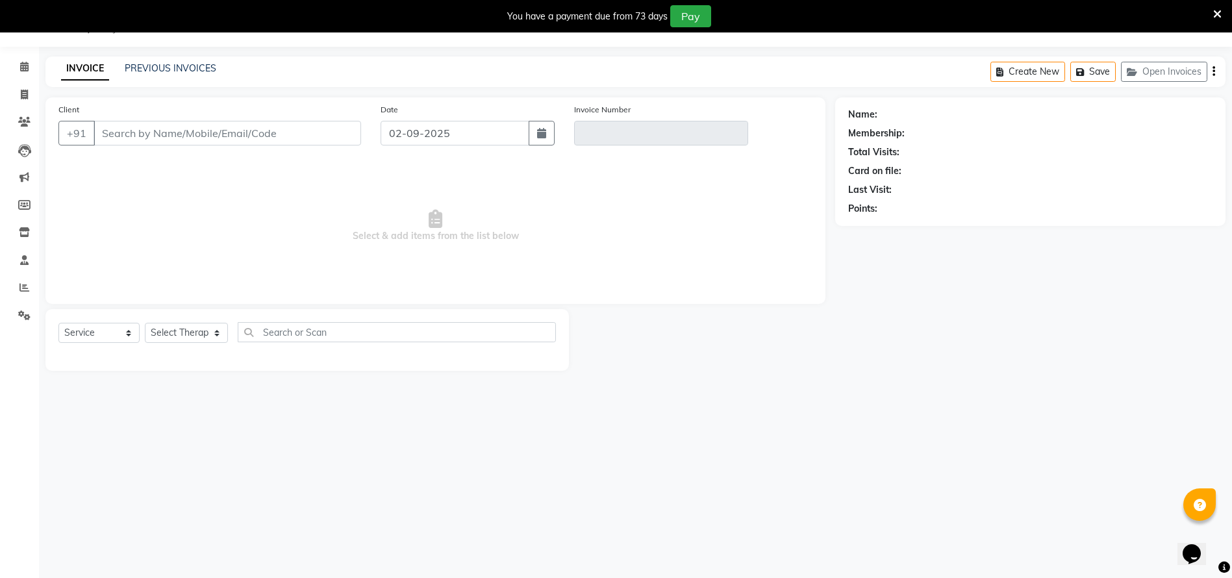
type input "7970003500"
type input "V/2025-26/1719"
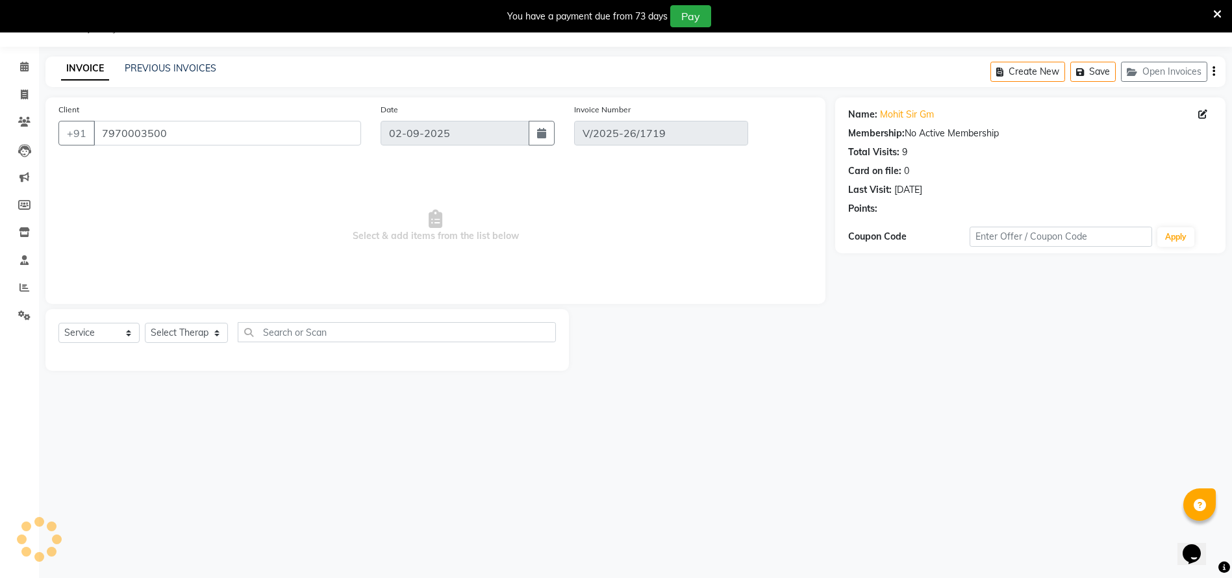
type input "18-08-2025"
select select "select"
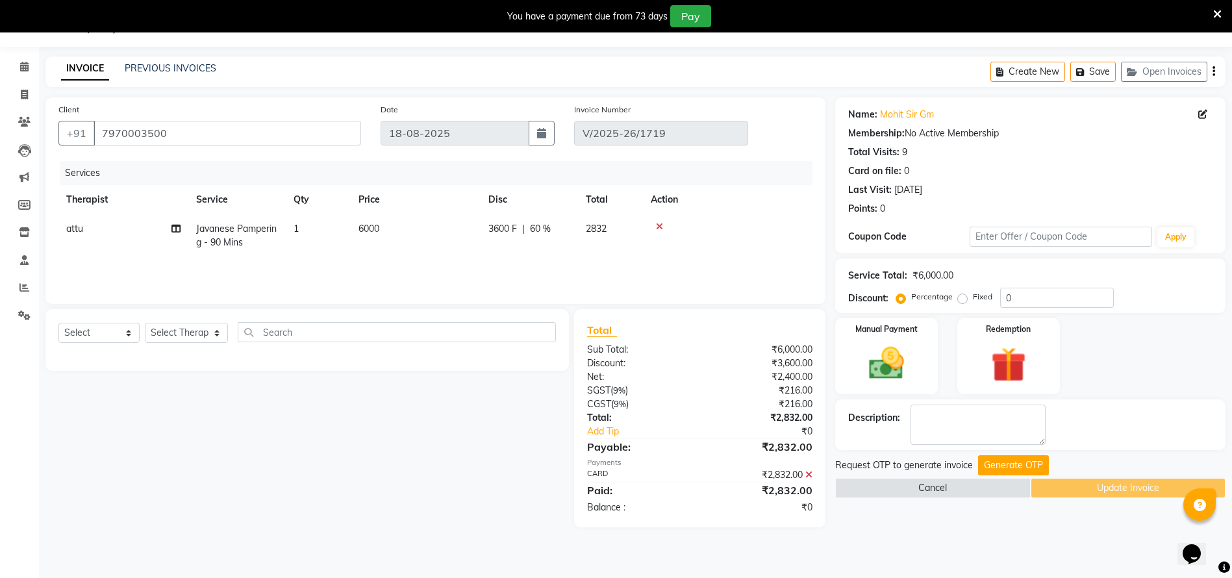
click at [1220, 8] on icon at bounding box center [1217, 14] width 8 height 12
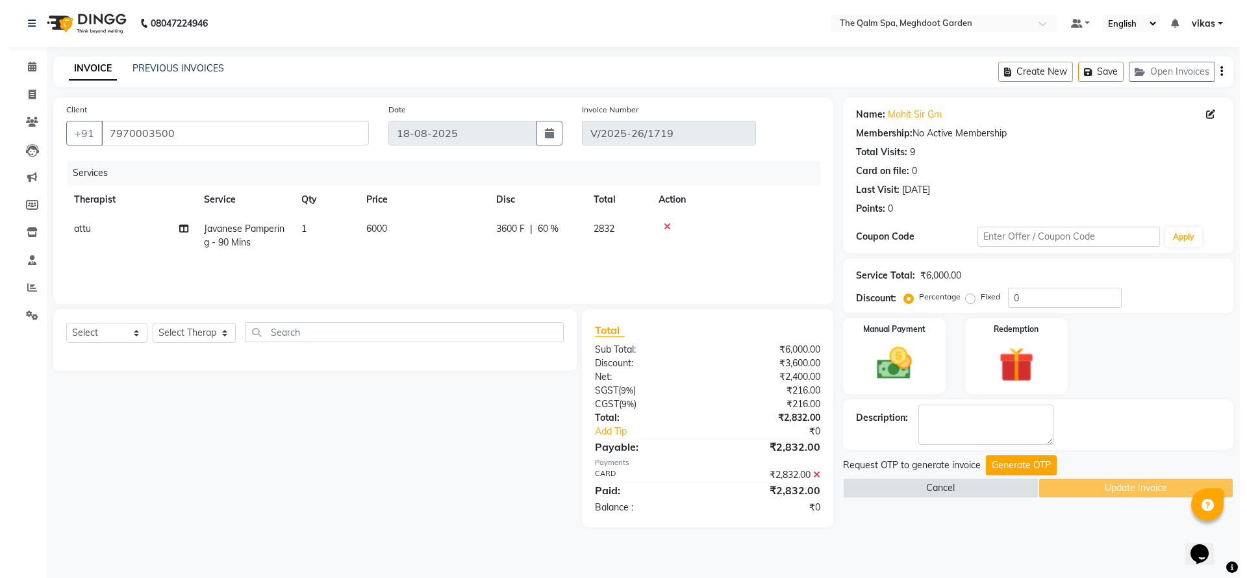
scroll to position [0, 0]
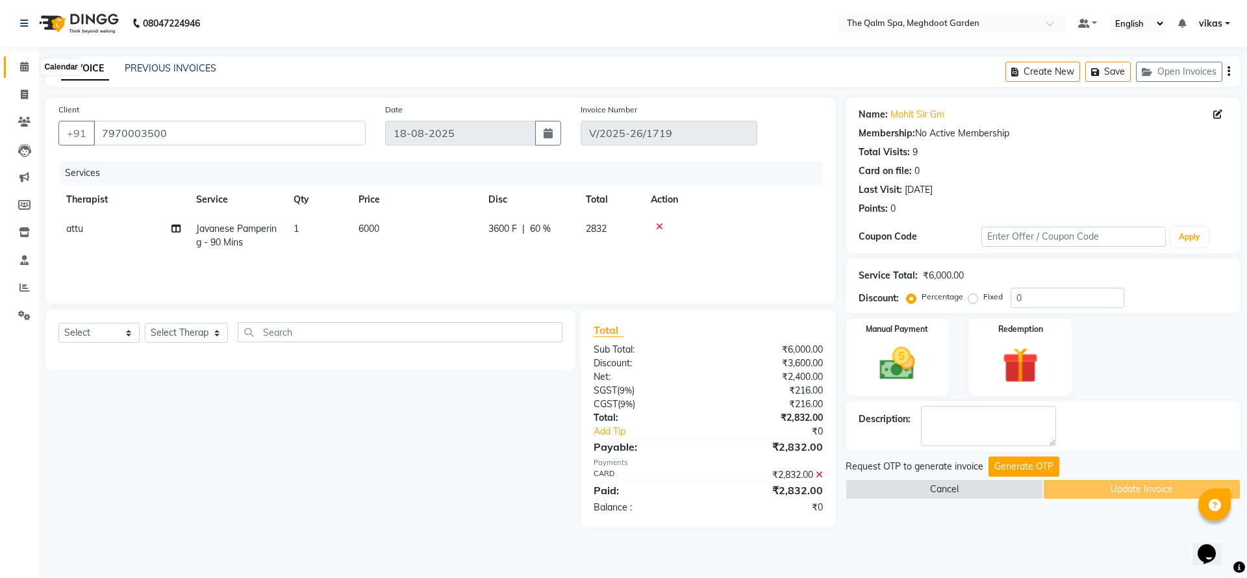
click at [18, 68] on span at bounding box center [24, 67] width 23 height 15
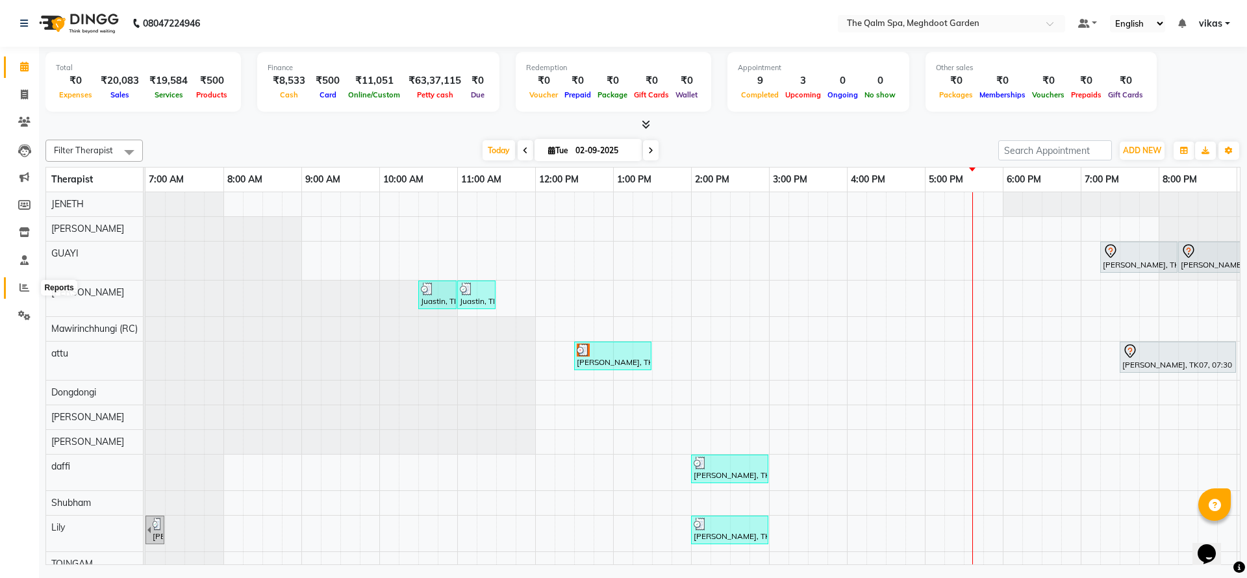
click at [17, 291] on span at bounding box center [24, 288] width 23 height 15
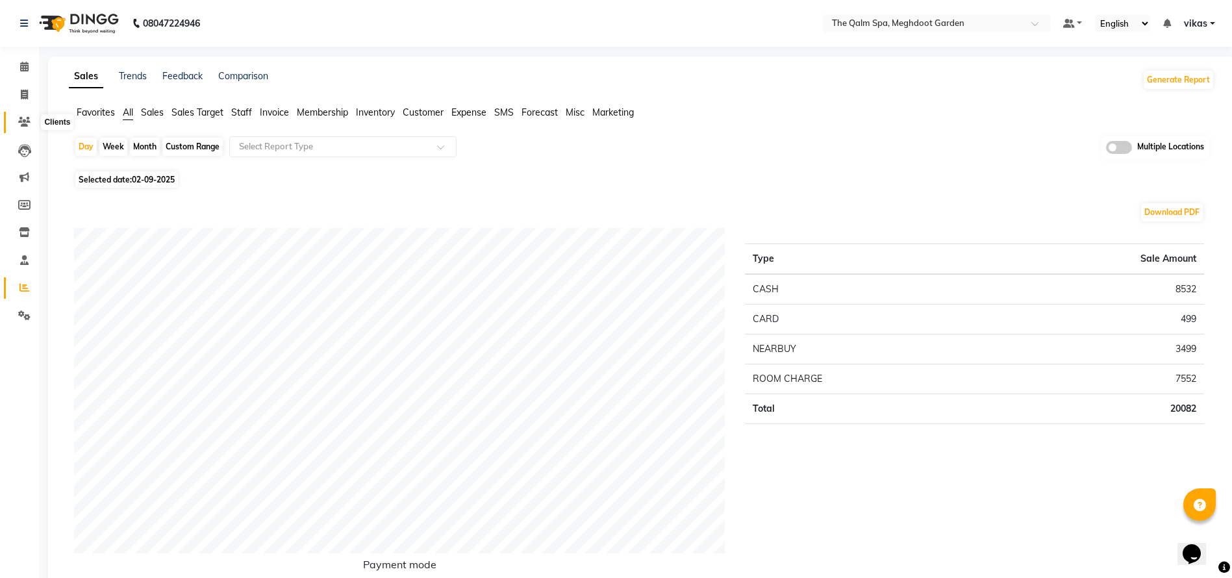
click at [23, 115] on span at bounding box center [24, 122] width 23 height 15
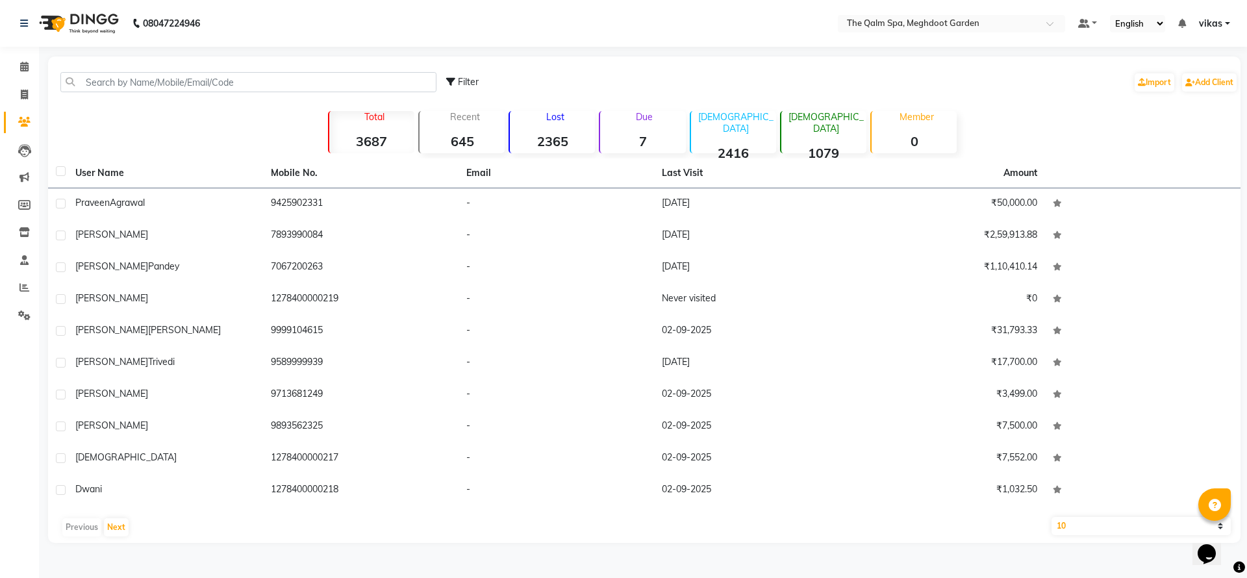
click at [222, 68] on div "Filter Import Add Client" at bounding box center [644, 82] width 1187 height 41
click at [214, 81] on input "text" at bounding box center [248, 82] width 376 height 20
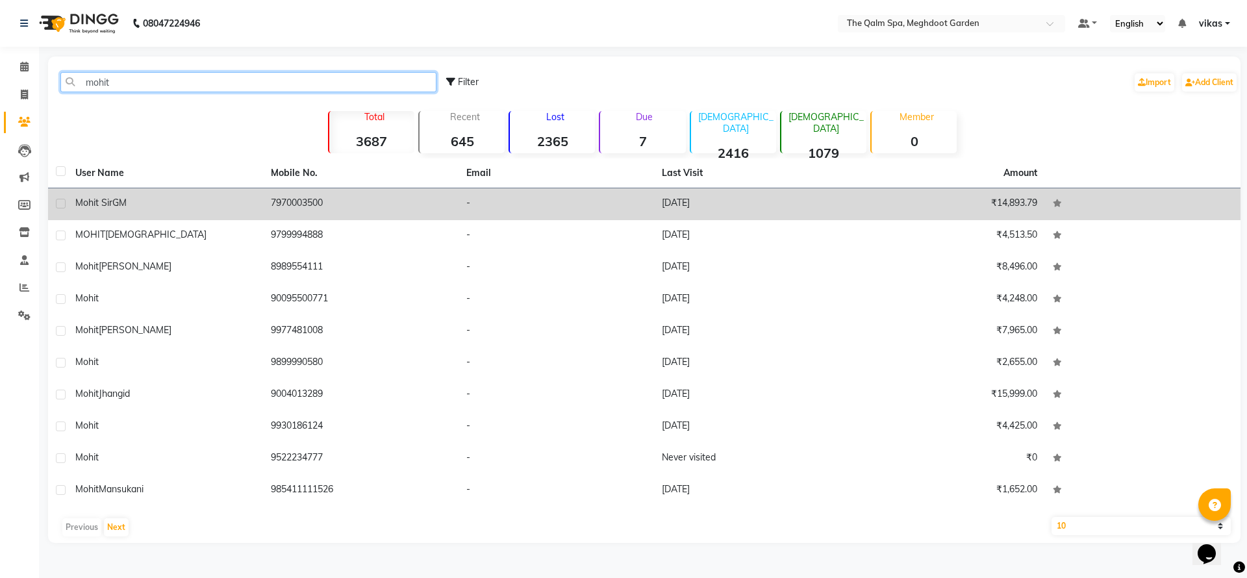
type input "mohit"
click at [188, 191] on td "Mohit sir GM" at bounding box center [166, 204] width 196 height 32
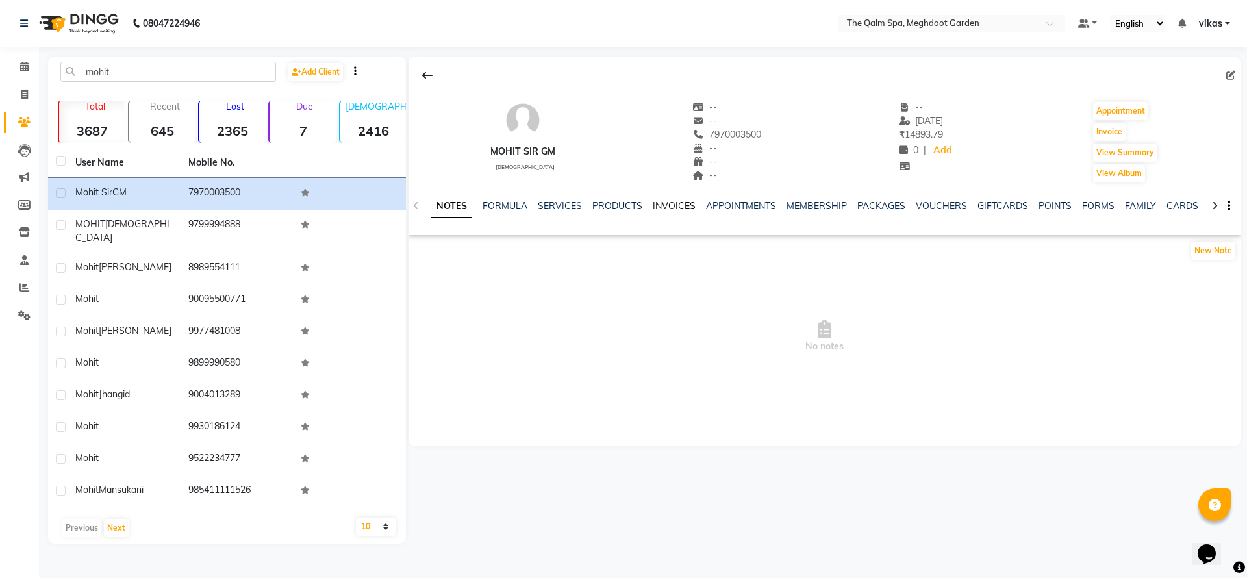
click at [662, 200] on link "INVOICES" at bounding box center [674, 206] width 43 height 12
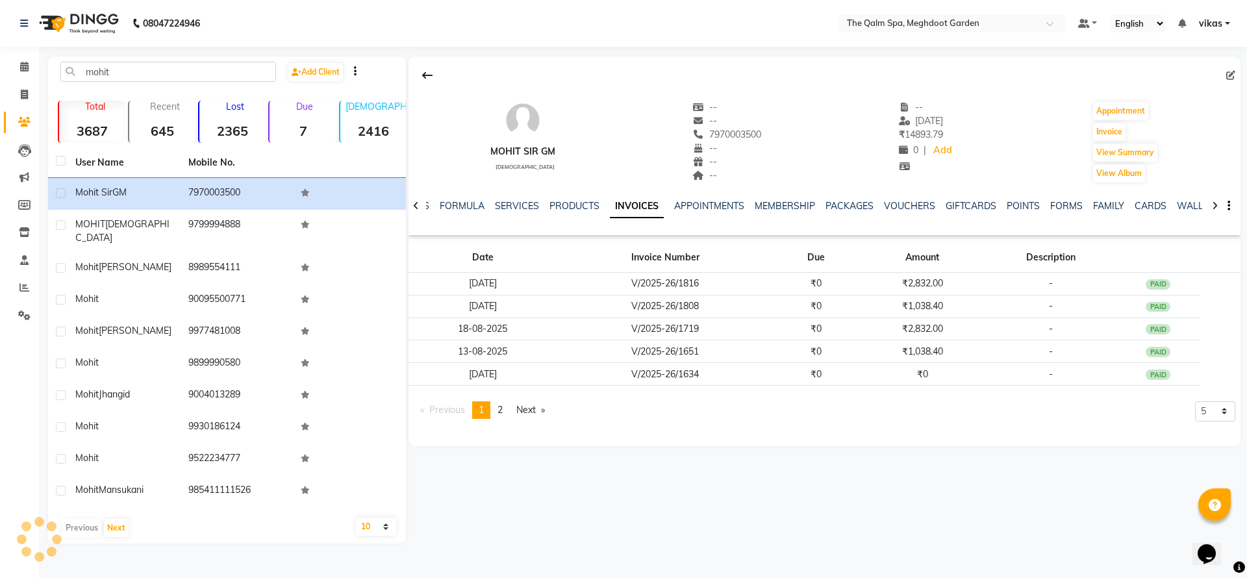
click at [663, 200] on ul "NOTES FORMULA SERVICES PRODUCTS INVOICES APPOINTMENTS MEMBERSHIP PACKAGES VOUCH…" at bounding box center [812, 206] width 824 height 14
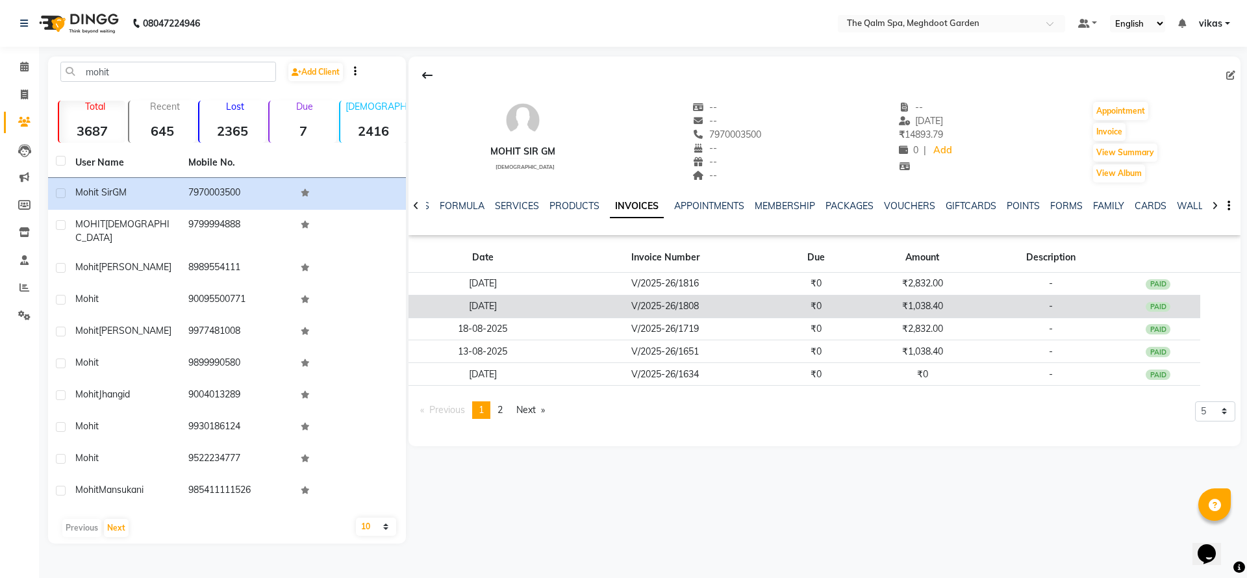
click at [927, 307] on td "₹1,038.40" at bounding box center [922, 306] width 127 height 23
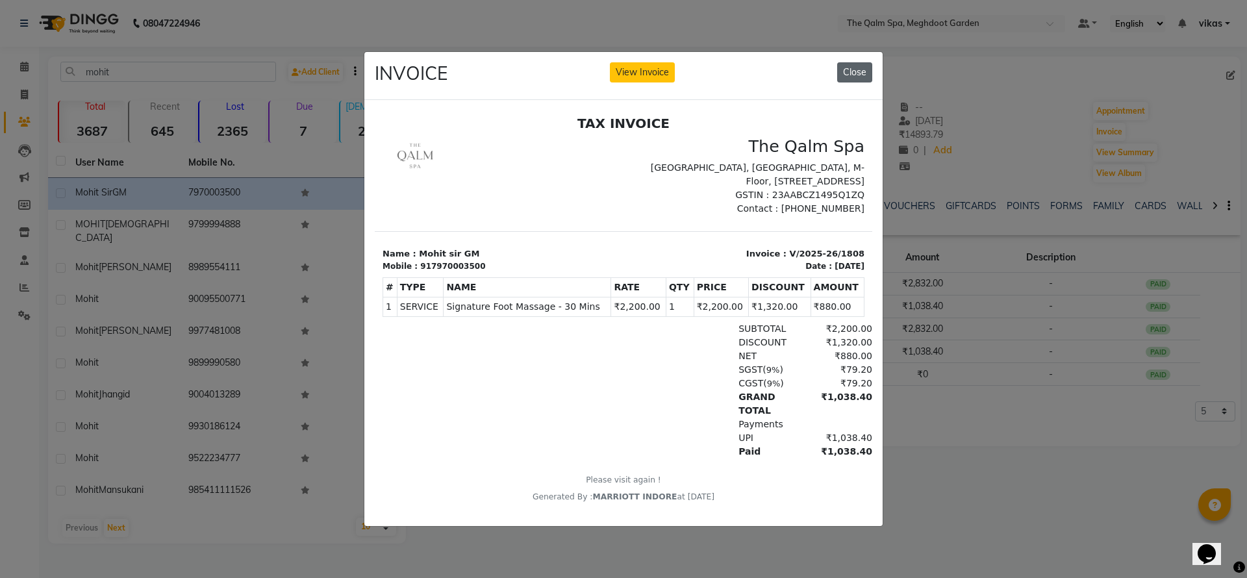
click at [857, 62] on button "Close" at bounding box center [854, 72] width 35 height 20
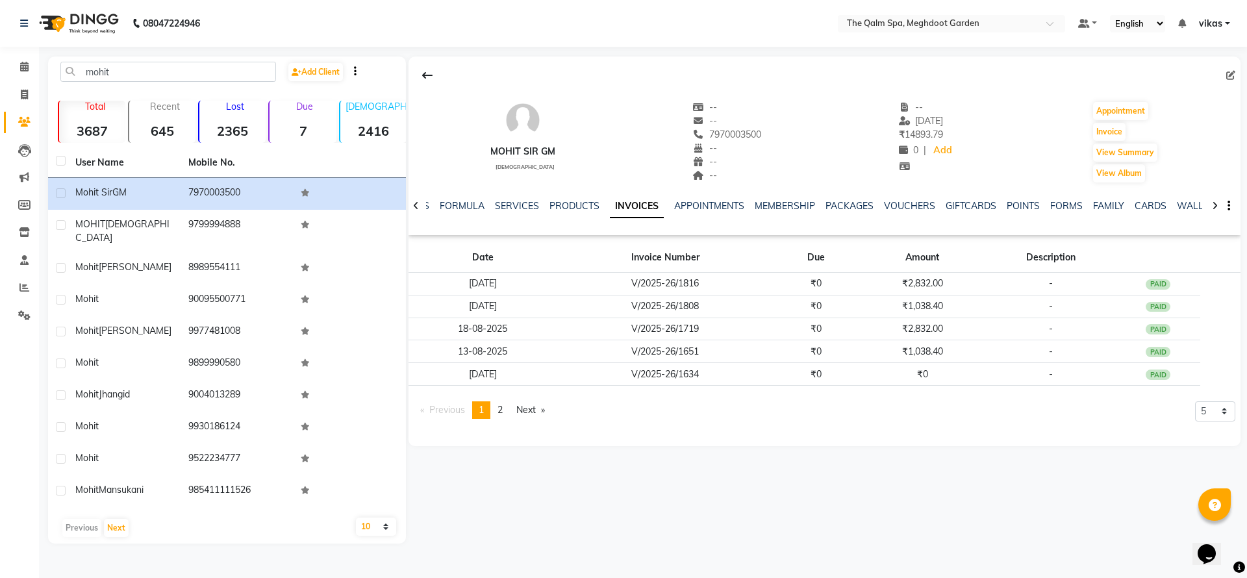
click at [498, 411] on link "page 2" at bounding box center [500, 410] width 18 height 18
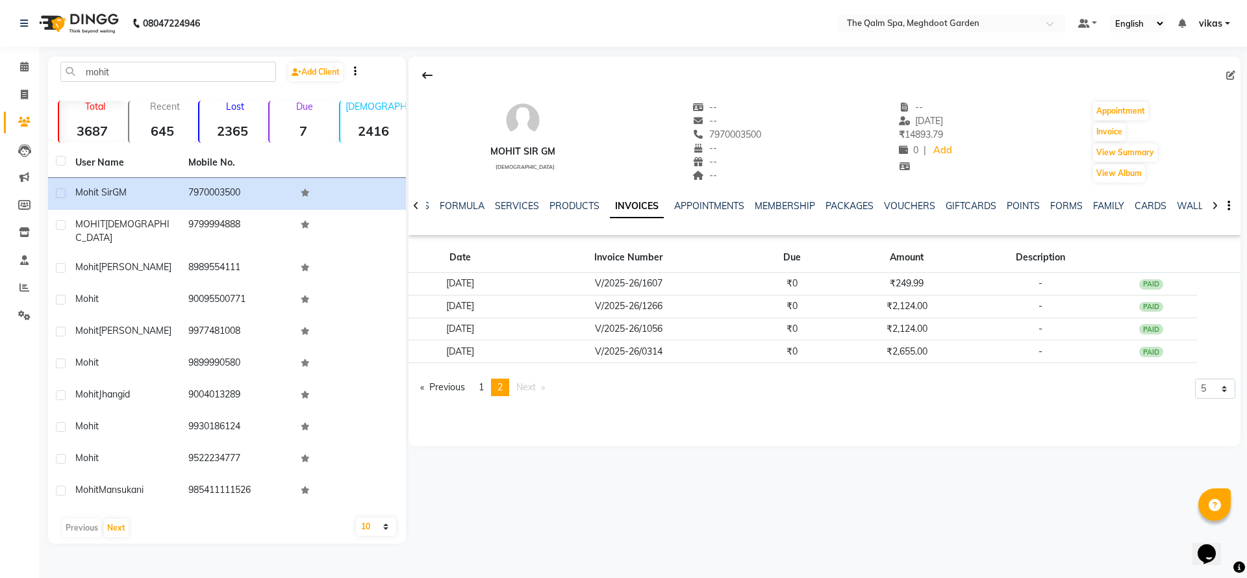
click at [507, 384] on li "You're on page 2" at bounding box center [500, 388] width 18 height 18
click at [440, 71] on button at bounding box center [427, 75] width 27 height 25
